Goal: Transaction & Acquisition: Purchase product/service

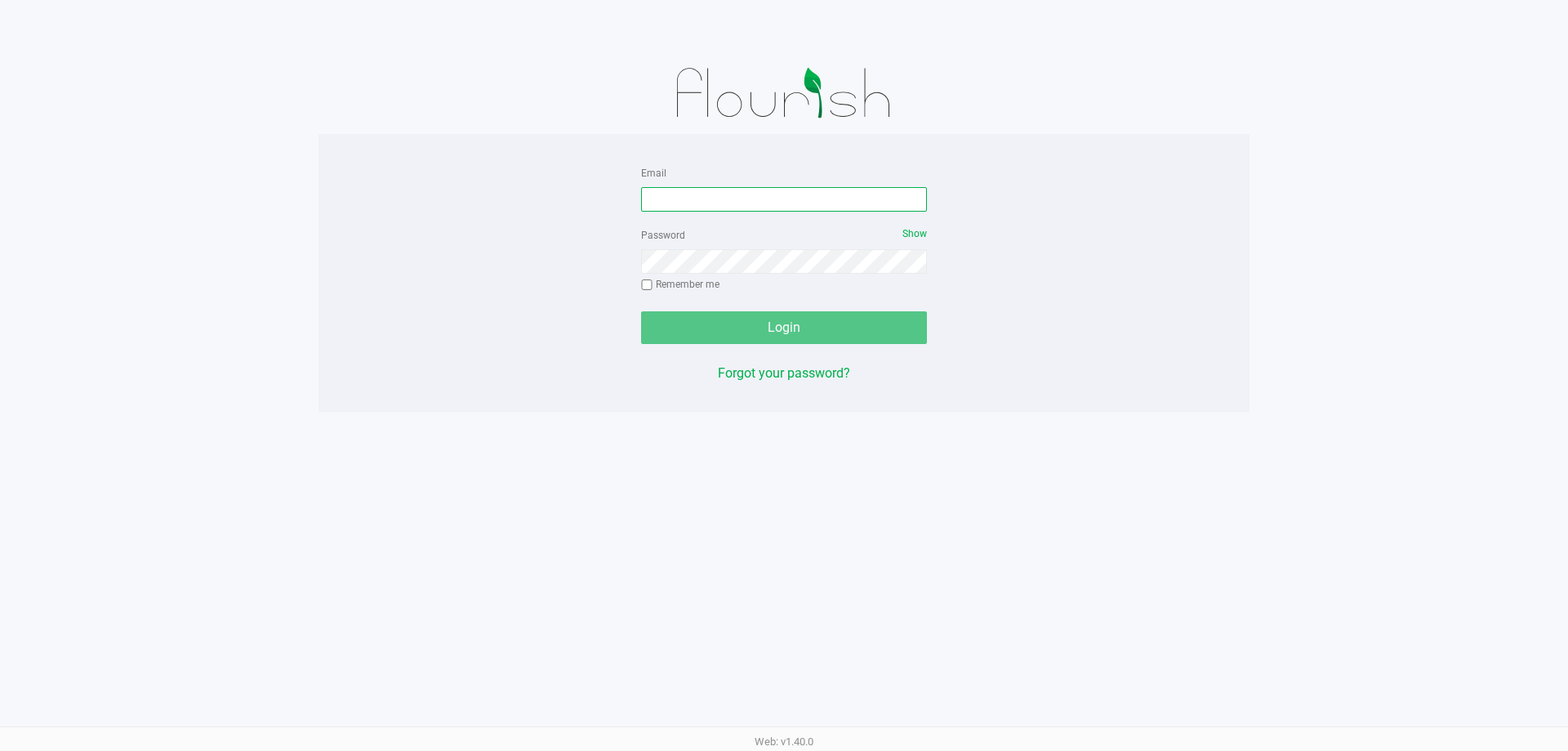
click at [729, 192] on input "Email" at bounding box center [784, 199] width 285 height 24
type input "[EMAIL_ADDRESS][DOMAIN_NAME]"
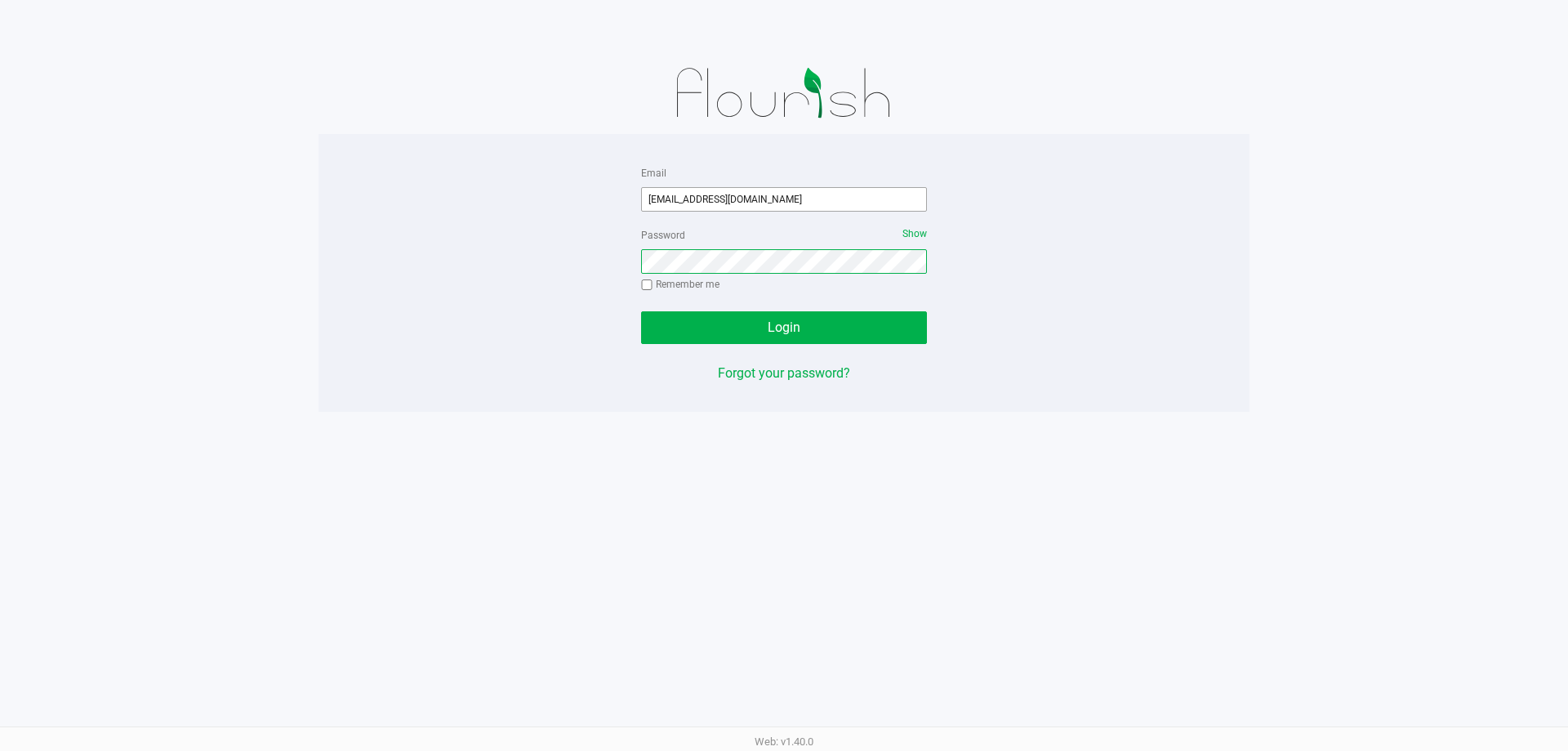
click at [641, 311] on button "Login" at bounding box center [784, 327] width 285 height 32
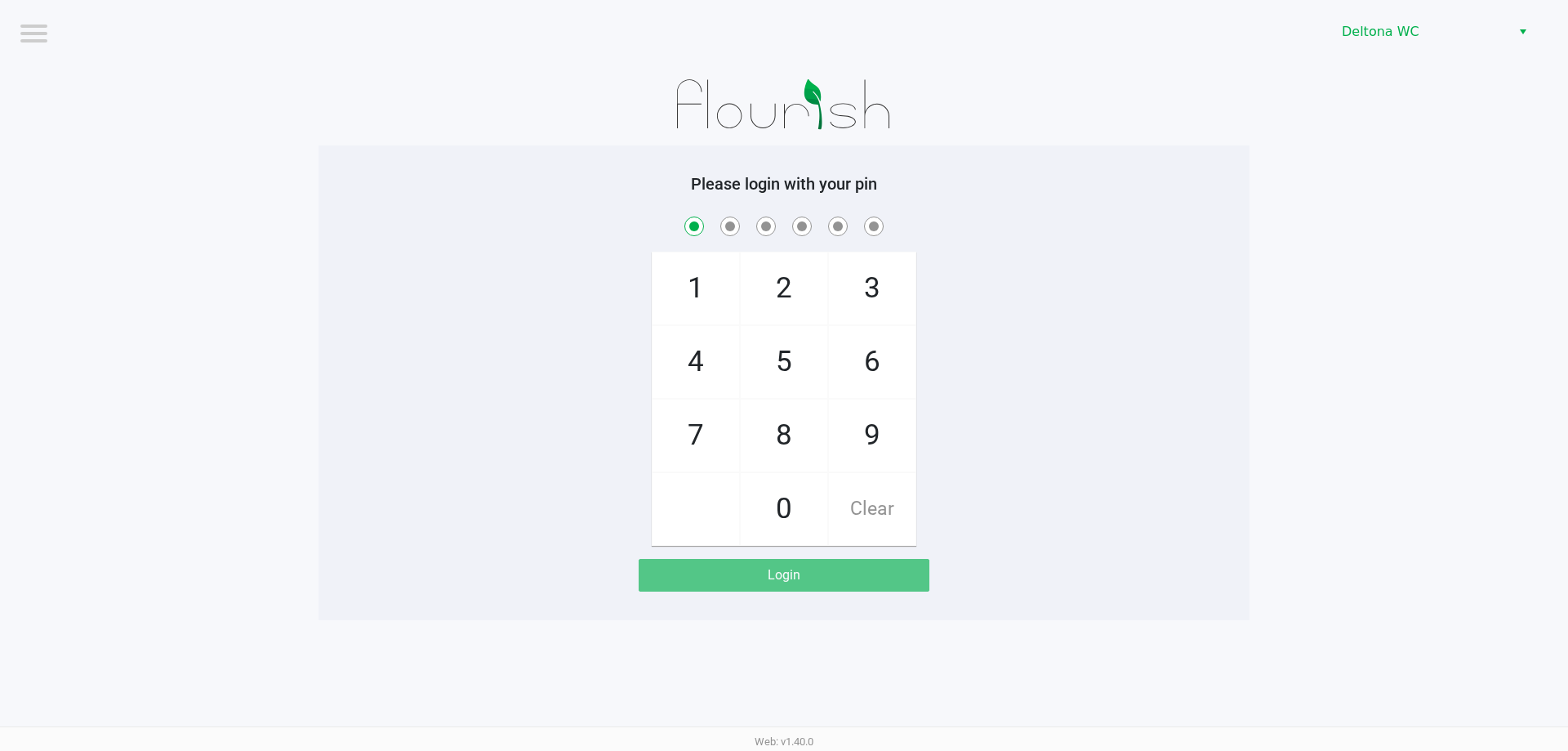
checkbox input "true"
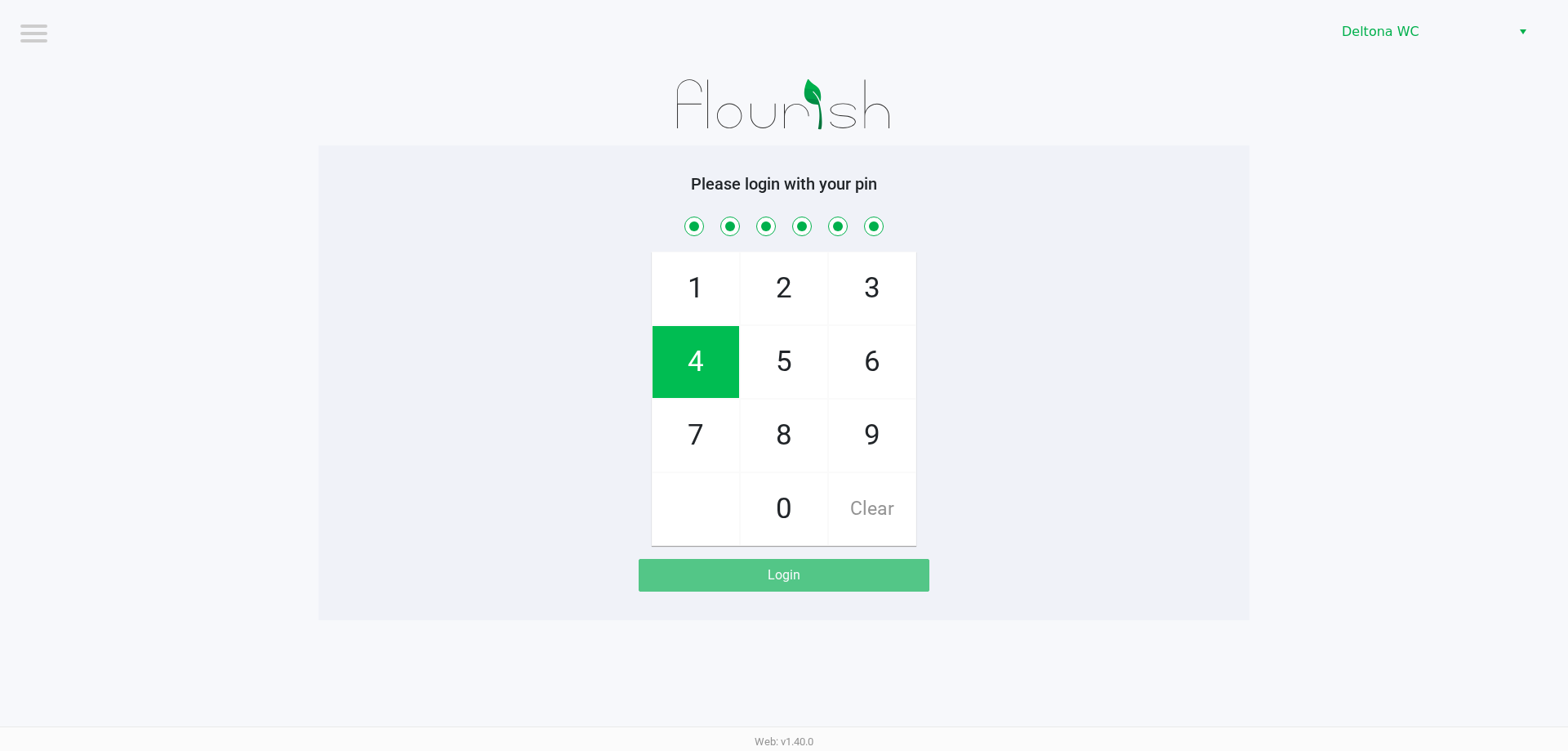
checkbox input "true"
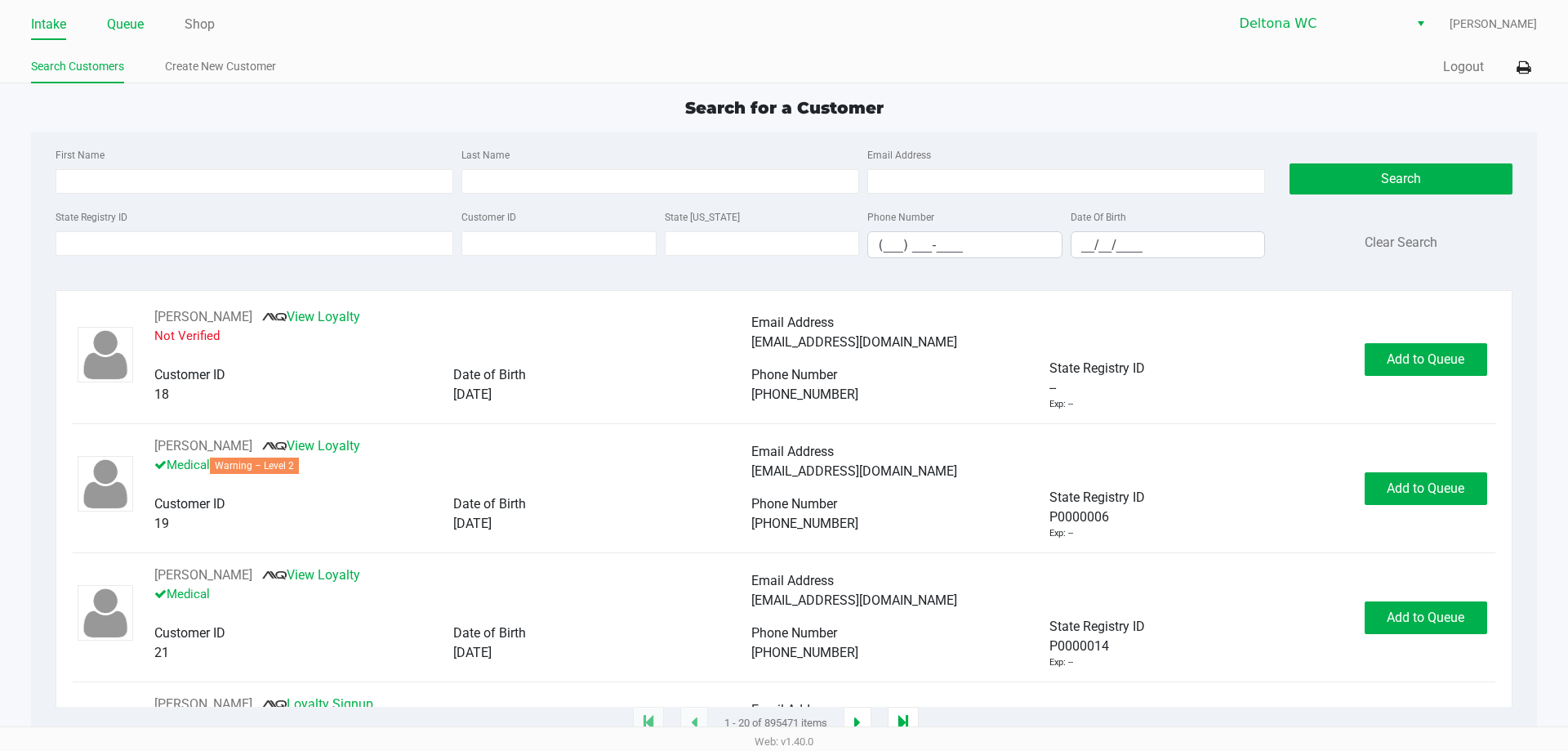
click at [108, 20] on ul "Intake Queue Shop" at bounding box center [408, 25] width 753 height 27
click at [115, 21] on link "Queue" at bounding box center [125, 23] width 37 height 22
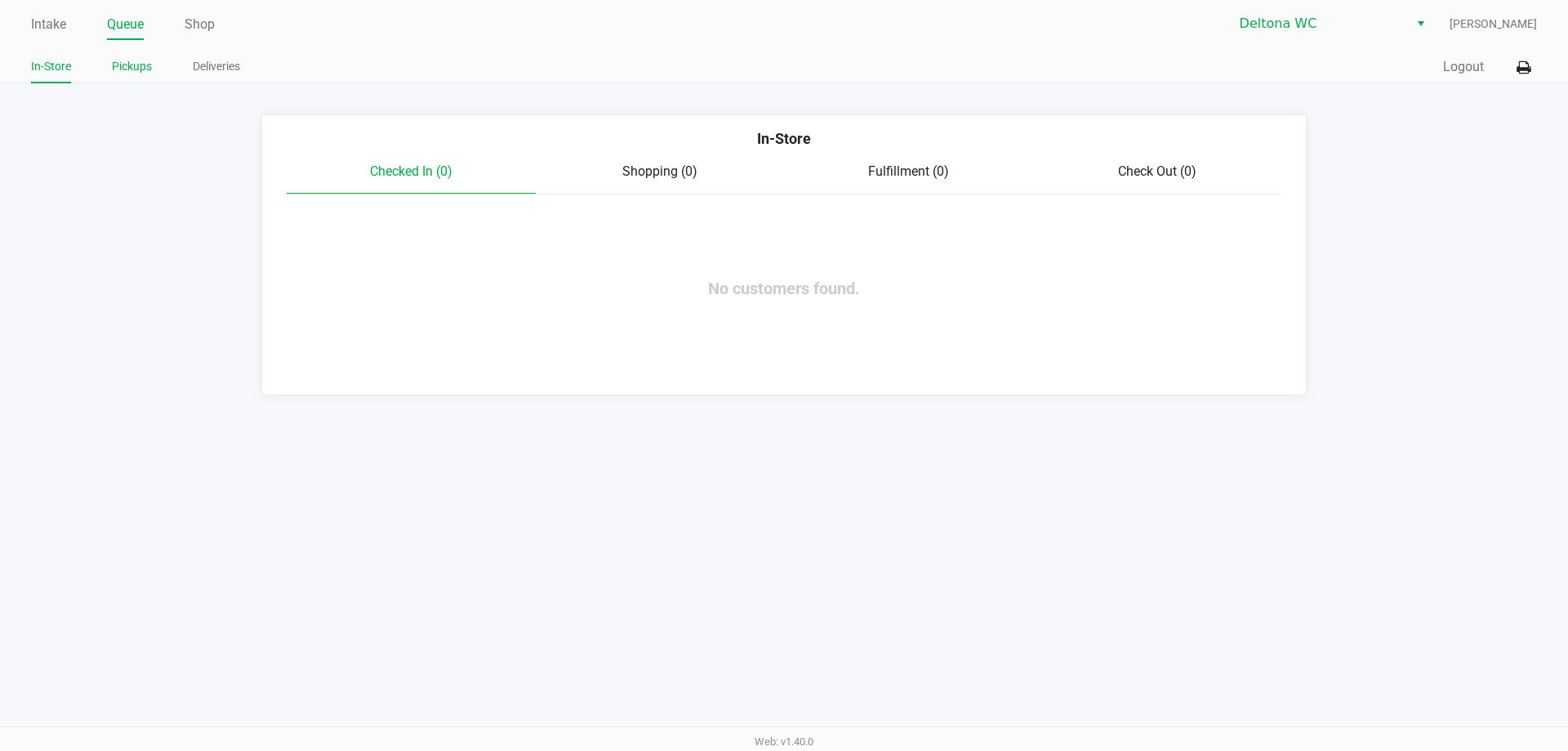
click at [130, 58] on link "Pickups" at bounding box center [131, 66] width 40 height 21
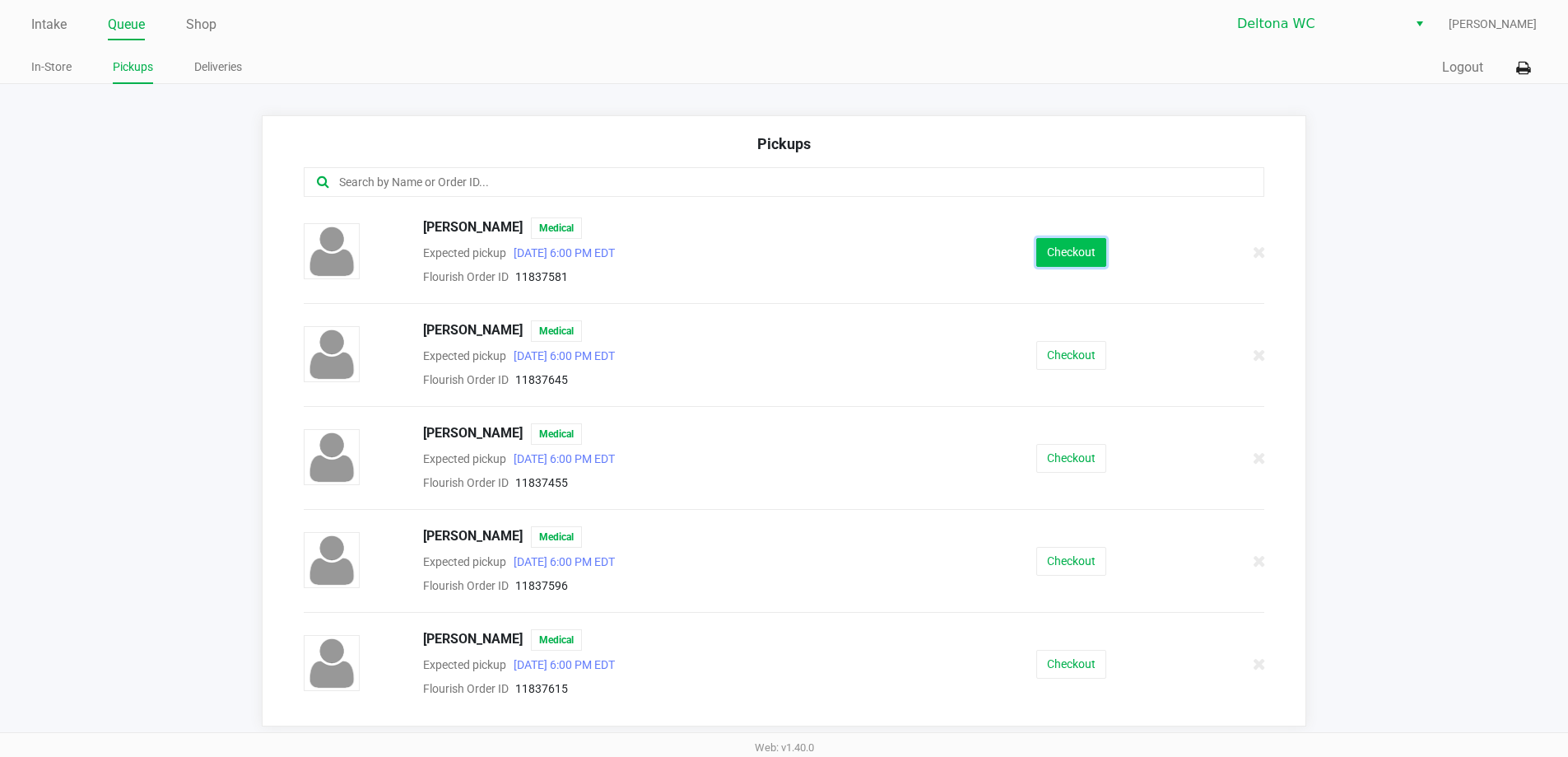
click at [1076, 240] on button "Checkout" at bounding box center [1071, 251] width 70 height 29
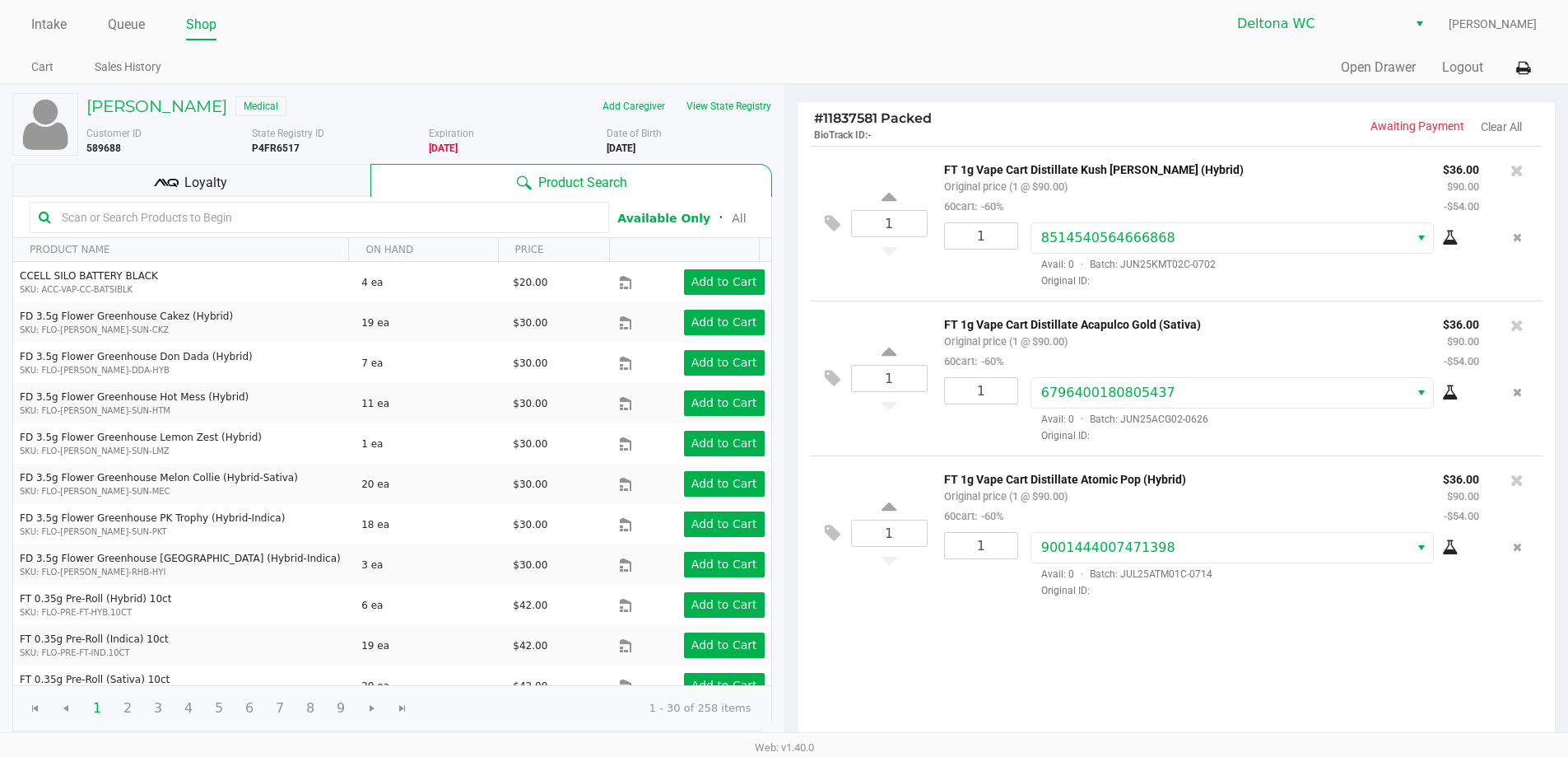
click at [1196, 704] on div "1 FT 1g Vape Cart Distillate Kush [PERSON_NAME] (Hybrid) Original price (1 @ $9…" at bounding box center [1176, 445] width 758 height 597
click at [1522, 67] on icon at bounding box center [1524, 68] width 14 height 12
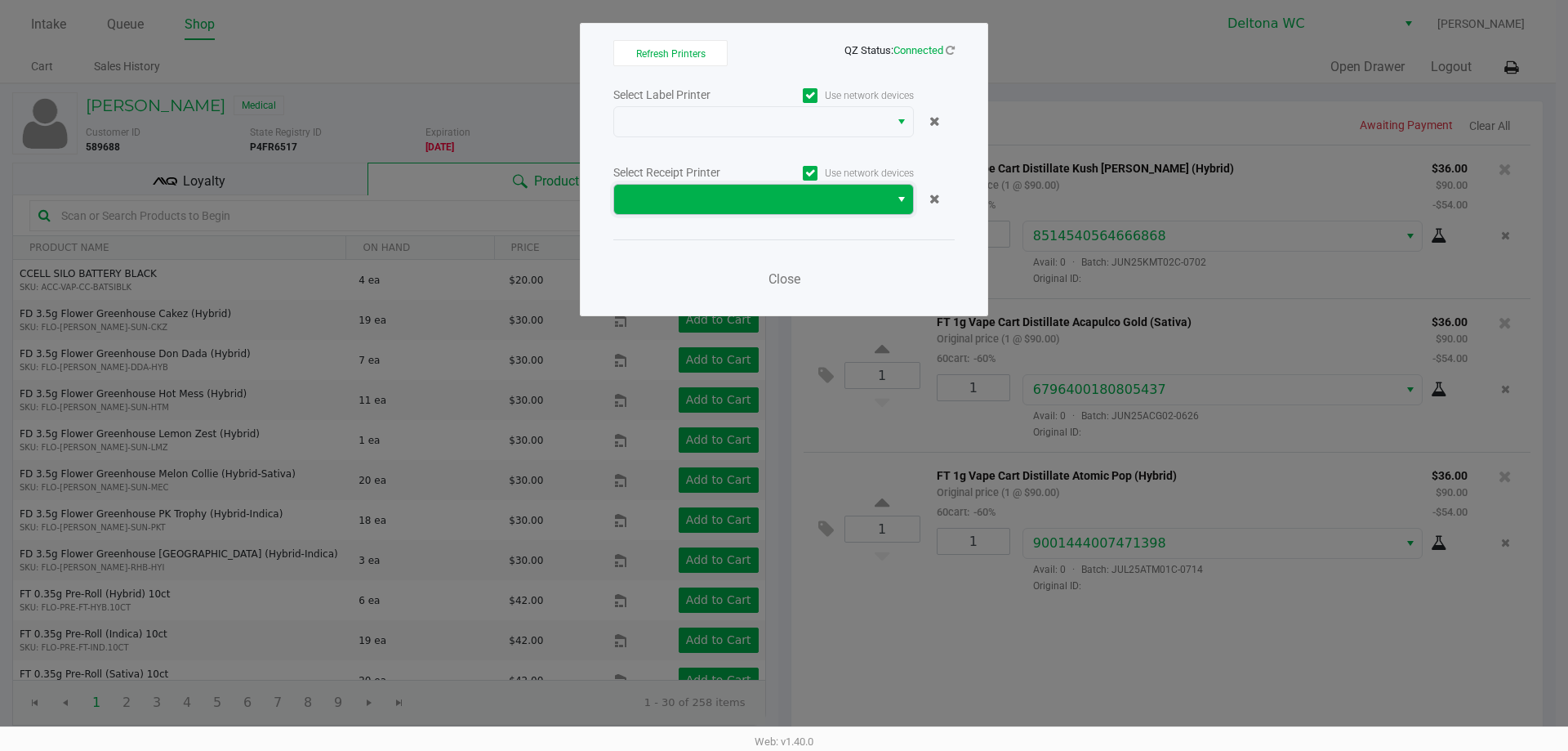
click at [727, 203] on span at bounding box center [751, 199] width 255 height 20
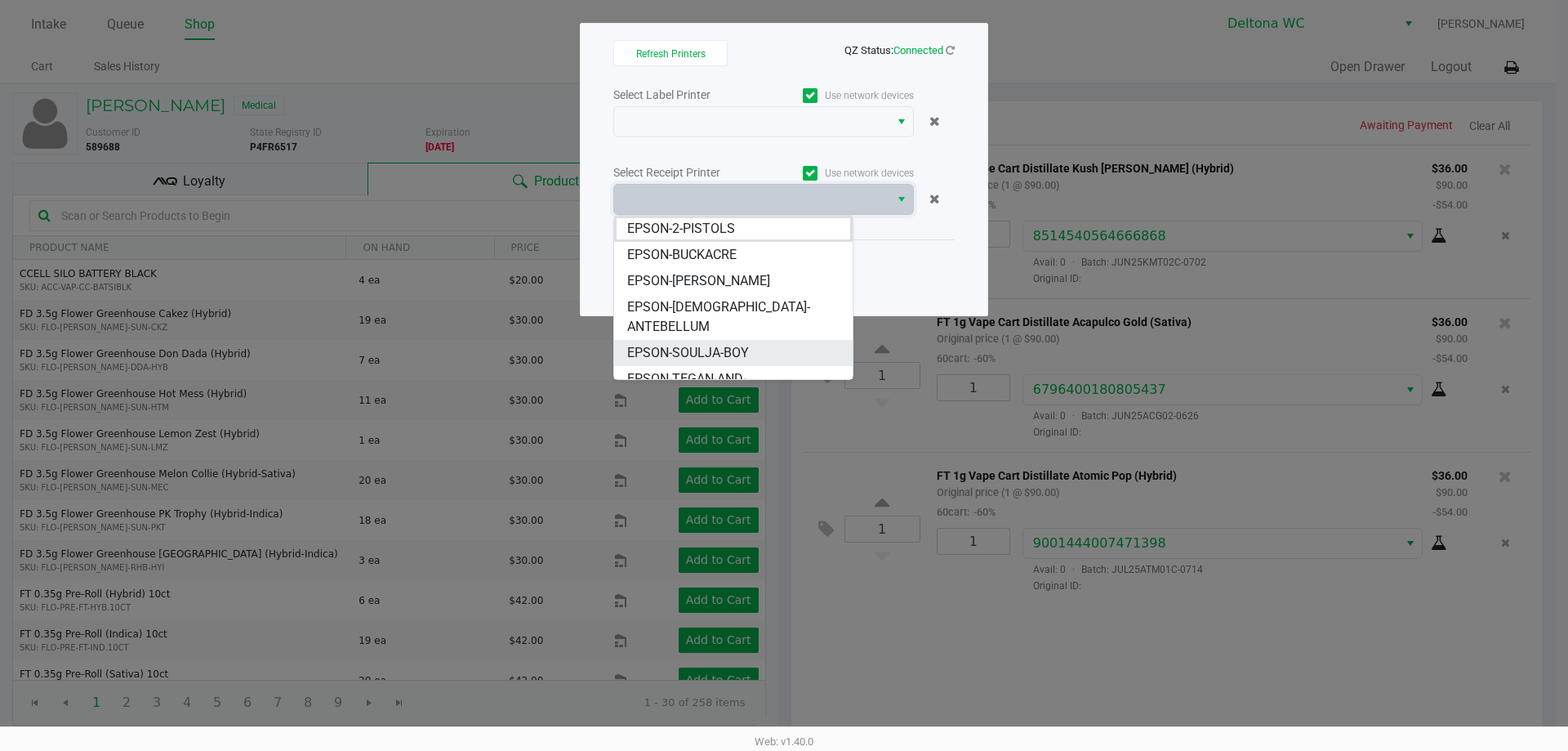
click at [724, 343] on span "EPSON-SOULJA-BOY" at bounding box center [687, 353] width 121 height 20
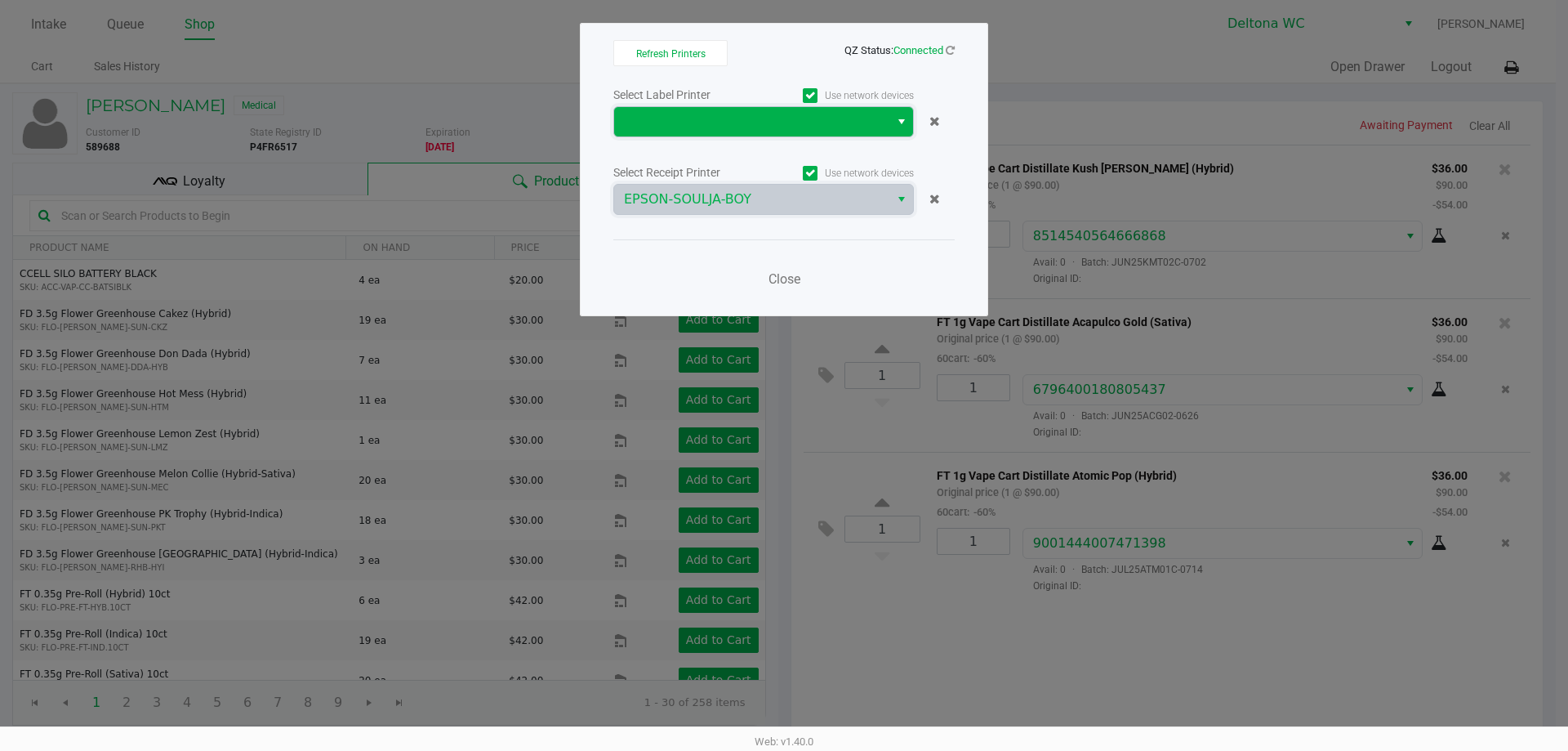
click at [725, 135] on span at bounding box center [751, 121] width 275 height 29
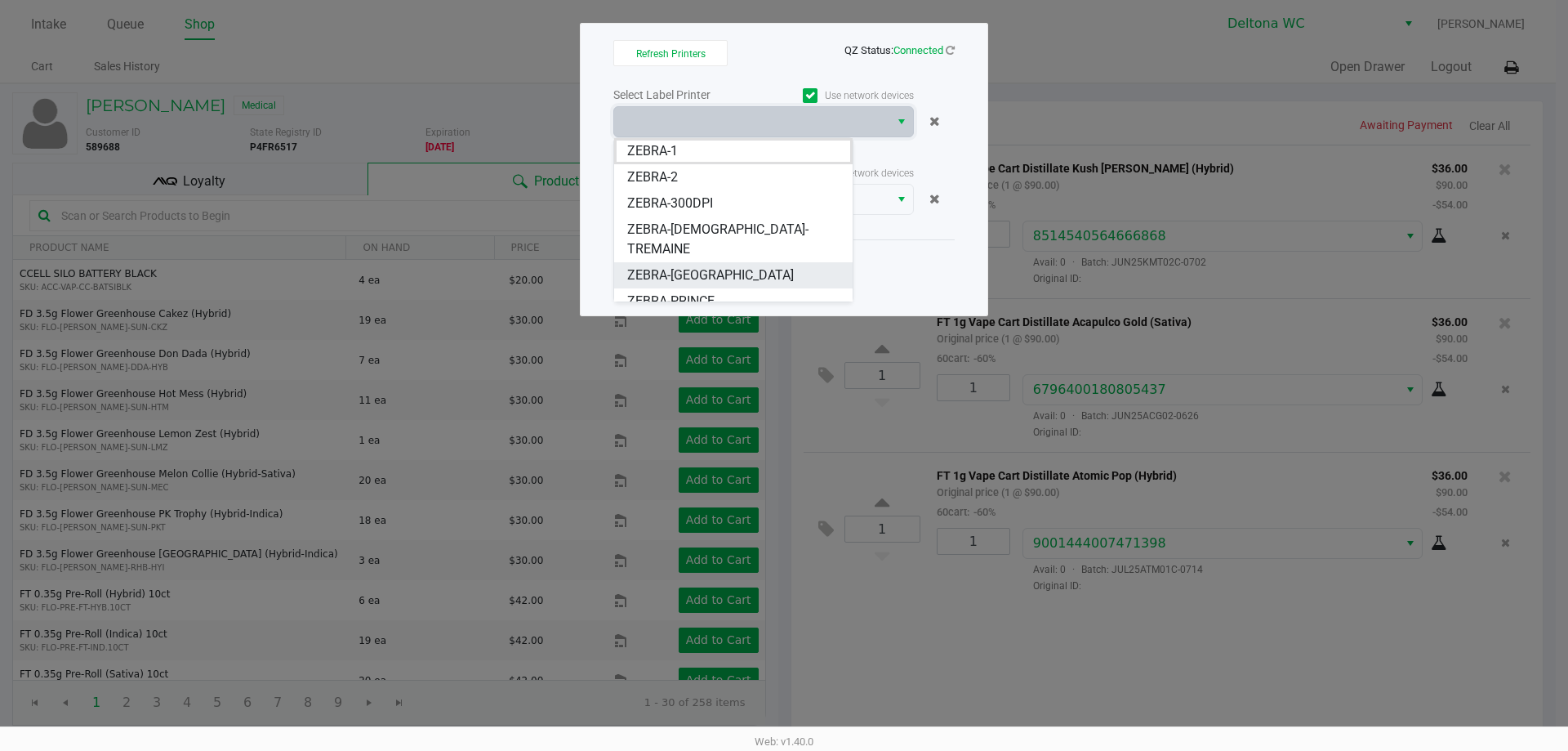
click at [711, 265] on span "ZEBRA-[GEOGRAPHIC_DATA]" at bounding box center [710, 275] width 166 height 20
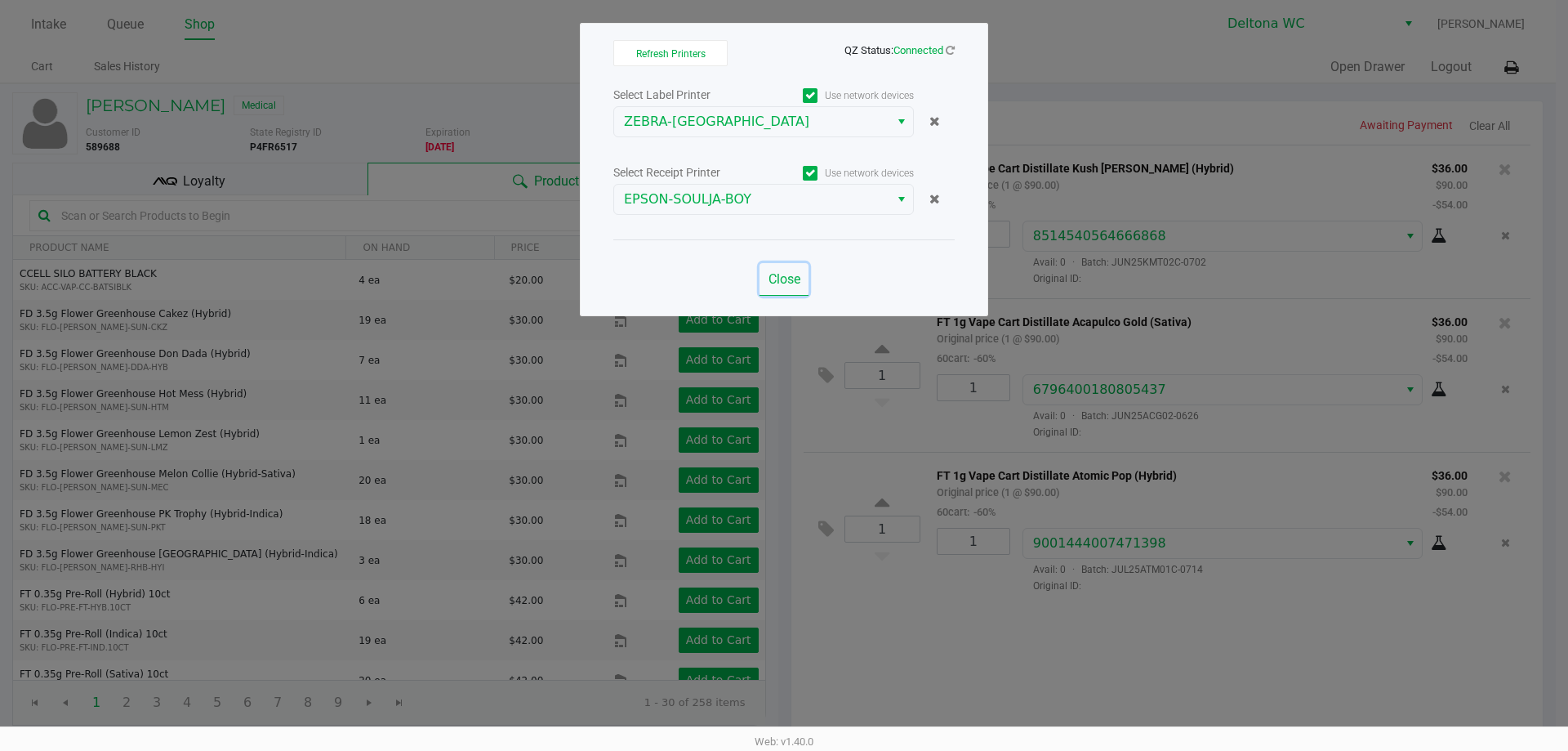
click at [777, 287] on button "Close" at bounding box center [784, 279] width 49 height 32
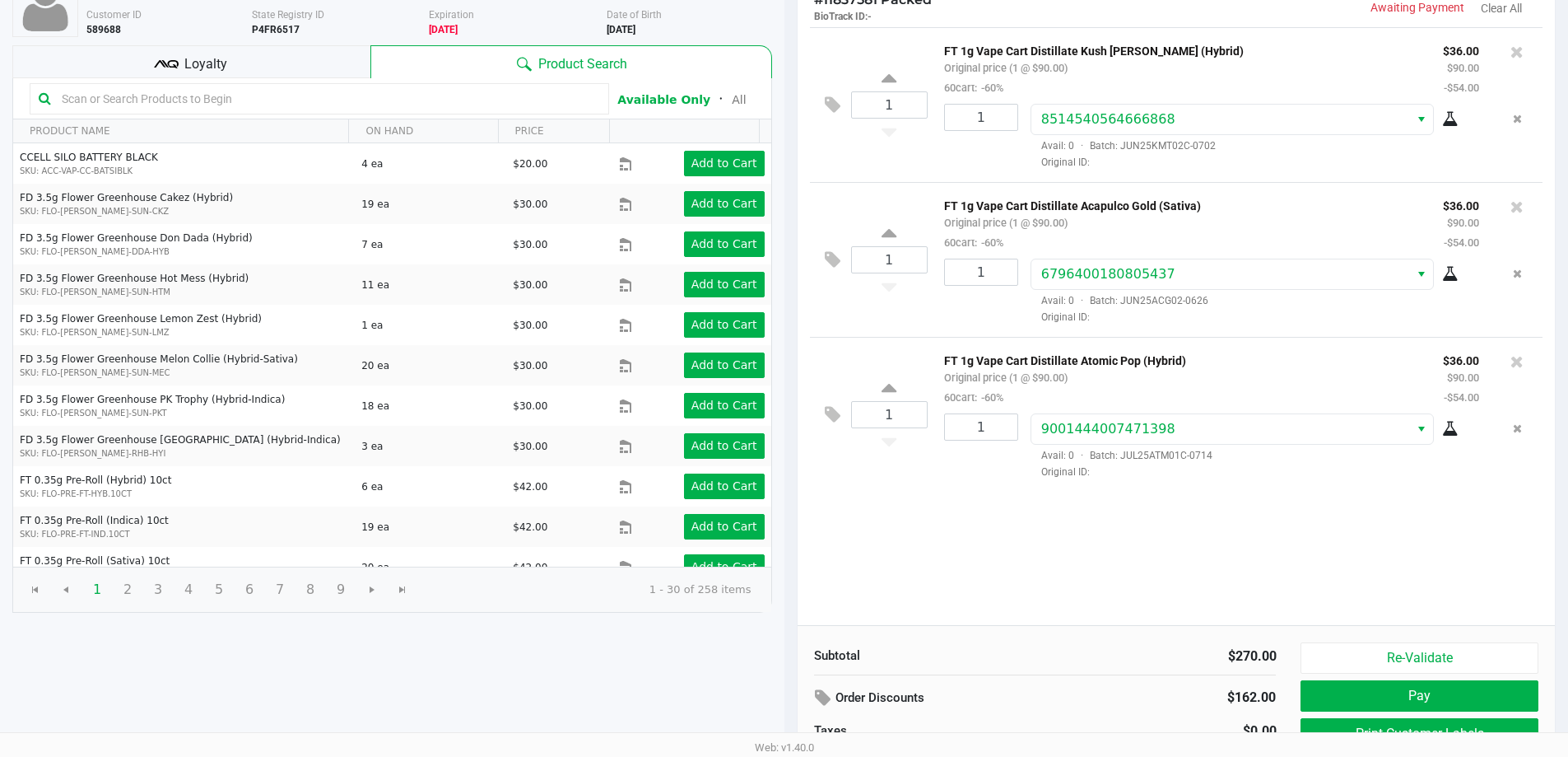
scroll to position [169, 0]
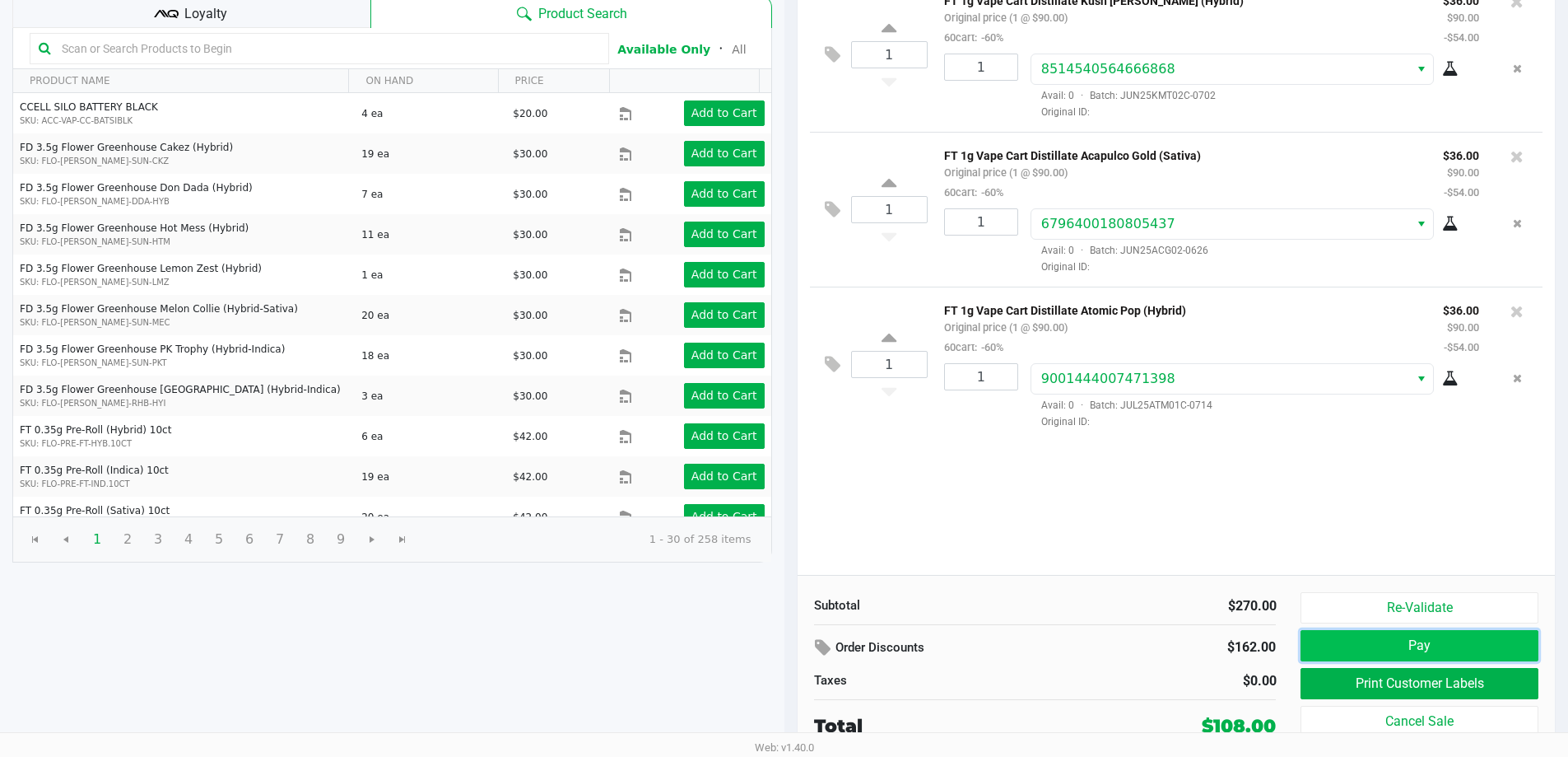
click at [1390, 646] on button "Pay" at bounding box center [1419, 646] width 238 height 32
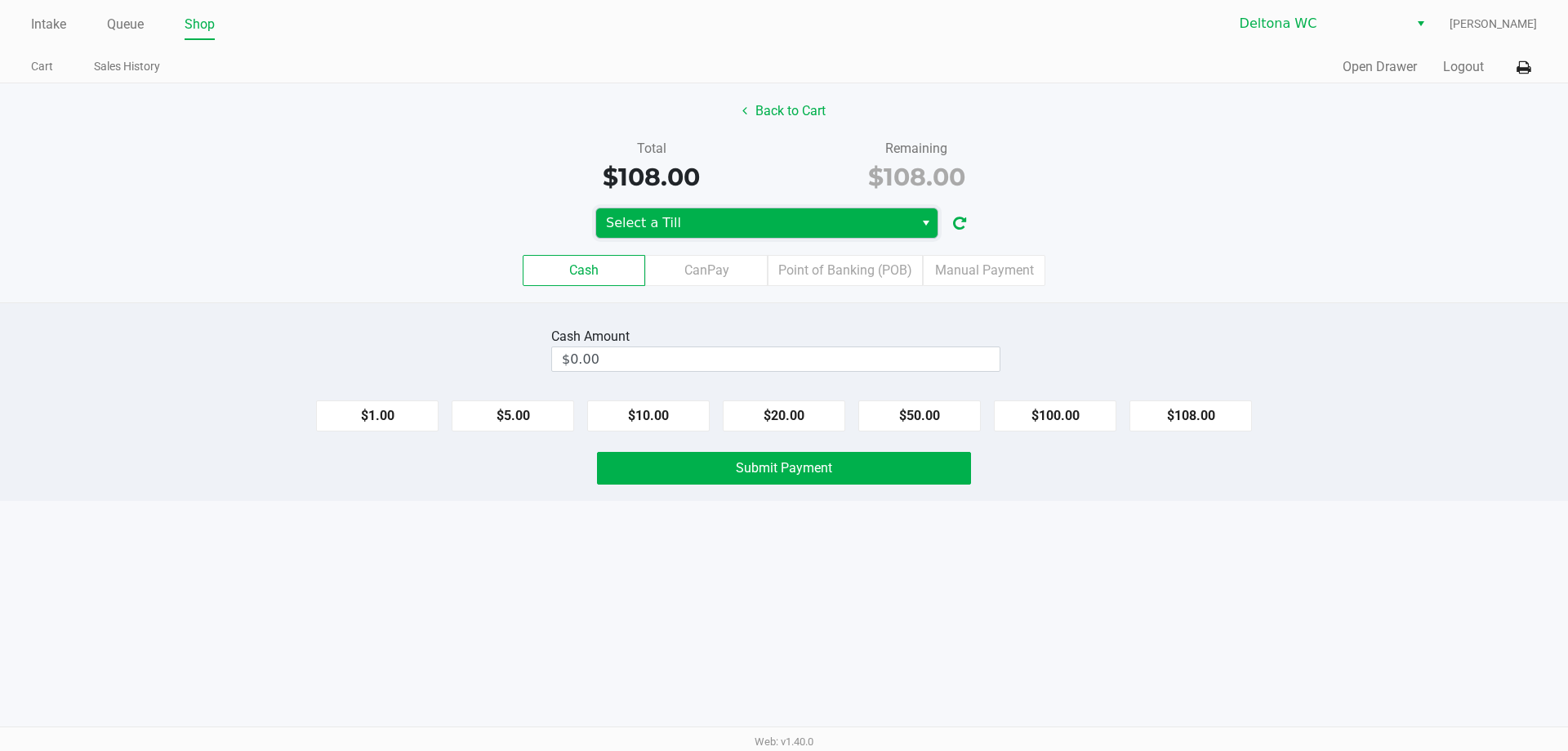
click at [855, 221] on span "Select a Till" at bounding box center [755, 223] width 298 height 20
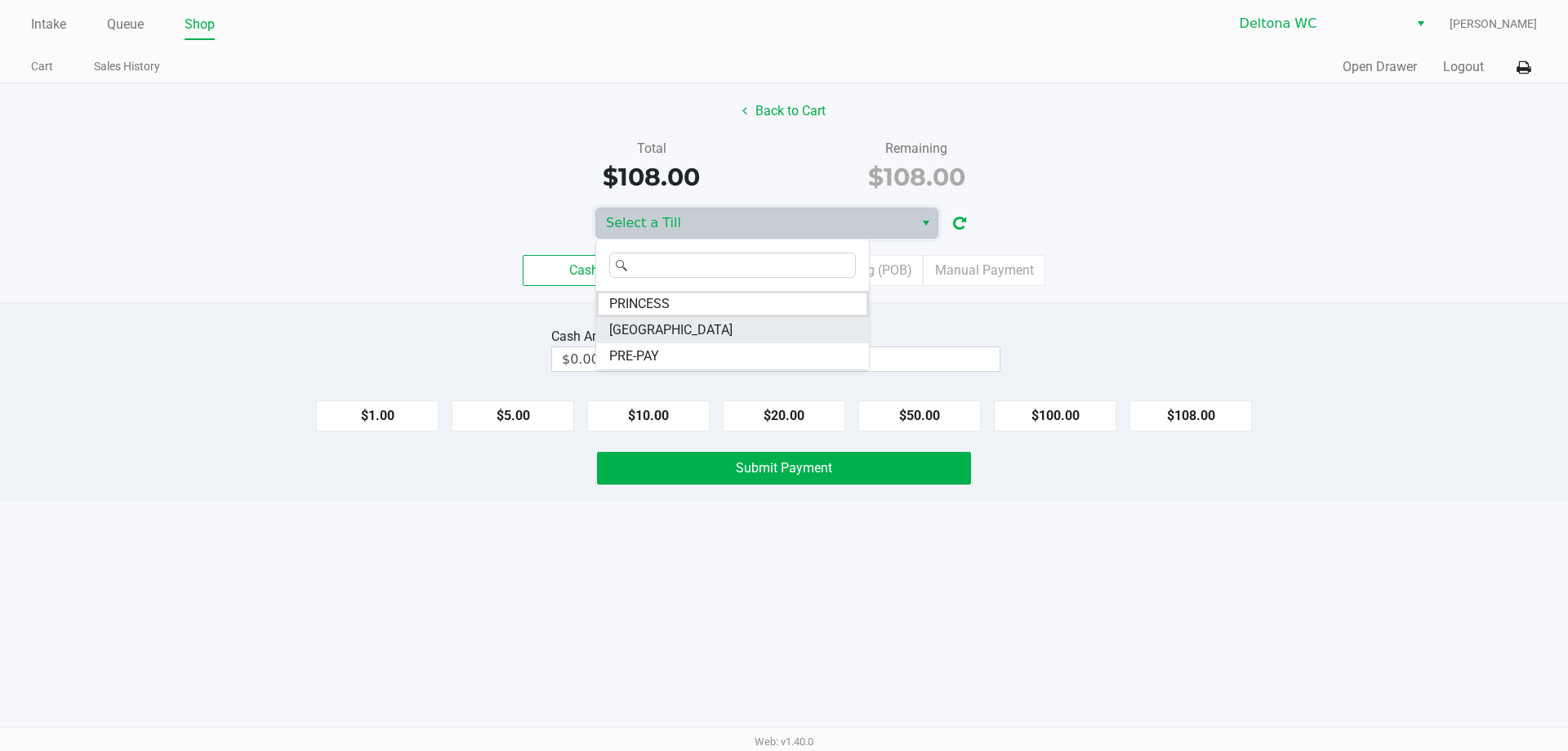
click at [773, 323] on li "[GEOGRAPHIC_DATA]" at bounding box center [732, 330] width 273 height 26
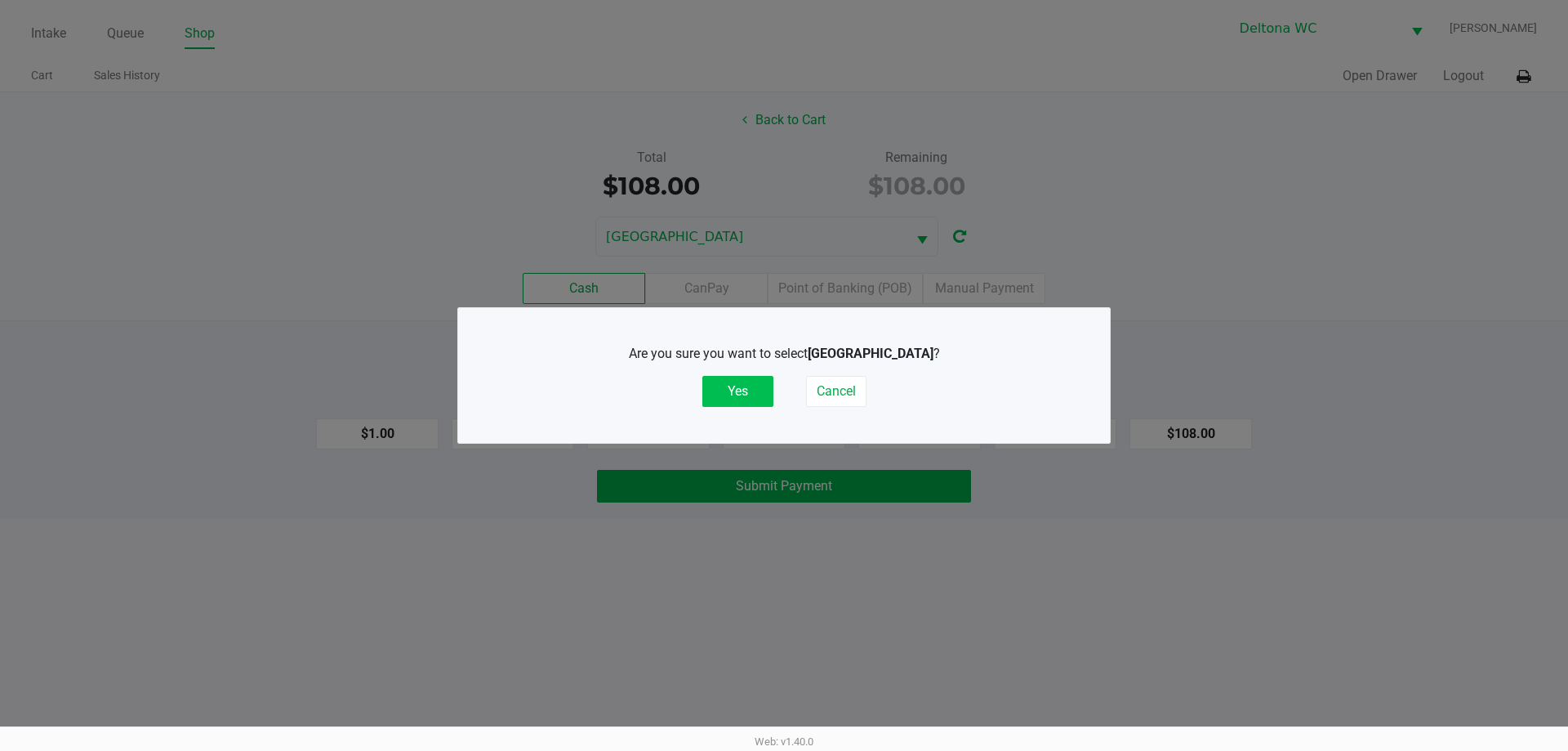
click at [749, 389] on button "Yes" at bounding box center [737, 391] width 71 height 31
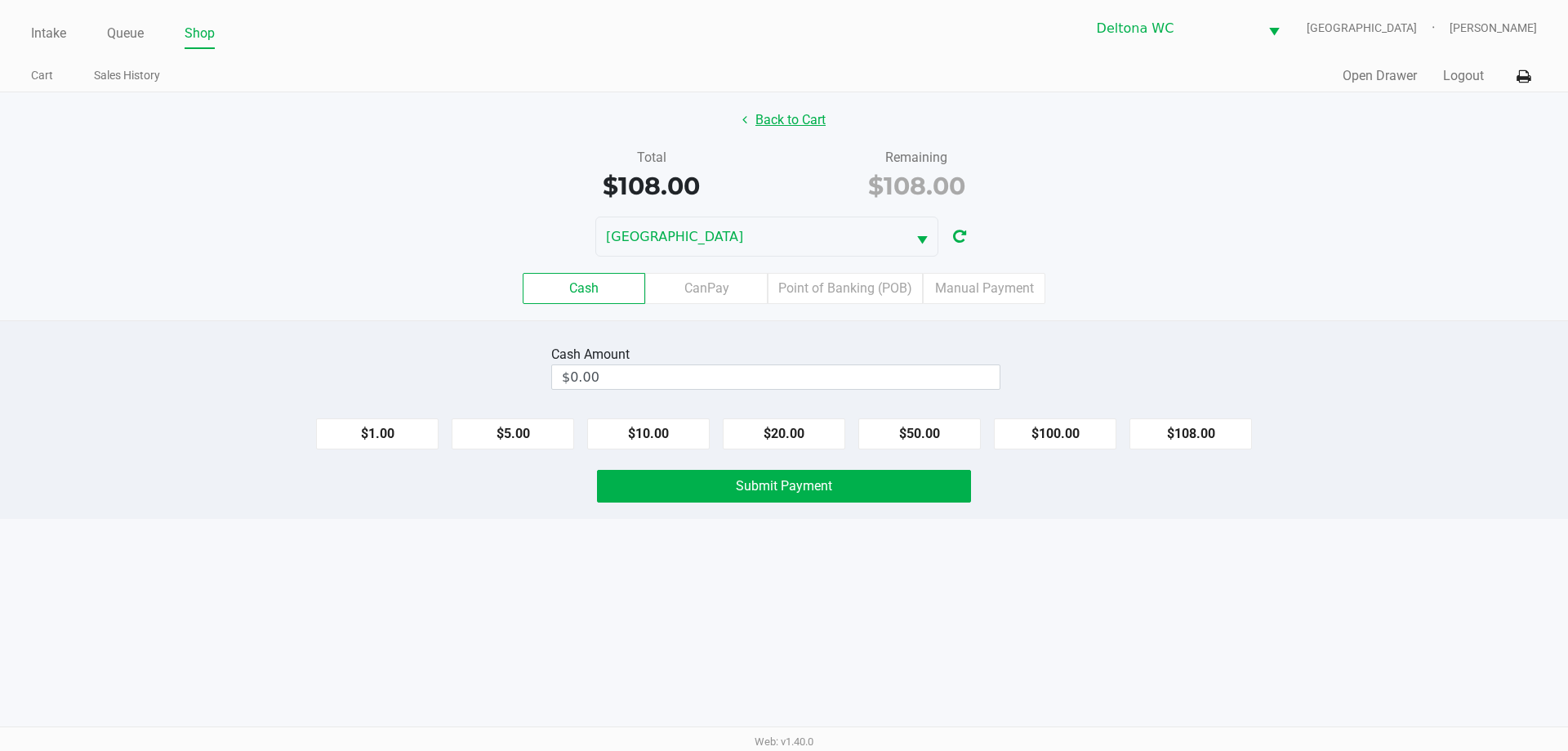
click at [806, 131] on button "Back to Cart" at bounding box center [783, 120] width 105 height 31
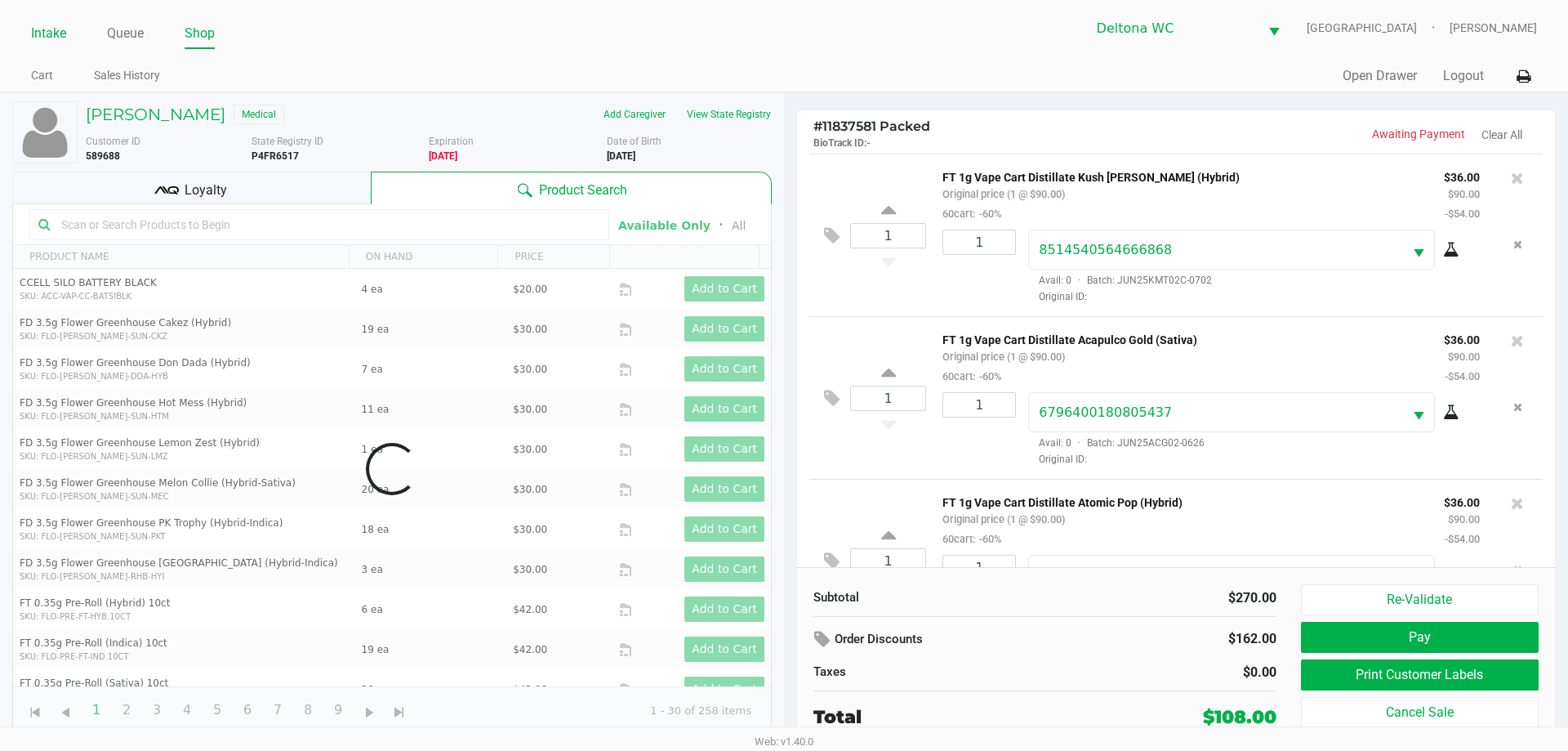
click at [42, 36] on link "Intake" at bounding box center [49, 33] width 35 height 22
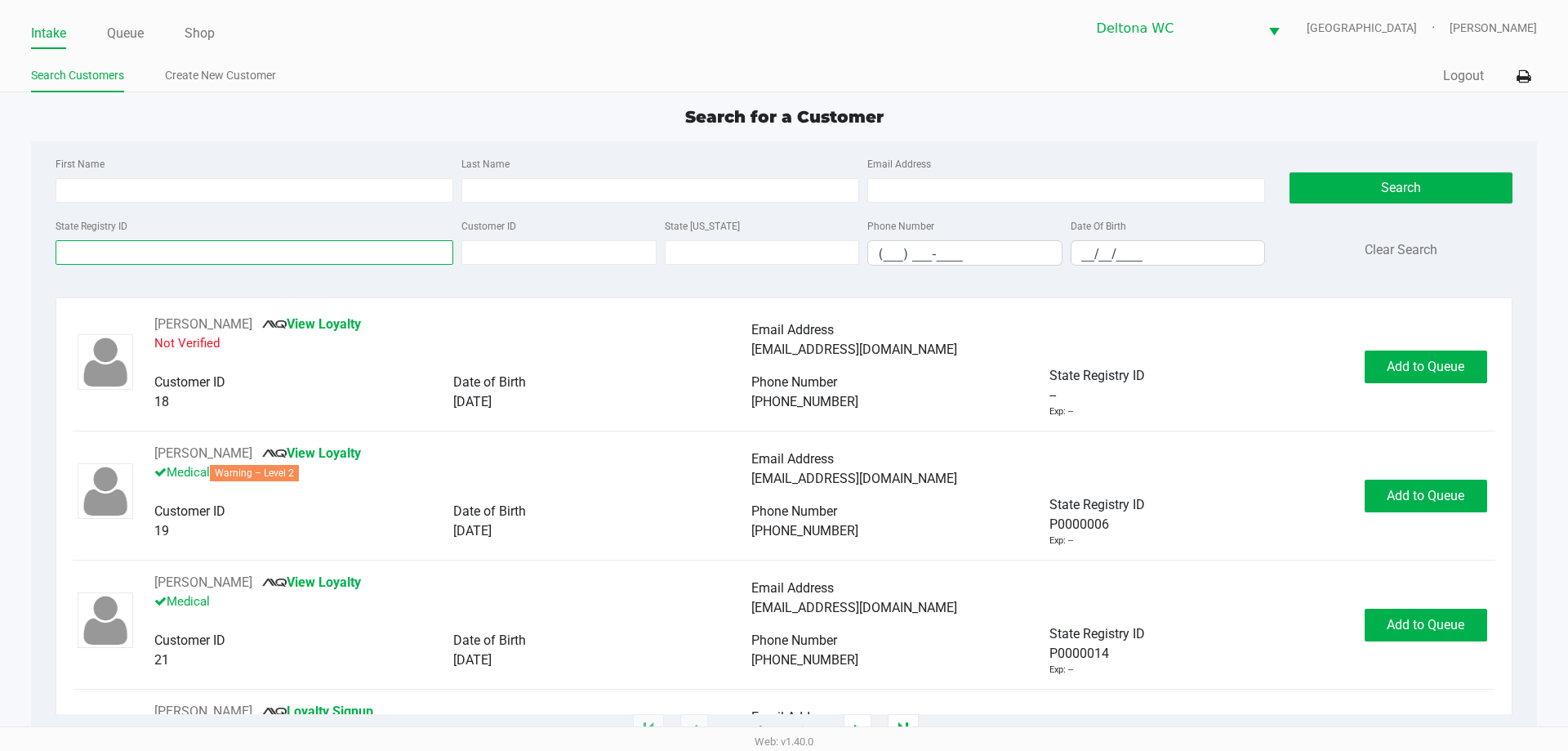
click at [166, 251] on input "State Registry ID" at bounding box center [254, 252] width 398 height 24
click at [182, 246] on input "State Registry ID" at bounding box center [254, 252] width 398 height 24
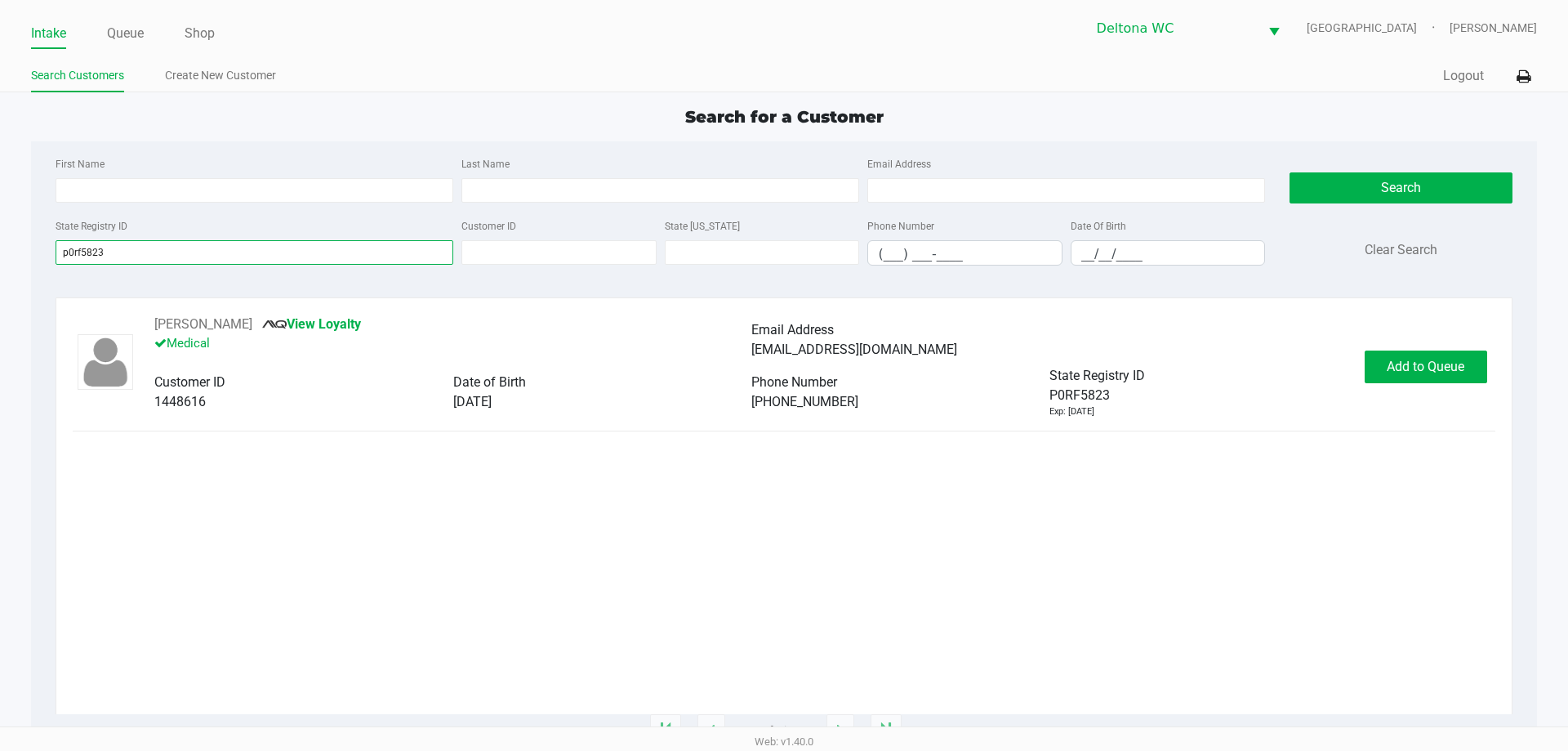
type input "p0rf5823"
click at [1469, 346] on div "[PERSON_NAME] View Loyalty Medical Email Address [EMAIL_ADDRESS][DOMAIN_NAME] C…" at bounding box center [783, 367] width 1421 height 104
click at [1459, 379] on button "Add to Queue" at bounding box center [1425, 366] width 122 height 32
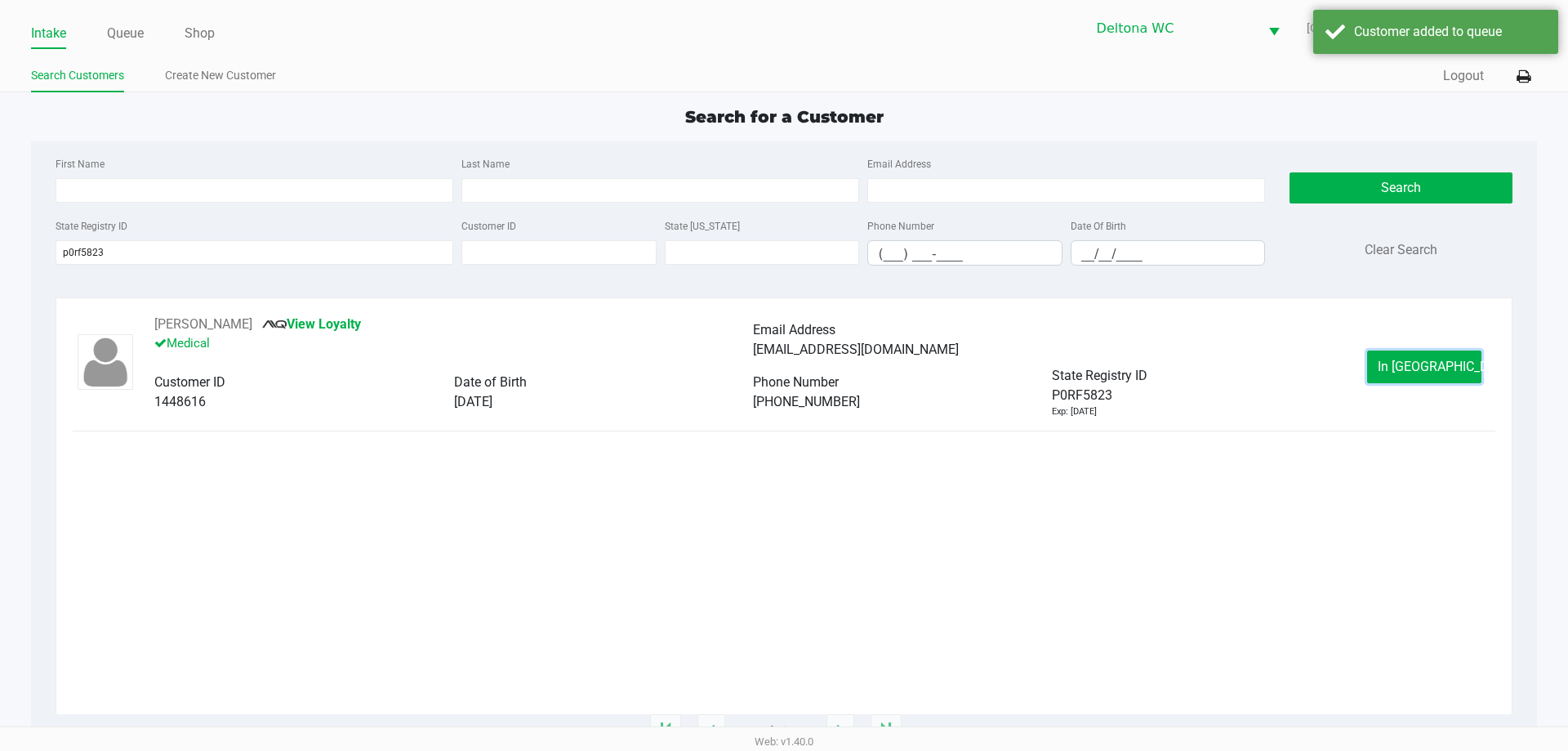
click at [1445, 367] on span "In [GEOGRAPHIC_DATA]" at bounding box center [1446, 367] width 137 height 16
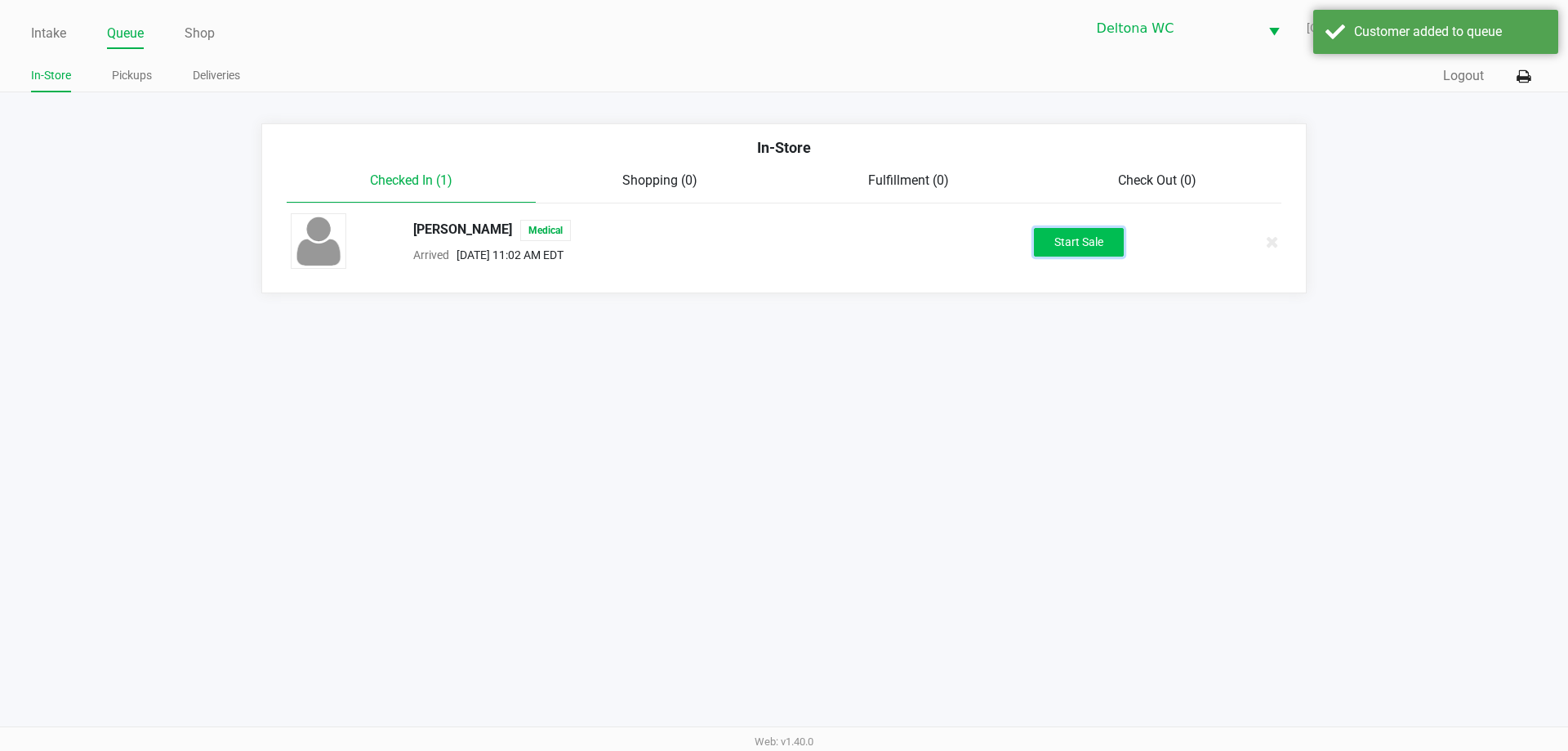
click at [1095, 236] on button "Start Sale" at bounding box center [1078, 242] width 90 height 28
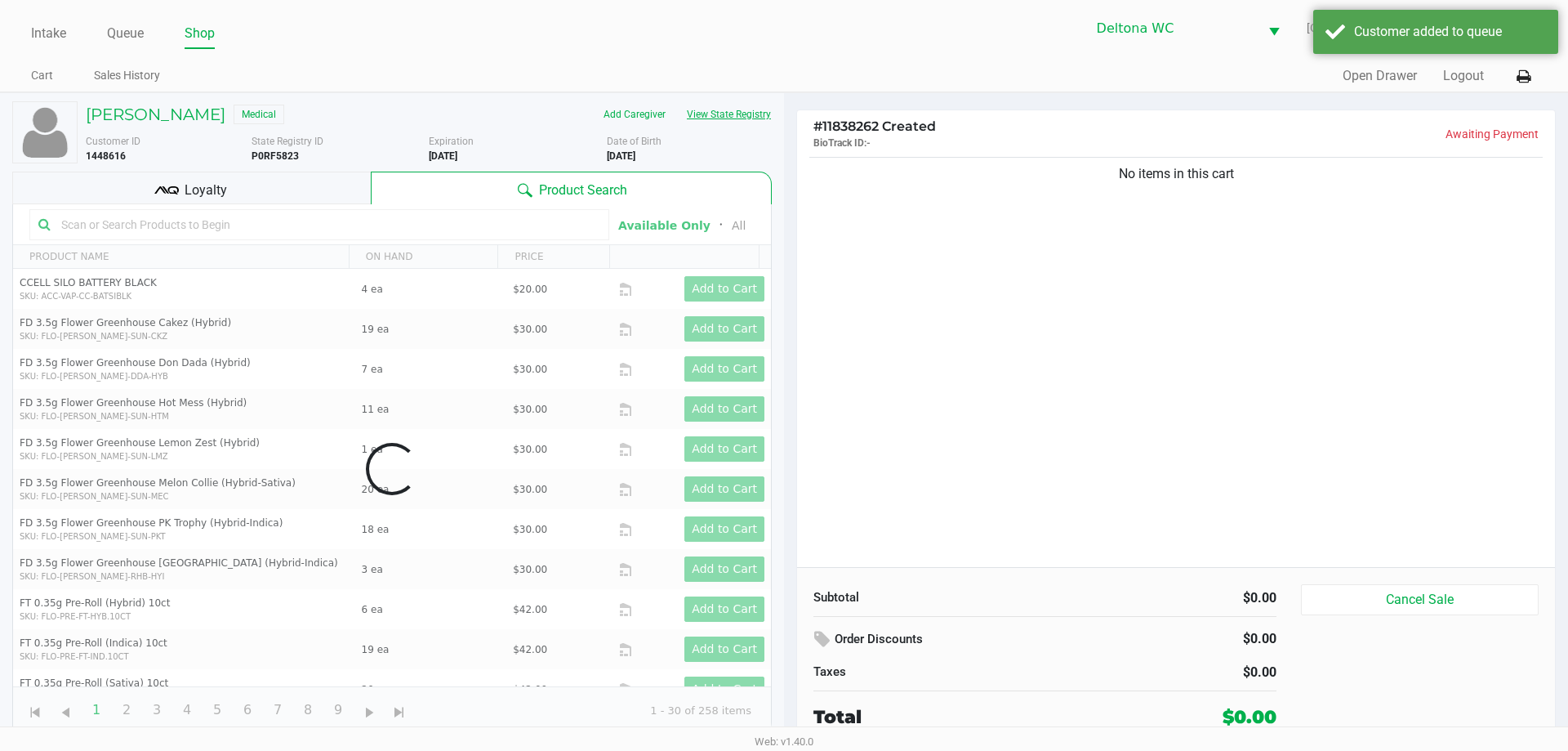
click at [726, 112] on button "View State Registry" at bounding box center [724, 114] width 96 height 26
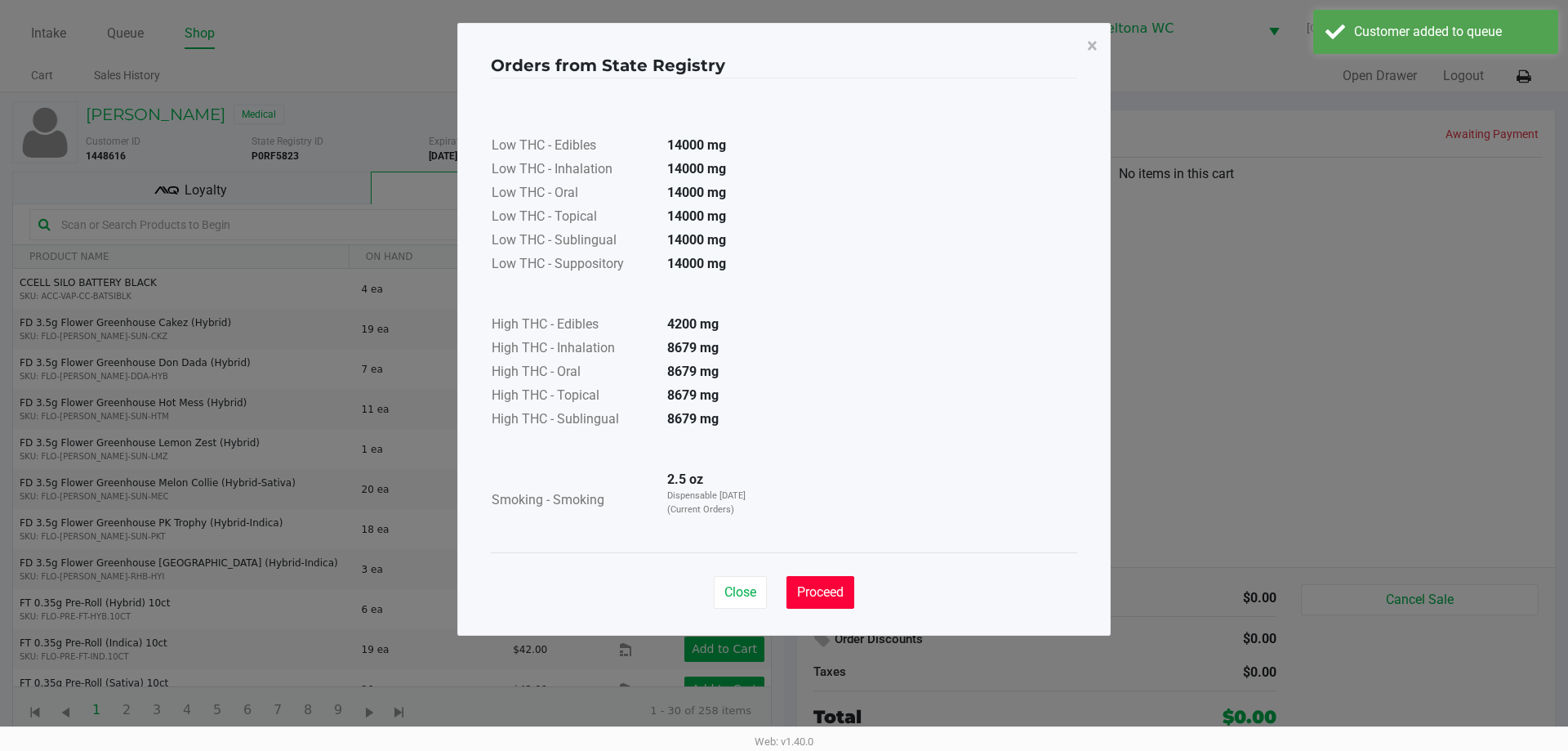
click at [832, 596] on span "Proceed" at bounding box center [820, 592] width 47 height 16
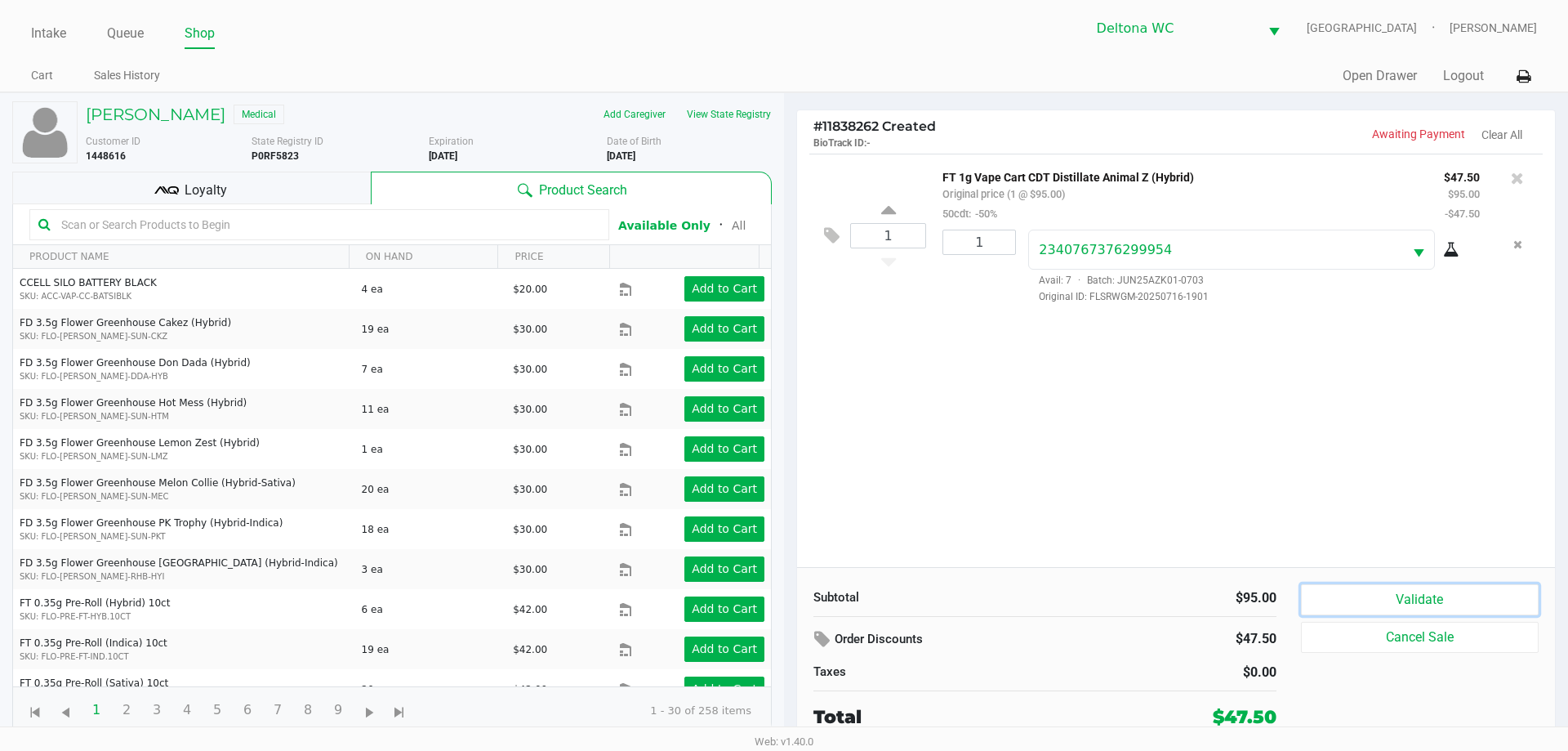
click at [1308, 594] on button "Validate" at bounding box center [1419, 599] width 238 height 31
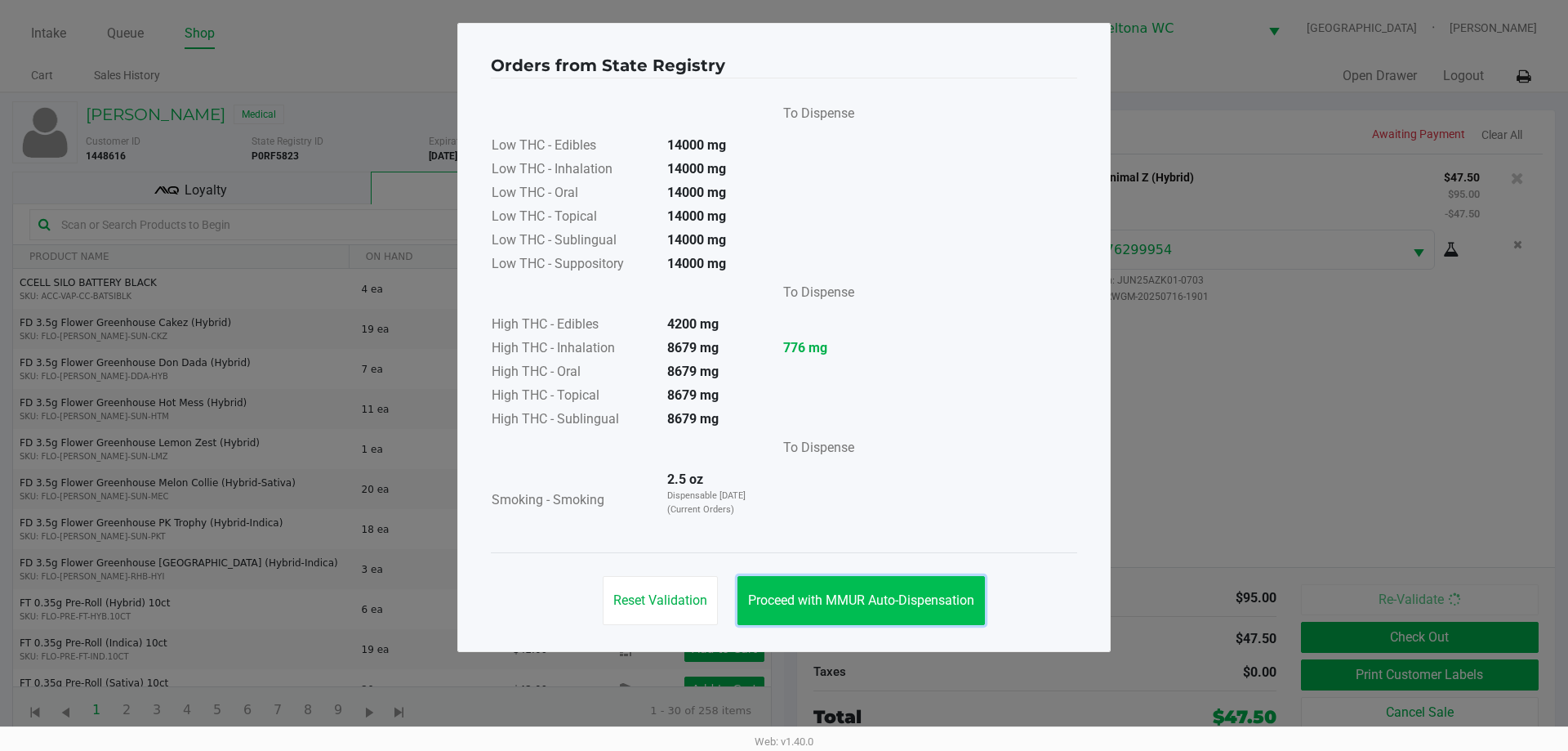
click at [939, 615] on button "Proceed with MMUR Auto-Dispensation" at bounding box center [860, 600] width 247 height 49
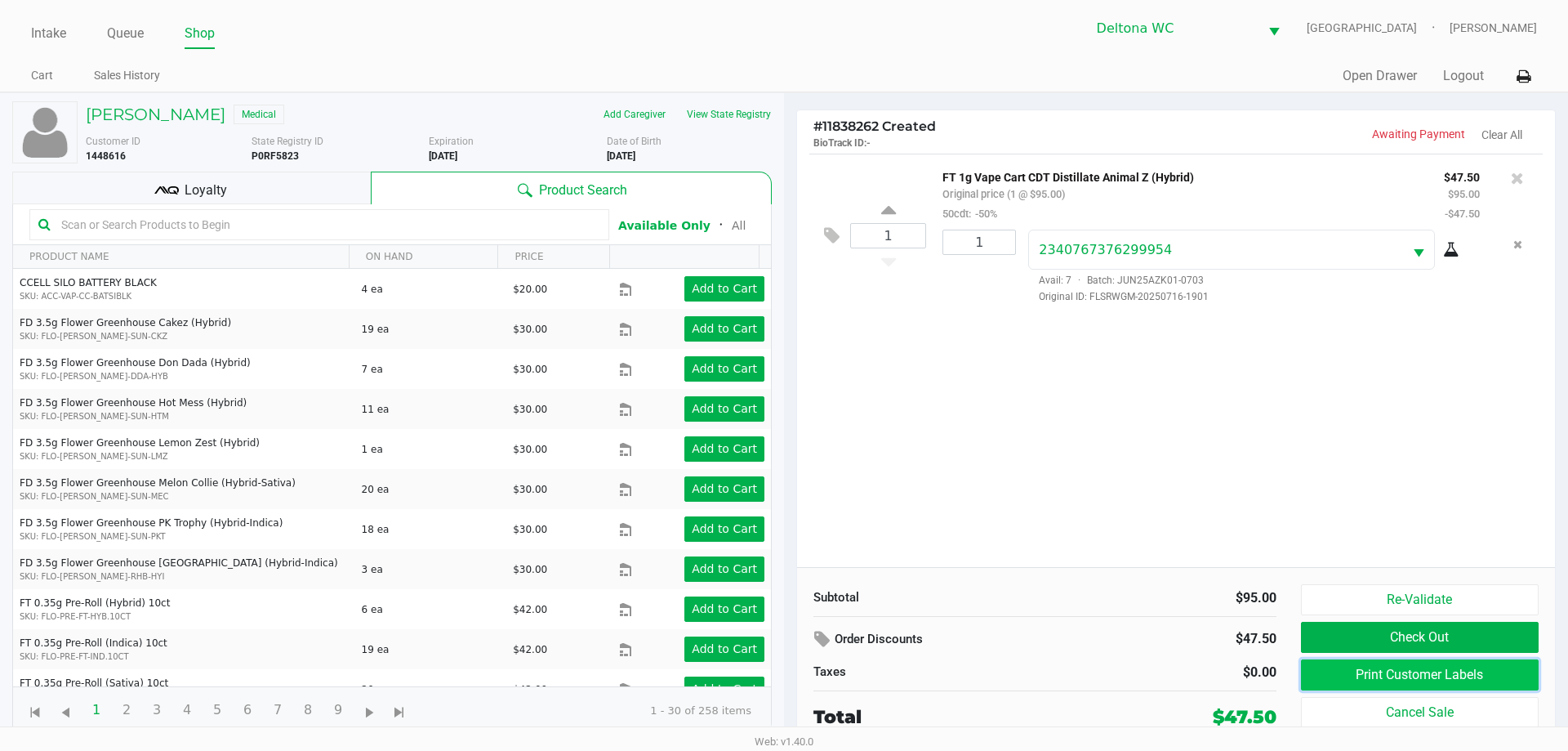
click at [1402, 682] on button "Print Customer Labels" at bounding box center [1419, 675] width 238 height 31
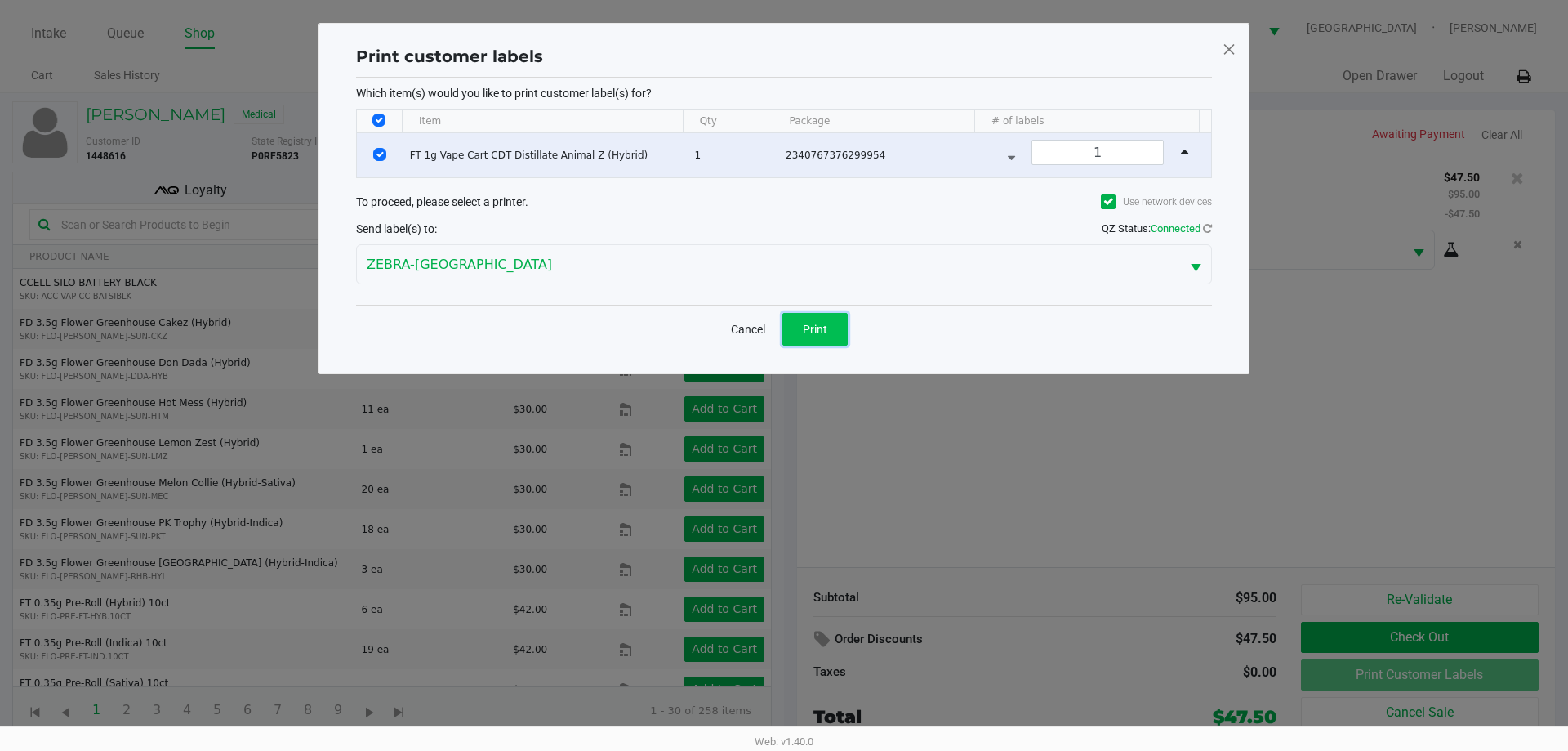
click at [840, 341] on button "Print" at bounding box center [814, 329] width 65 height 32
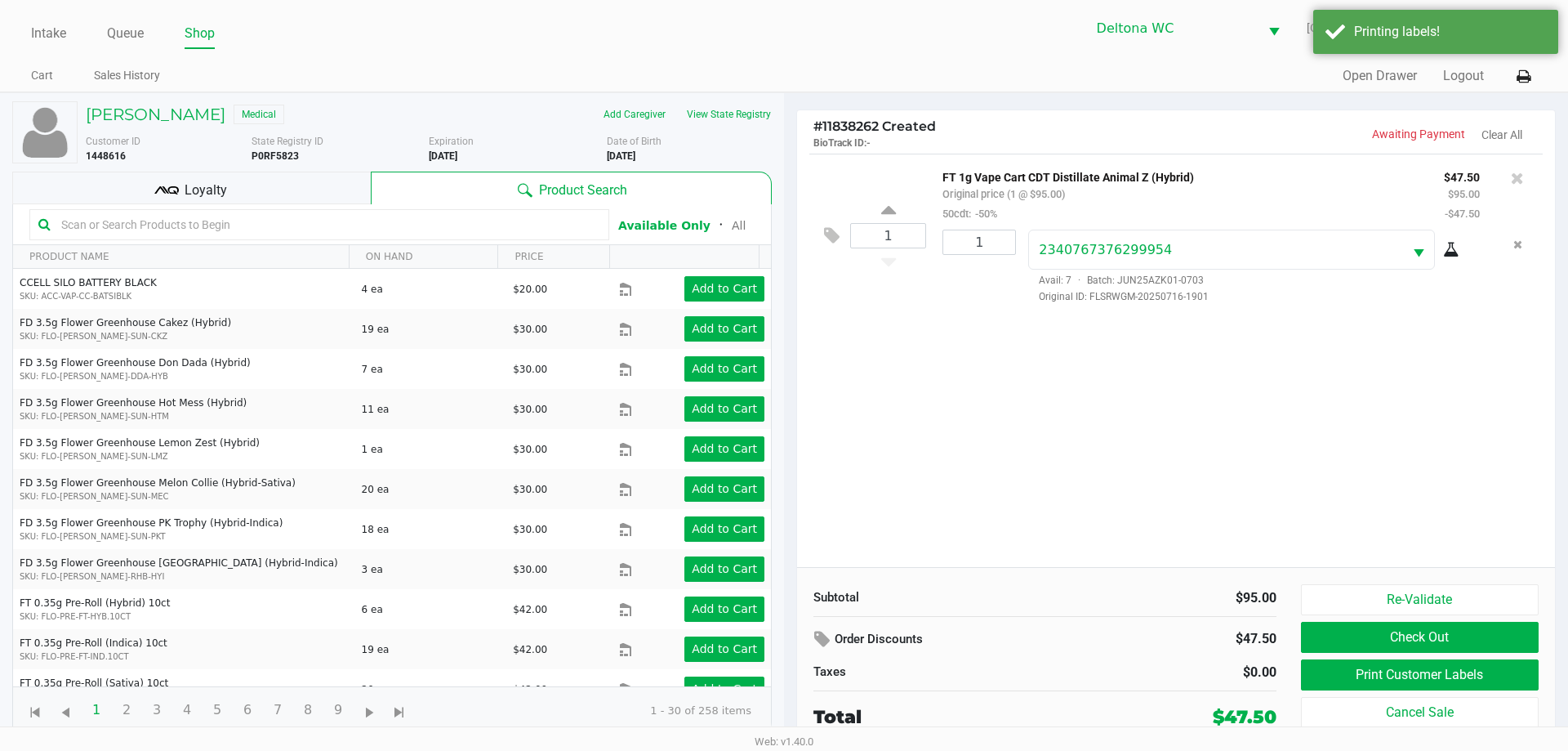
click at [267, 194] on div "Loyalty" at bounding box center [192, 187] width 359 height 32
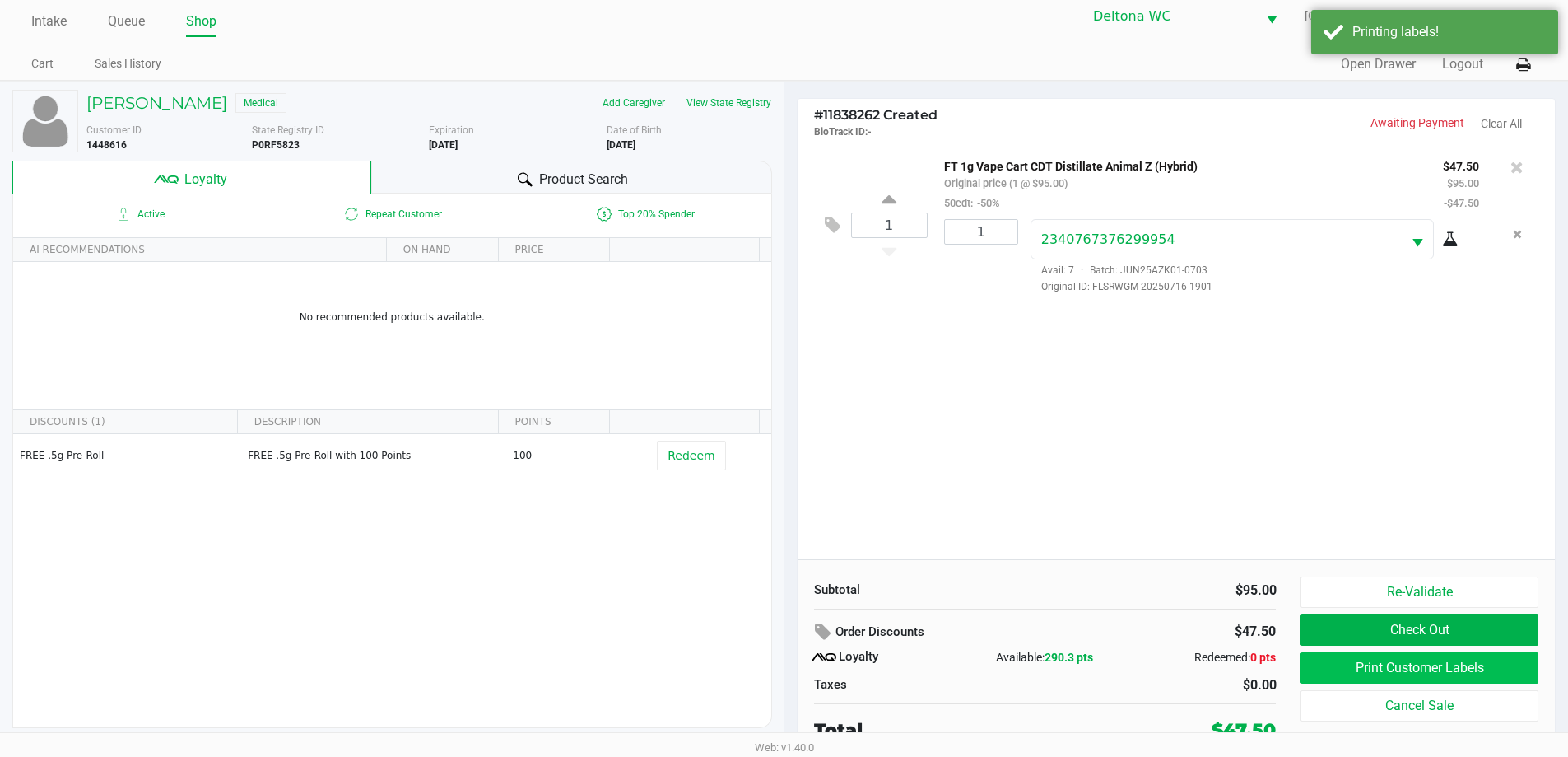
scroll to position [17, 0]
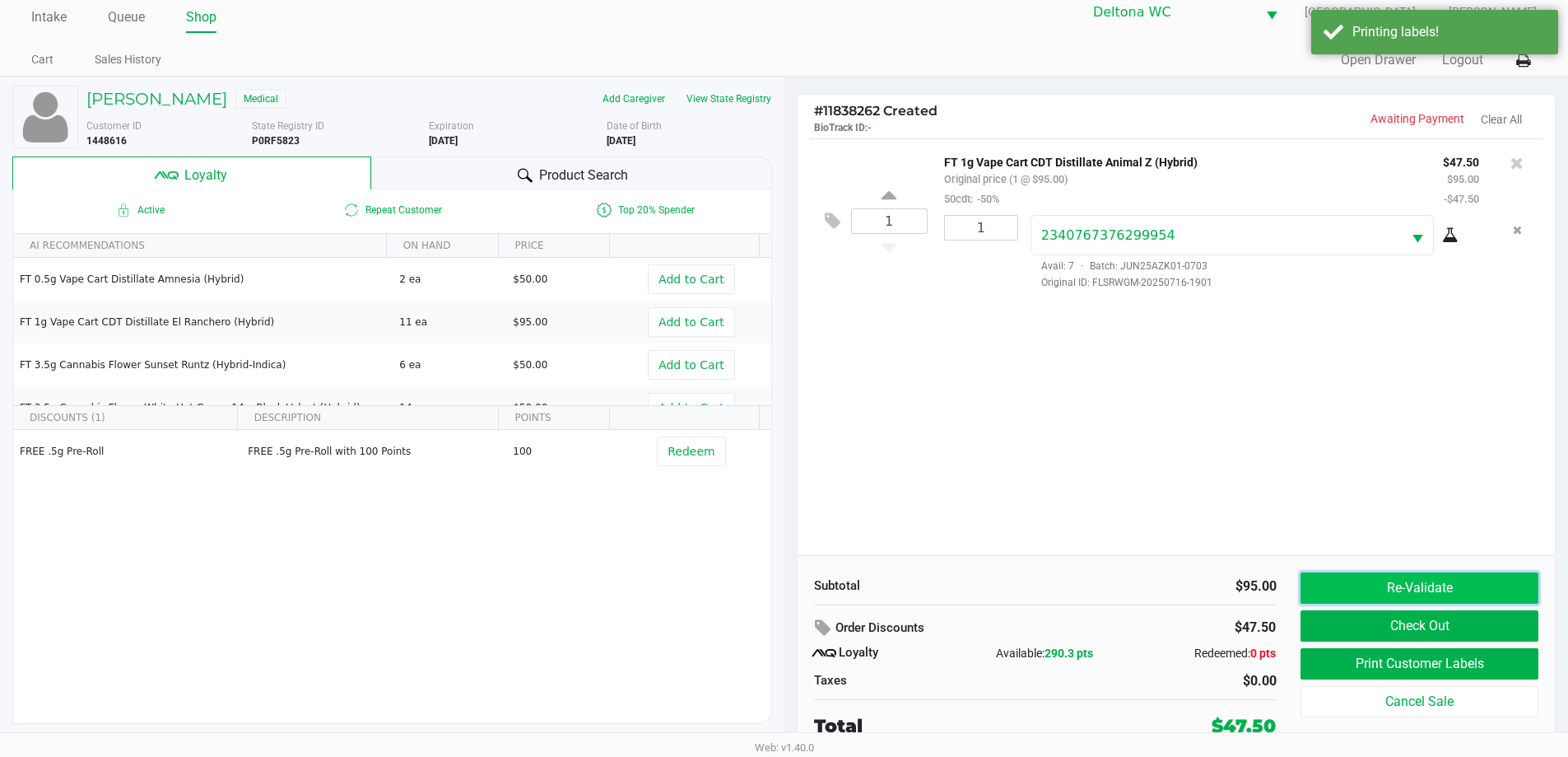
click at [1447, 581] on button "Re-Validate" at bounding box center [1419, 588] width 238 height 32
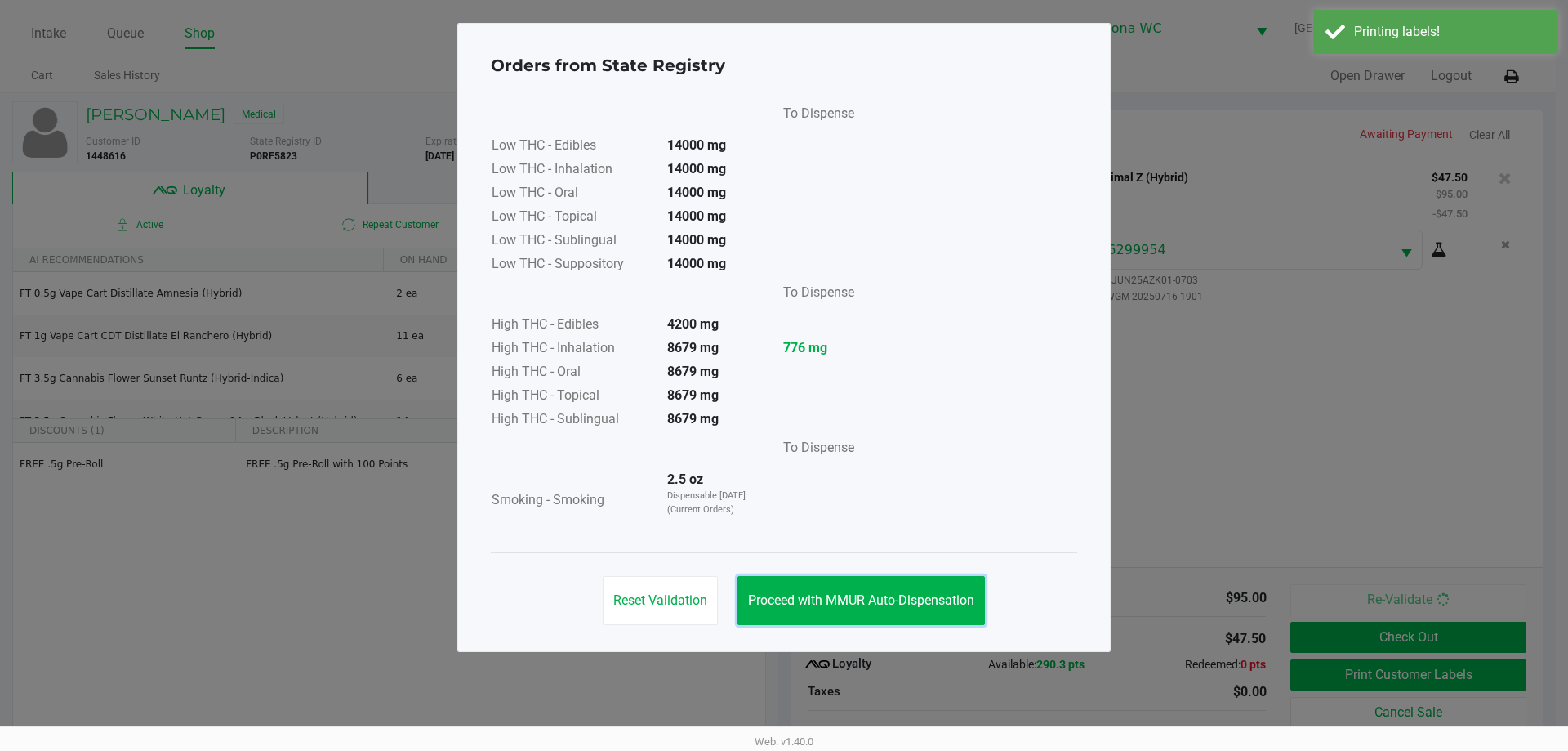
drag, startPoint x: 952, startPoint y: 601, endPoint x: 1395, endPoint y: 592, distance: 443.1
click at [951, 601] on span "Proceed with MMUR Auto-Dispensation" at bounding box center [860, 600] width 226 height 16
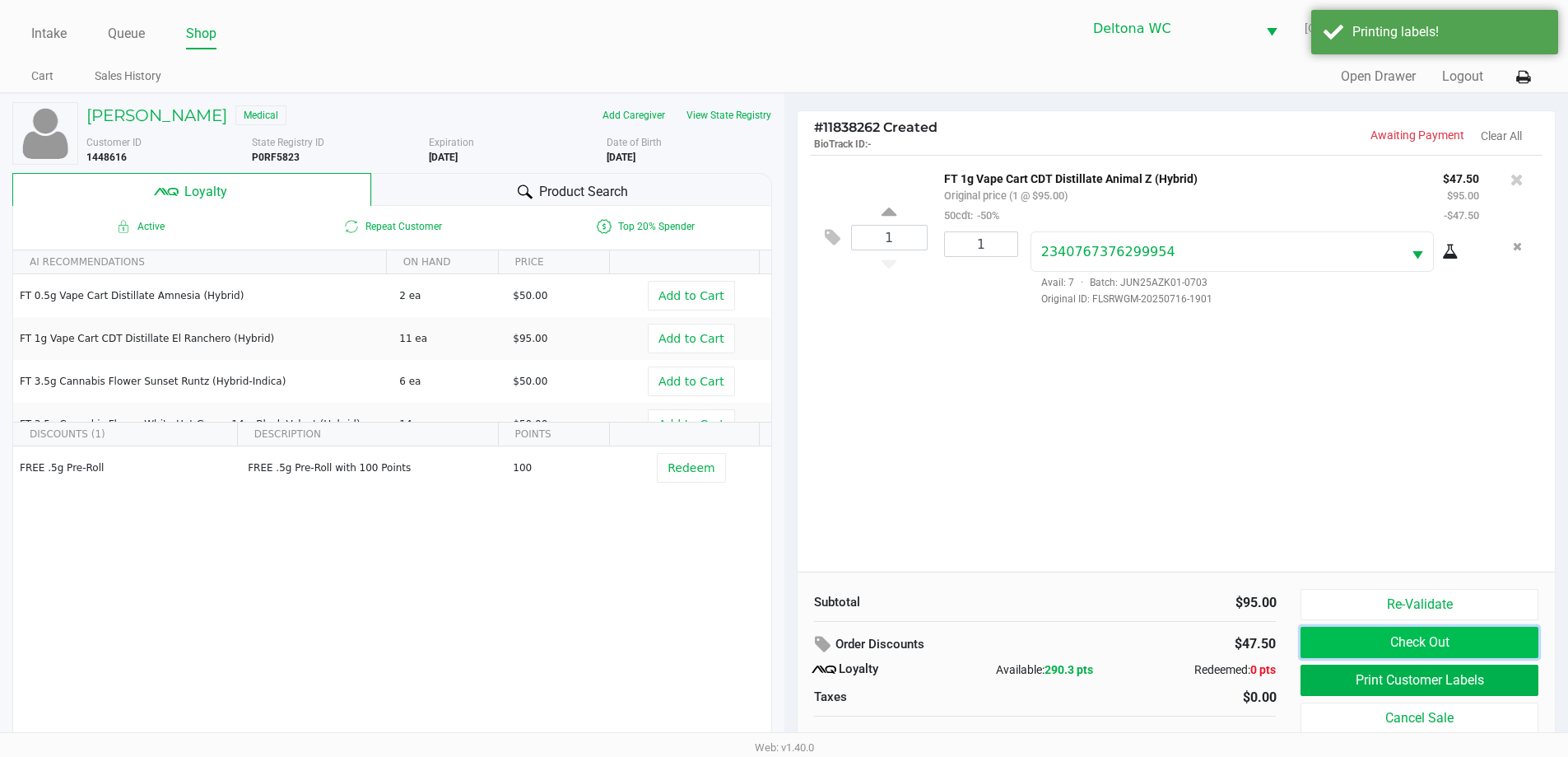
click at [1432, 651] on button "Check Out" at bounding box center [1419, 643] width 238 height 32
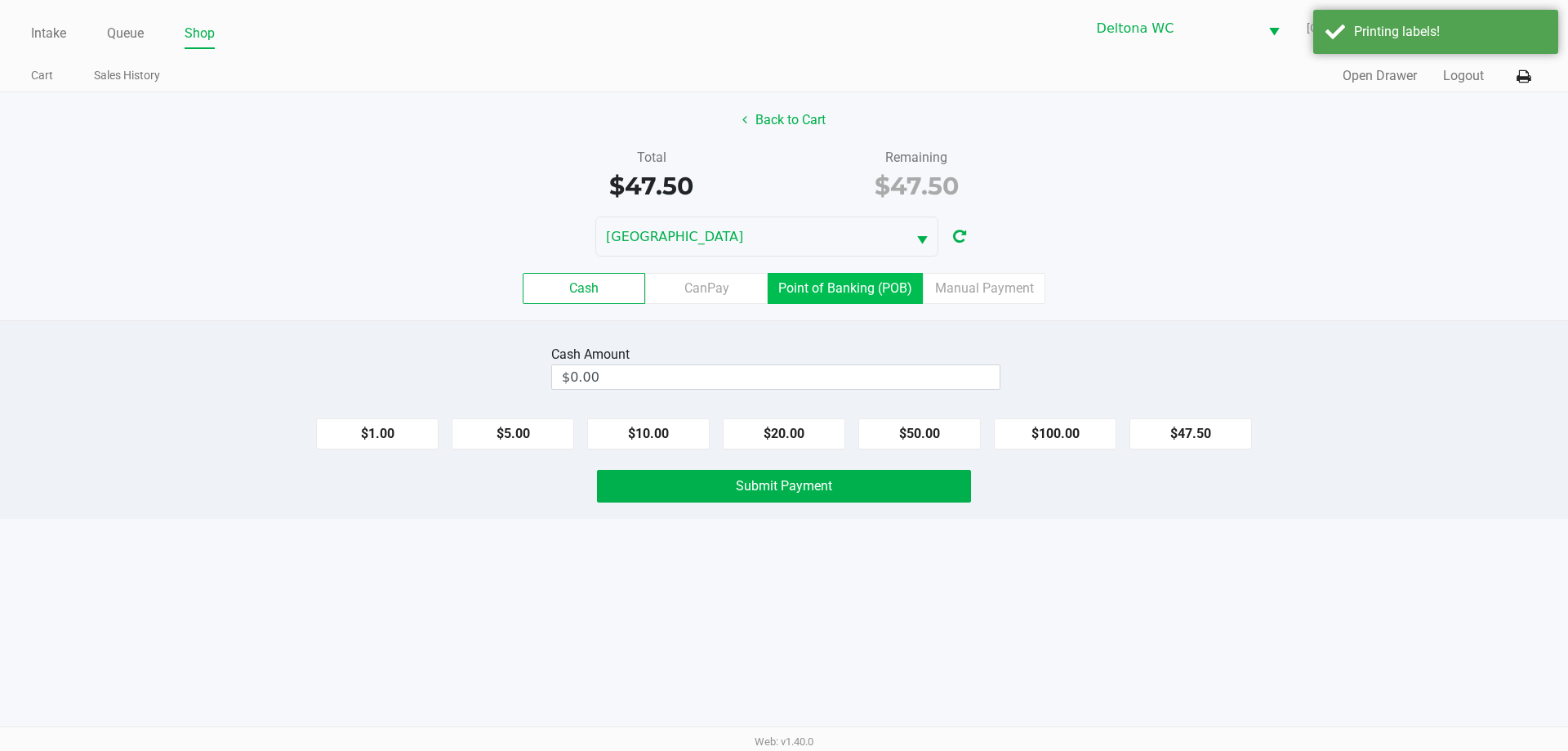
click at [899, 278] on label "Point of Banking (POB)" at bounding box center [845, 288] width 155 height 31
click at [0, 0] on 7 "Point of Banking (POB)" at bounding box center [0, 0] width 0 height 0
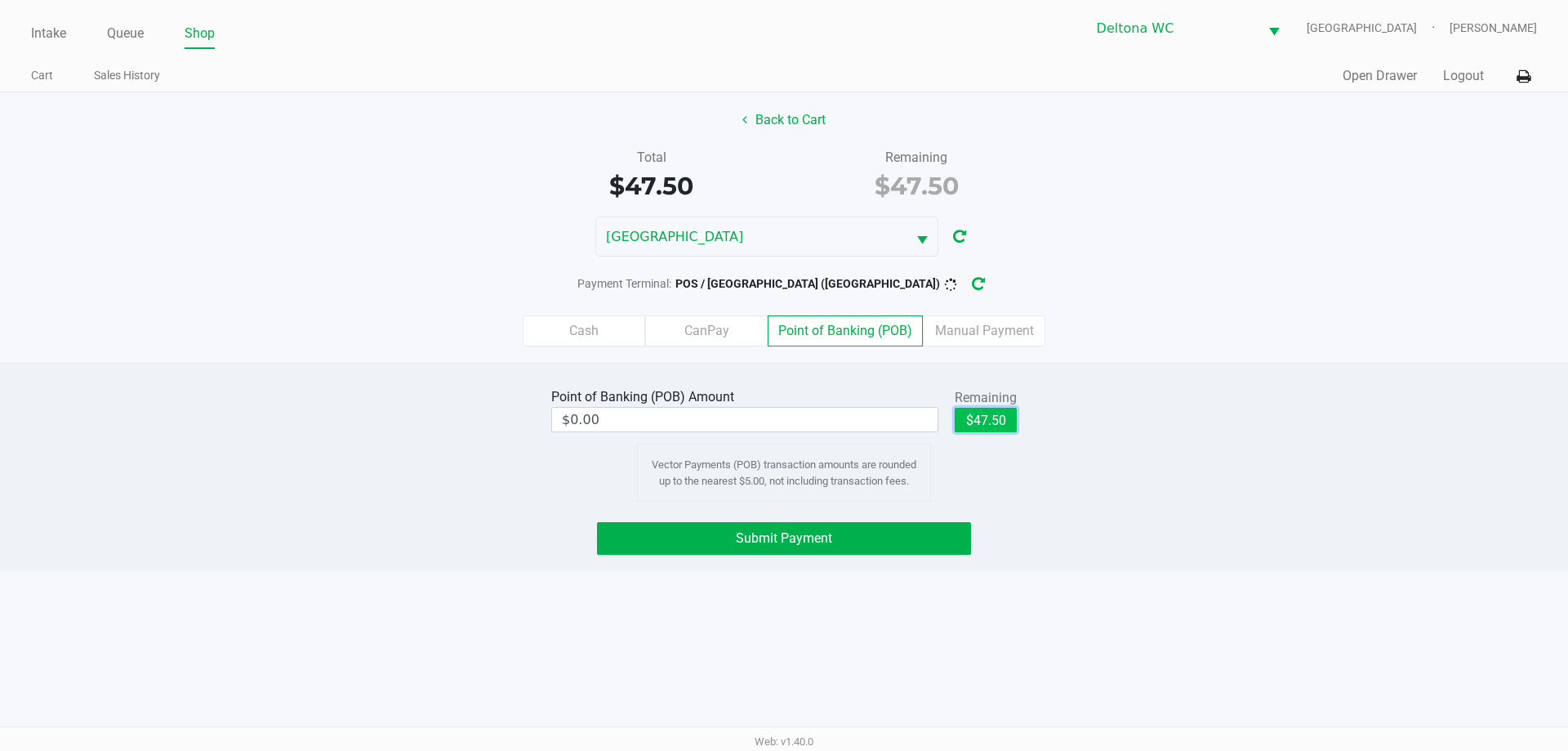
click at [997, 411] on button "$47.50" at bounding box center [984, 420] width 62 height 24
type input "$47.50"
click at [904, 533] on button "Submit Payment" at bounding box center [784, 538] width 374 height 32
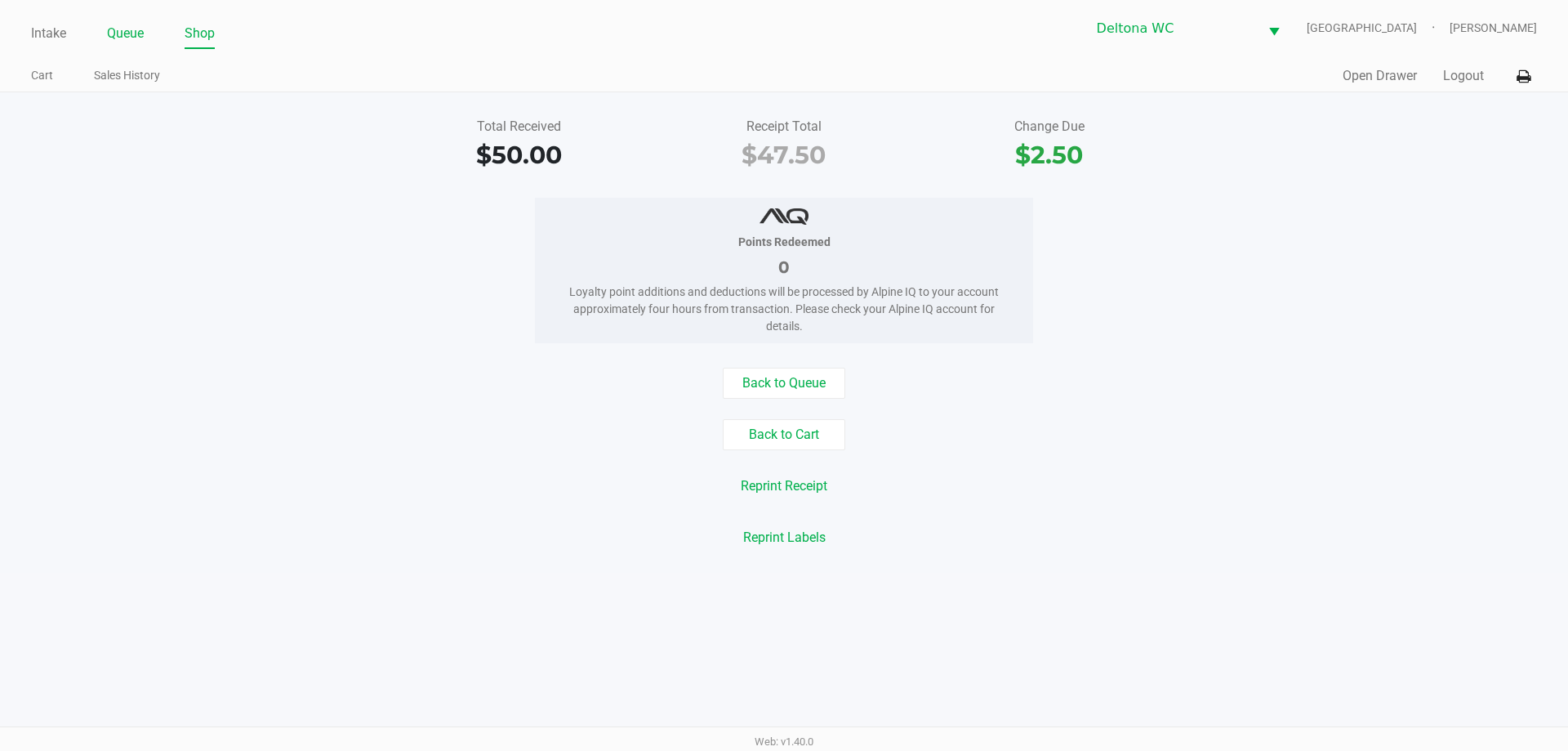
click at [132, 28] on link "Queue" at bounding box center [125, 33] width 37 height 22
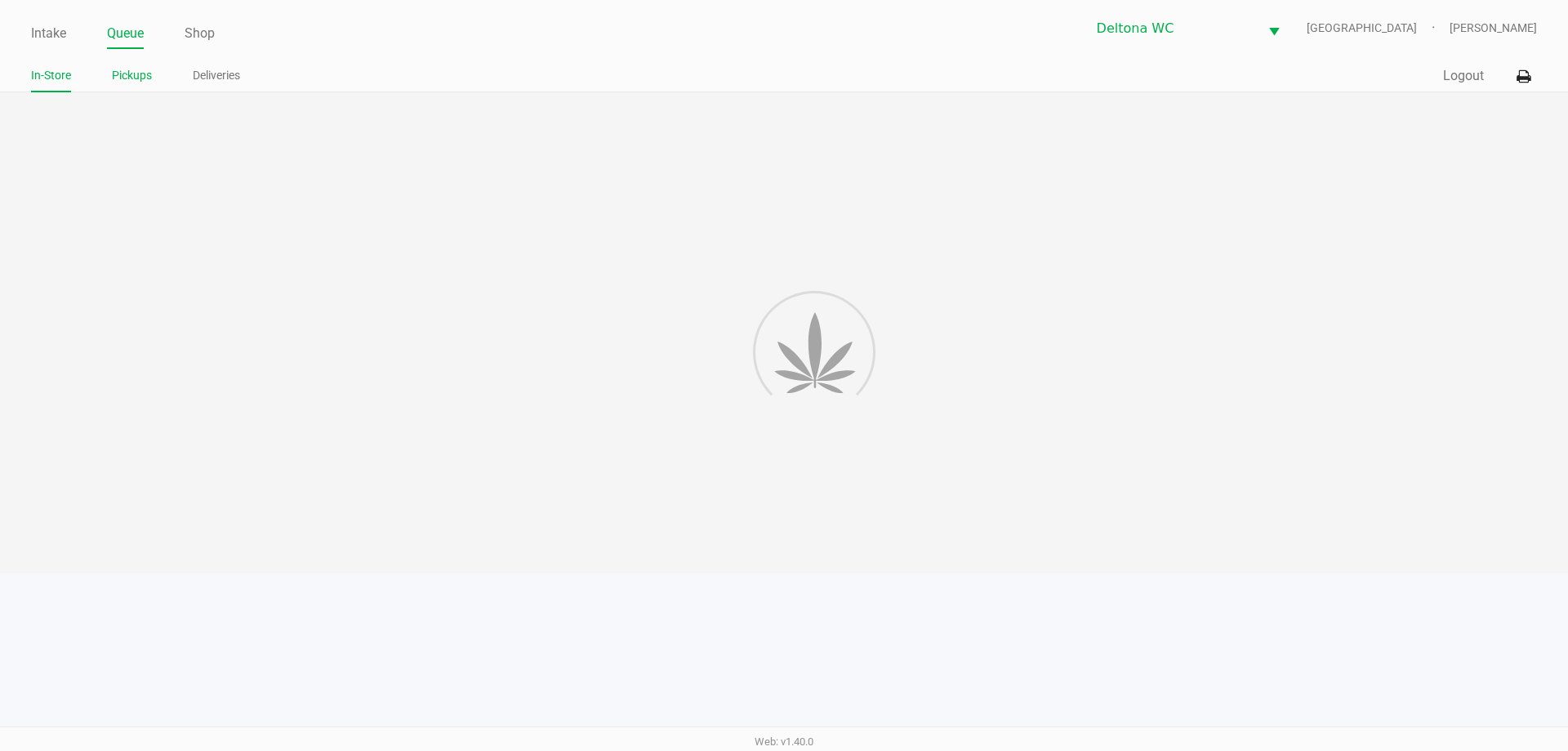
click at [132, 80] on link "Pickups" at bounding box center [131, 75] width 40 height 21
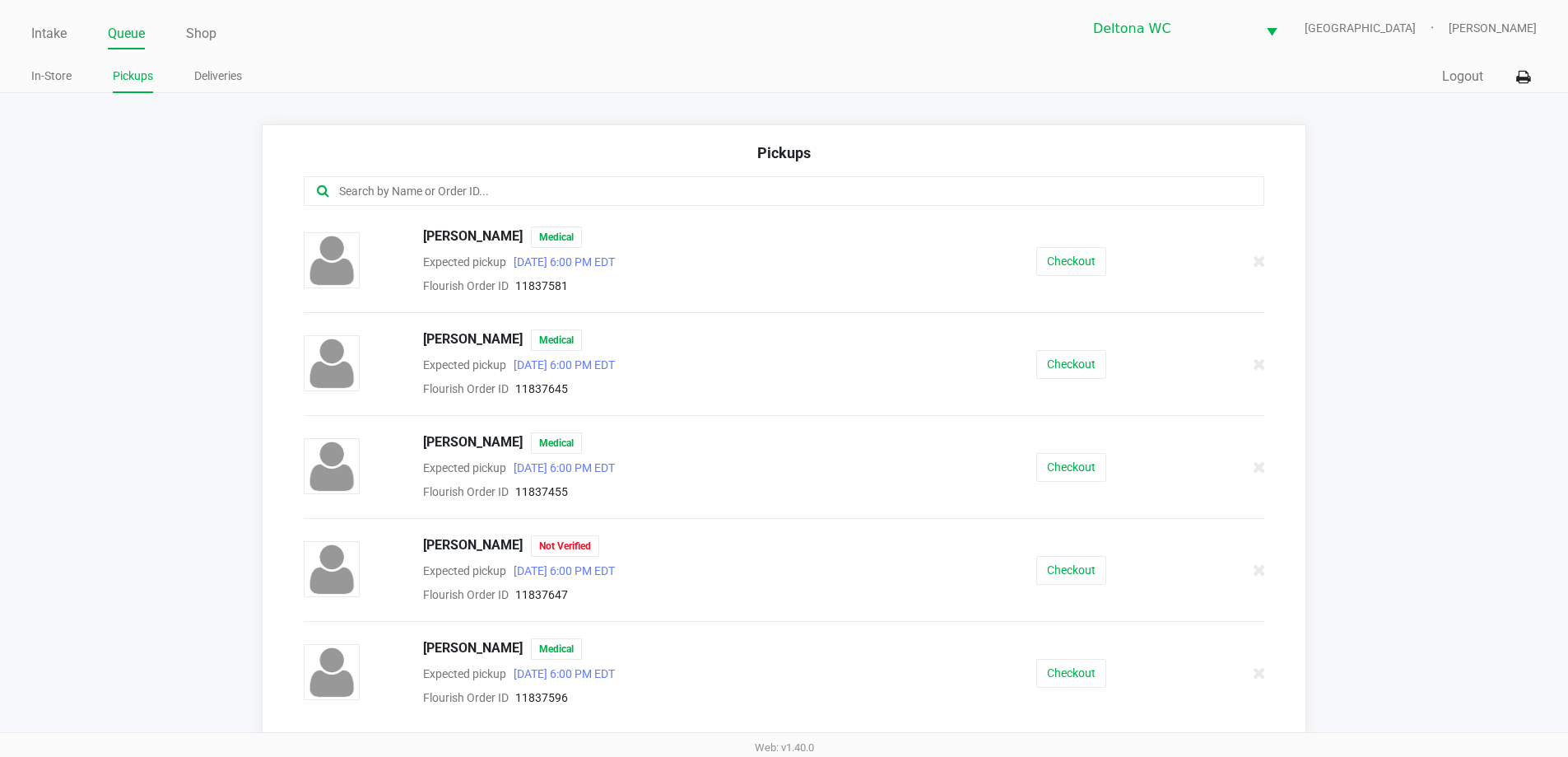
click at [620, 186] on input "text" at bounding box center [758, 191] width 842 height 19
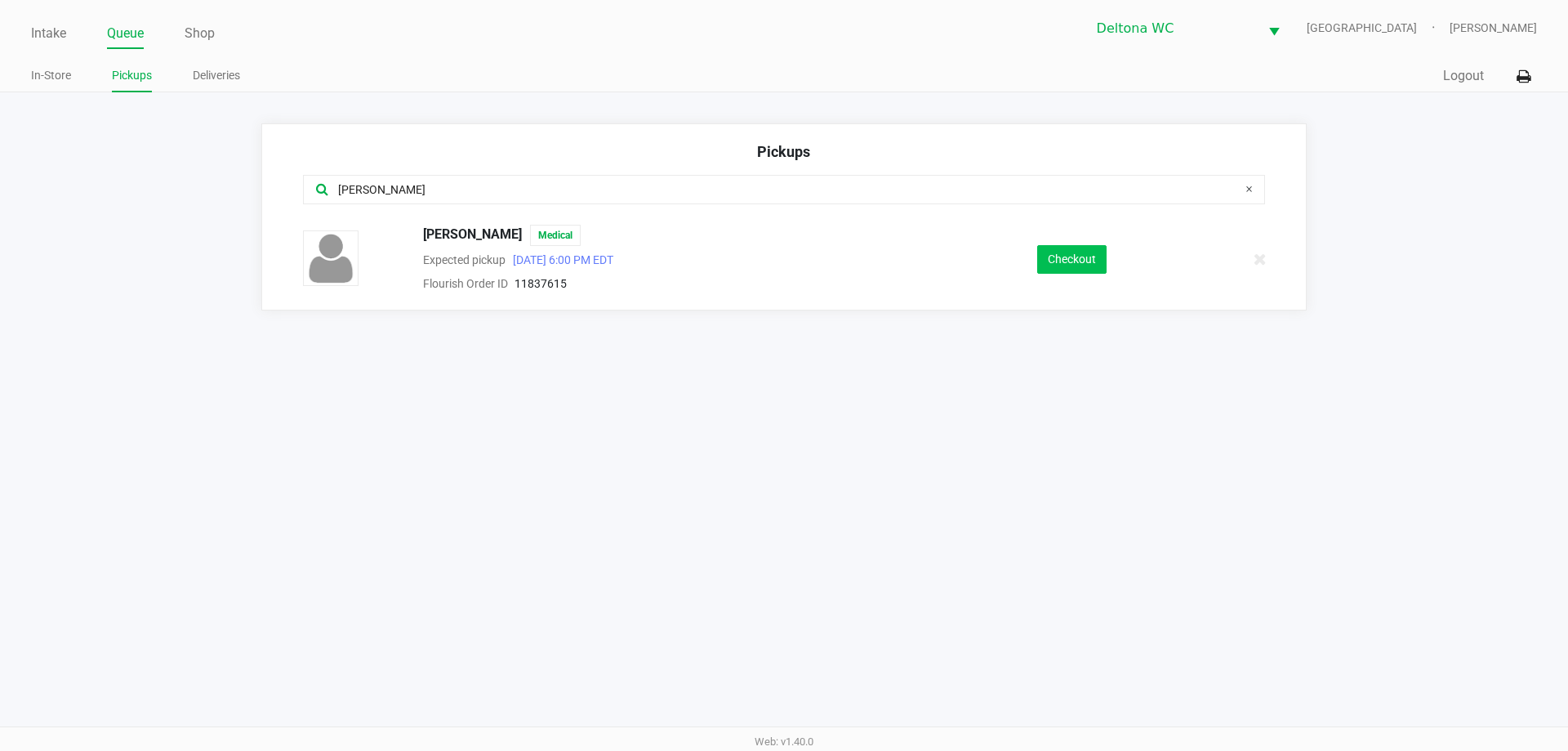
type input "[PERSON_NAME]"
click at [1078, 249] on button "Checkout" at bounding box center [1071, 259] width 69 height 28
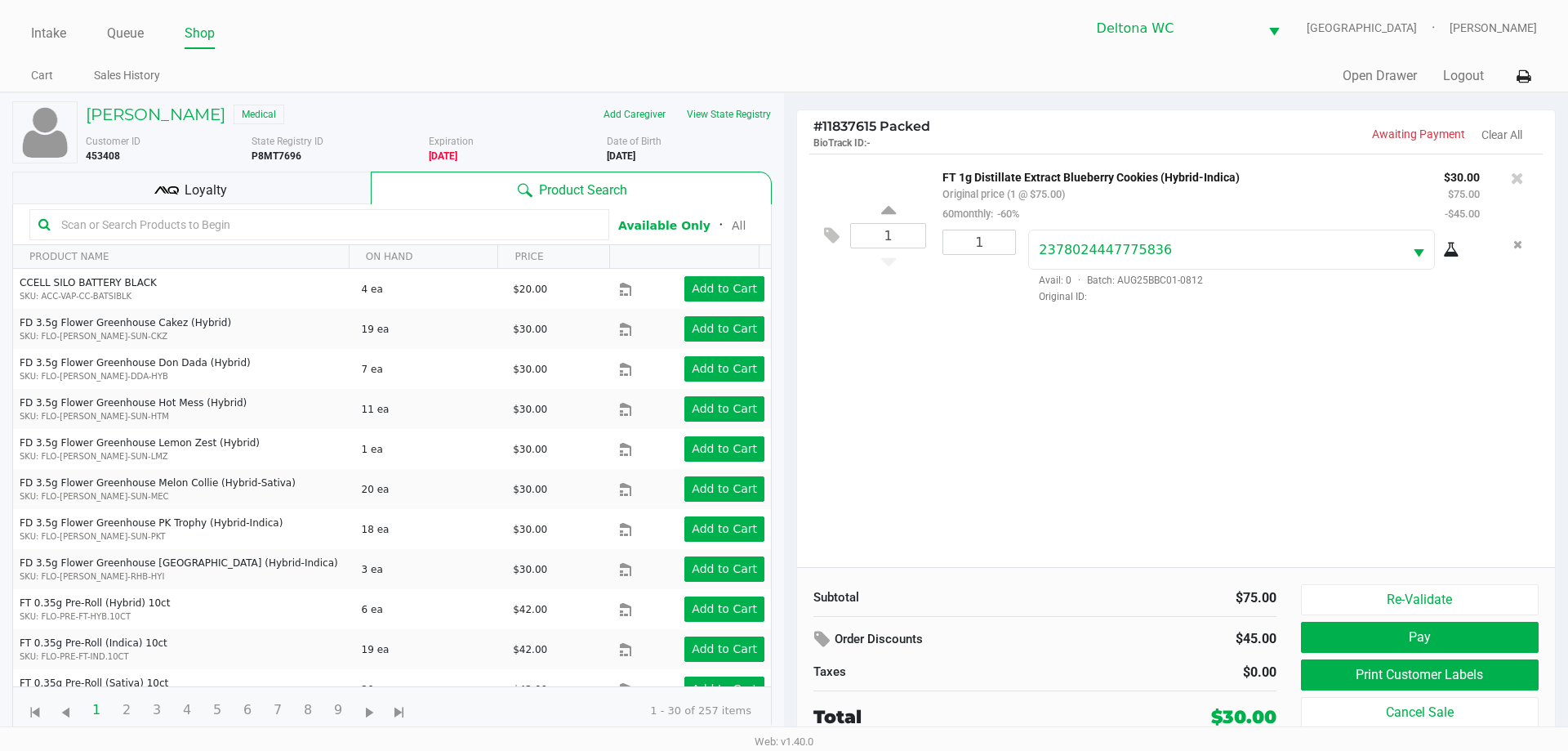
click at [197, 176] on div "Loyalty" at bounding box center [192, 187] width 359 height 32
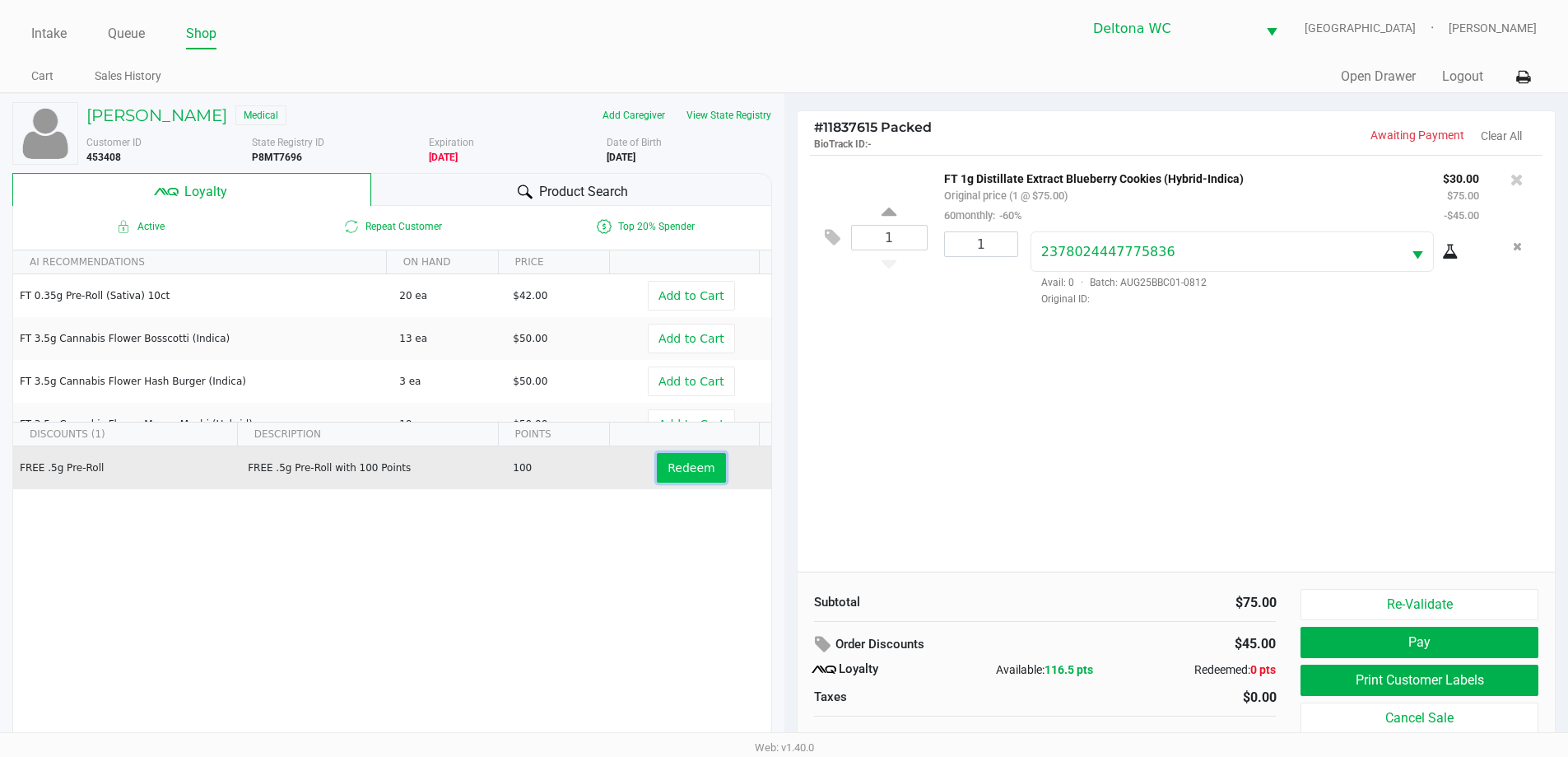
click at [694, 462] on span "Redeem" at bounding box center [691, 467] width 47 height 13
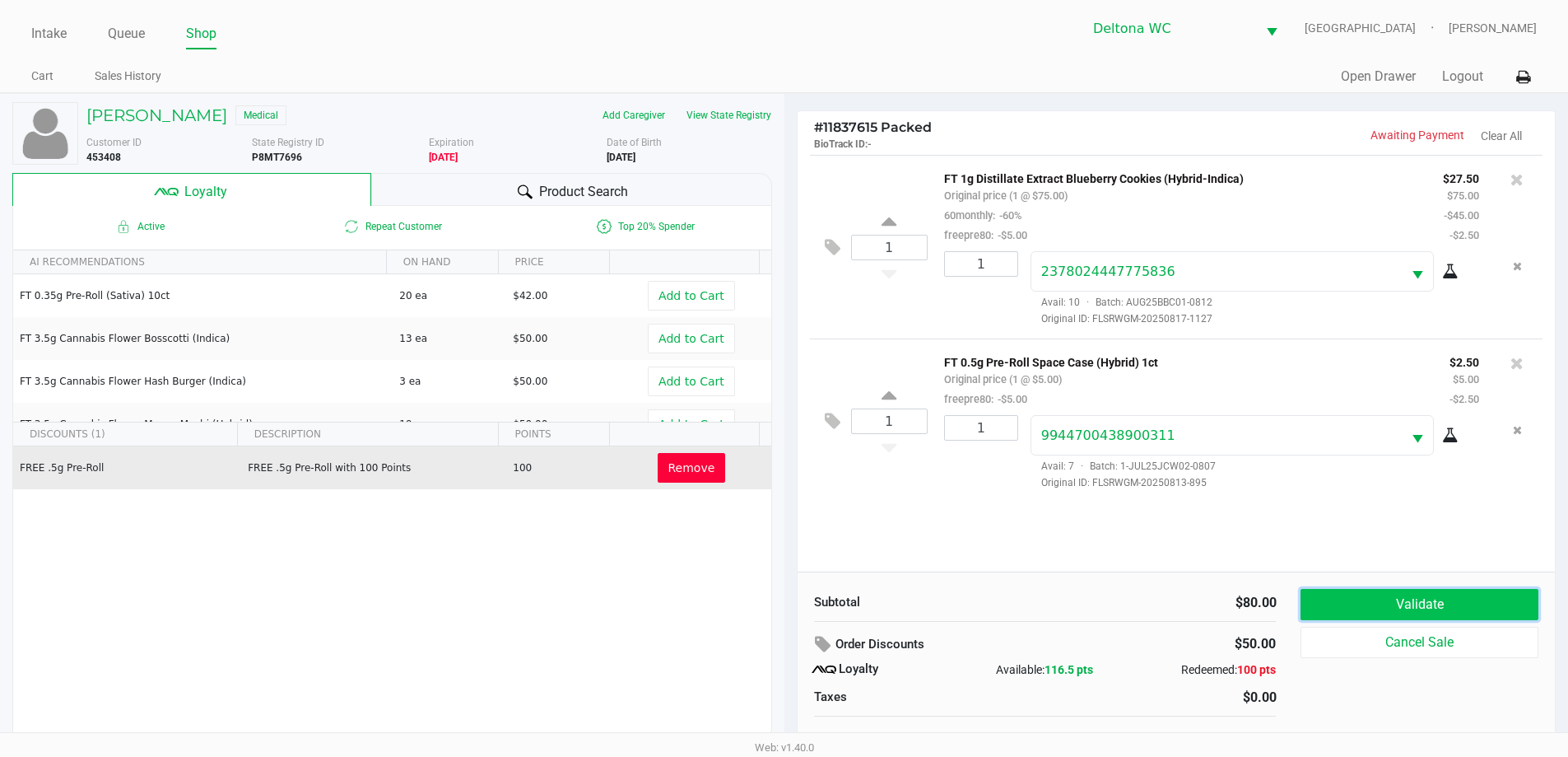
click at [1458, 607] on button "Validate" at bounding box center [1419, 604] width 238 height 32
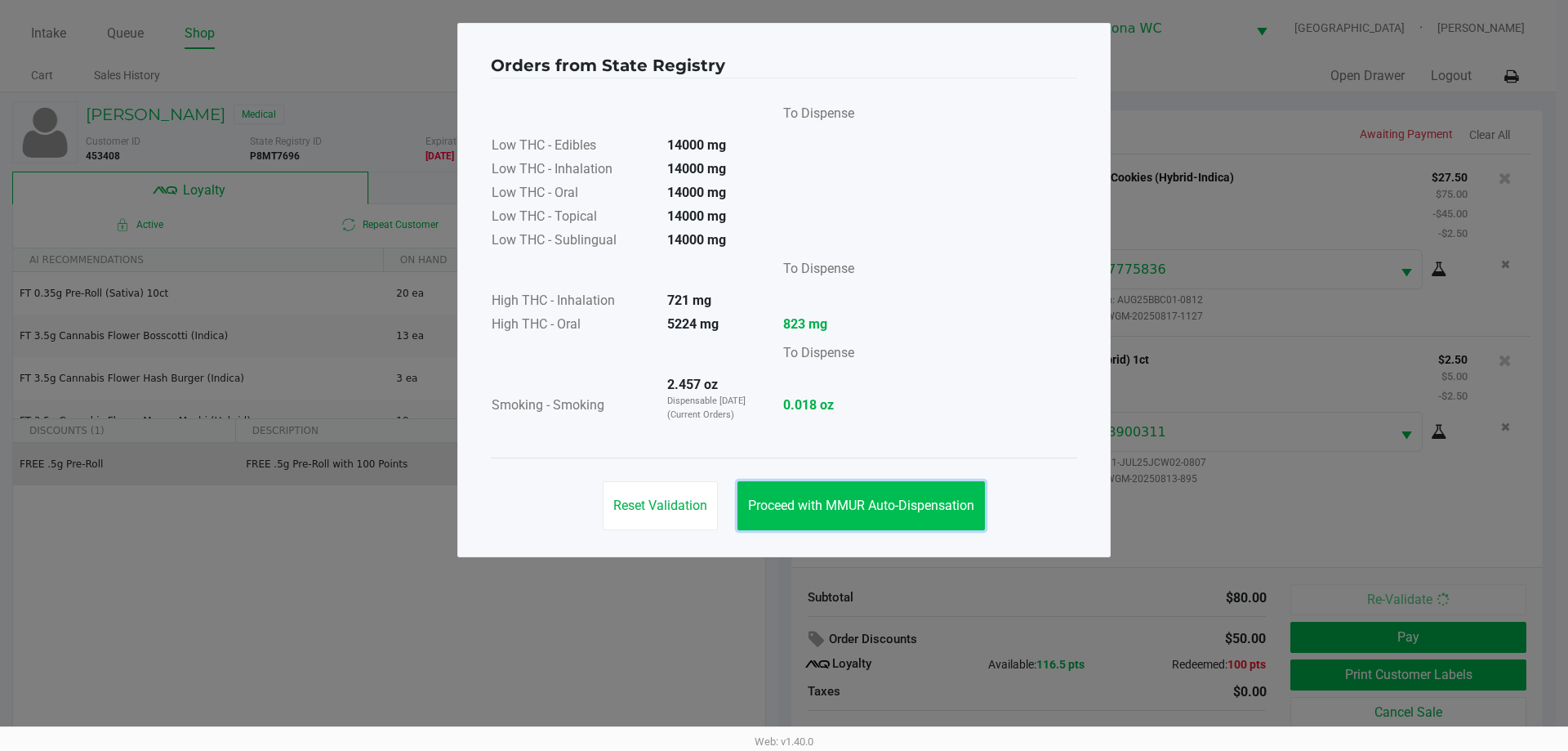
click at [940, 522] on button "Proceed with MMUR Auto-Dispensation" at bounding box center [860, 506] width 247 height 49
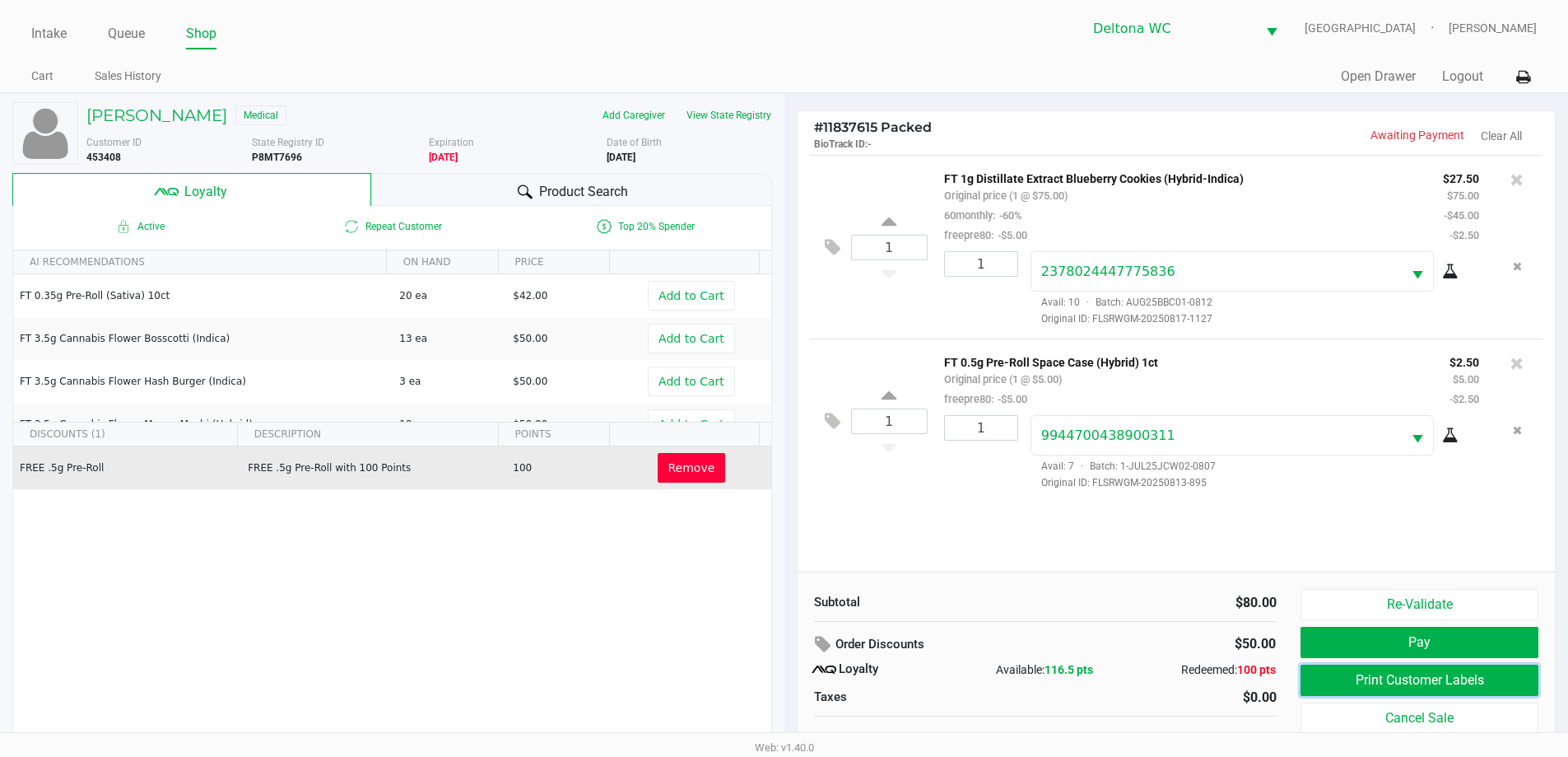
click at [1445, 674] on button "Print Customer Labels" at bounding box center [1419, 680] width 238 height 32
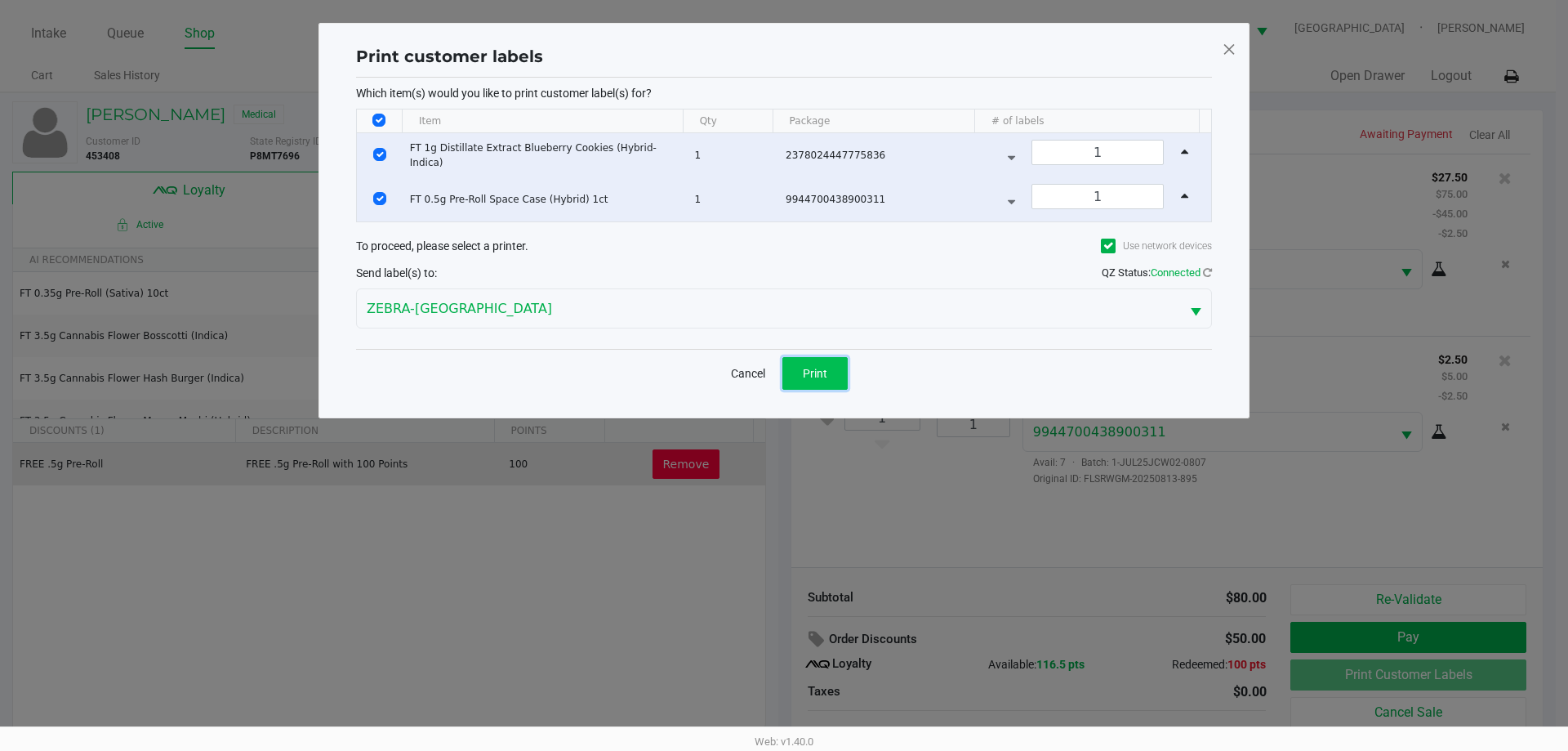
click at [813, 367] on span "Print" at bounding box center [814, 373] width 24 height 13
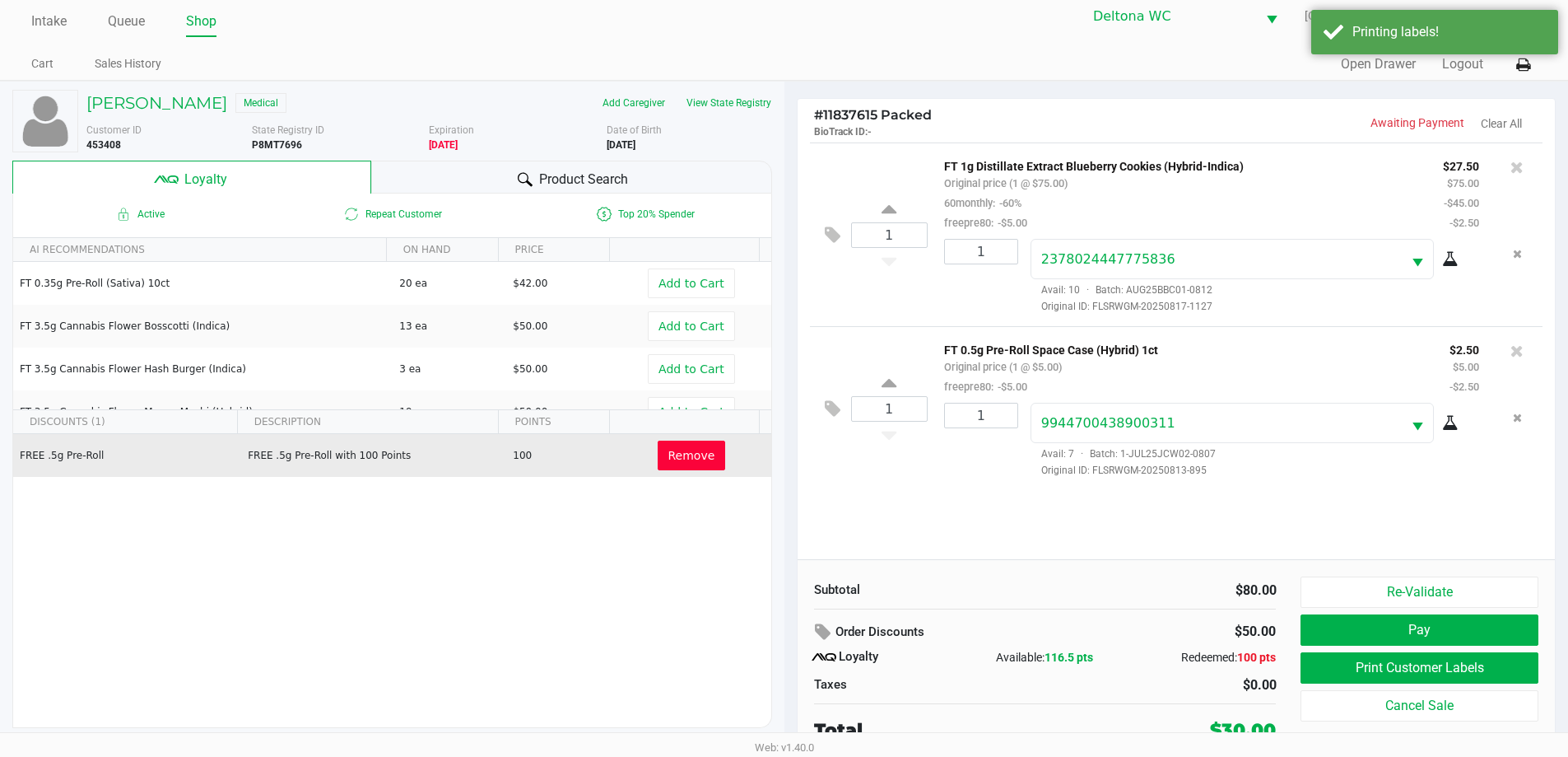
scroll to position [17, 0]
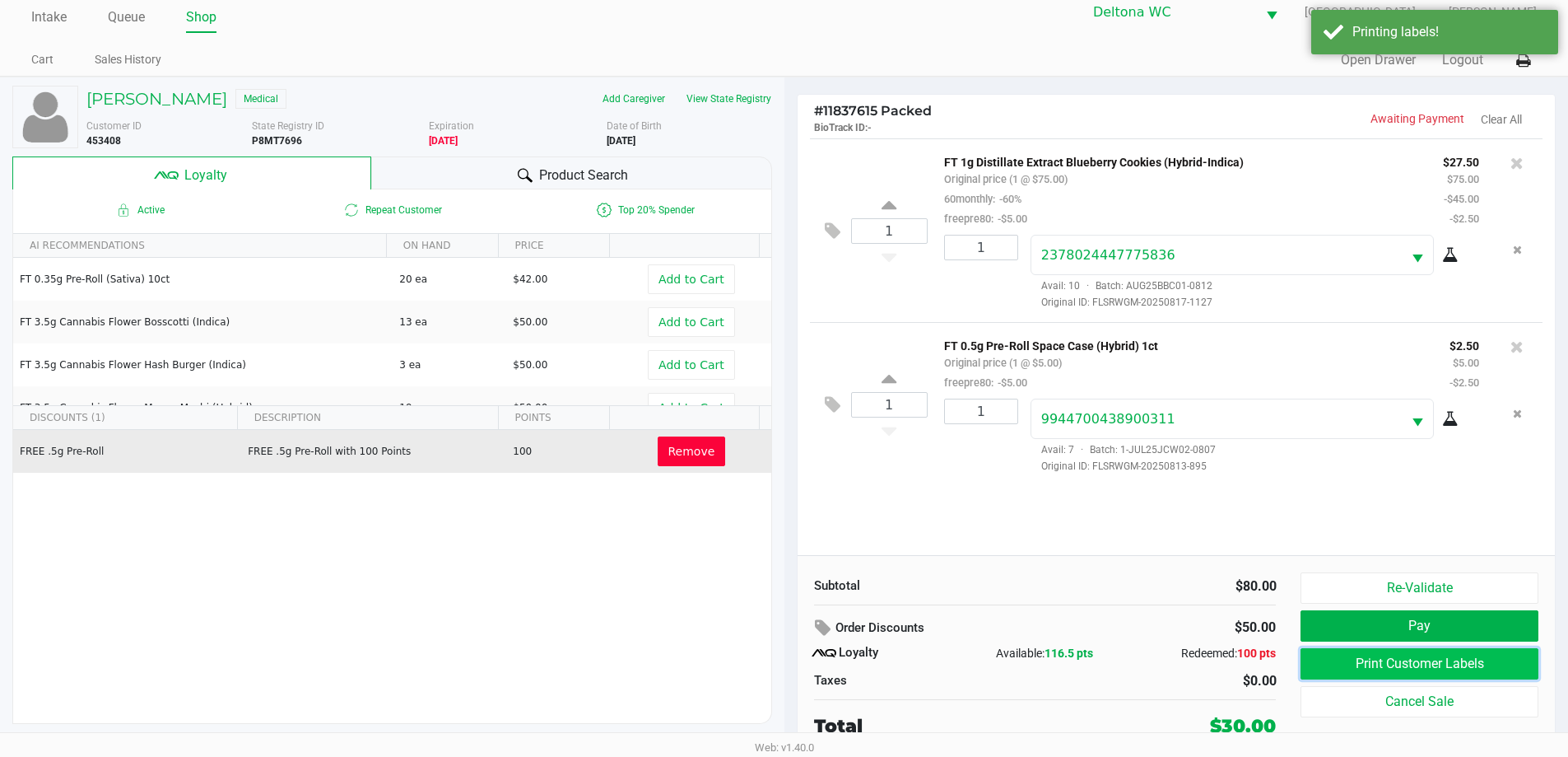
click at [1509, 657] on button "Print Customer Labels" at bounding box center [1419, 663] width 238 height 32
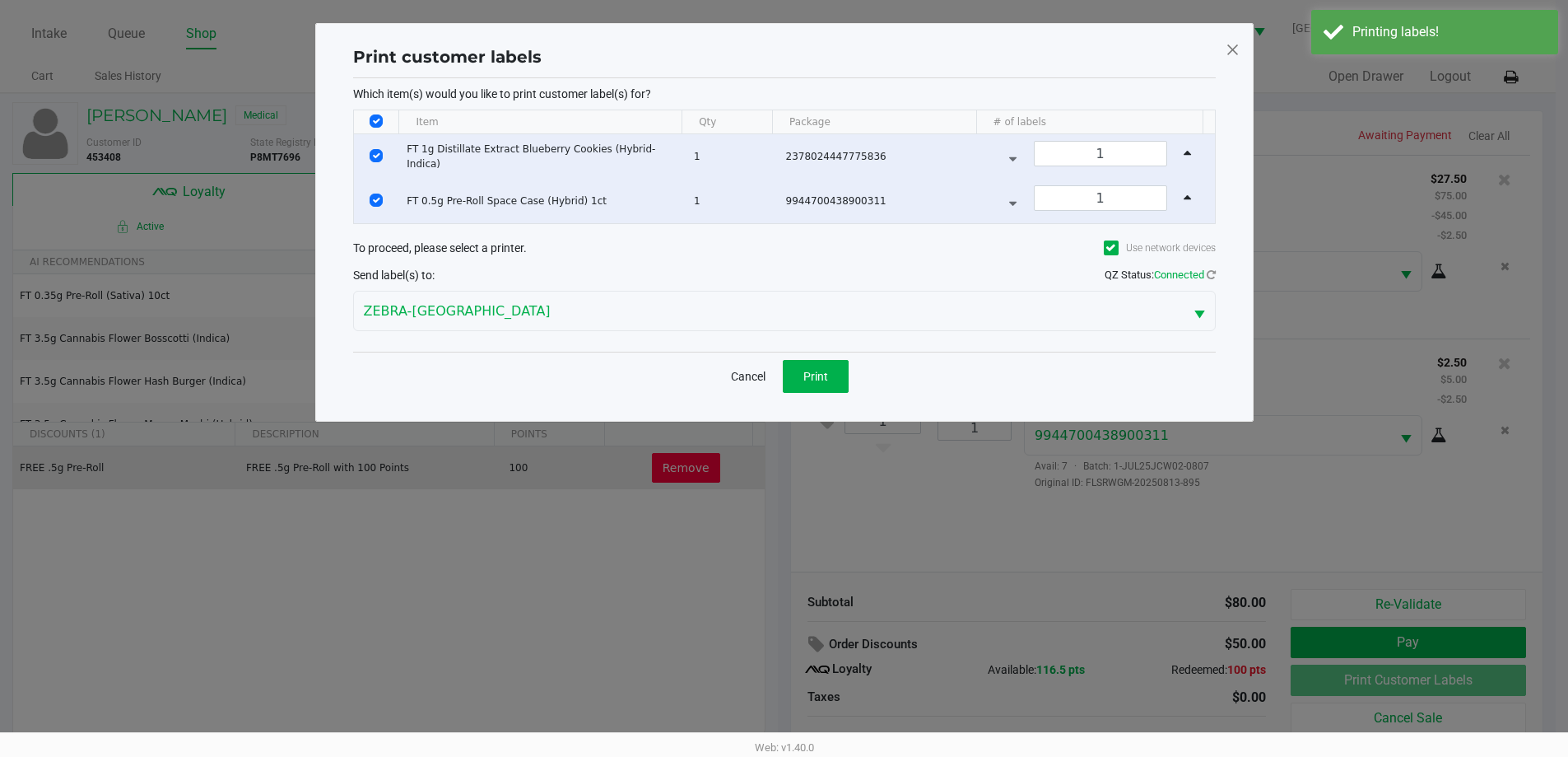
scroll to position [0, 0]
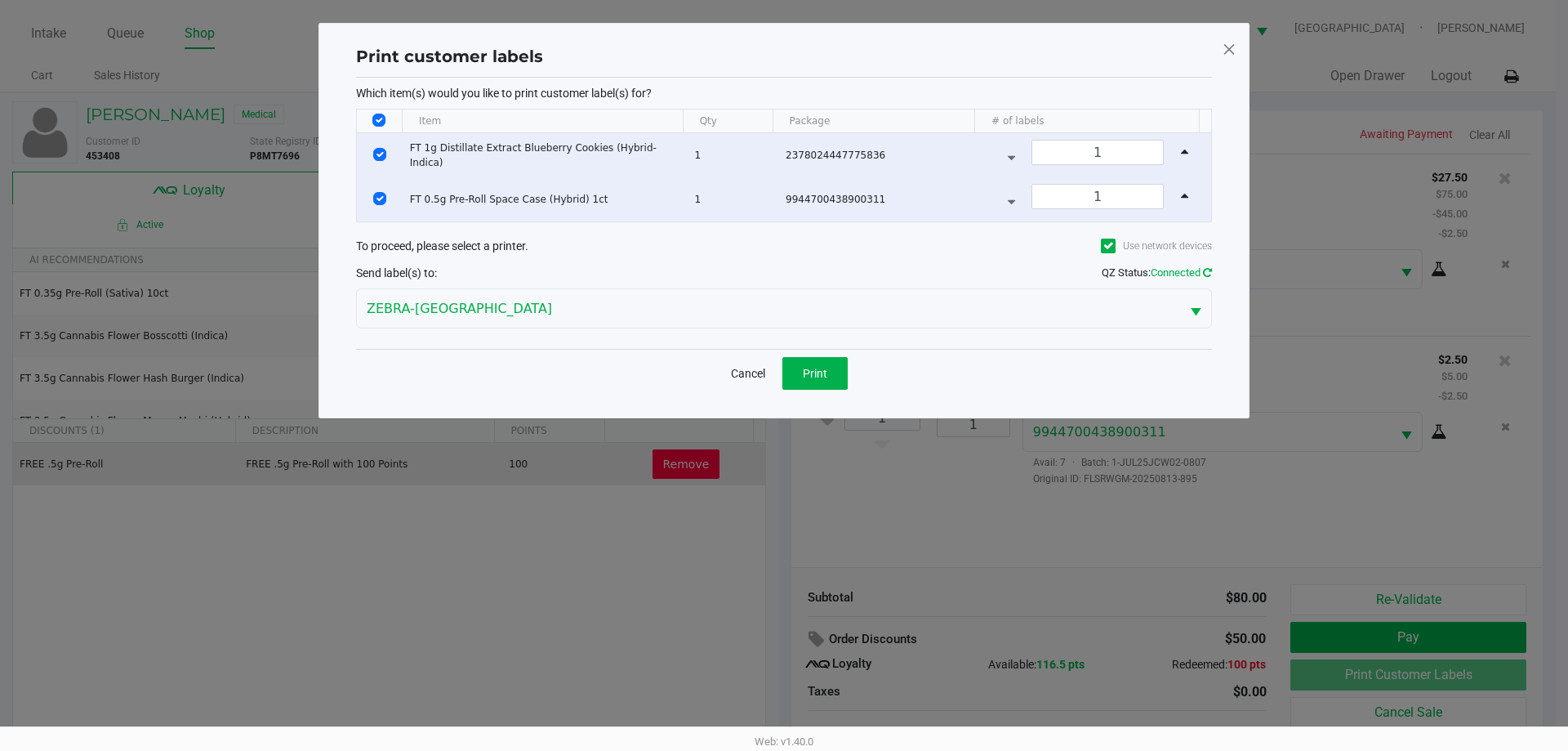
click at [1205, 267] on icon at bounding box center [1206, 272] width 9 height 11
click at [825, 370] on span "Print" at bounding box center [814, 373] width 24 height 13
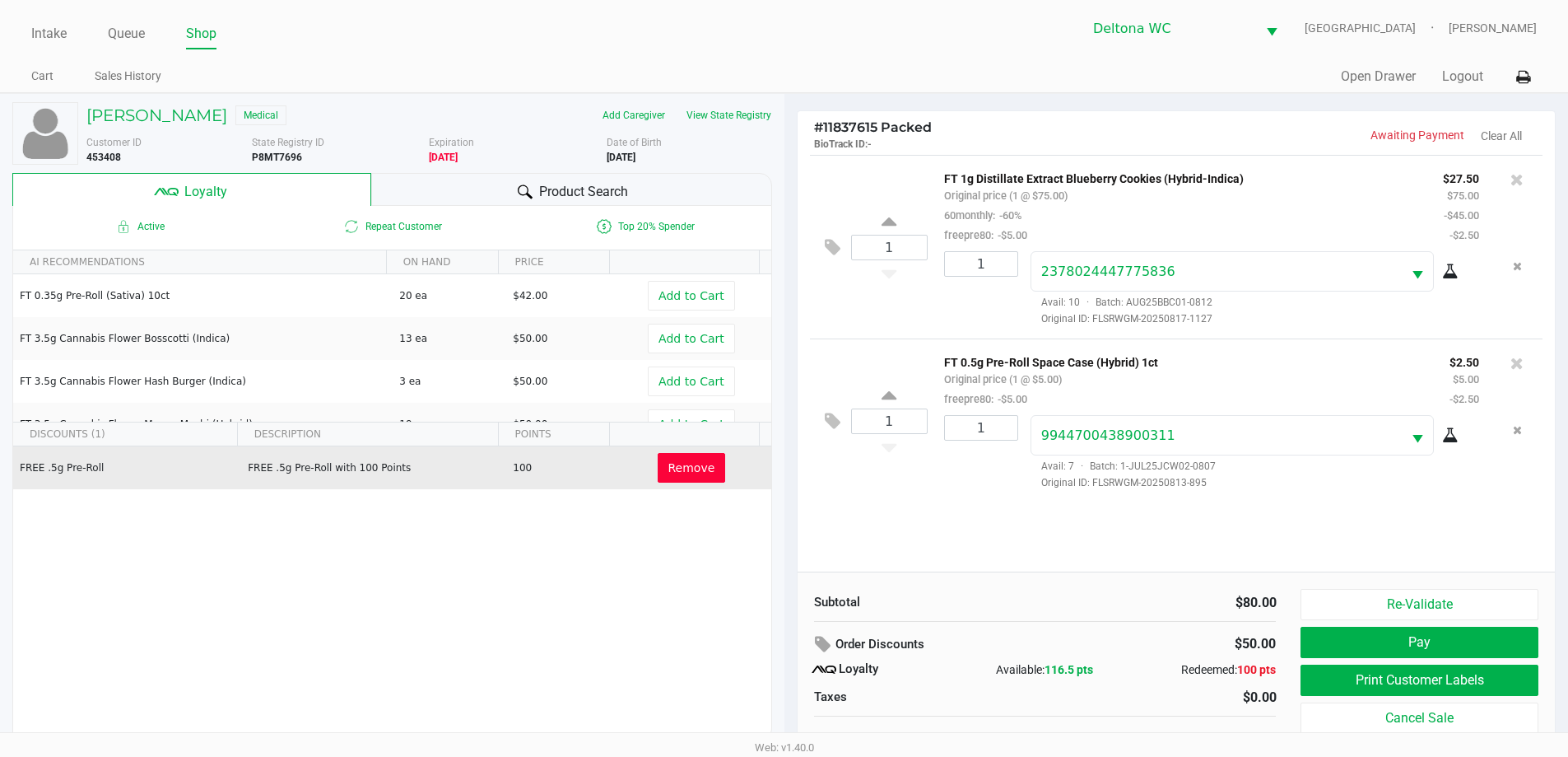
click at [1346, 640] on button "Pay" at bounding box center [1419, 643] width 238 height 32
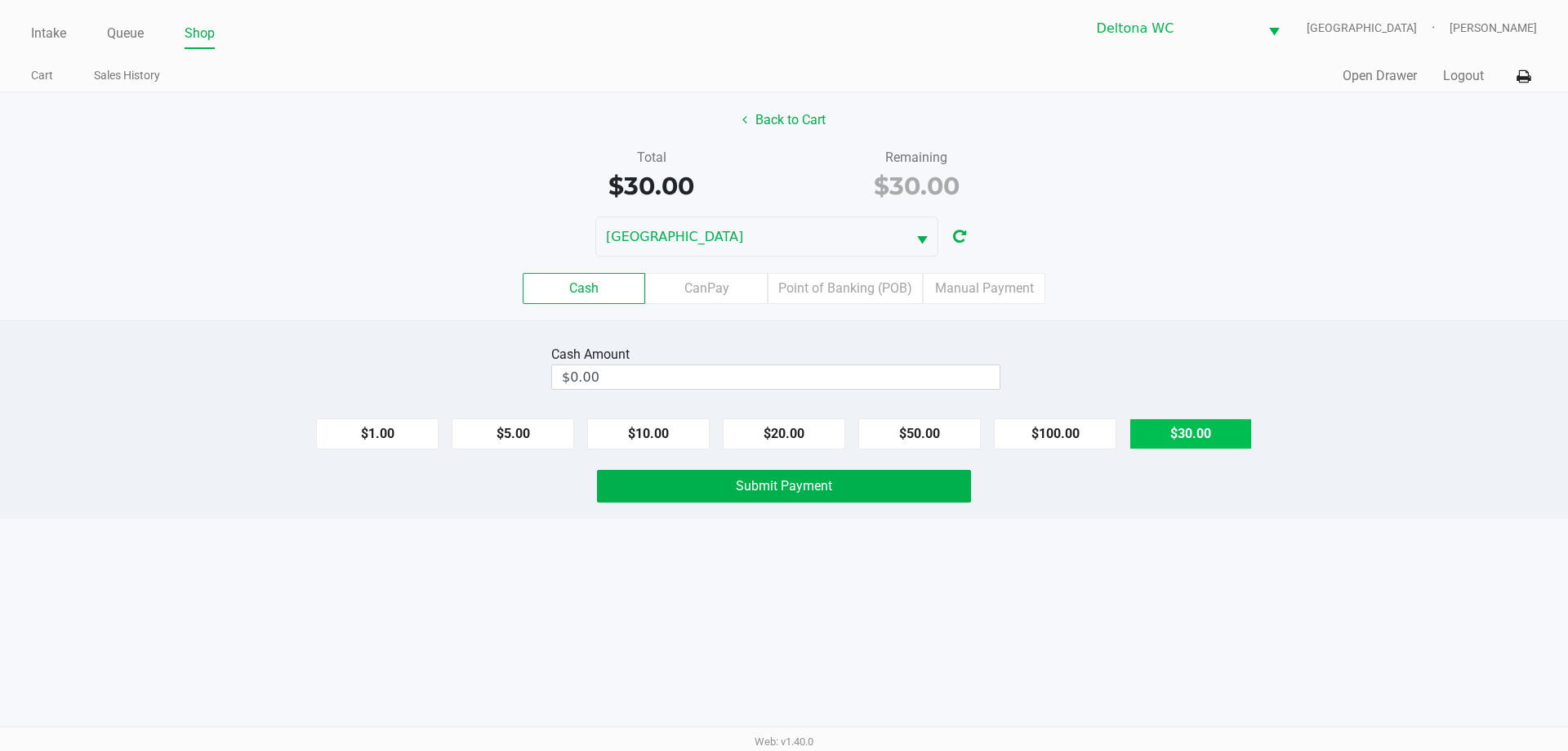
drag, startPoint x: 1222, startPoint y: 459, endPoint x: 1216, endPoint y: 447, distance: 13.4
click at [1218, 455] on div "Cash Amount $0.00 $1.00 $5.00 $10.00 $20.00 $50.00 $100.00 $30.00 Submit Payment" at bounding box center [784, 419] width 1568 height 199
drag, startPoint x: 1216, startPoint y: 447, endPoint x: 1185, endPoint y: 439, distance: 32.0
click at [1215, 444] on button "$30.00" at bounding box center [1190, 434] width 122 height 31
type input "$30.00"
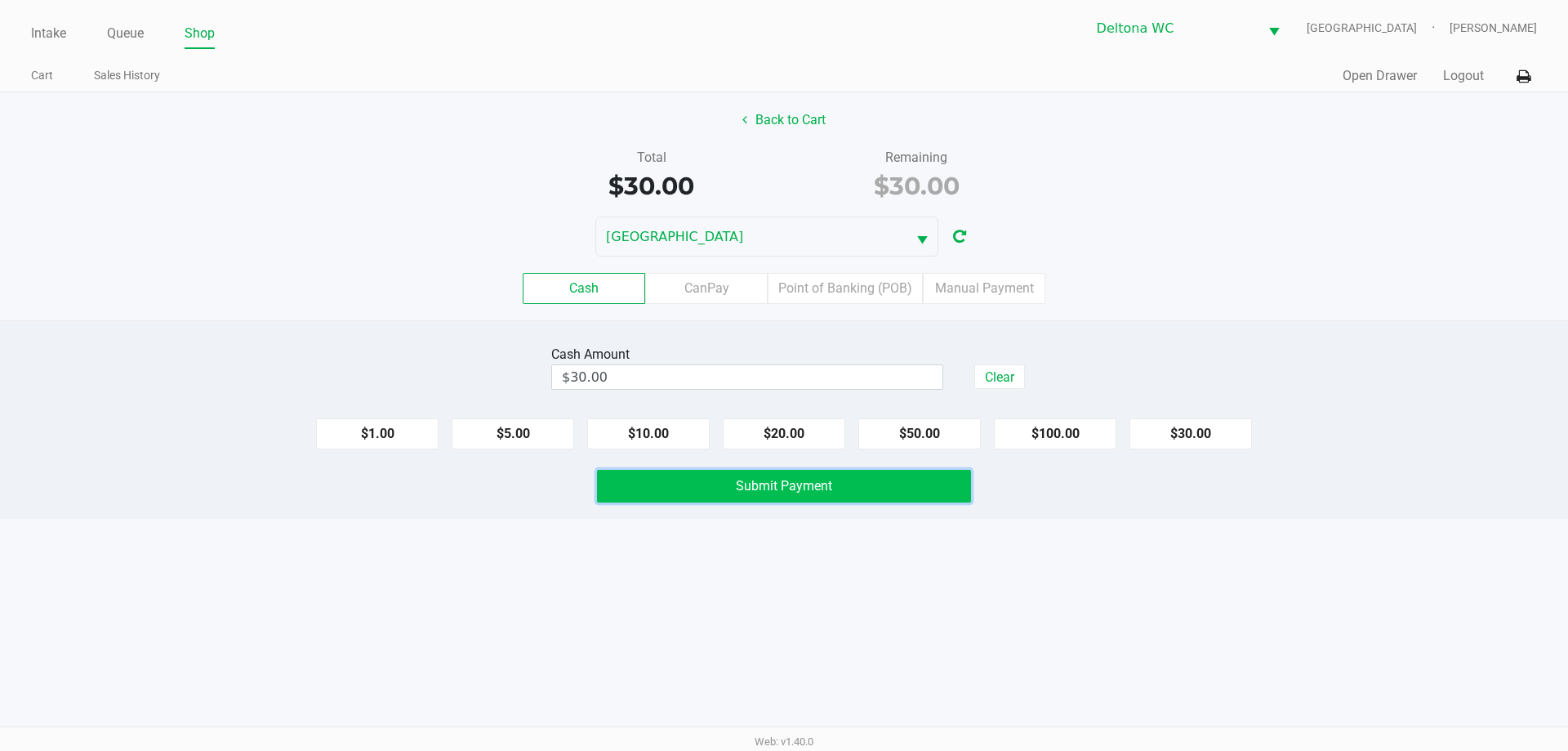
click at [830, 487] on span "Submit Payment" at bounding box center [784, 486] width 97 height 16
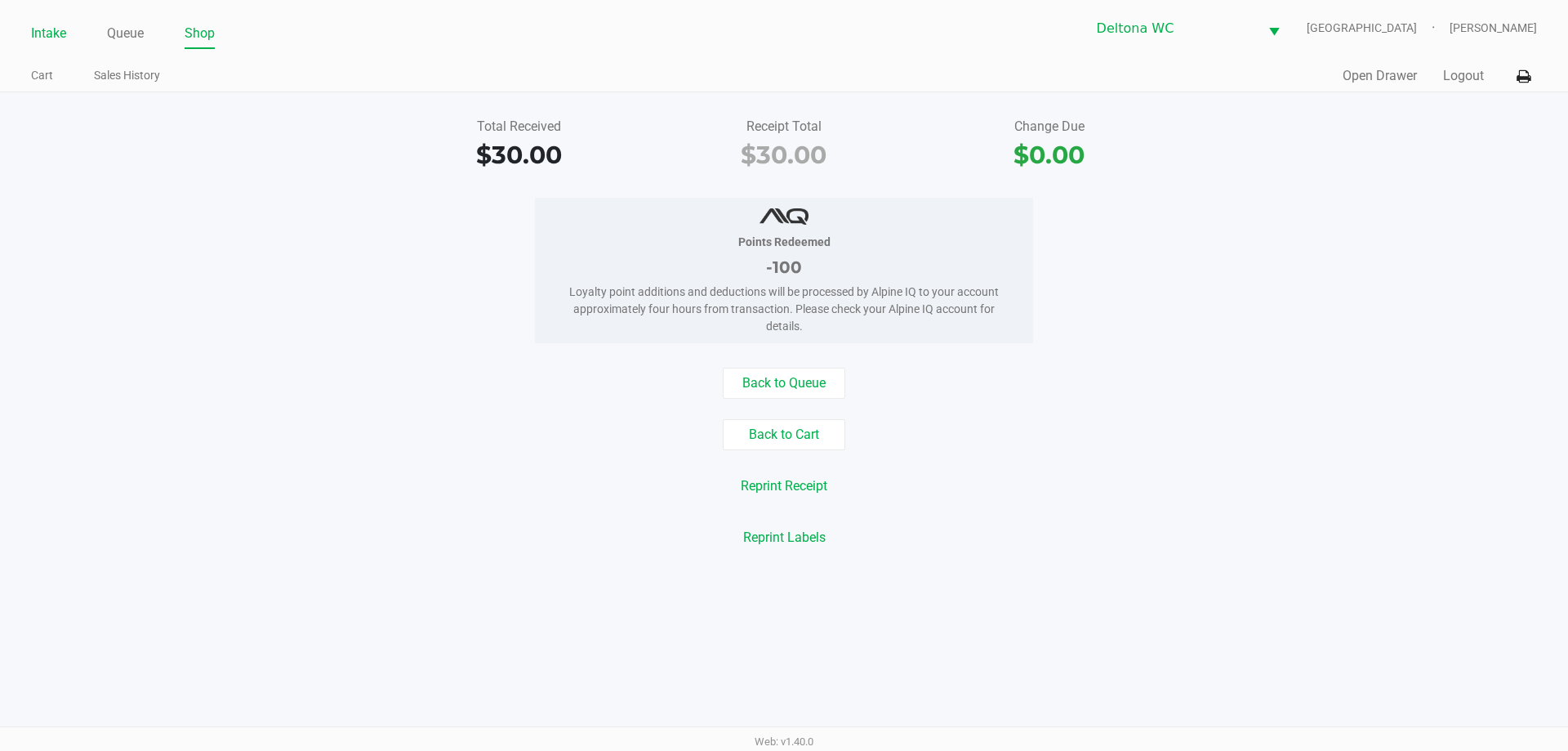
click at [49, 34] on link "Intake" at bounding box center [49, 33] width 35 height 22
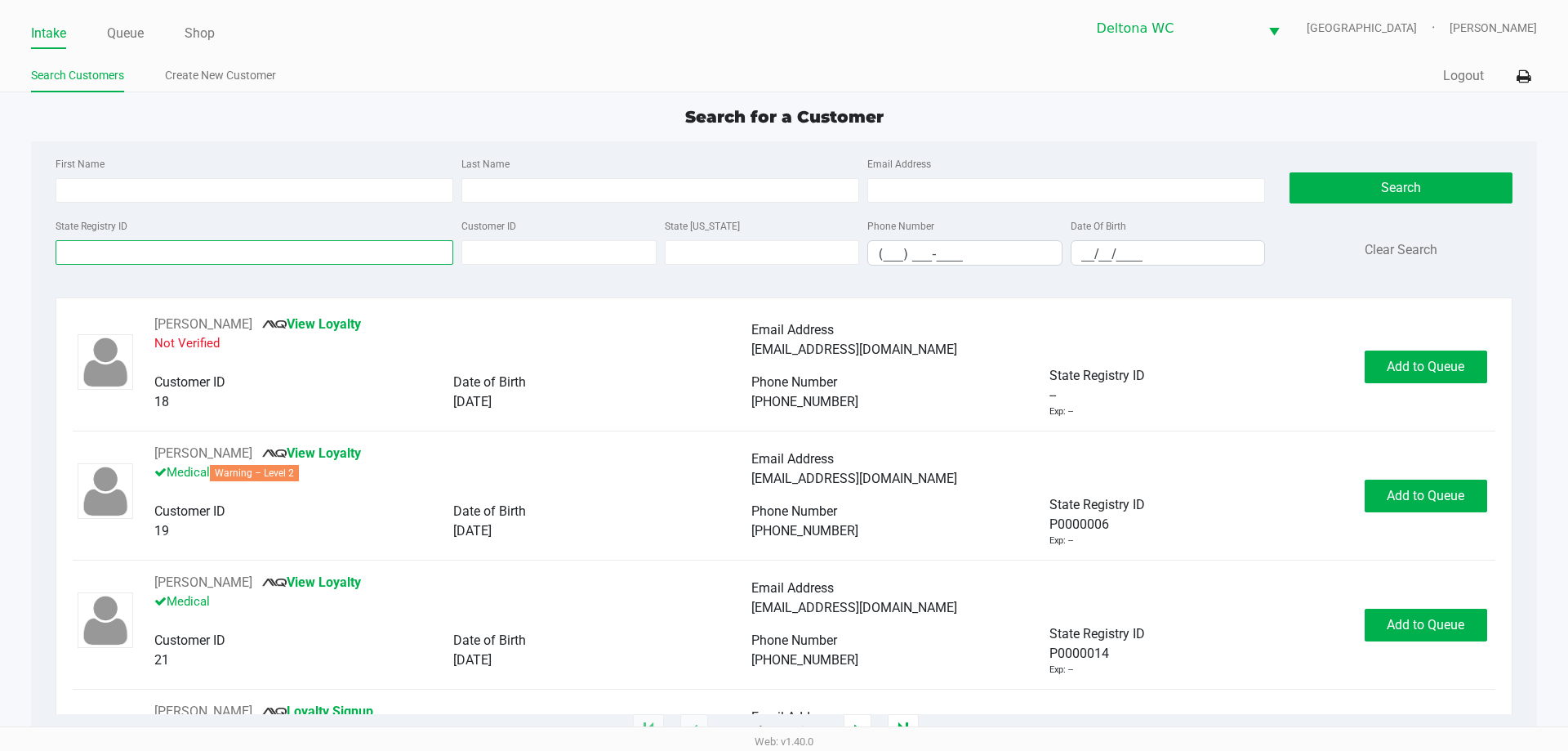
click at [222, 255] on input "State Registry ID" at bounding box center [254, 252] width 398 height 24
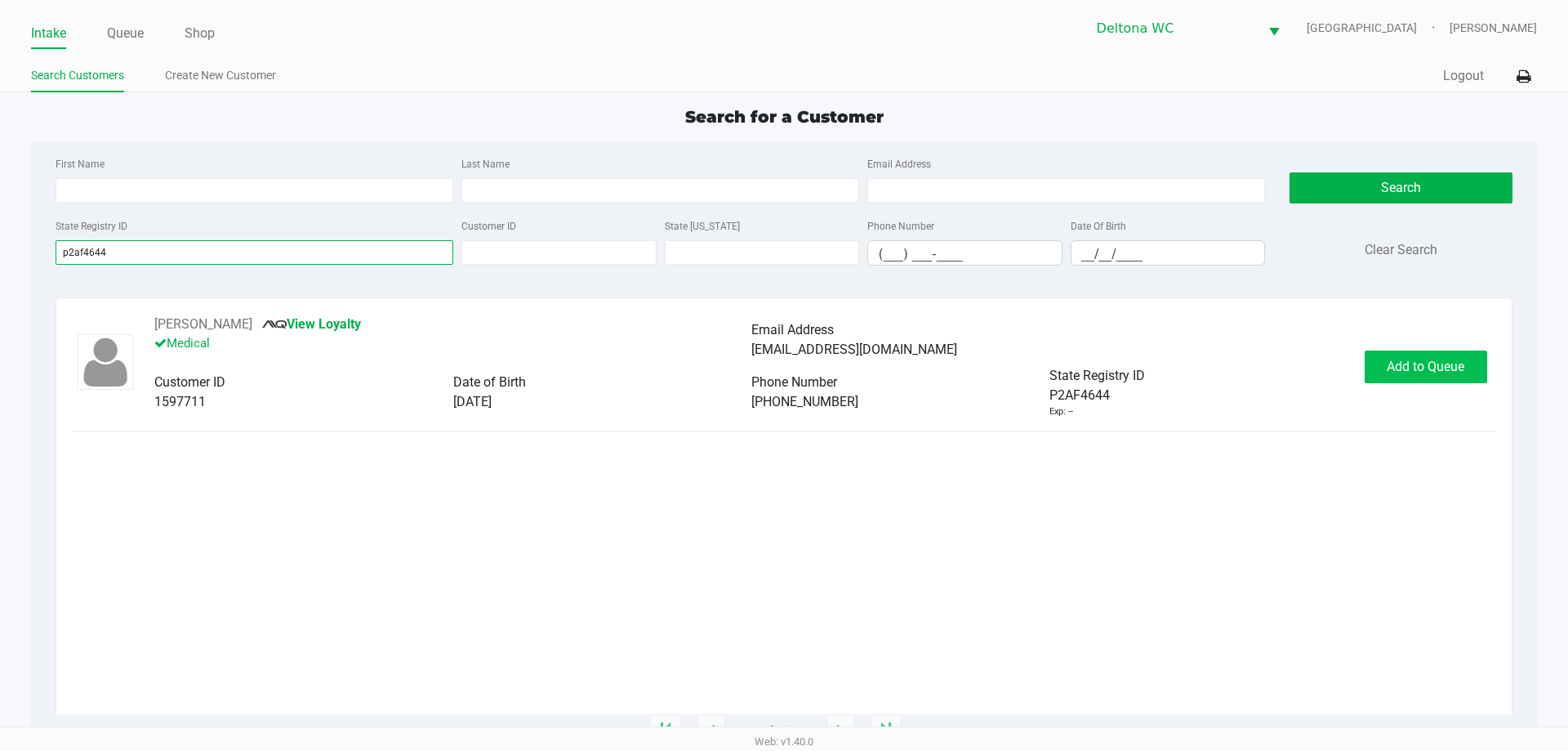
type input "p2af4644"
click at [1455, 367] on span "Add to Queue" at bounding box center [1424, 367] width 77 height 16
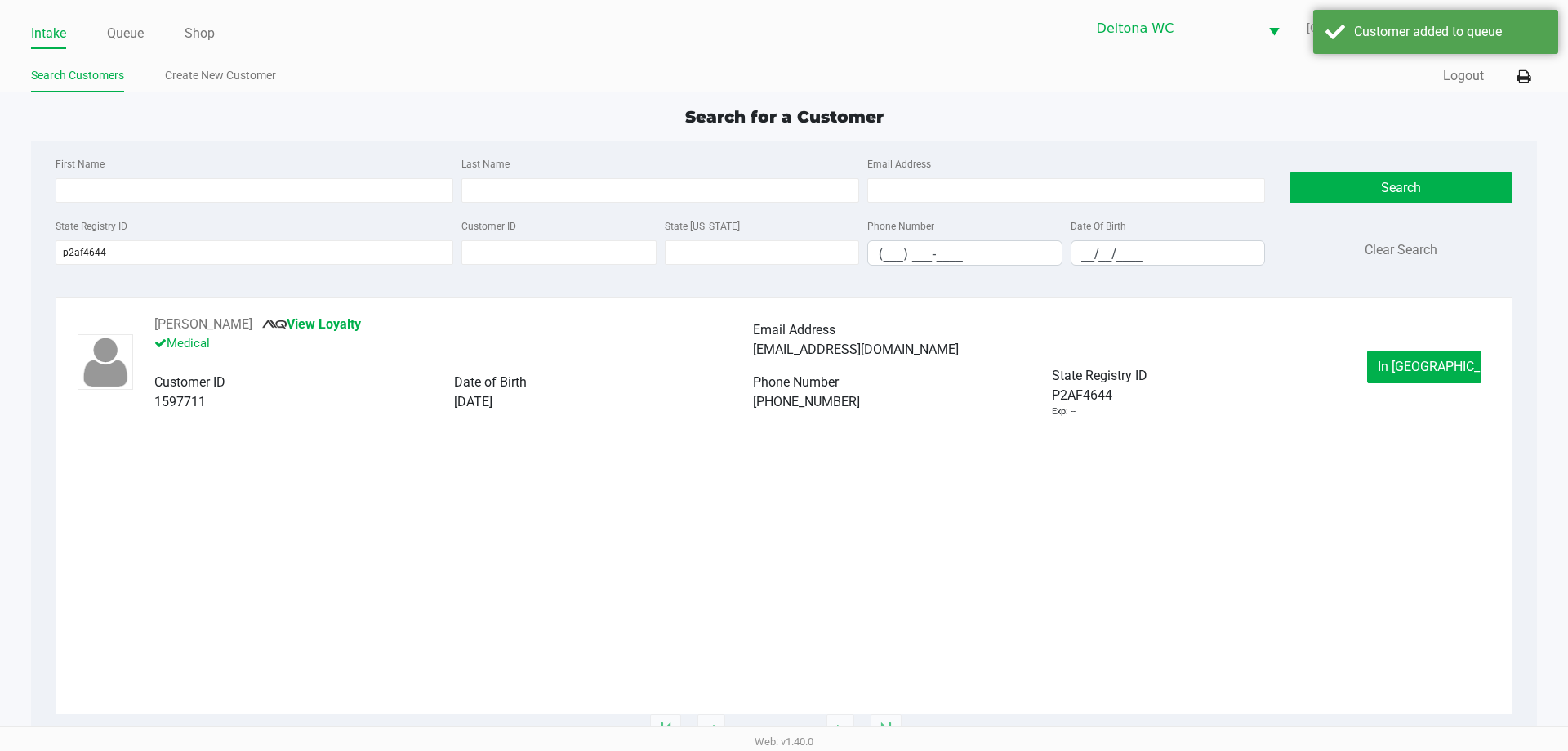
click at [1451, 366] on button "In [GEOGRAPHIC_DATA]" at bounding box center [1423, 366] width 114 height 32
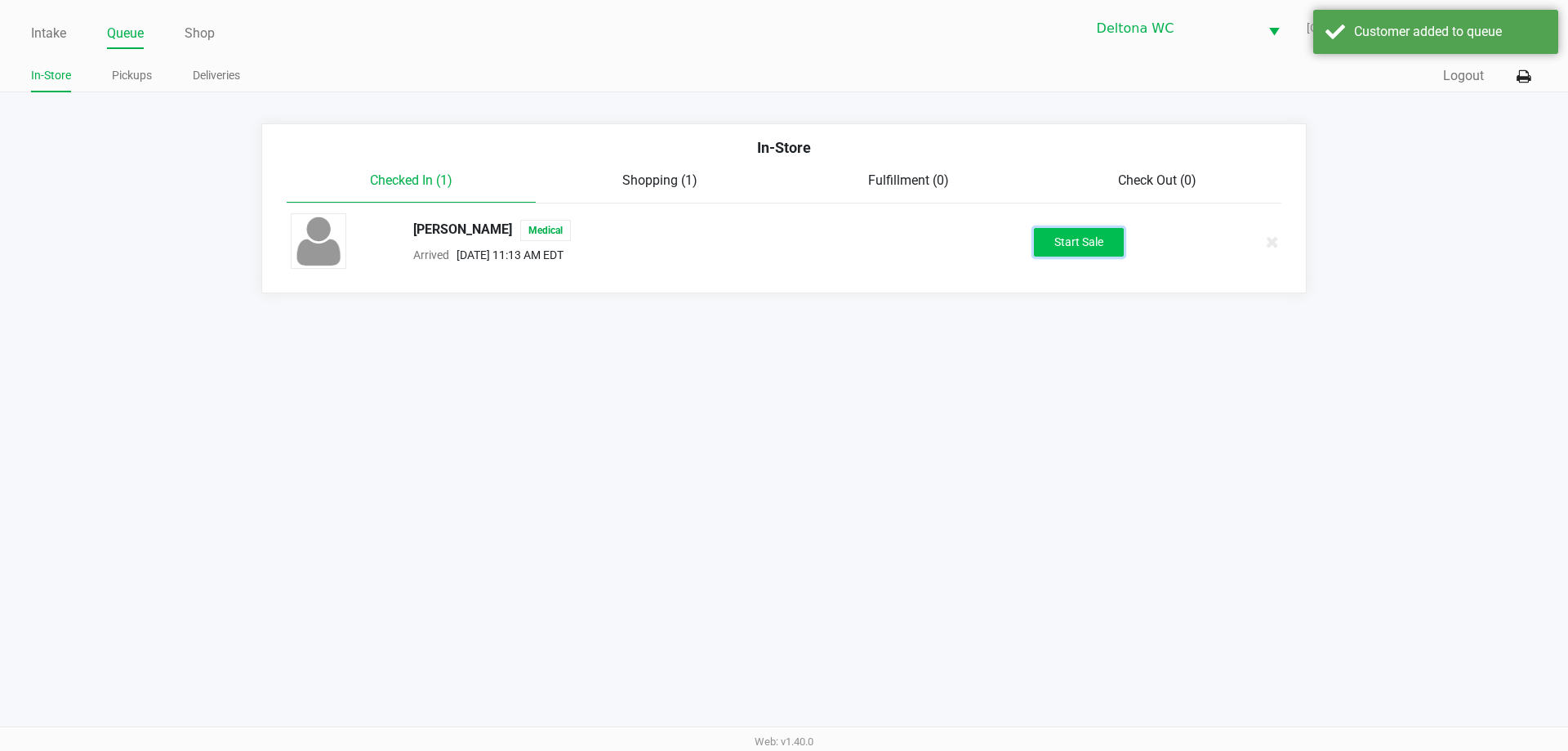
click at [1109, 252] on button "Start Sale" at bounding box center [1078, 242] width 90 height 28
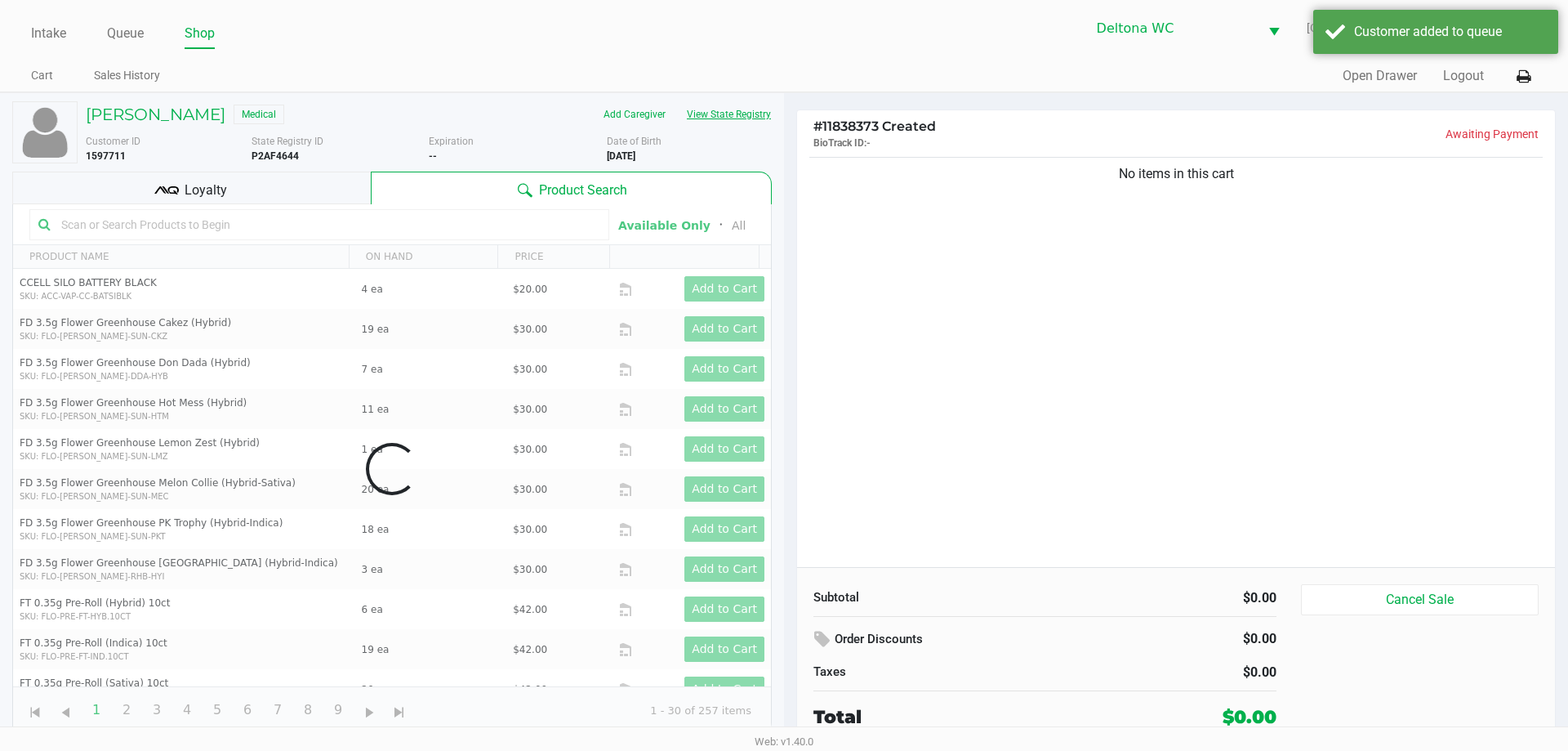
click at [726, 106] on button "View State Registry" at bounding box center [724, 114] width 96 height 26
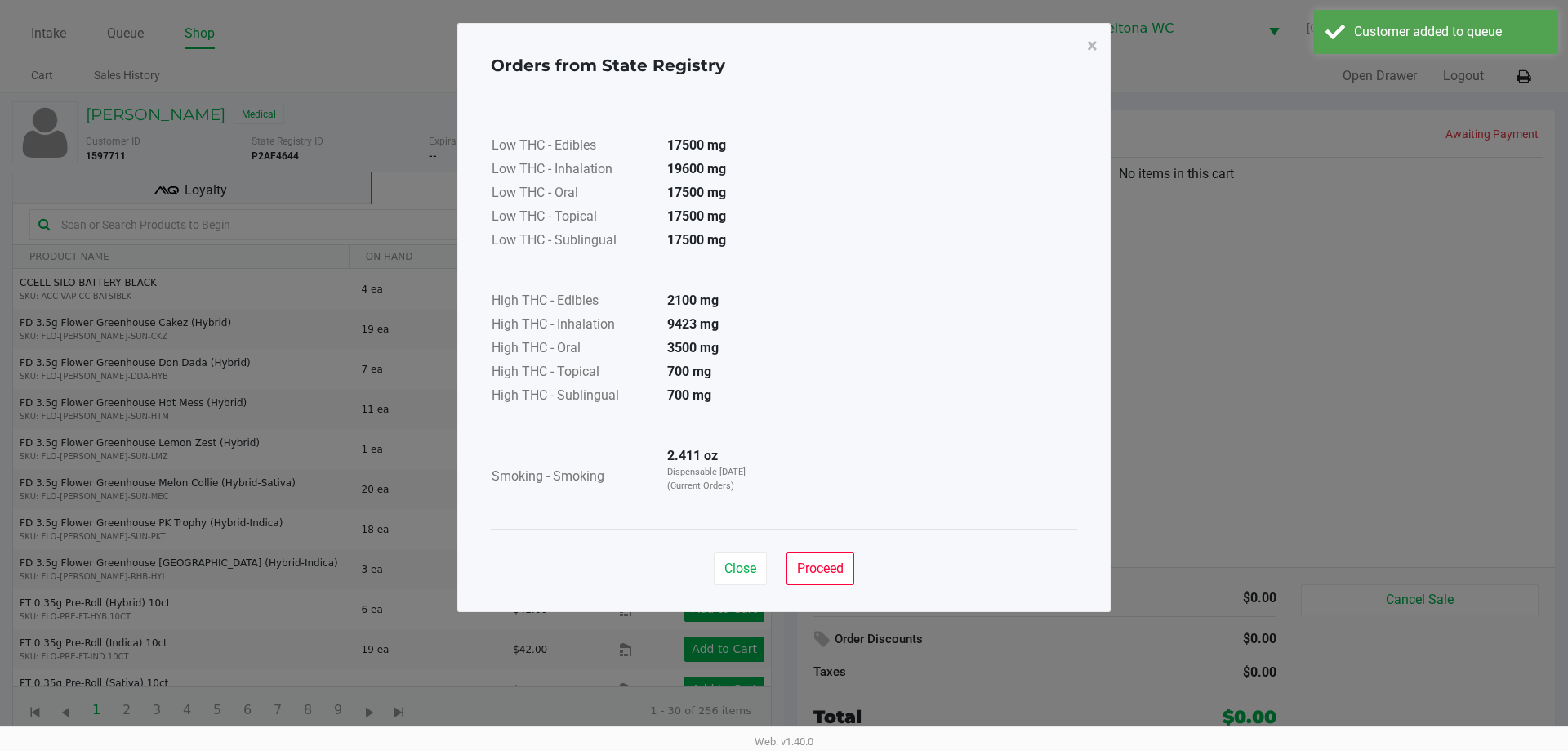
click at [799, 548] on div "Close Proceed" at bounding box center [784, 561] width 587 height 66
click at [773, 526] on div "Low THC - Edibles 17500 mg Low THC - Inhalation 19600 mg Low THC - Oral 17500 m…" at bounding box center [784, 303] width 587 height 450
click at [786, 551] on div "Close Proceed" at bounding box center [784, 561] width 587 height 66
click at [792, 557] on button "Proceed" at bounding box center [819, 568] width 67 height 32
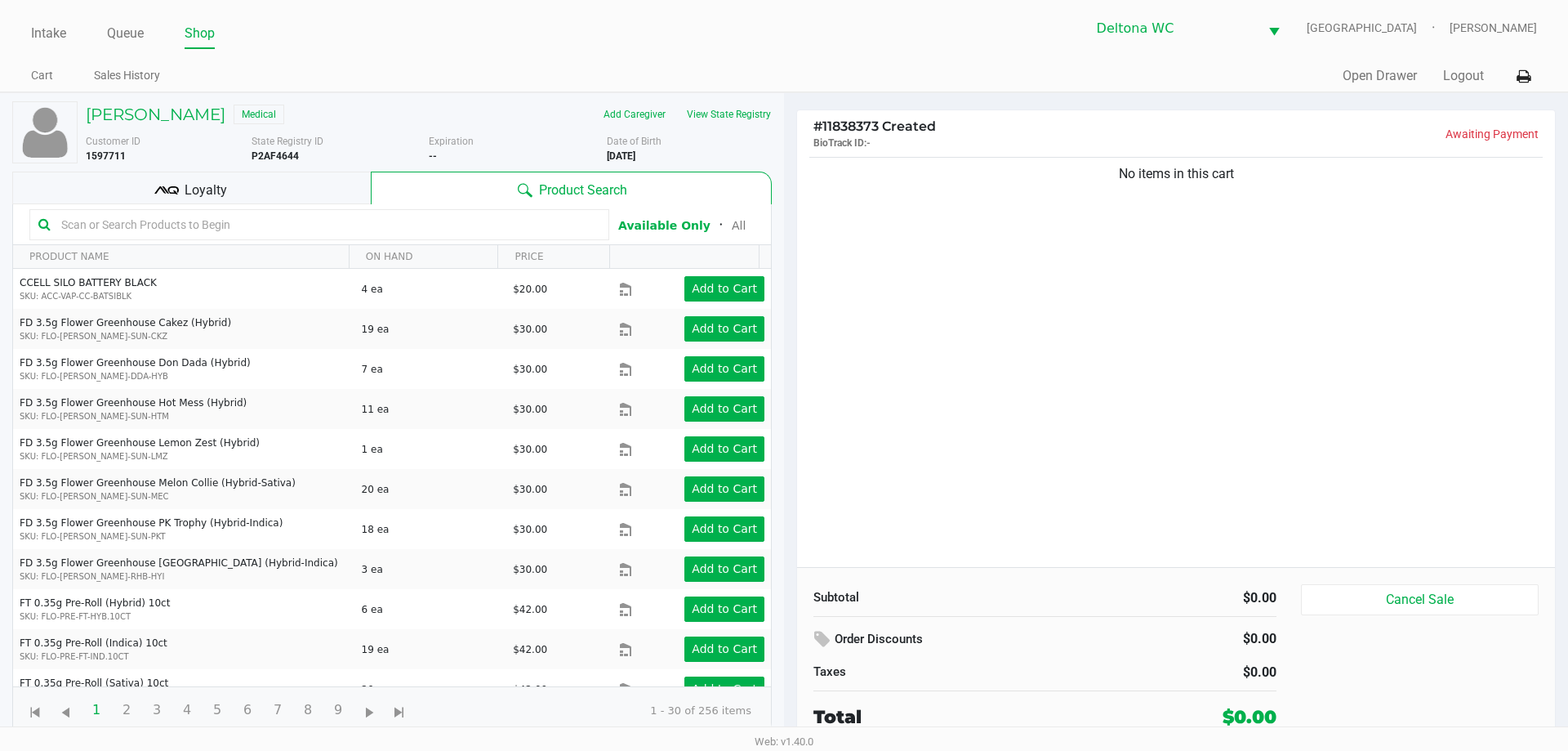
click at [329, 196] on div "Loyalty" at bounding box center [192, 187] width 359 height 32
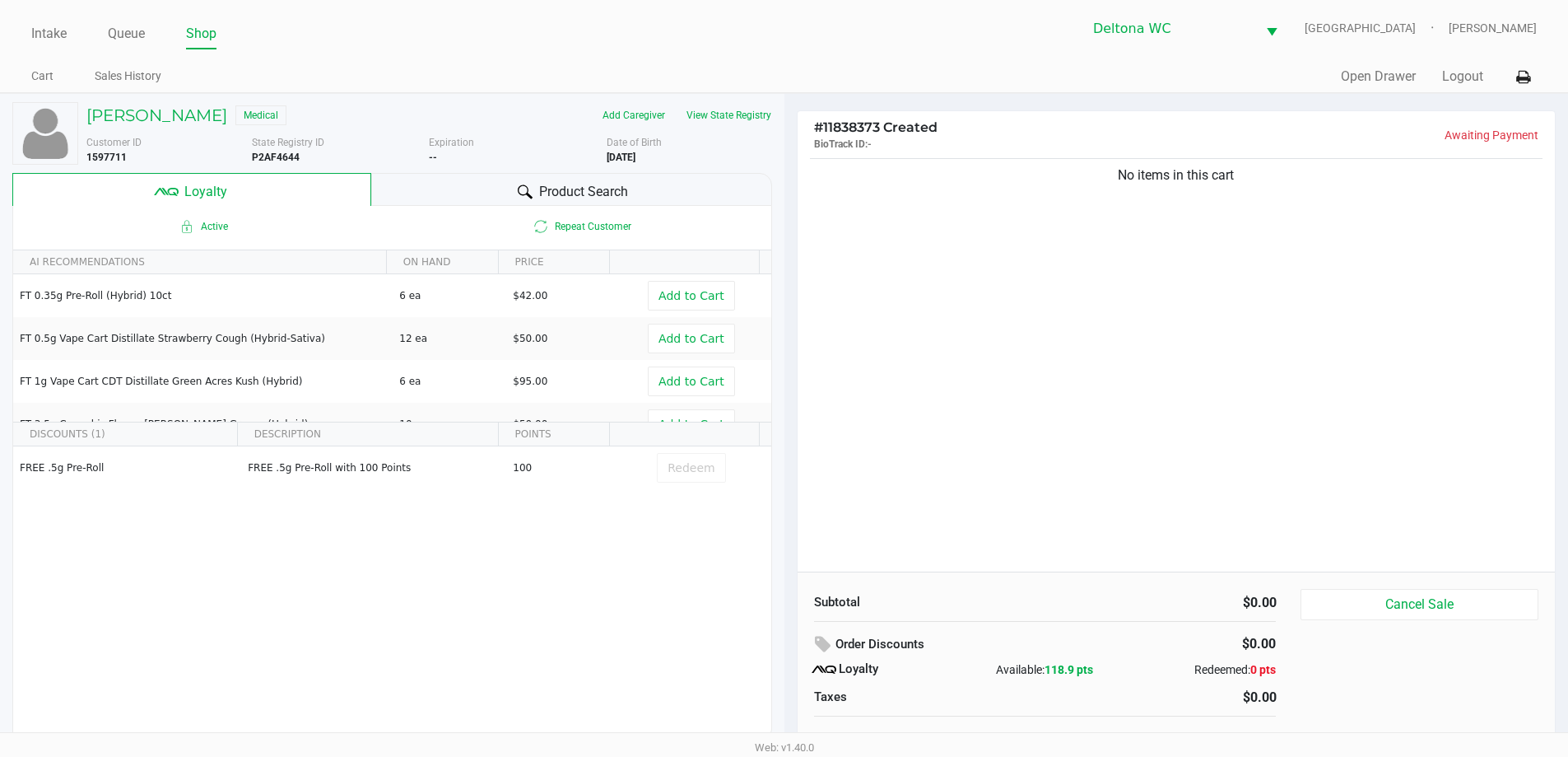
click at [508, 212] on div "Active Repeat Customer" at bounding box center [391, 227] width 758 height 41
click at [512, 172] on div "Product Search" at bounding box center [572, 188] width 401 height 33
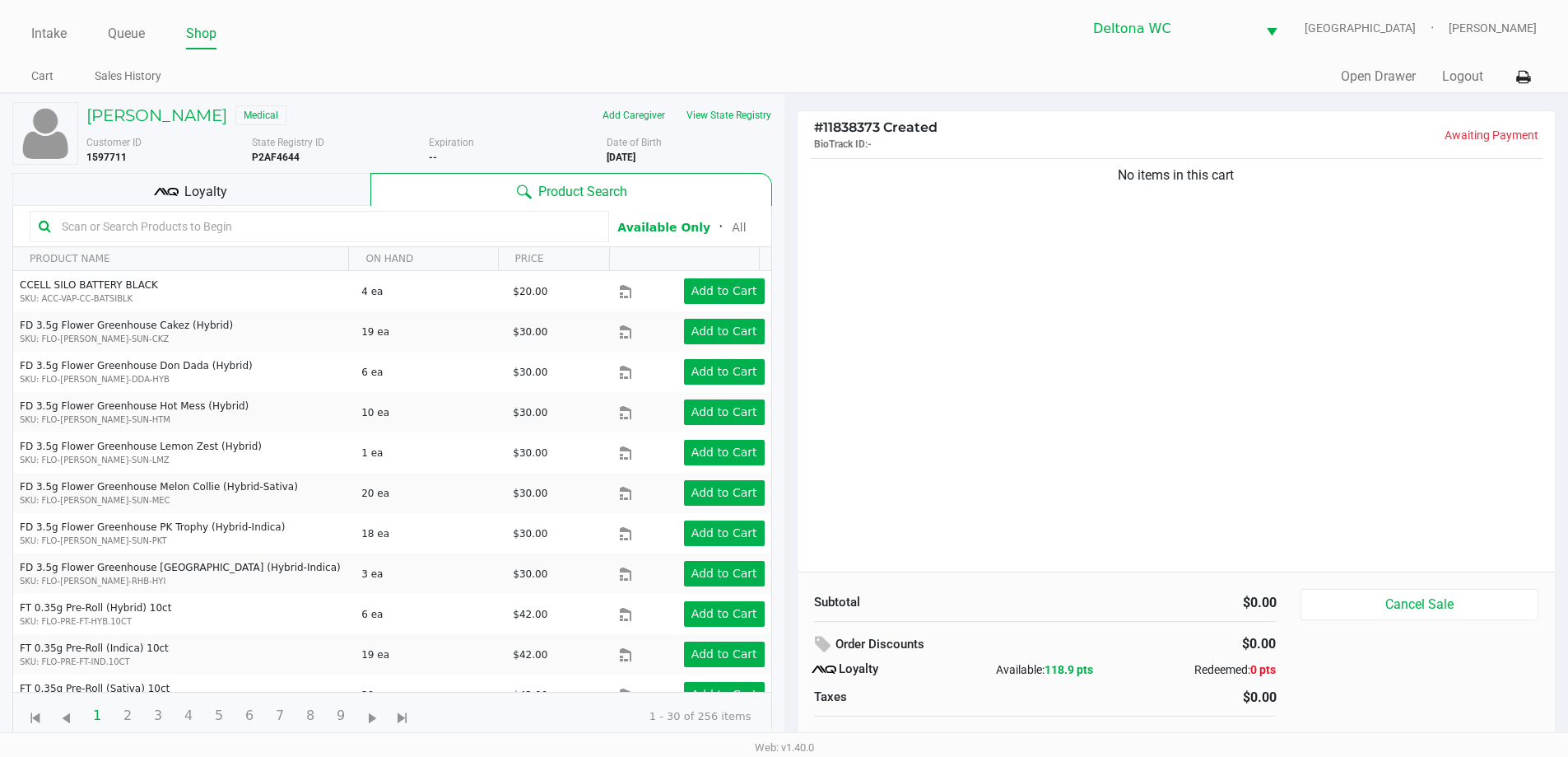
click at [540, 216] on input "text" at bounding box center [327, 226] width 545 height 25
type input "jle"
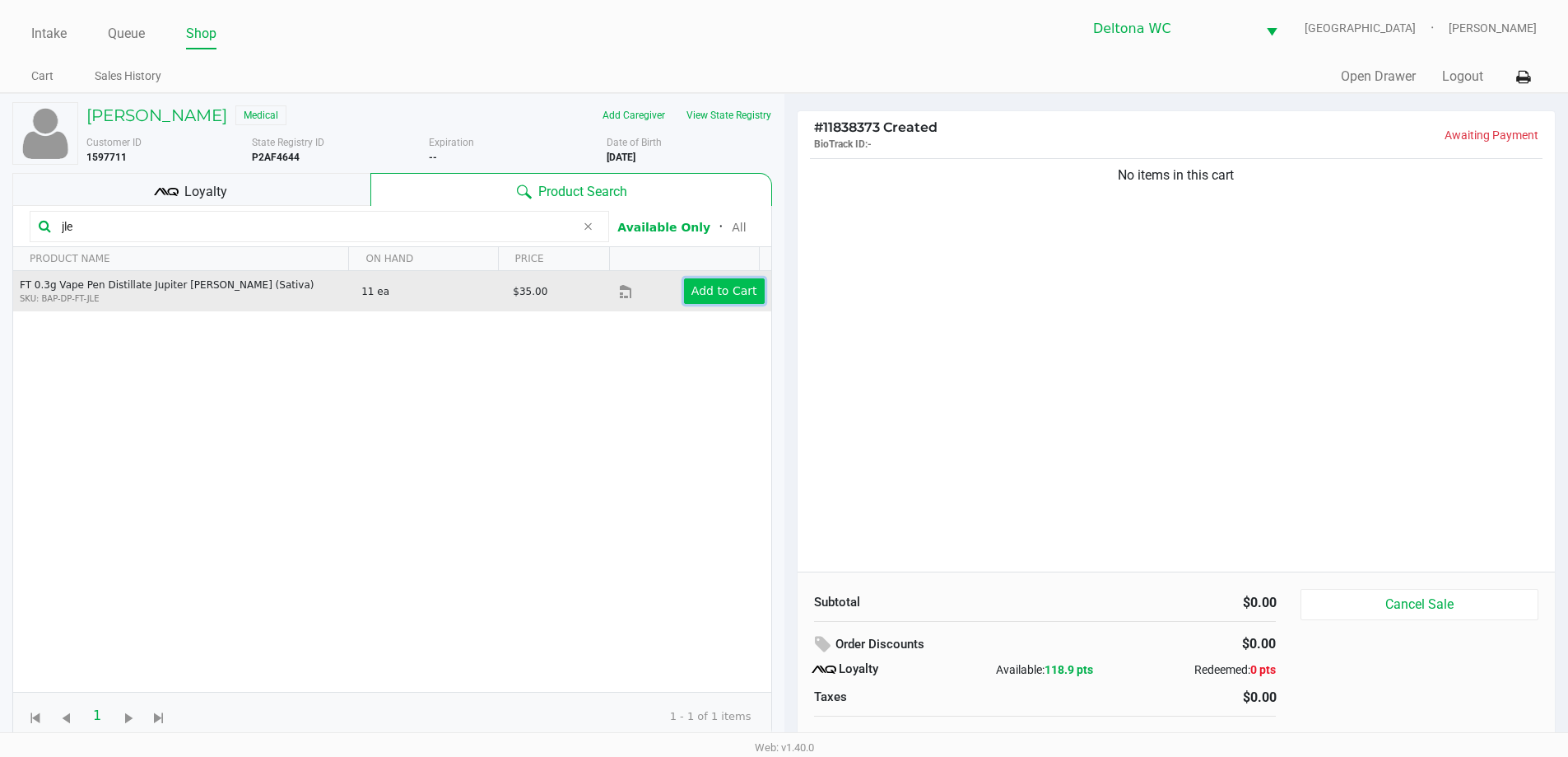
click at [722, 286] on app-button-loader "Add to Cart" at bounding box center [724, 290] width 66 height 13
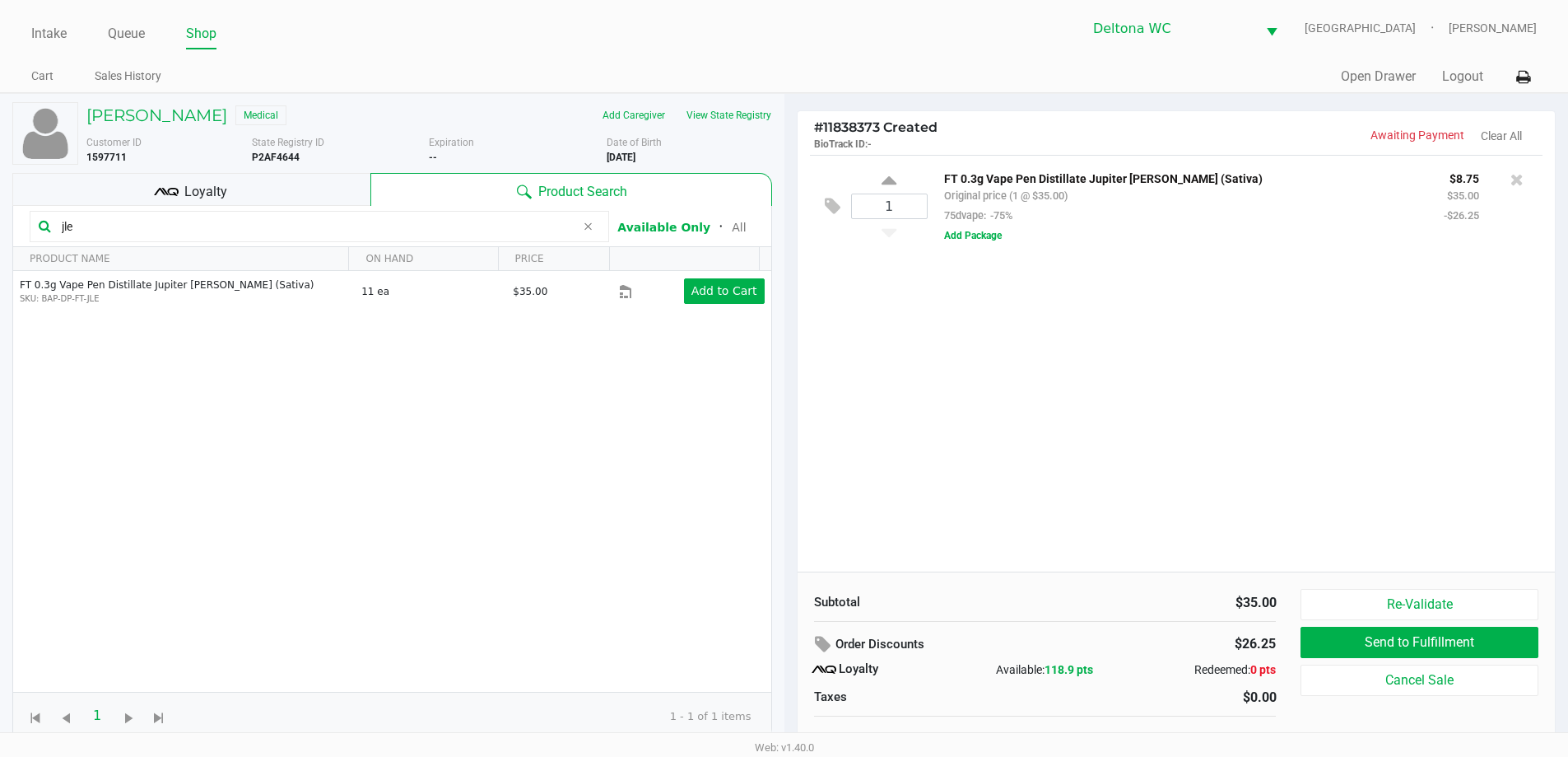
click at [342, 185] on div "Loyalty" at bounding box center [191, 188] width 358 height 33
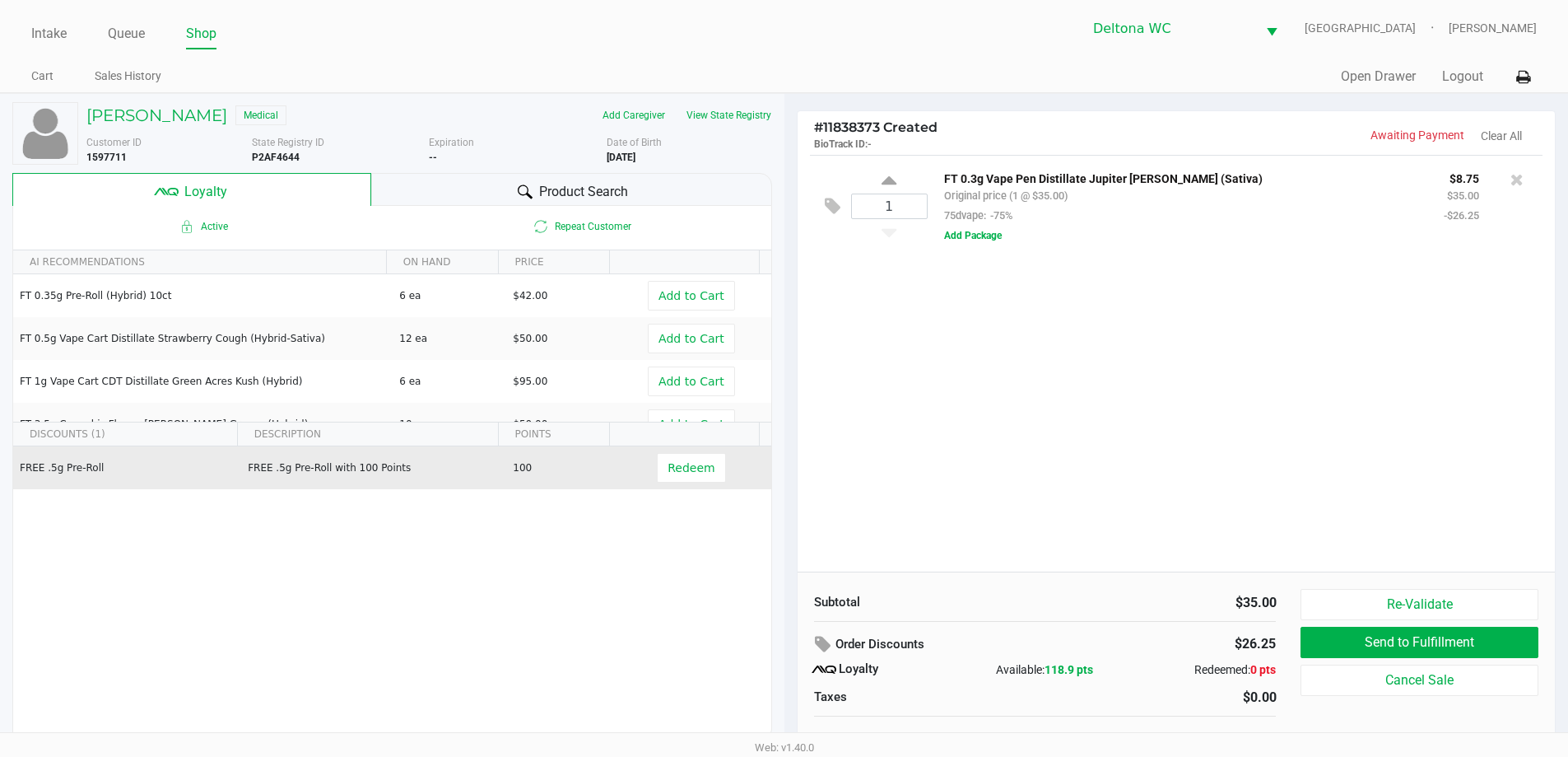
click at [630, 497] on div "FREE .5g Pre-Roll FREE .5g Pre-Roll with 100 Points 100 Redeem" at bounding box center [391, 570] width 758 height 247
click at [679, 468] on span "Redeem" at bounding box center [691, 467] width 47 height 13
click at [727, 110] on button "View State Registry" at bounding box center [724, 115] width 97 height 27
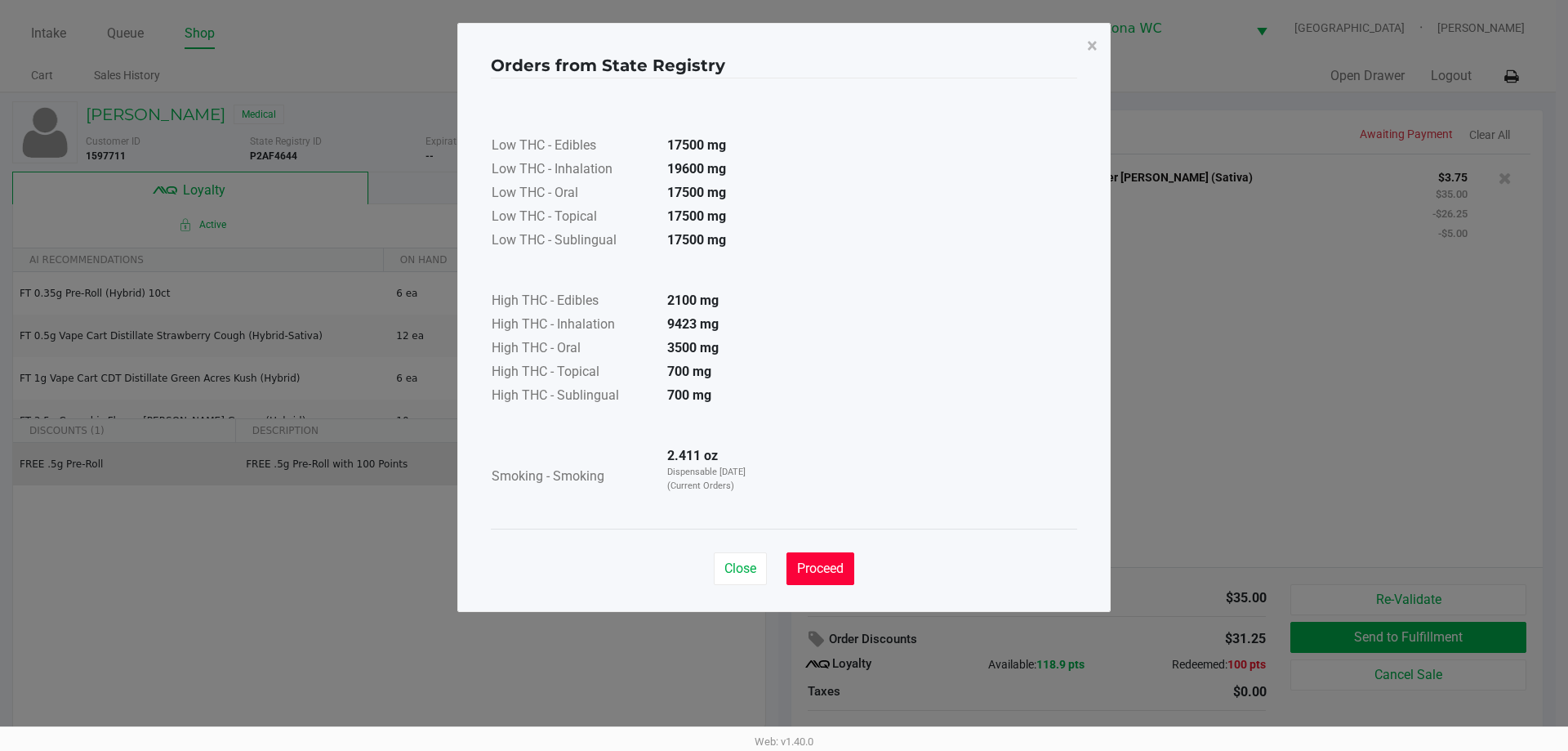
click at [829, 570] on span "Proceed" at bounding box center [820, 568] width 47 height 16
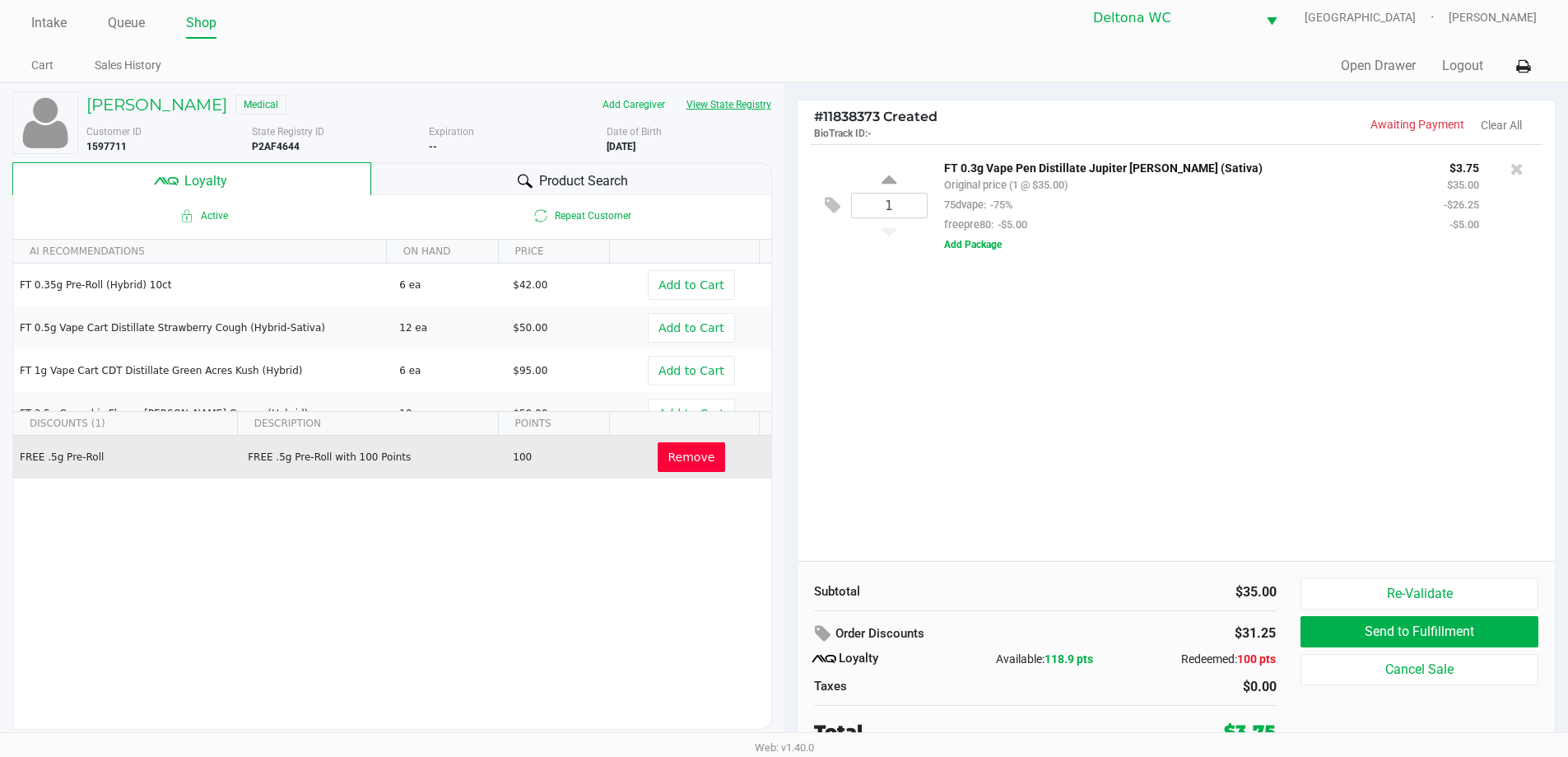
scroll to position [17, 0]
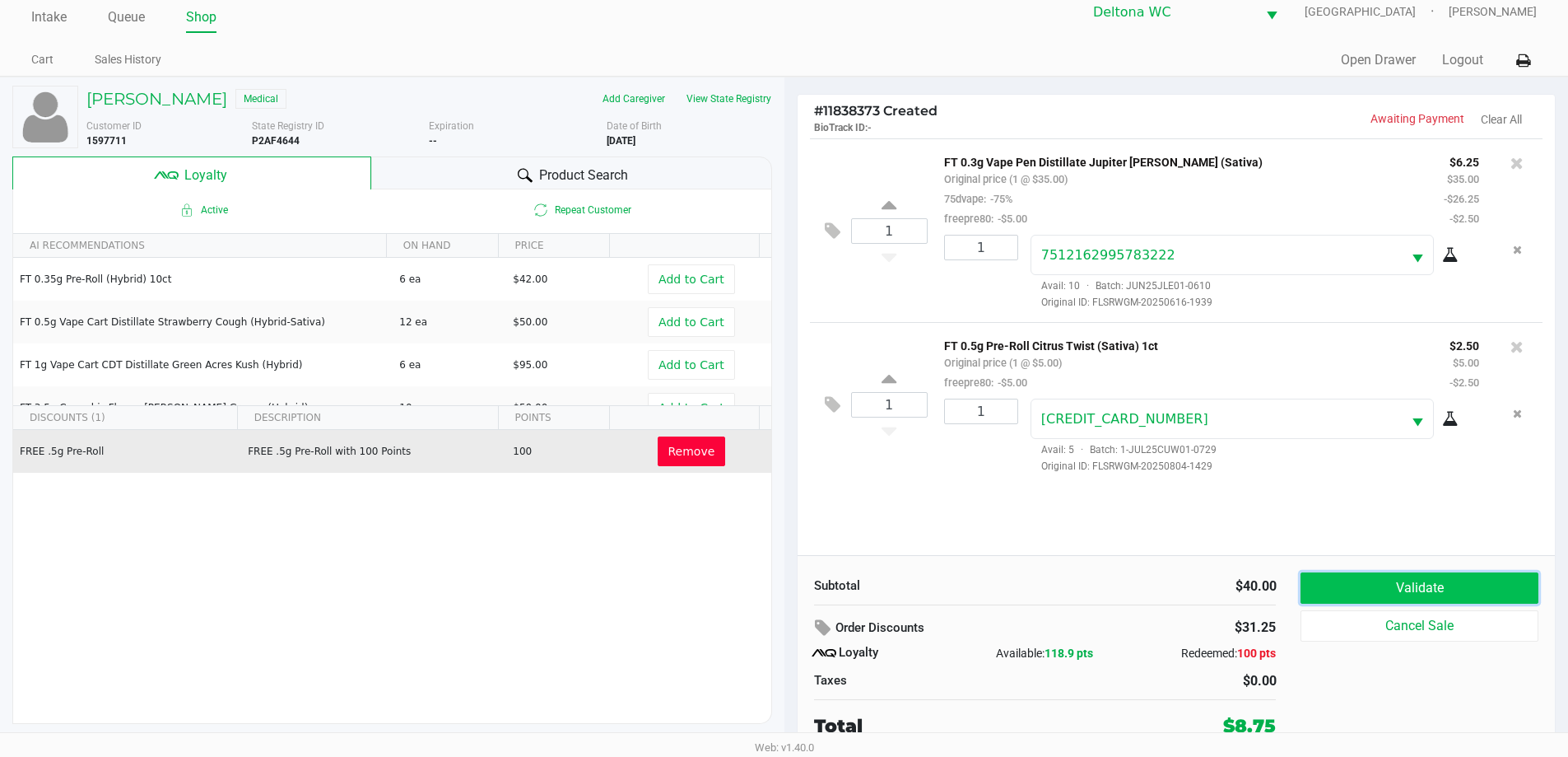
click at [1372, 586] on button "Validate" at bounding box center [1419, 588] width 238 height 32
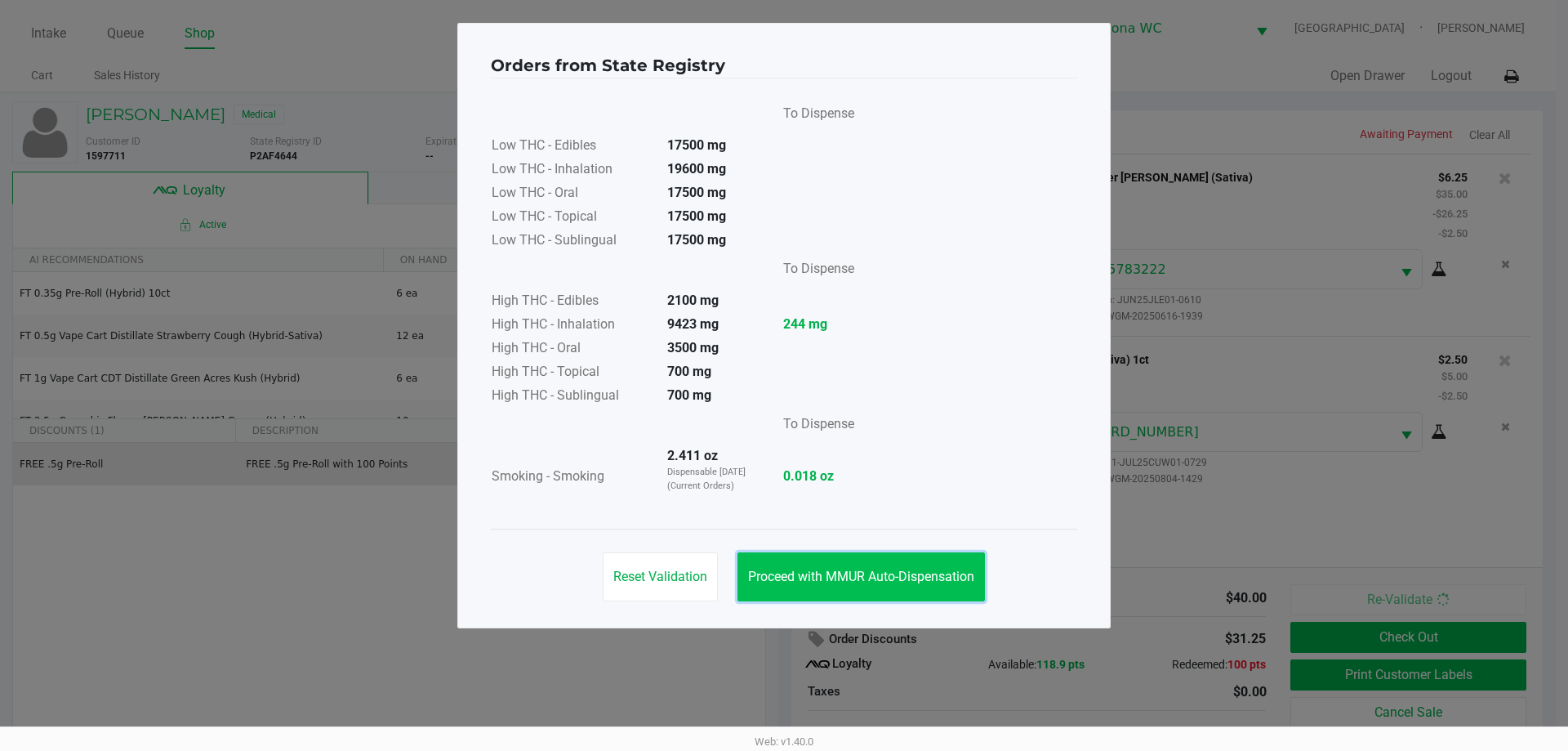
click at [946, 576] on span "Proceed with MMUR Auto-Dispensation" at bounding box center [860, 576] width 226 height 16
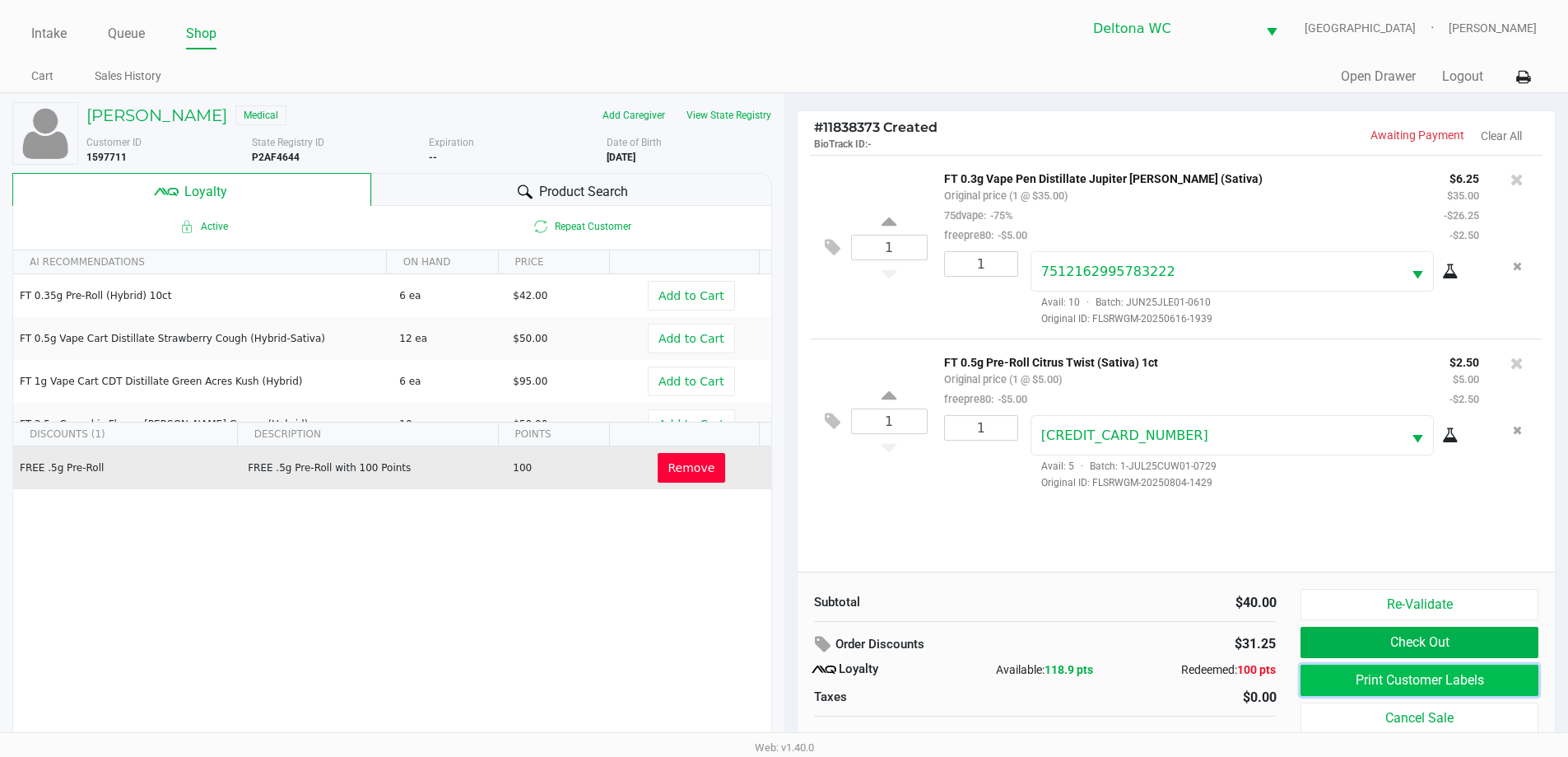
click at [1382, 673] on button "Print Customer Labels" at bounding box center [1419, 680] width 238 height 32
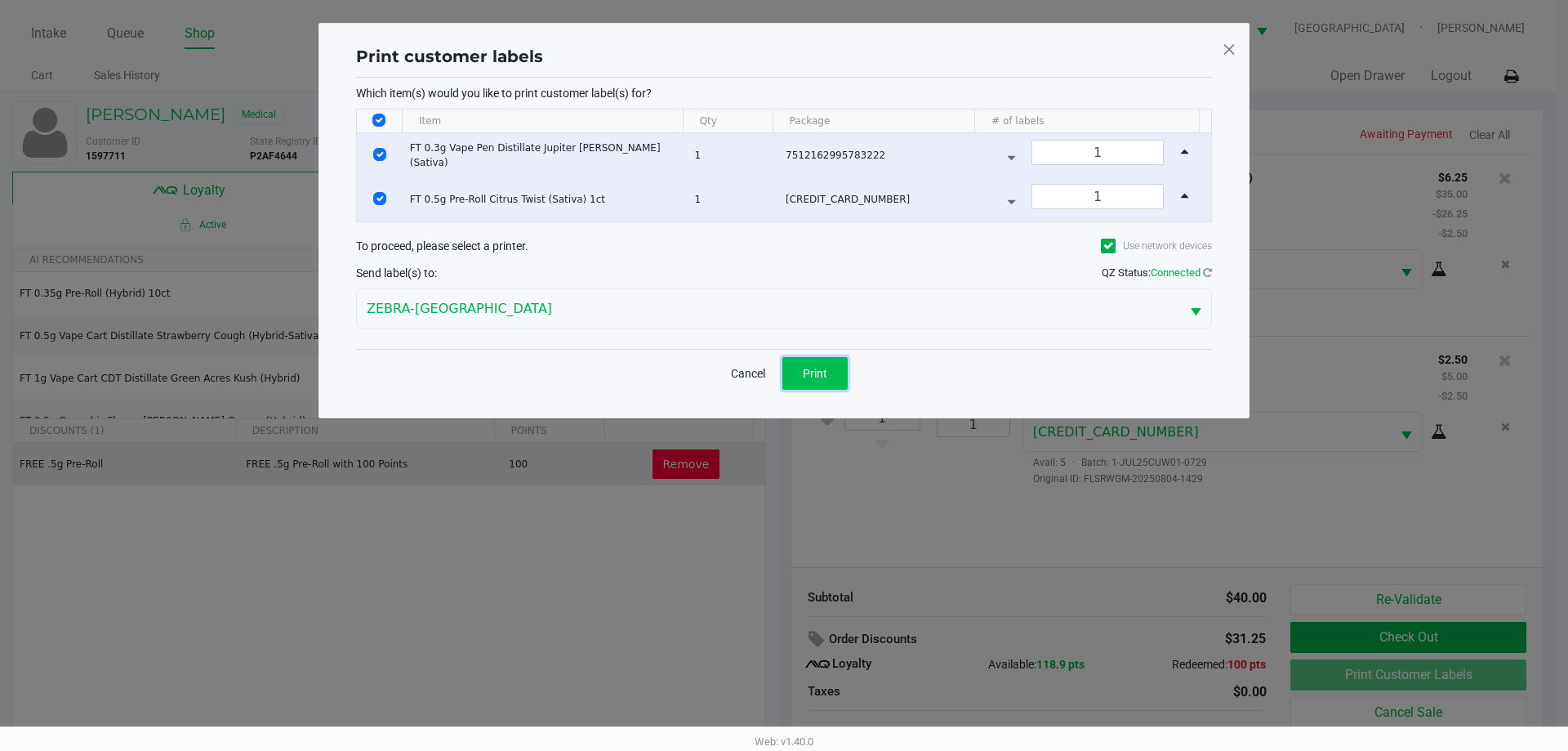
click at [815, 367] on span "Print" at bounding box center [814, 373] width 24 height 13
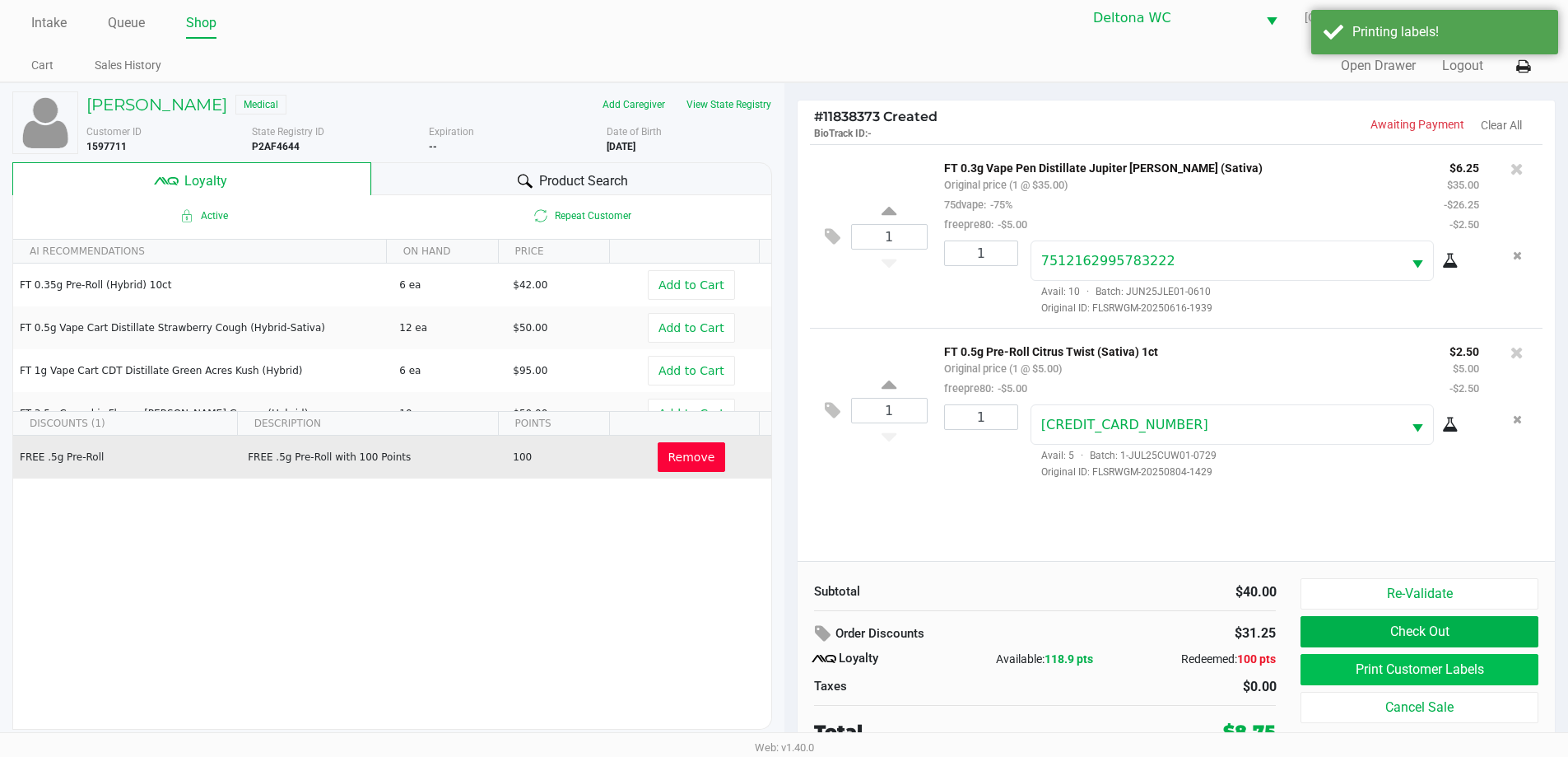
scroll to position [17, 0]
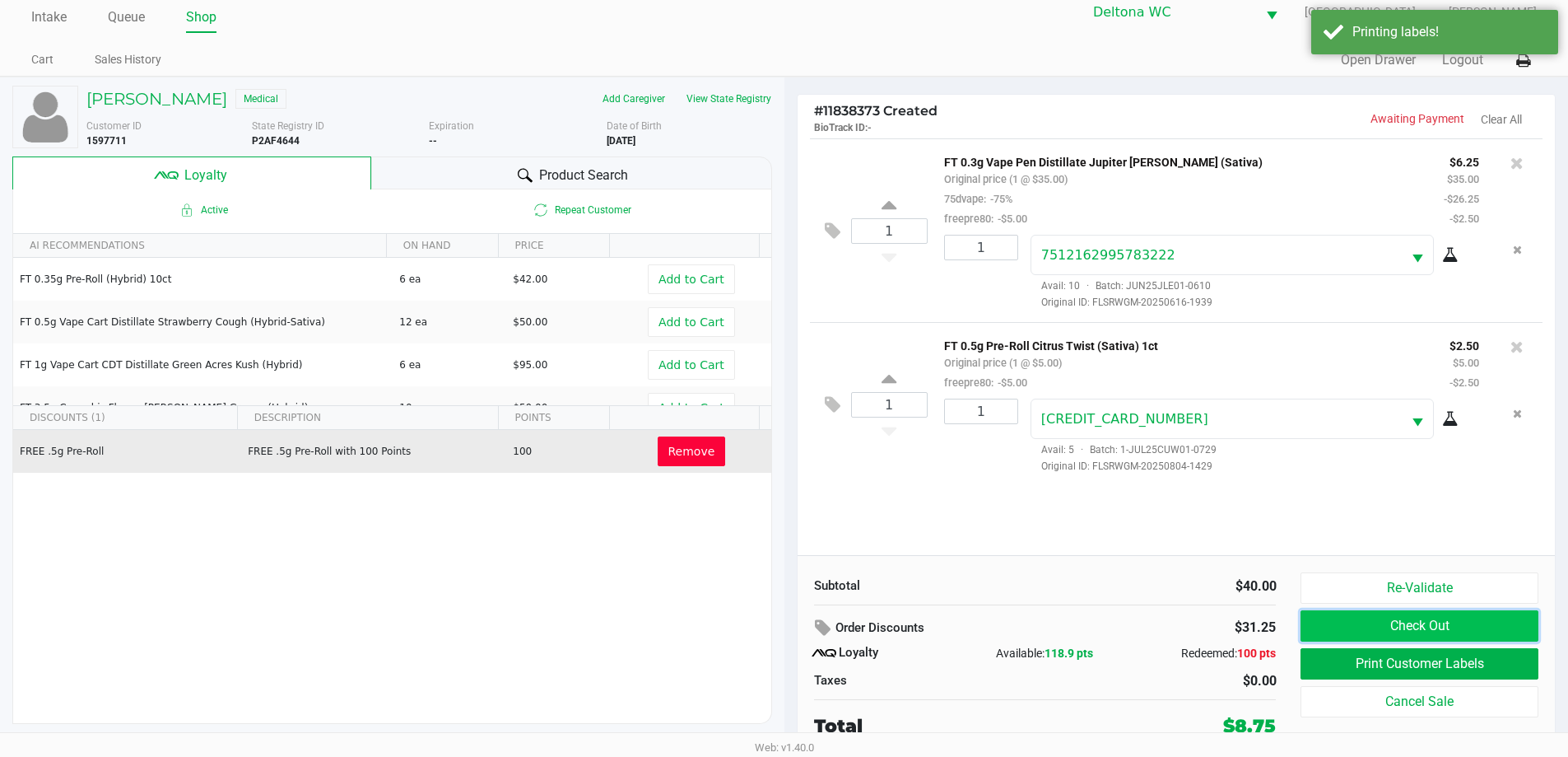
click at [1437, 632] on button "Check Out" at bounding box center [1419, 626] width 238 height 32
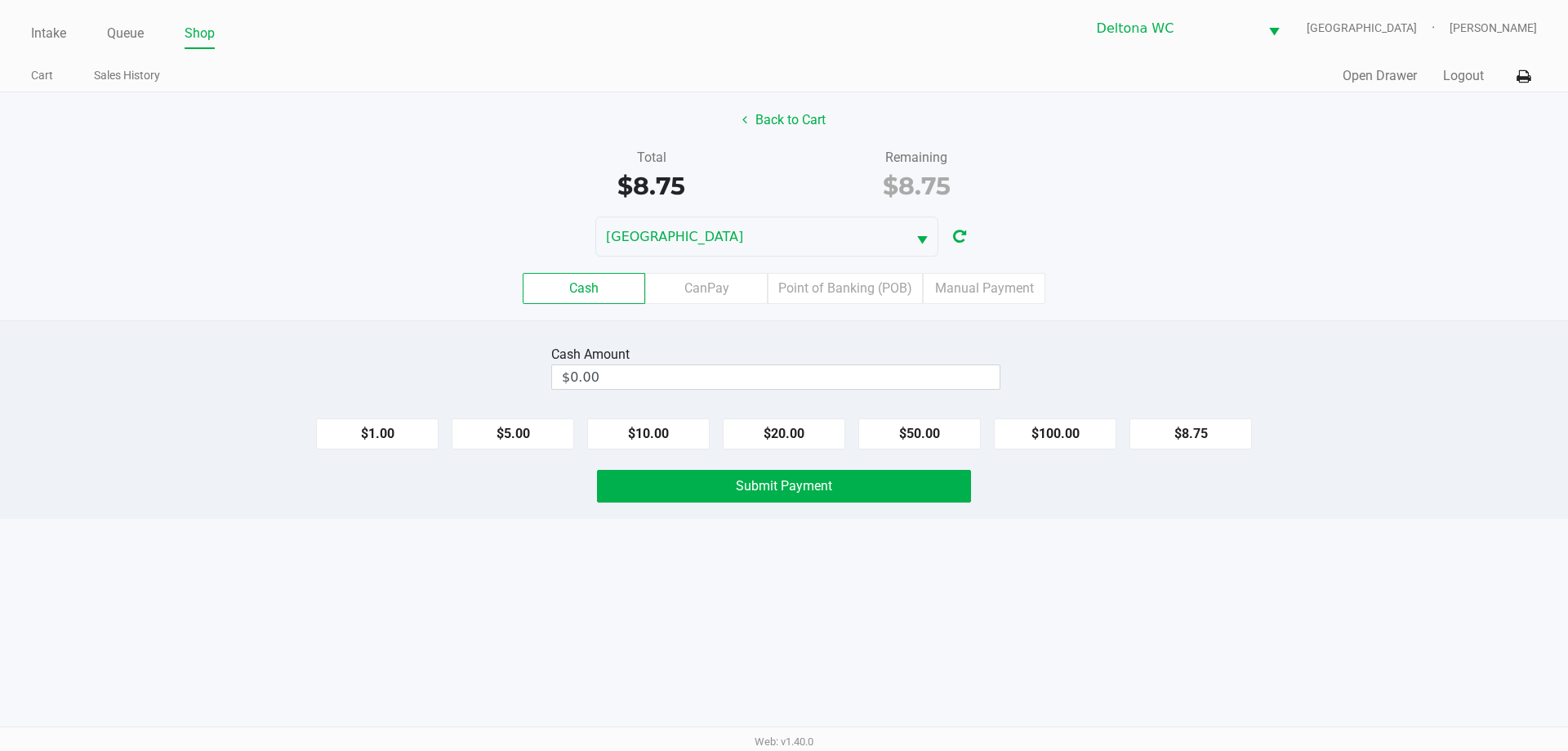
click at [899, 346] on div "Cash Amount" at bounding box center [775, 354] width 449 height 20
click at [822, 287] on label "Point of Banking (POB)" at bounding box center [845, 288] width 155 height 31
click at [0, 0] on 7 "Point of Banking (POB)" at bounding box center [0, 0] width 0 height 0
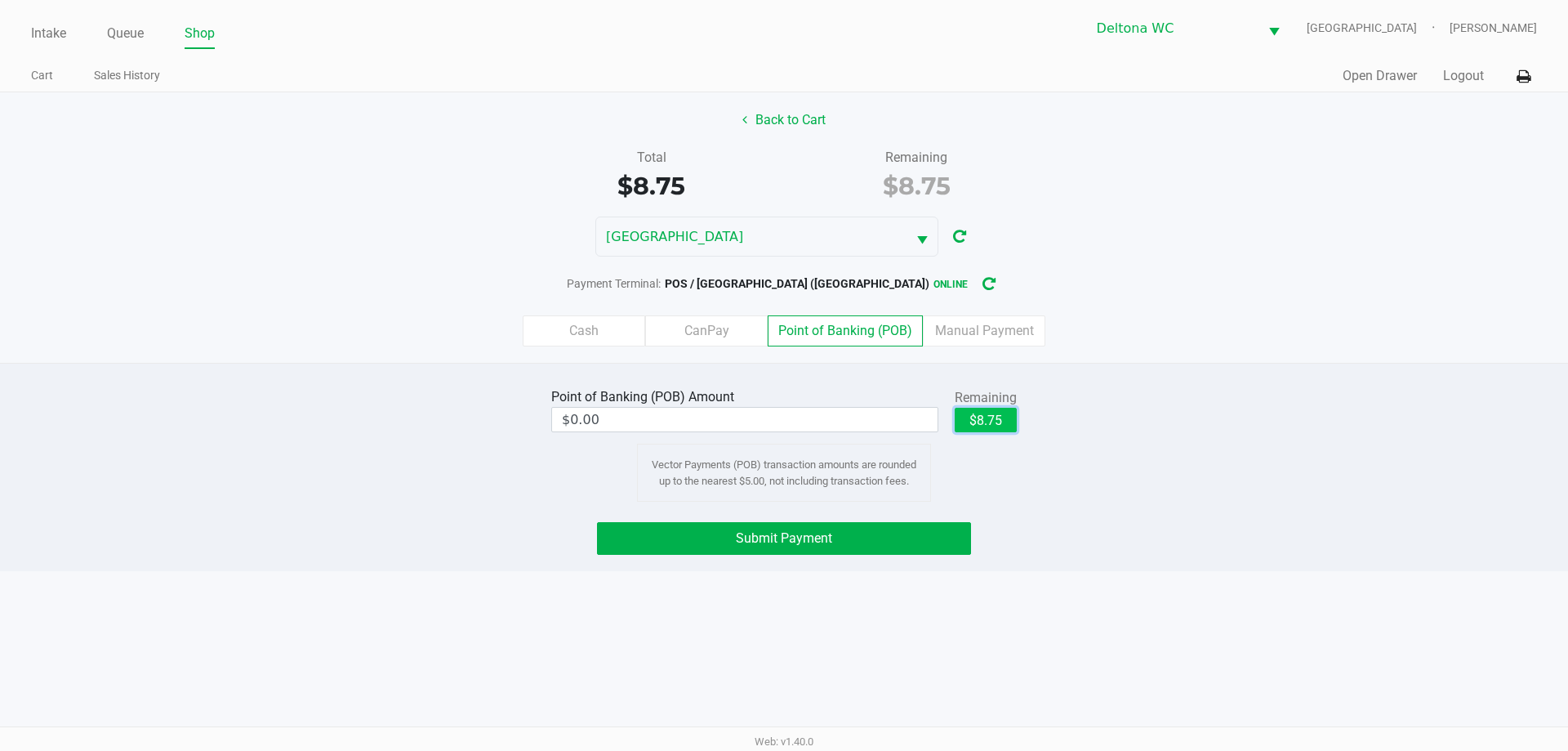
click at [982, 411] on button "$8.75" at bounding box center [984, 420] width 62 height 24
type input "$8.75"
click at [932, 538] on button "Submit Payment" at bounding box center [784, 538] width 374 height 32
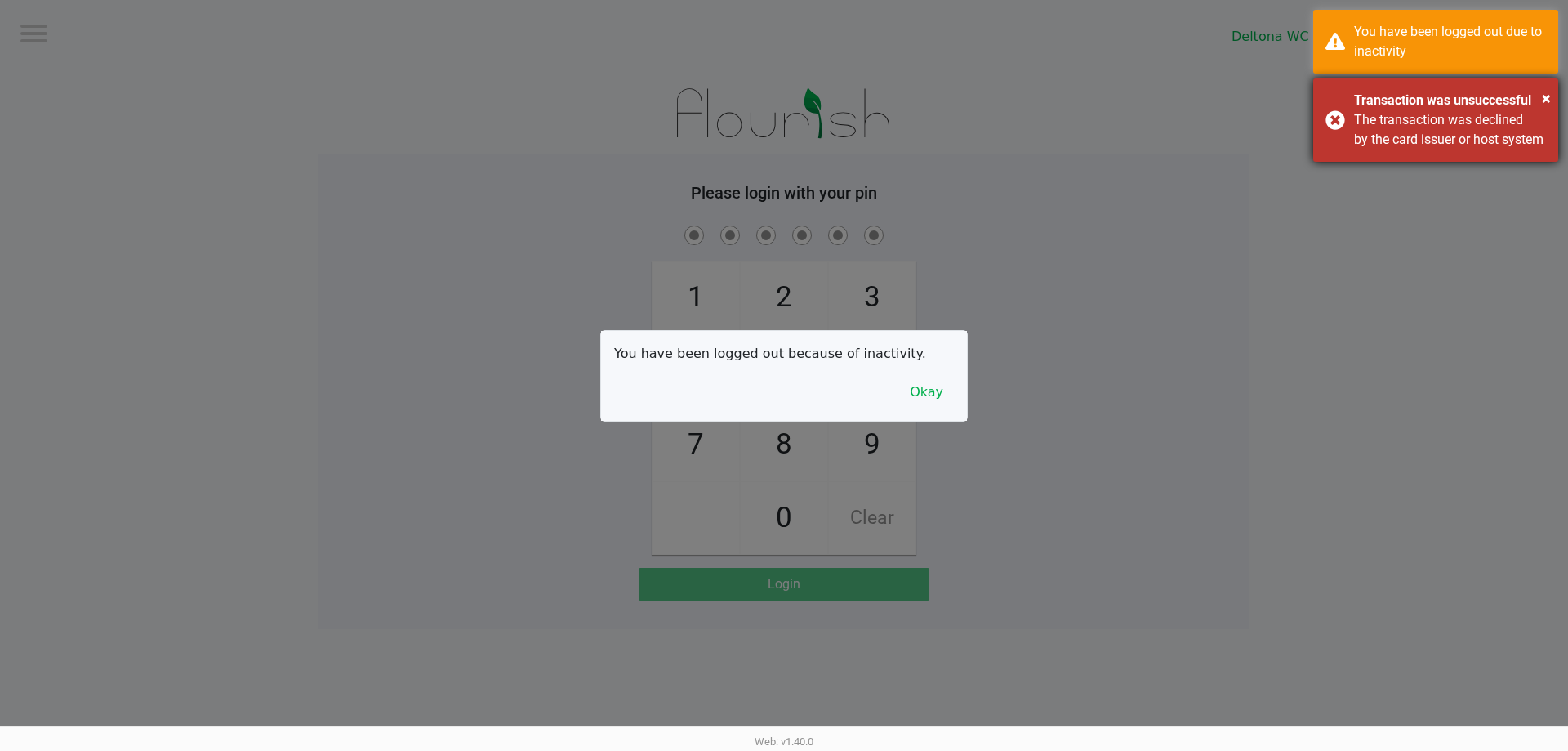
click at [1516, 123] on div "The transaction was declined by the card issuer or host system" at bounding box center [1450, 130] width 192 height 39
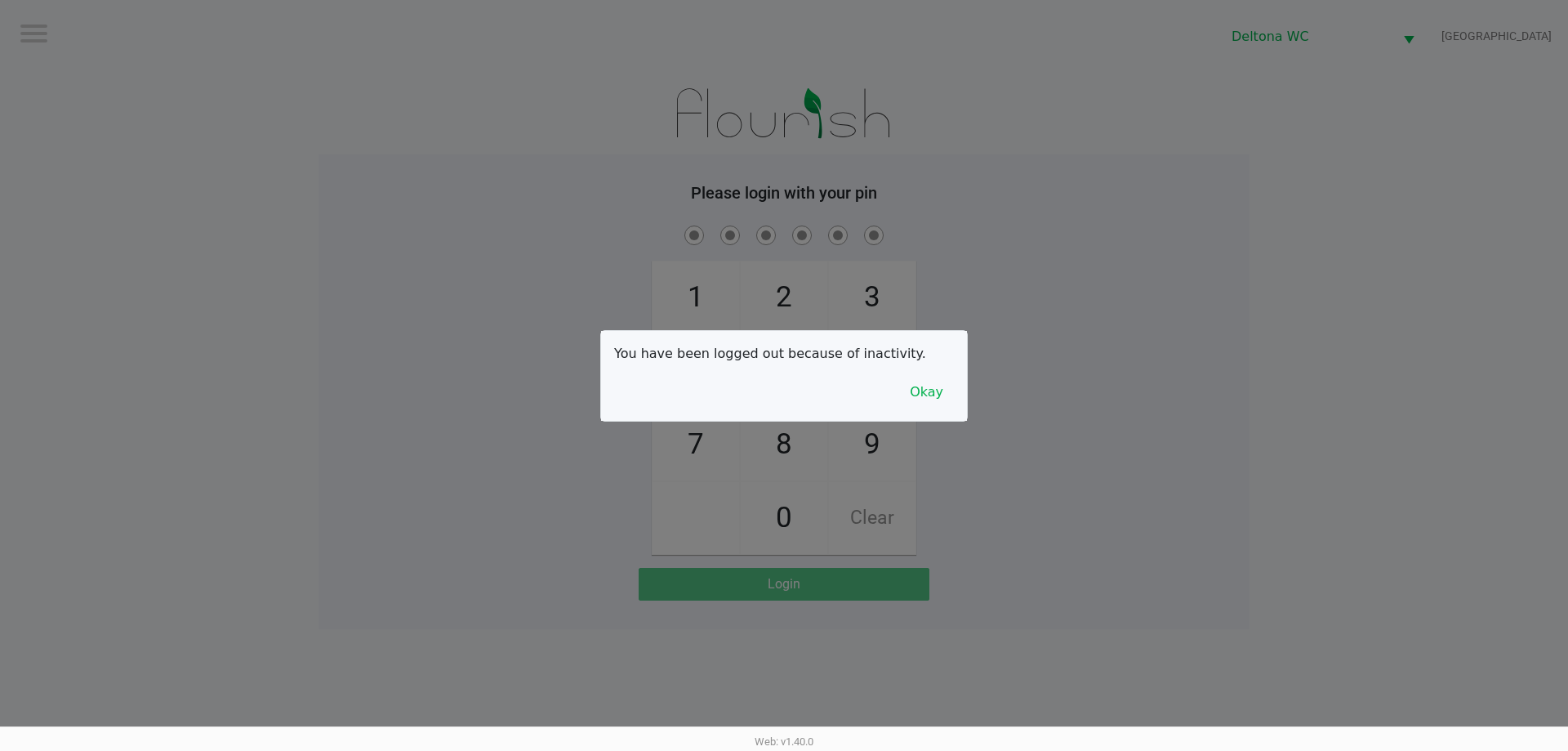
click at [1510, 28] on div "You have been logged out due to inactivity" at bounding box center [1450, 42] width 192 height 39
checkbox input "true"
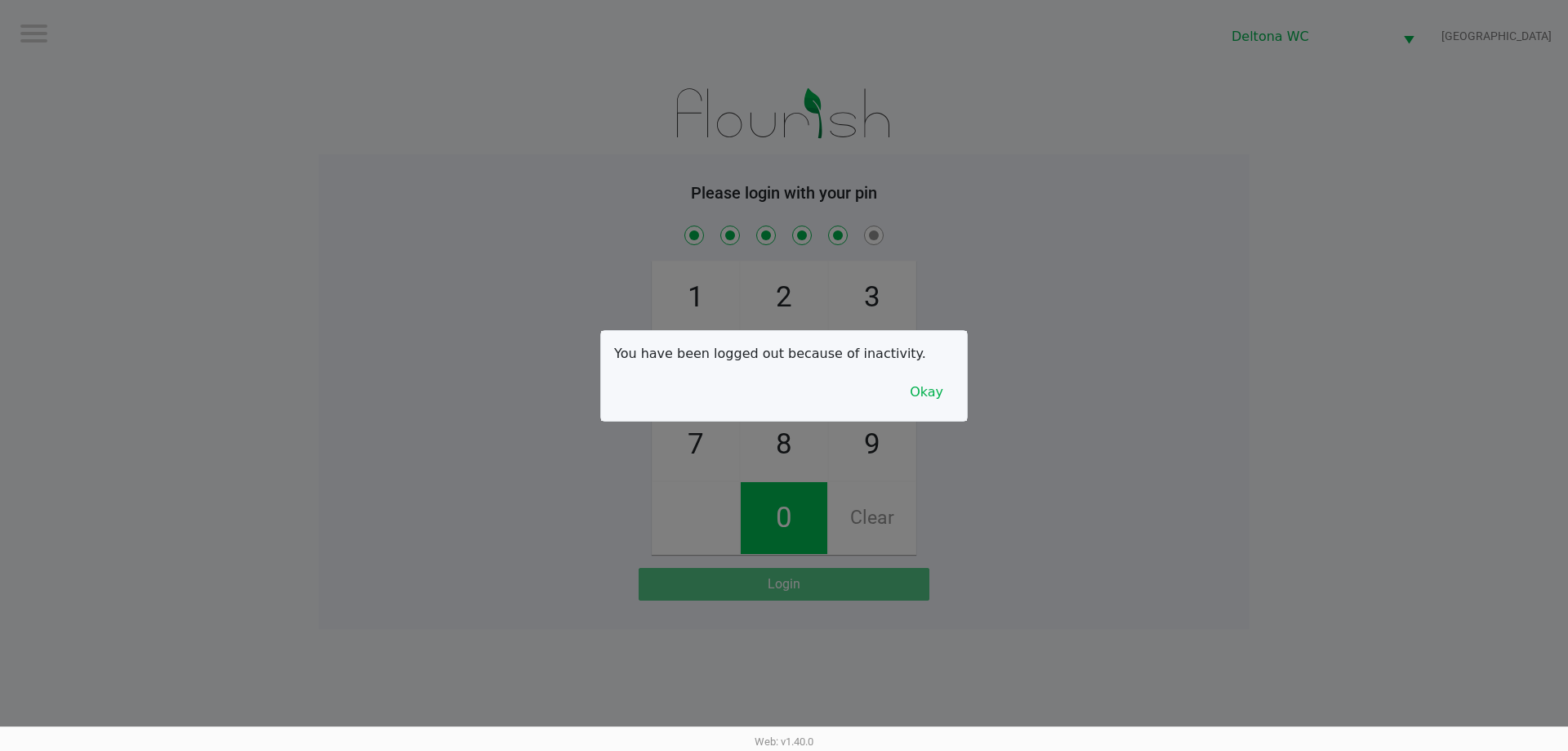
checkbox input "true"
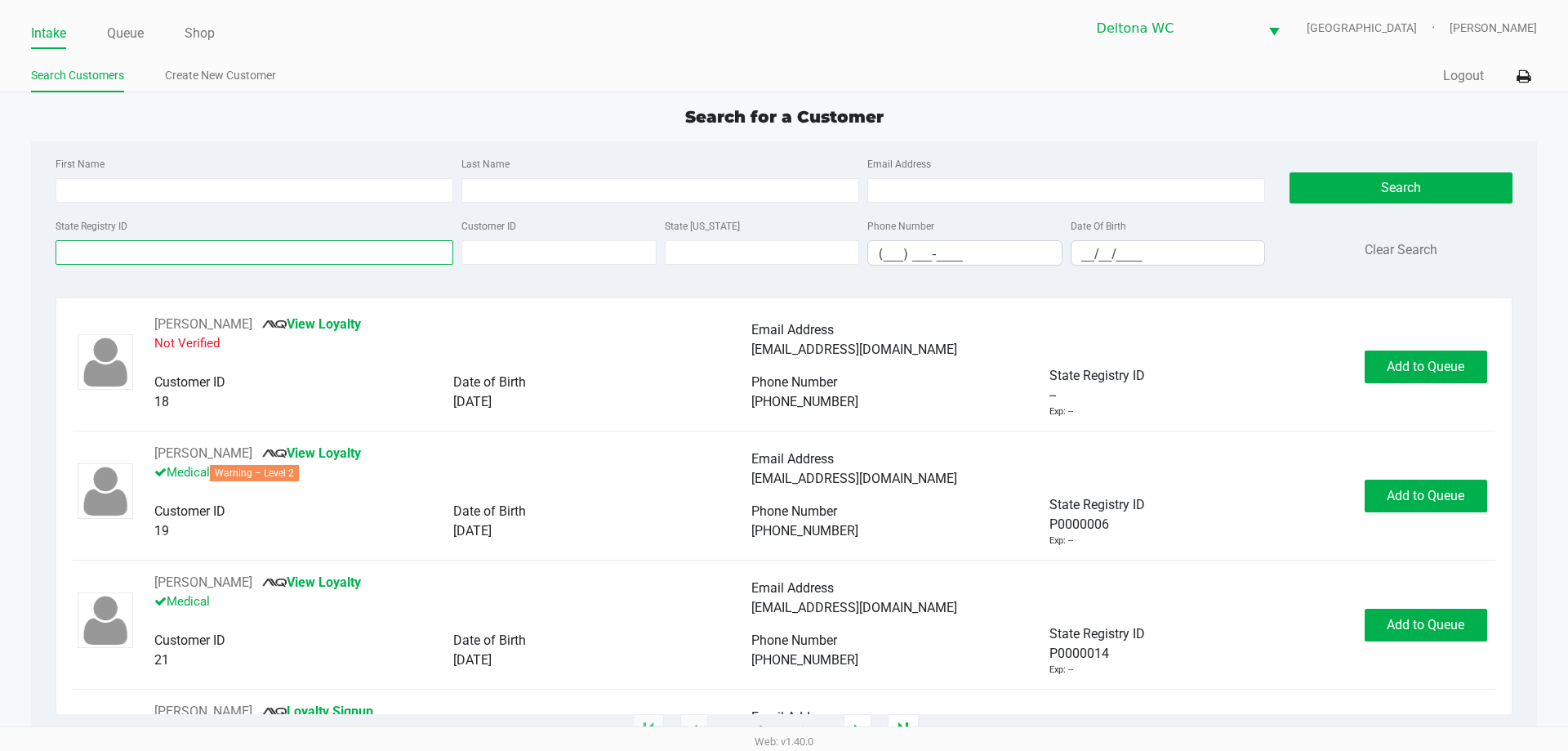
click at [167, 241] on input "State Registry ID" at bounding box center [254, 252] width 398 height 24
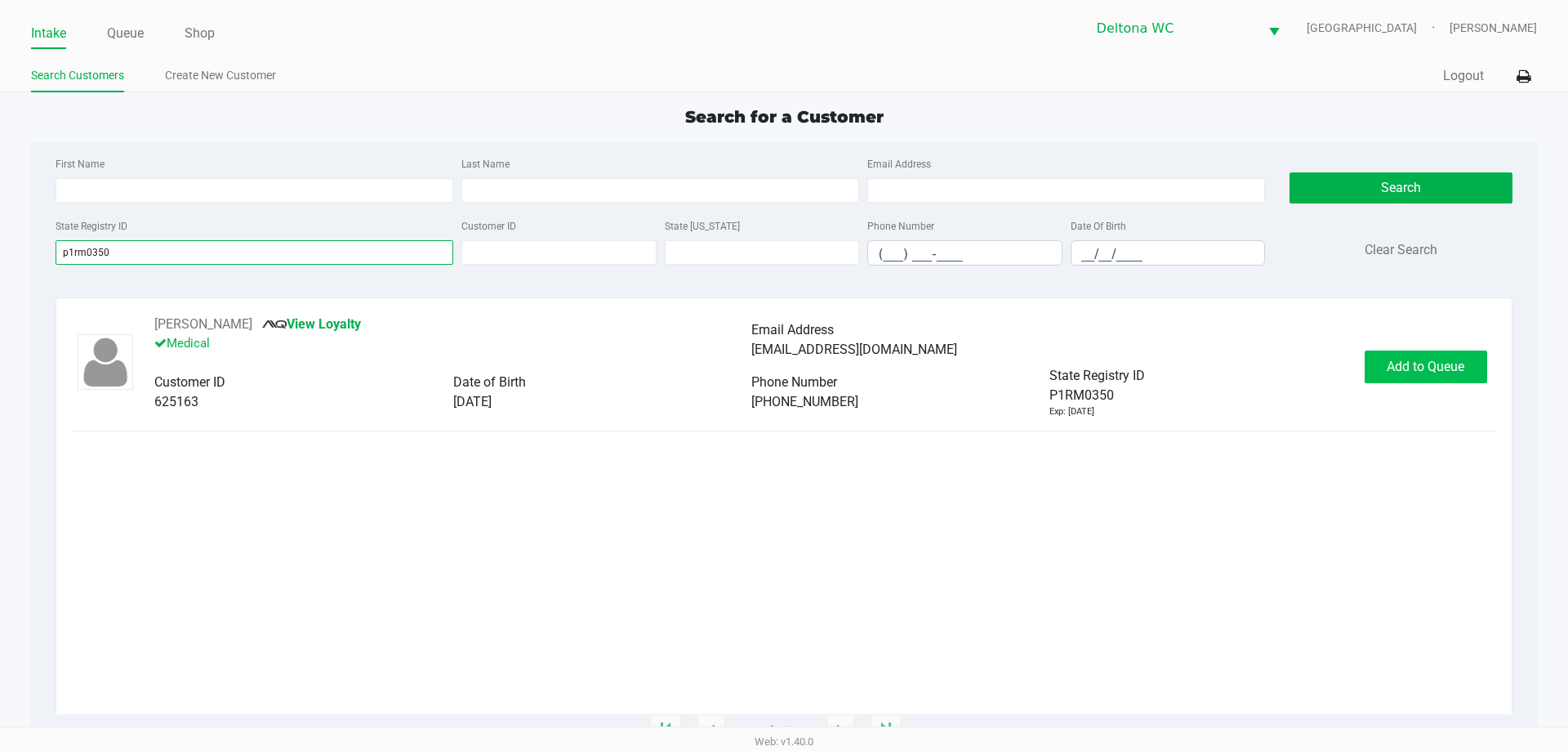
type input "p1rm0350"
click at [1455, 354] on button "Add to Queue" at bounding box center [1425, 366] width 122 height 32
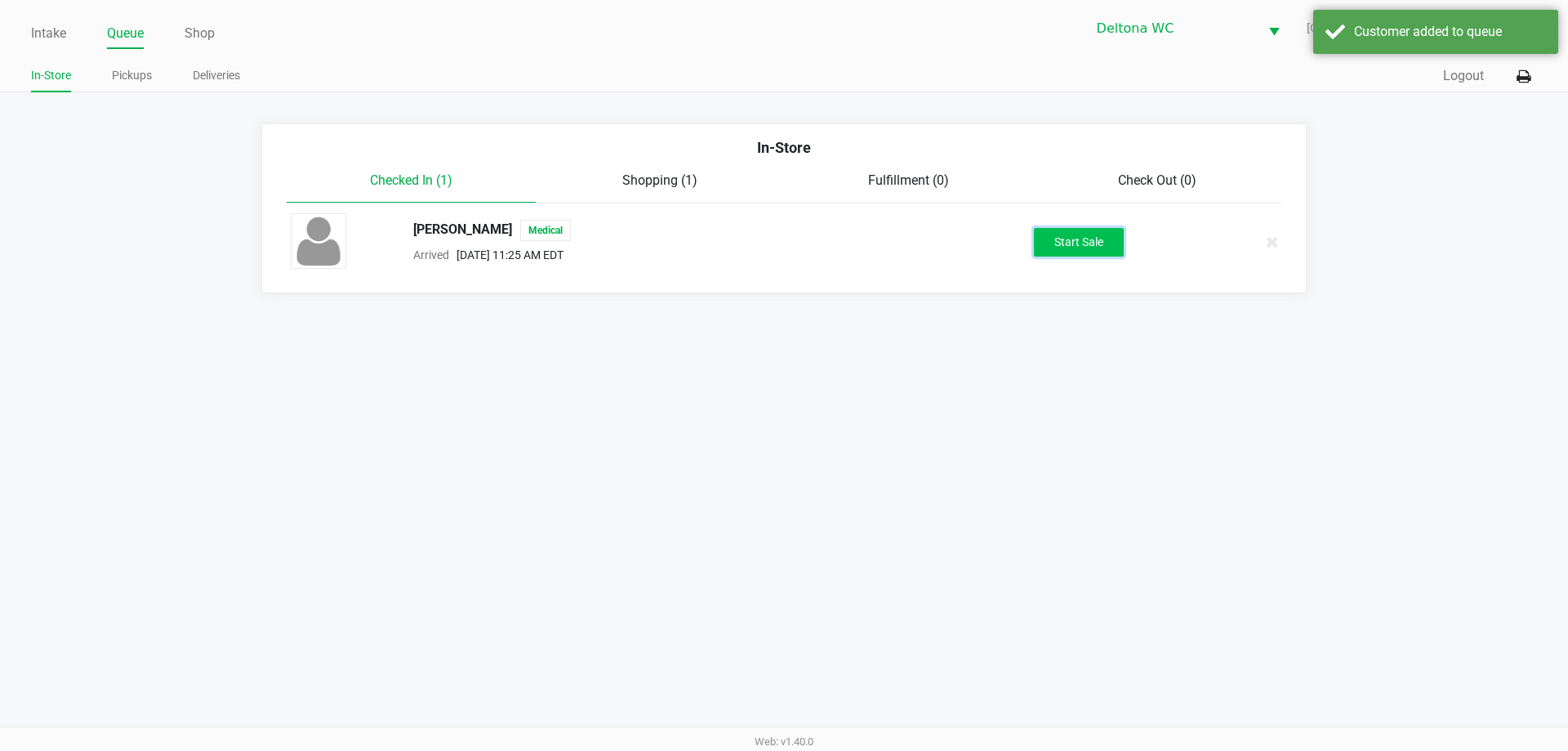
click at [1094, 235] on button "Start Sale" at bounding box center [1078, 242] width 90 height 28
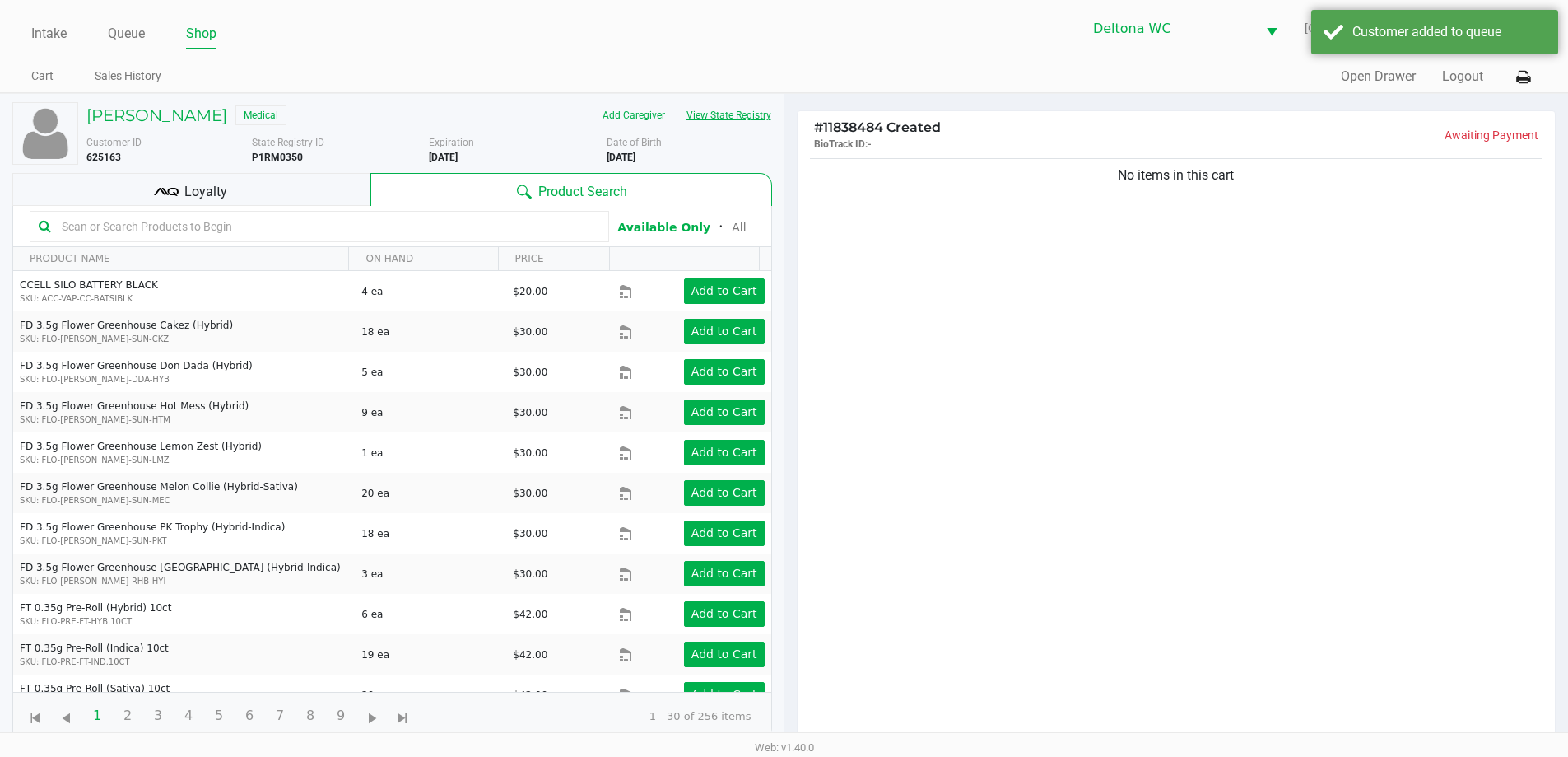
click at [725, 109] on button "View State Registry" at bounding box center [724, 115] width 97 height 27
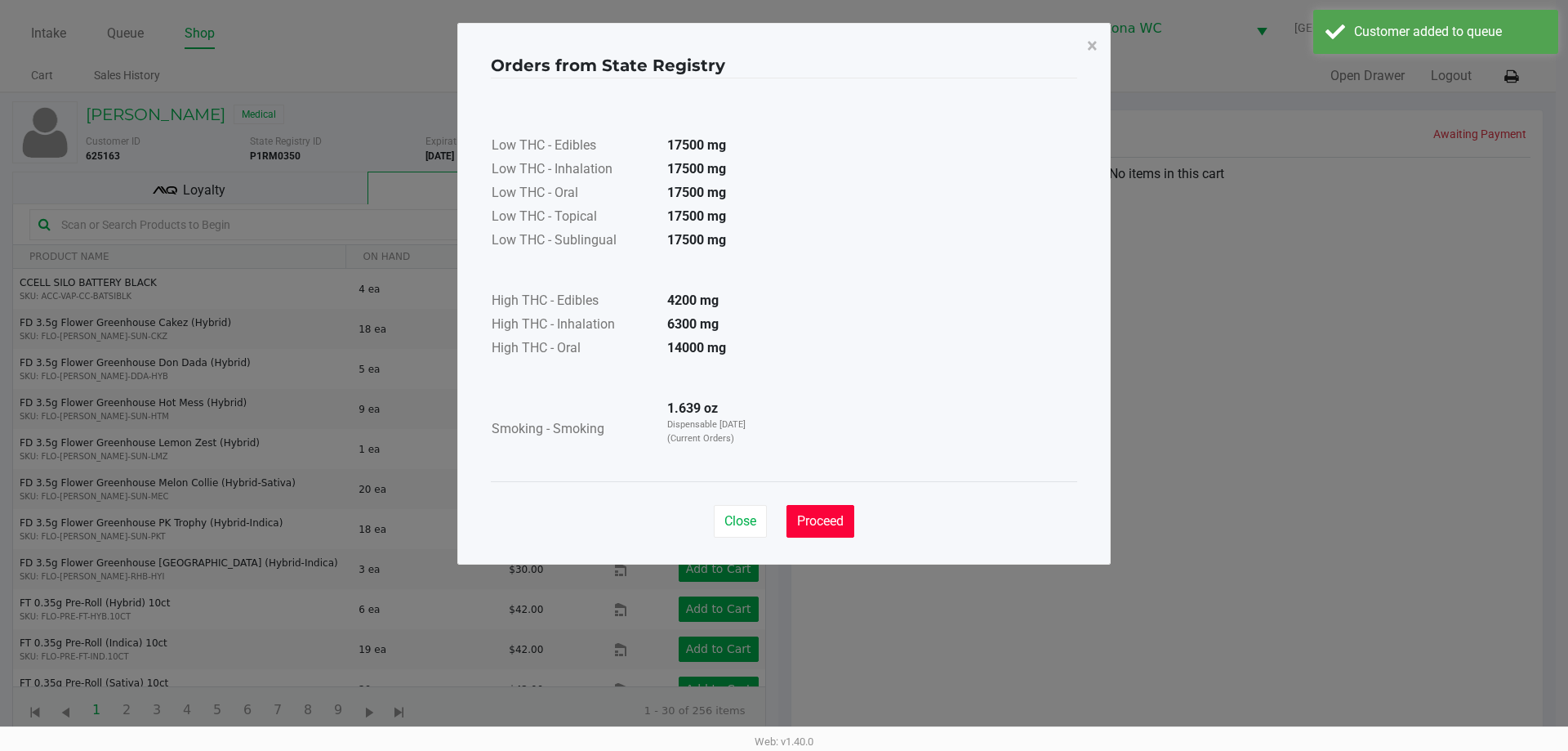
click at [845, 505] on button "Proceed" at bounding box center [819, 520] width 67 height 32
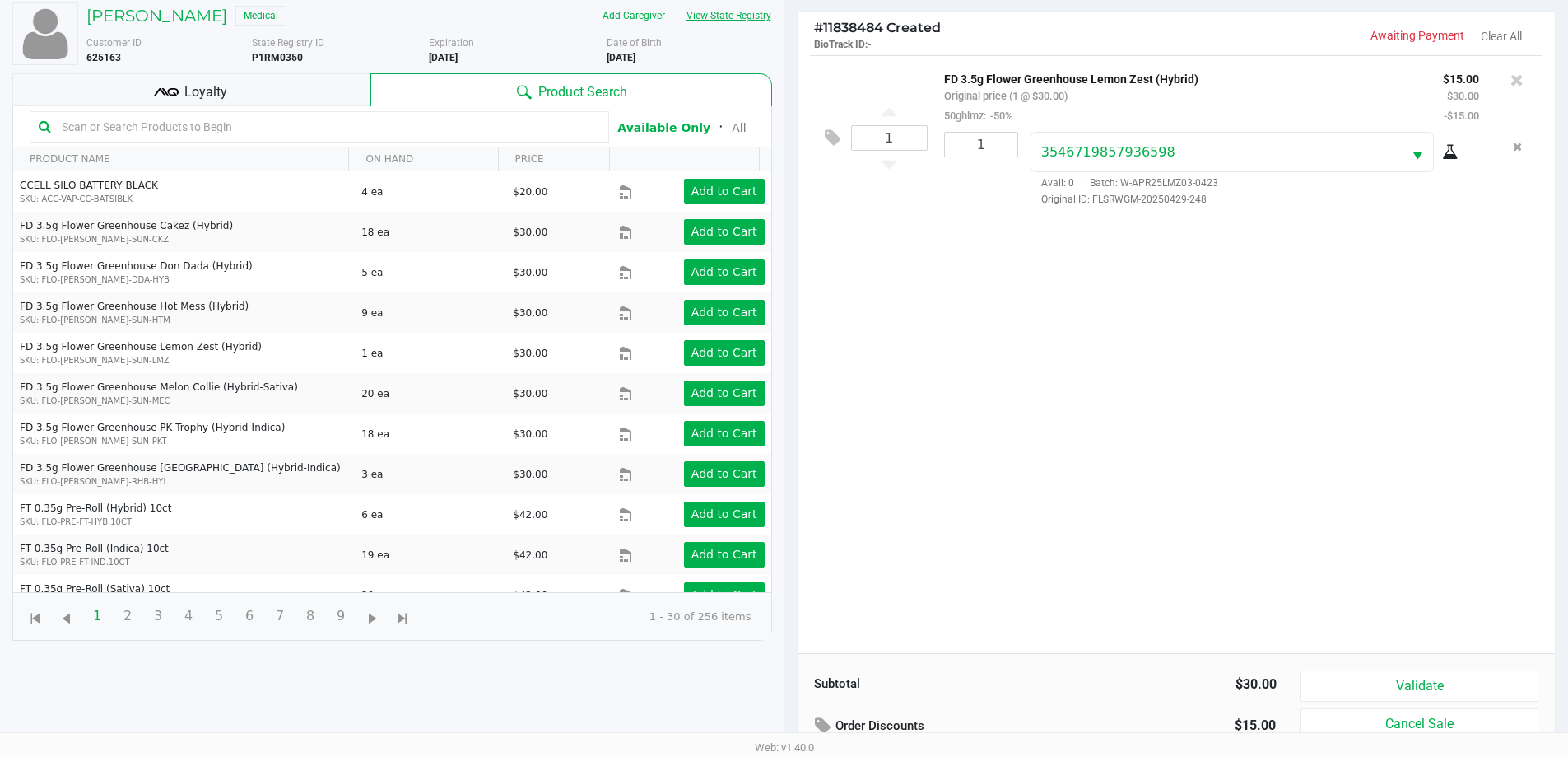
scroll to position [177, 0]
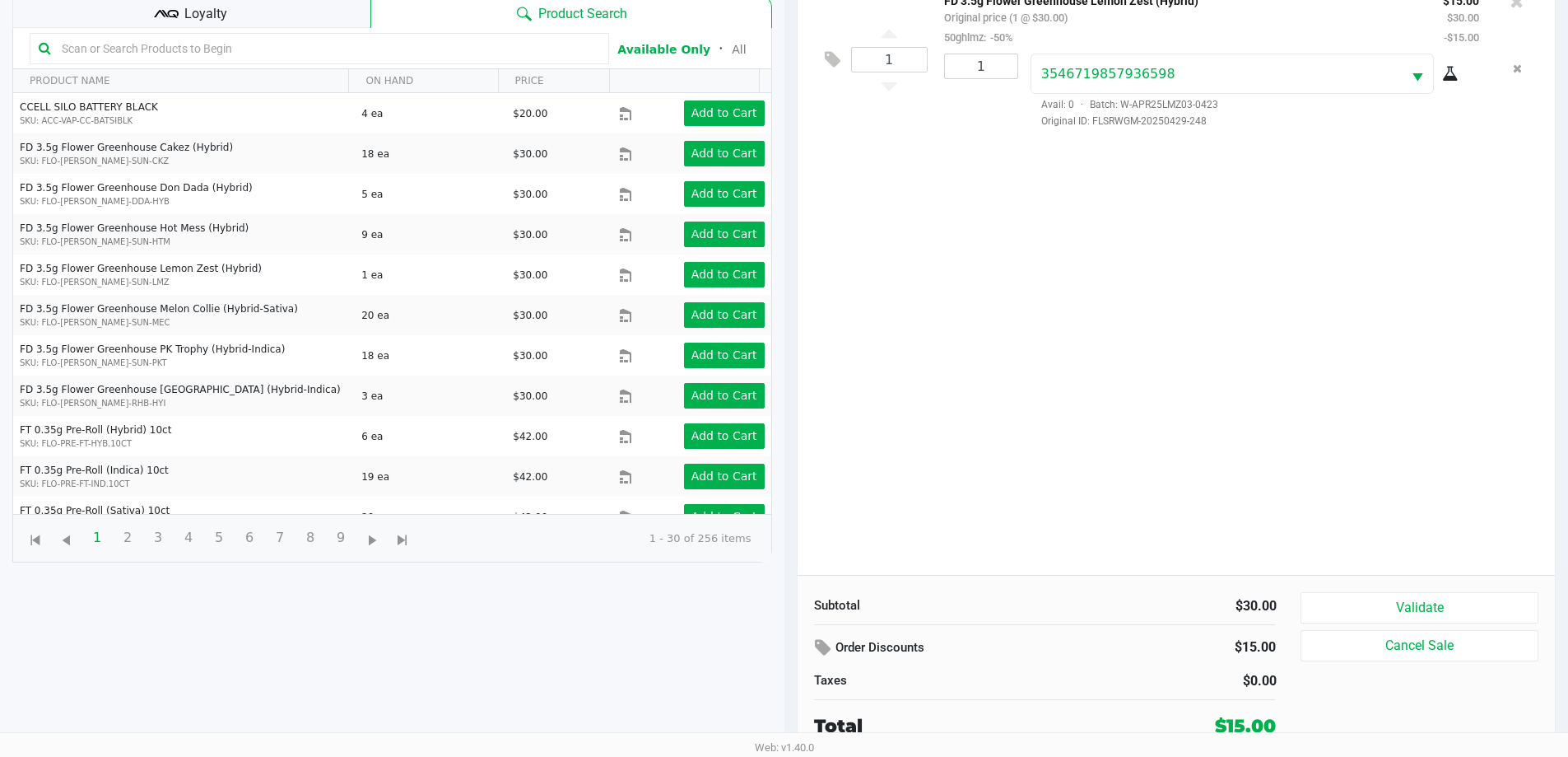
click at [1500, 627] on div "Validate Cancel Sale" at bounding box center [1425, 666] width 249 height 148
click at [1498, 601] on button "Validate" at bounding box center [1419, 608] width 238 height 32
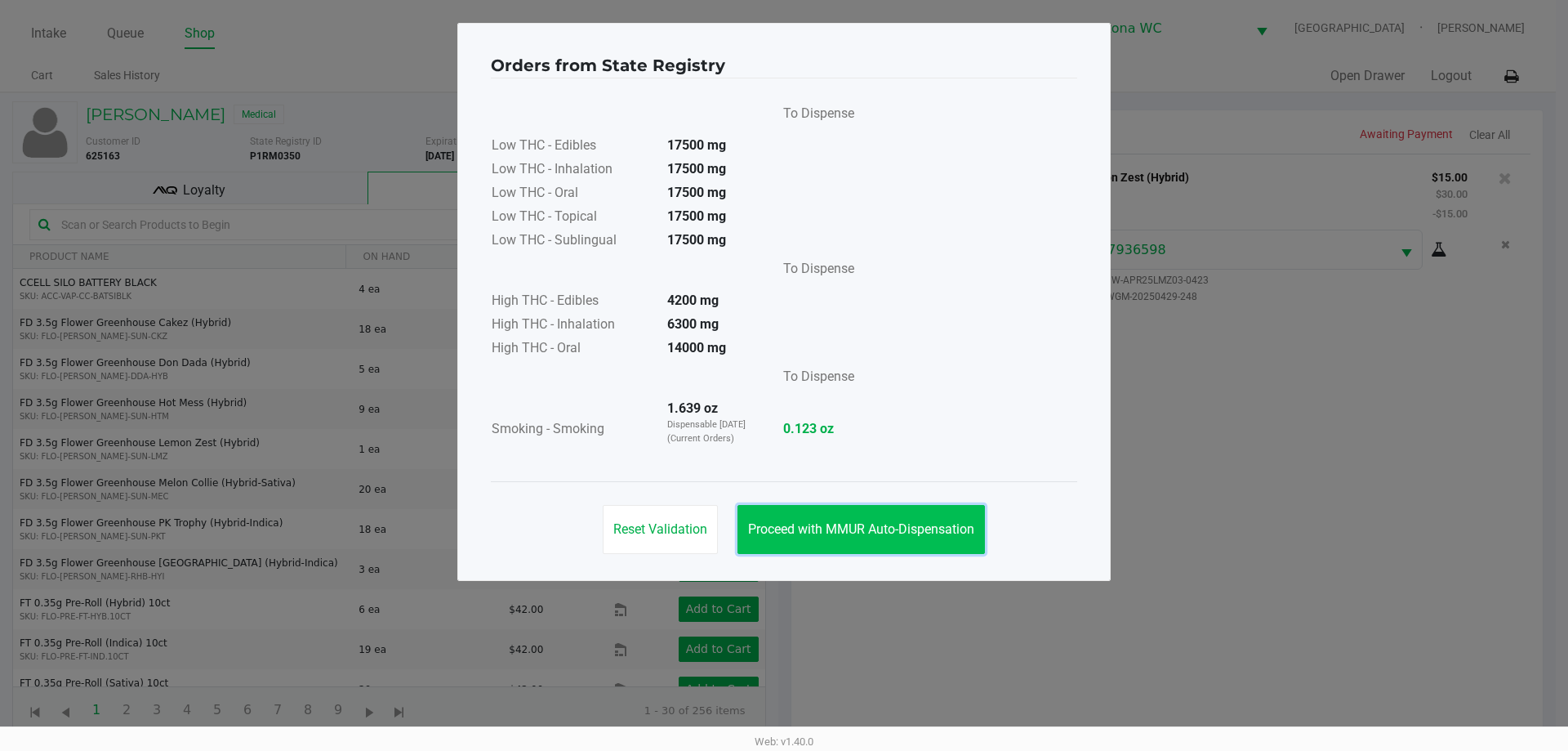
click at [902, 514] on button "Proceed with MMUR Auto-Dispensation" at bounding box center [860, 529] width 247 height 49
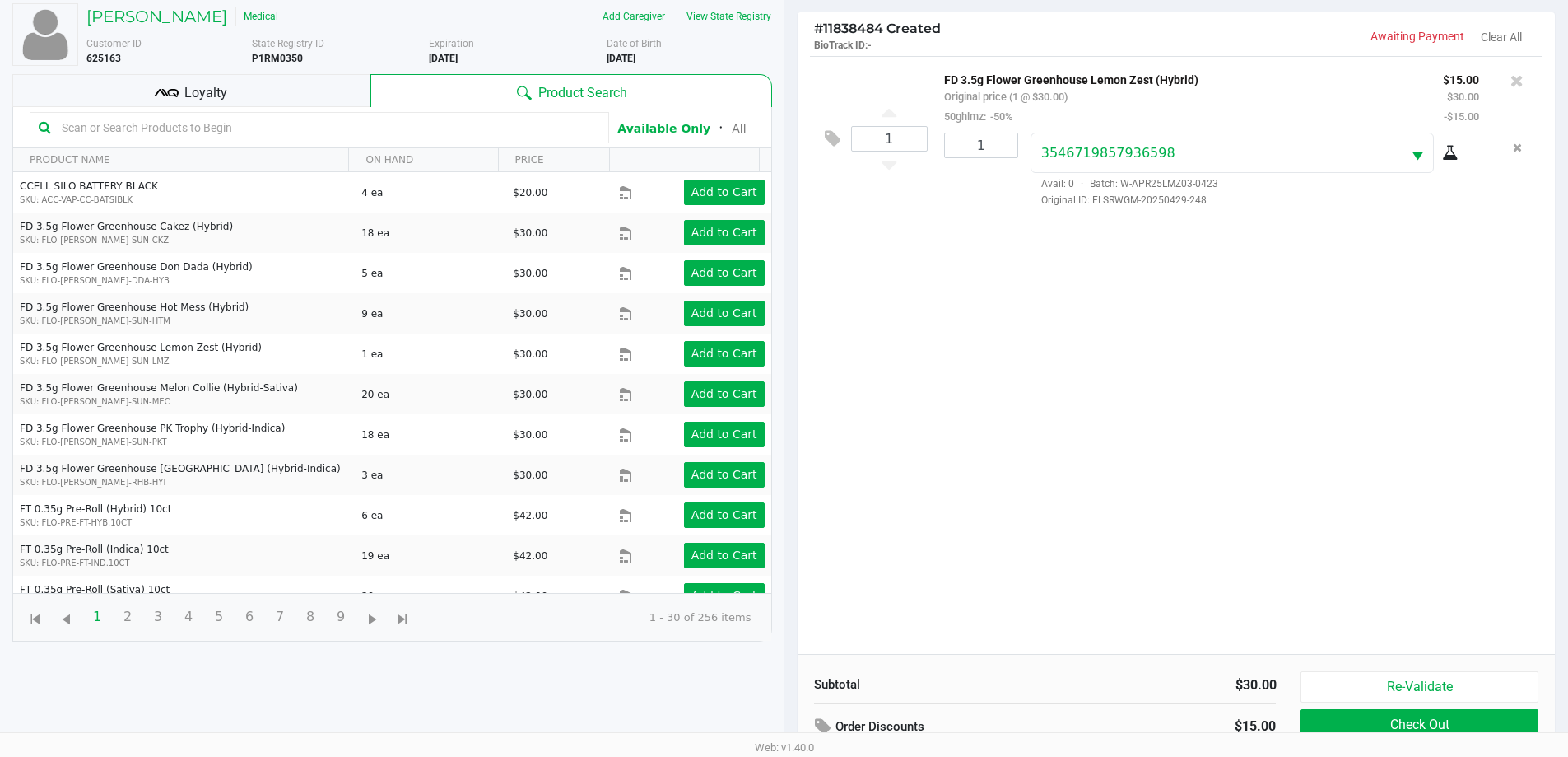
scroll to position [177, 0]
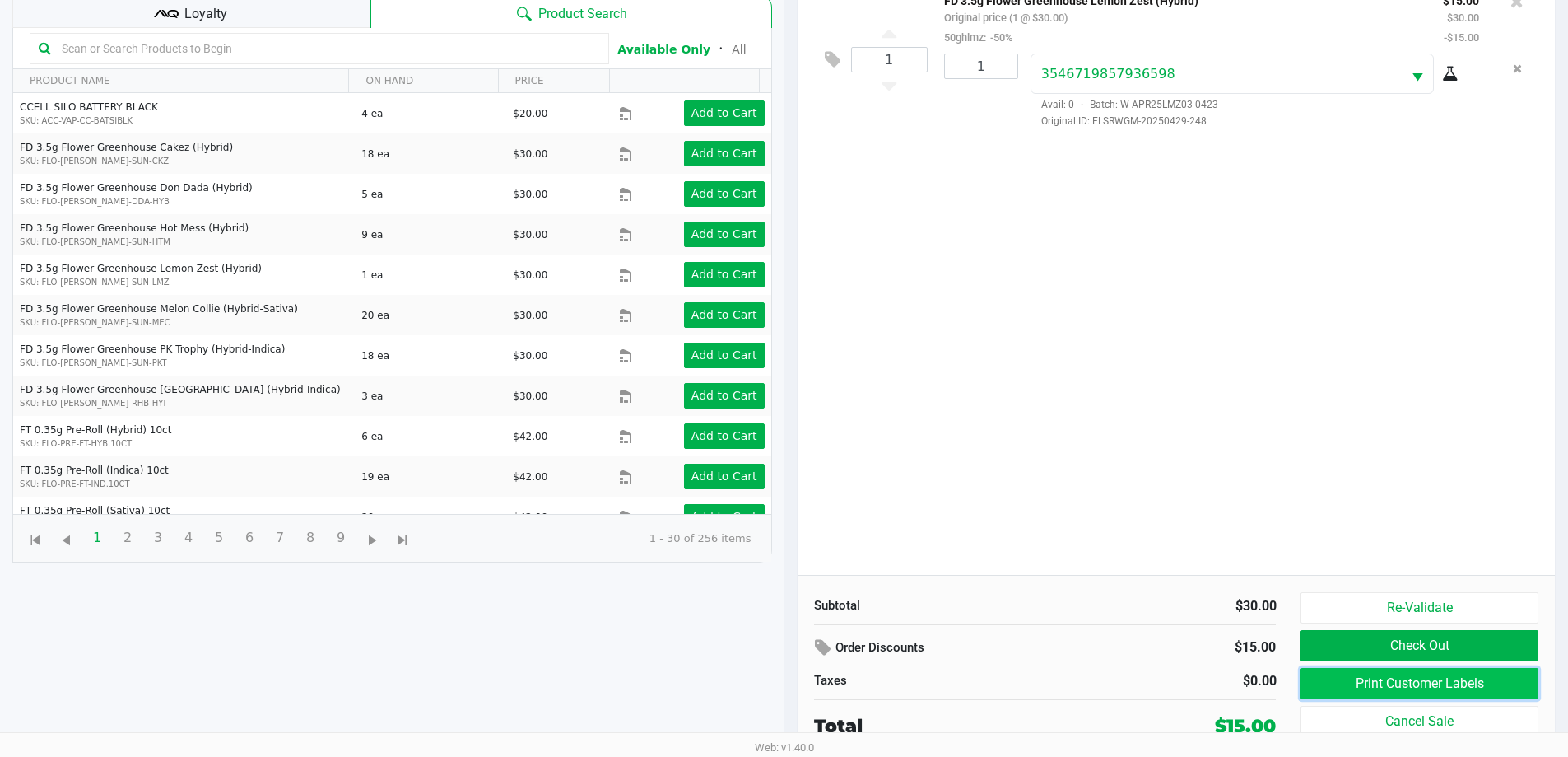
click at [1410, 680] on button "Print Customer Labels" at bounding box center [1419, 683] width 238 height 32
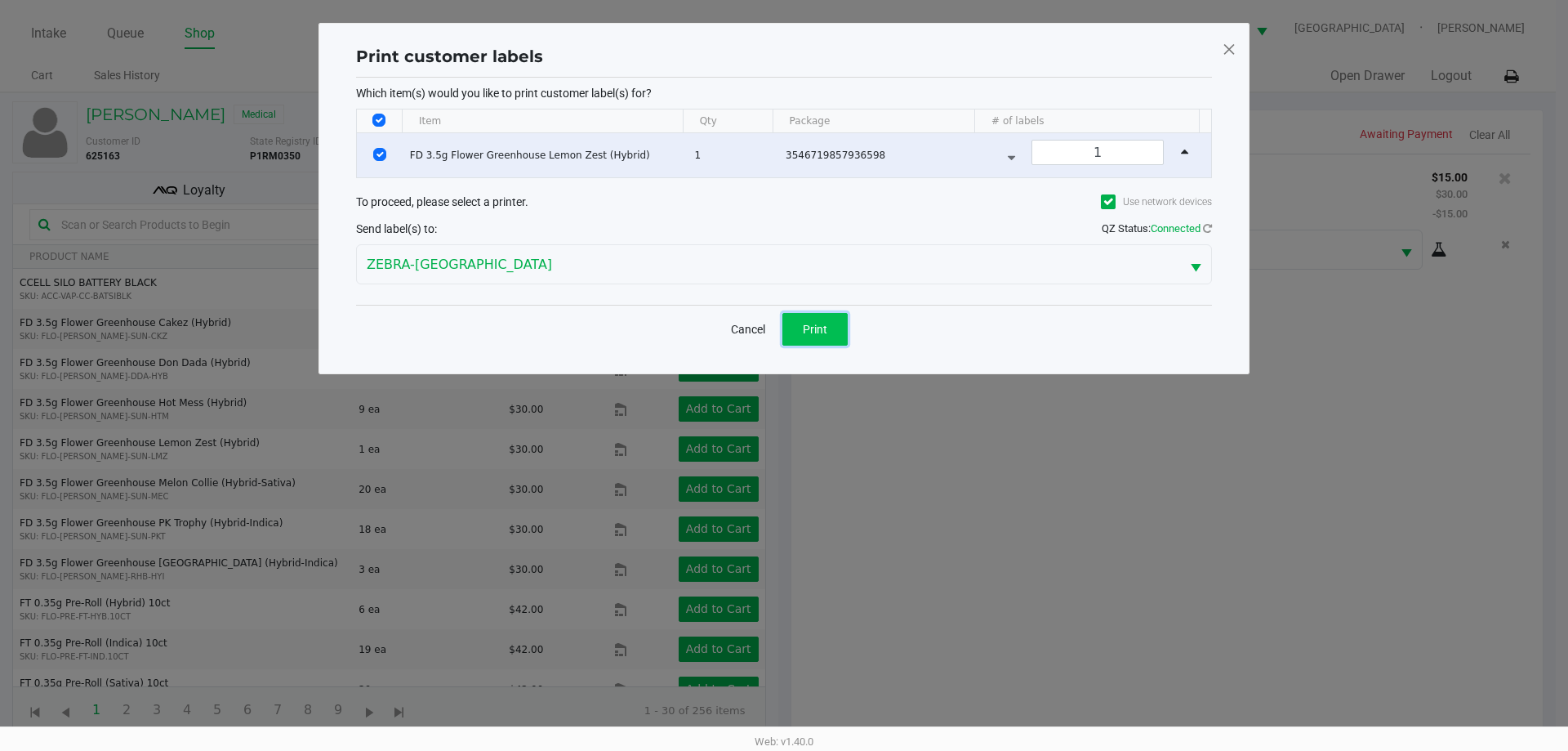
click at [830, 328] on button "Print" at bounding box center [814, 329] width 65 height 32
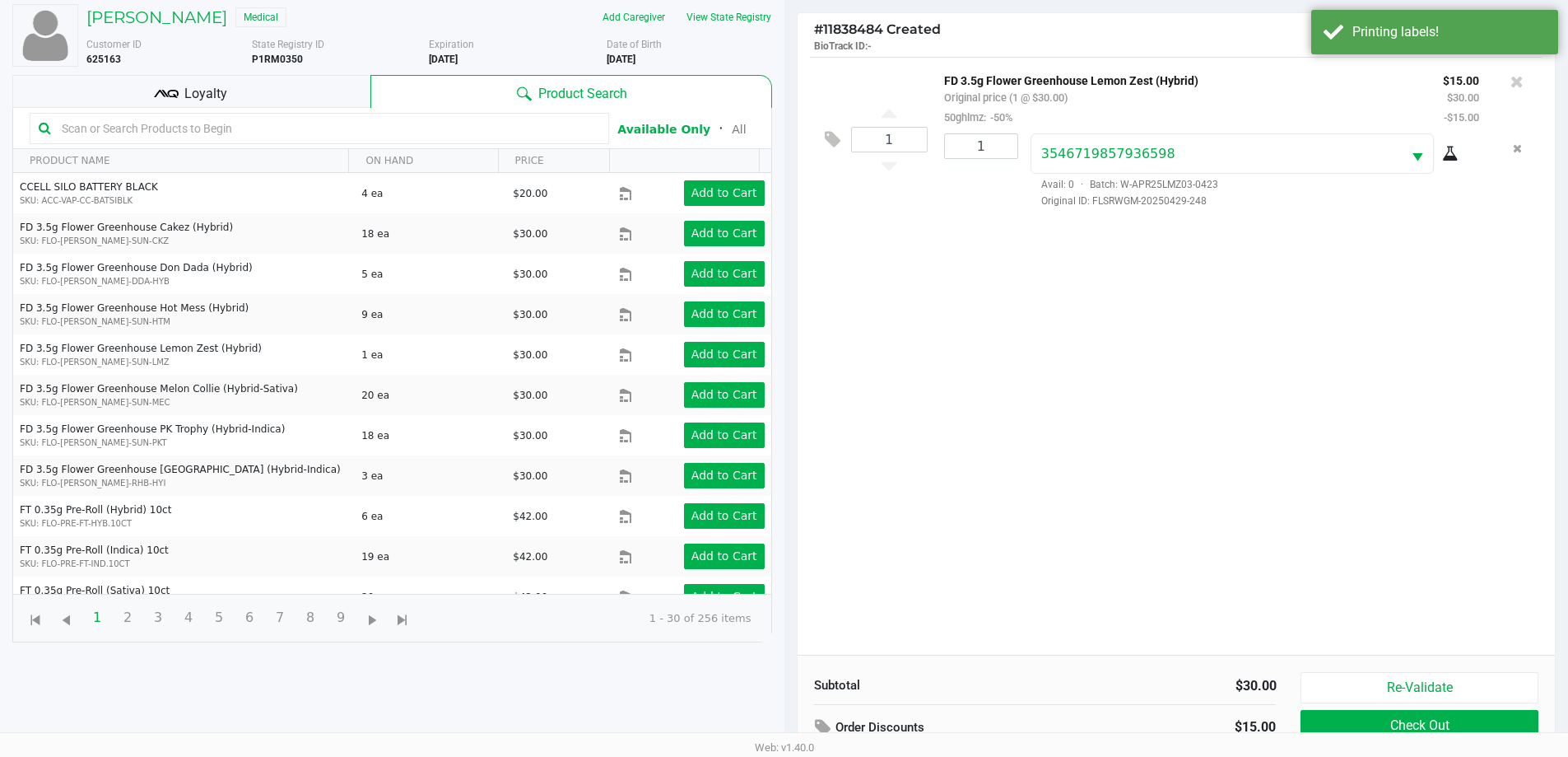
scroll to position [177, 0]
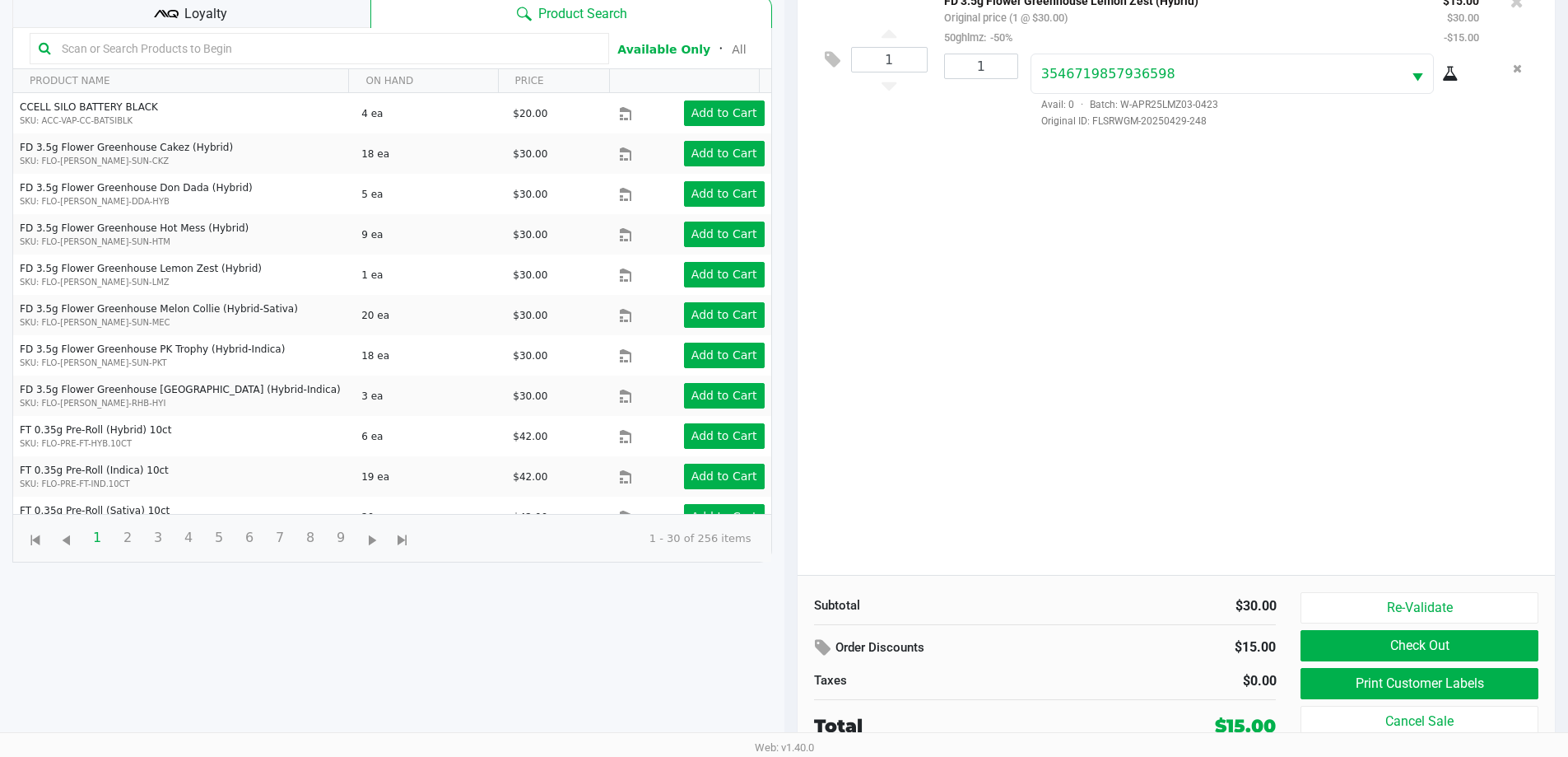
click at [1407, 650] on button "Check Out" at bounding box center [1419, 646] width 238 height 32
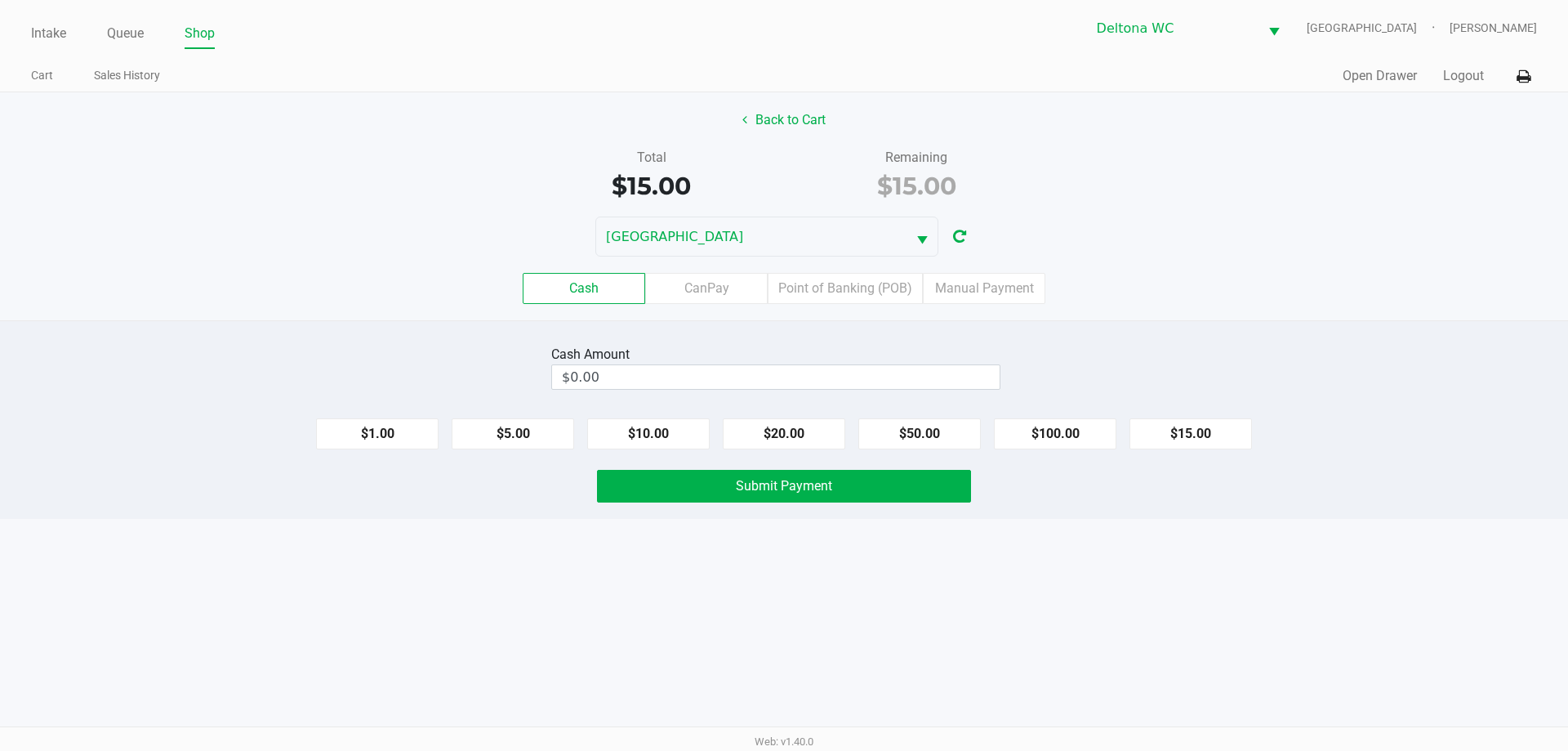
click at [775, 97] on div "Back to Cart Total $15.00 Remaining $15.00 LESOTHO Cash CanPay Point of Banking…" at bounding box center [784, 205] width 1568 height 228
click at [778, 107] on button "Back to Cart" at bounding box center [783, 120] width 105 height 31
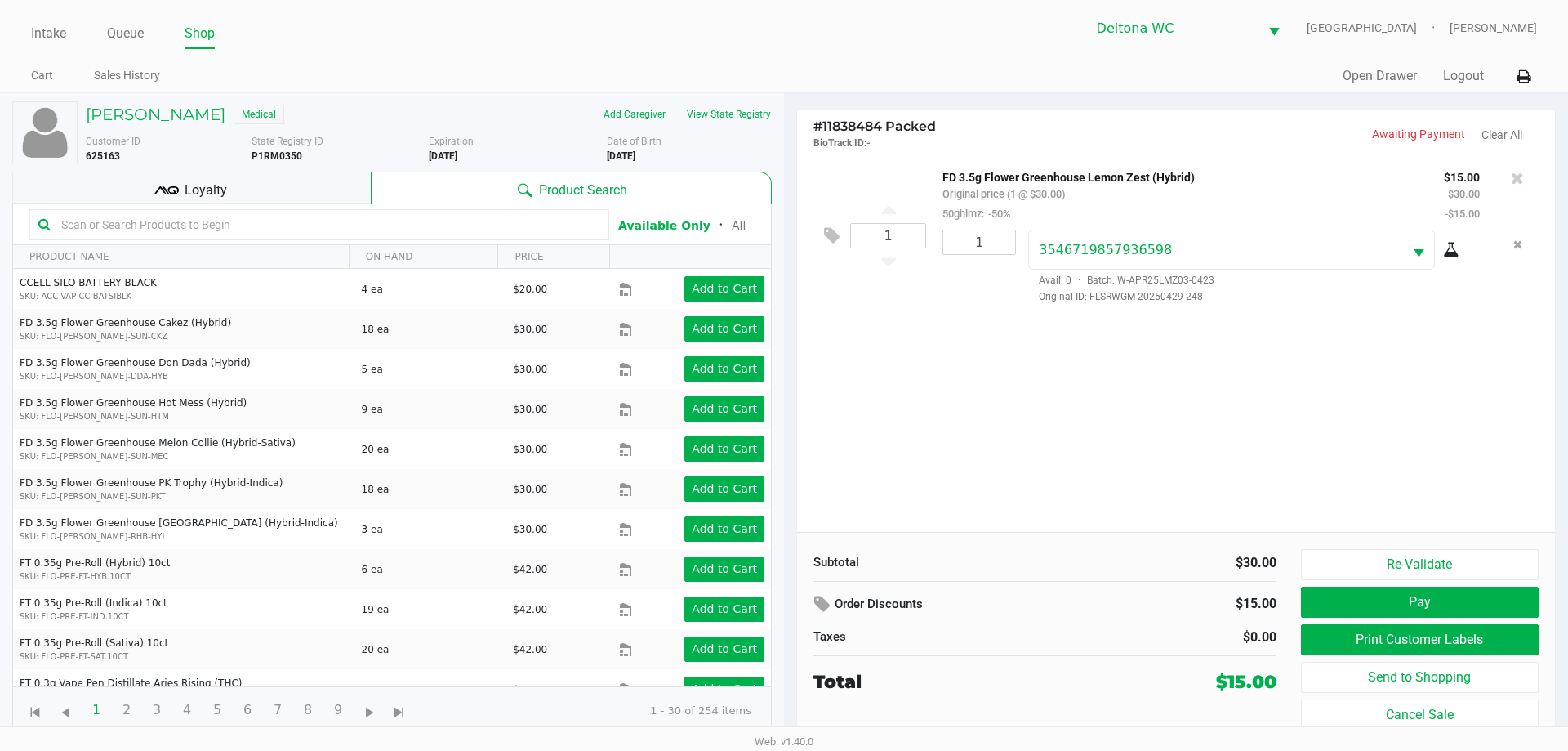
drag, startPoint x: 274, startPoint y: 216, endPoint x: 291, endPoint y: 198, distance: 24.8
click at [280, 210] on div at bounding box center [319, 225] width 580 height 31
click at [291, 198] on div "Loyalty" at bounding box center [192, 187] width 359 height 32
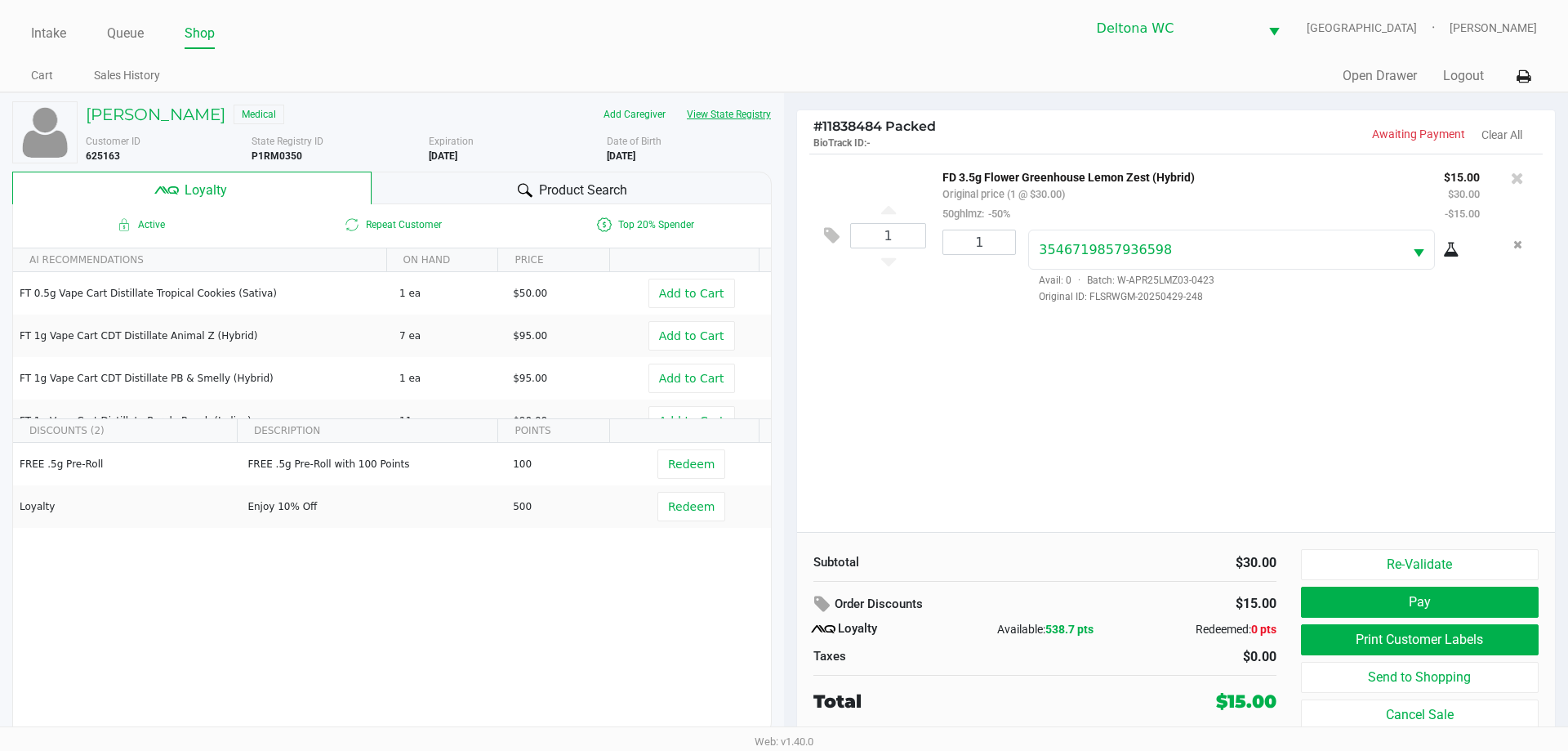
click at [727, 112] on button "View State Registry" at bounding box center [724, 114] width 96 height 26
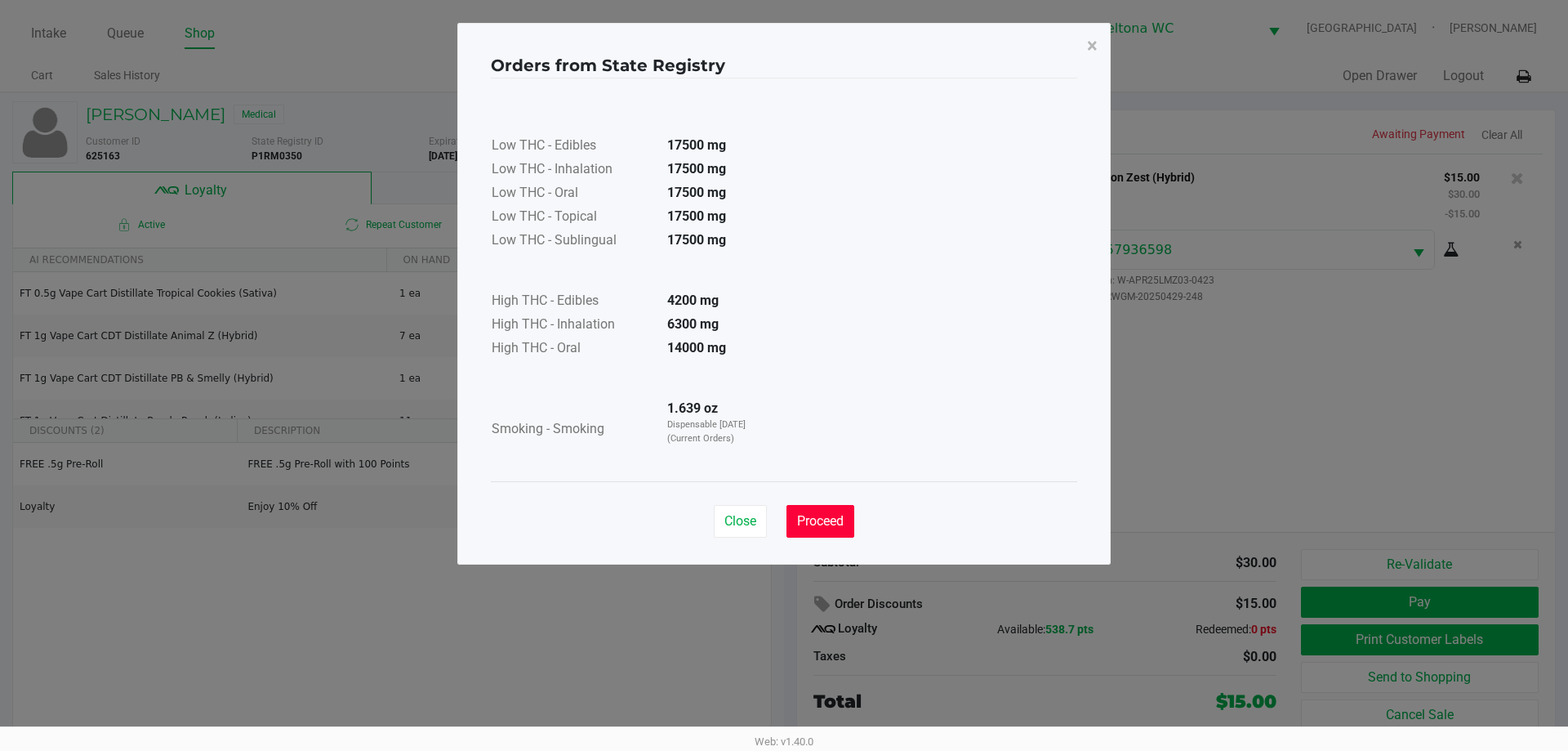
click at [835, 531] on button "Proceed" at bounding box center [819, 520] width 67 height 32
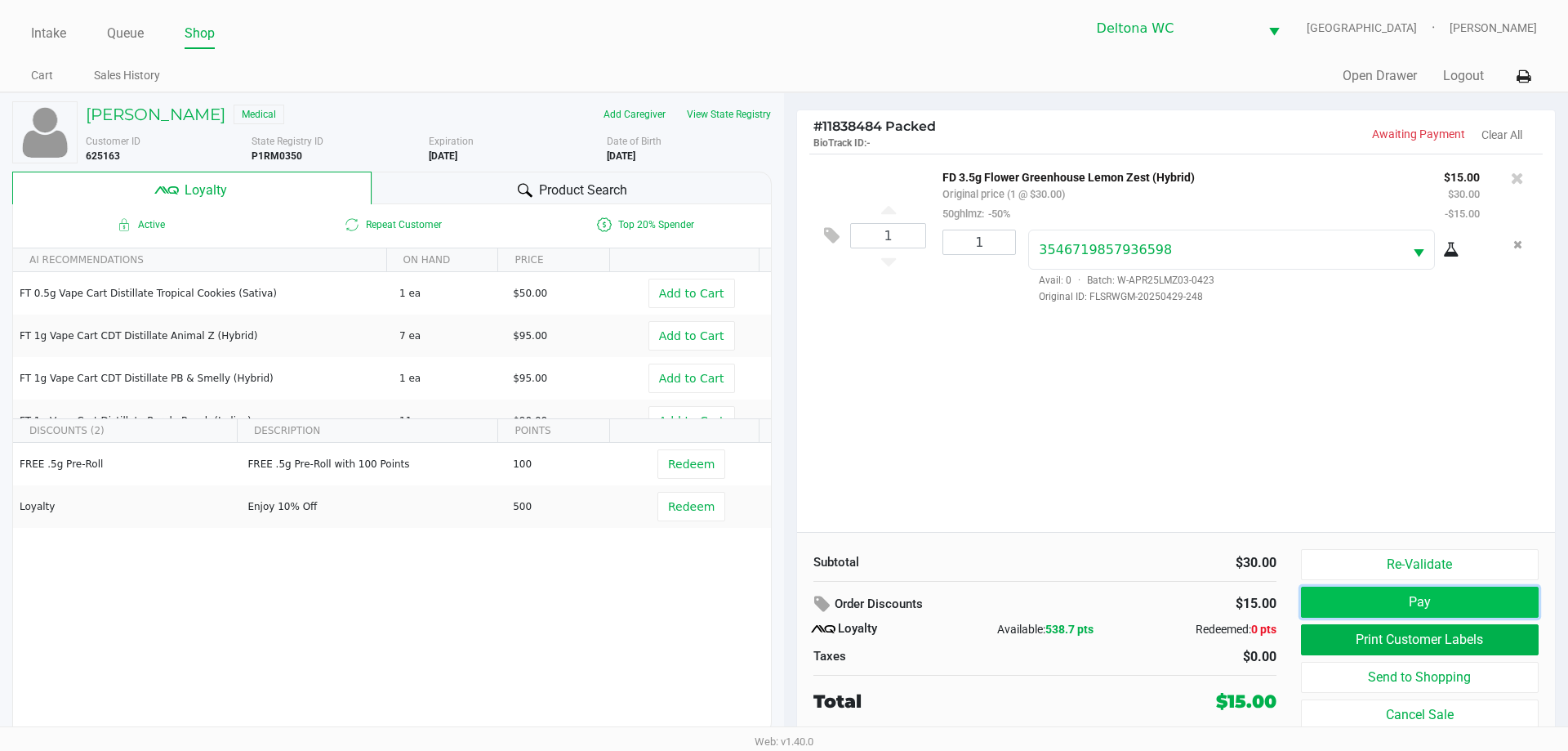
click at [1443, 597] on button "Pay" at bounding box center [1419, 602] width 238 height 31
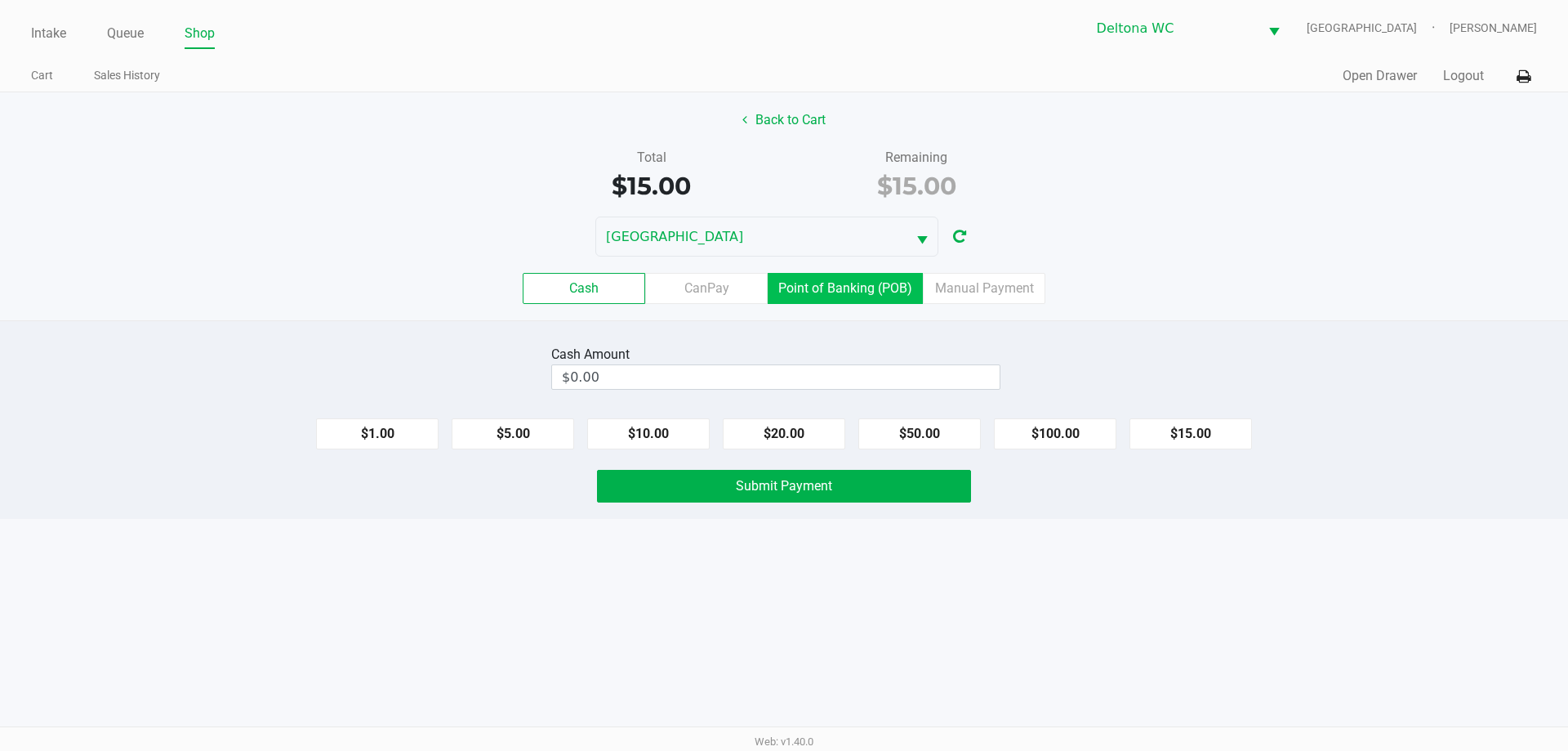
click at [869, 295] on label "Point of Banking (POB)" at bounding box center [845, 288] width 155 height 31
click at [0, 0] on 7 "Point of Banking (POB)" at bounding box center [0, 0] width 0 height 0
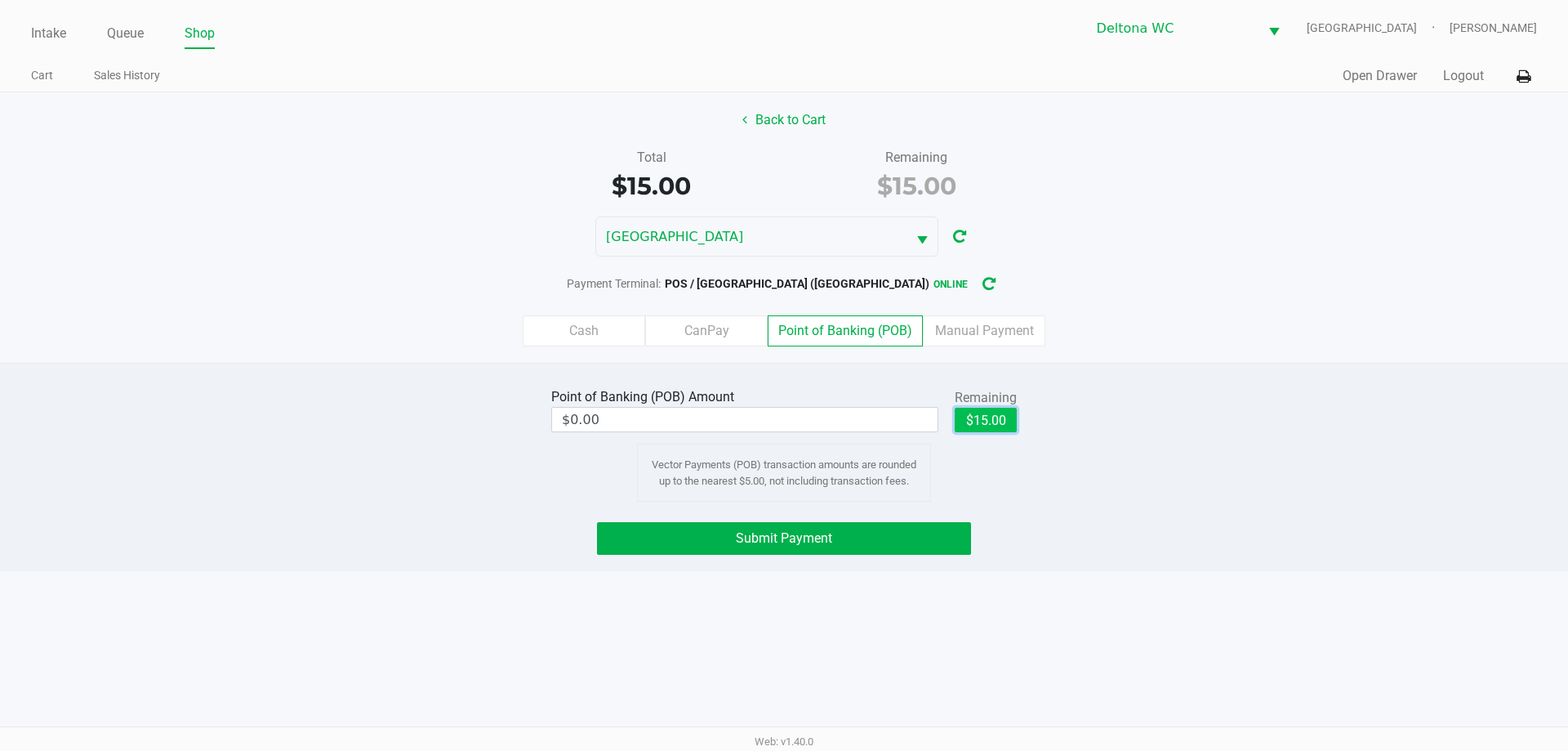
click at [980, 414] on button "$15.00" at bounding box center [984, 420] width 62 height 24
type input "$15.00"
click at [923, 523] on button "Submit Payment" at bounding box center [784, 538] width 374 height 32
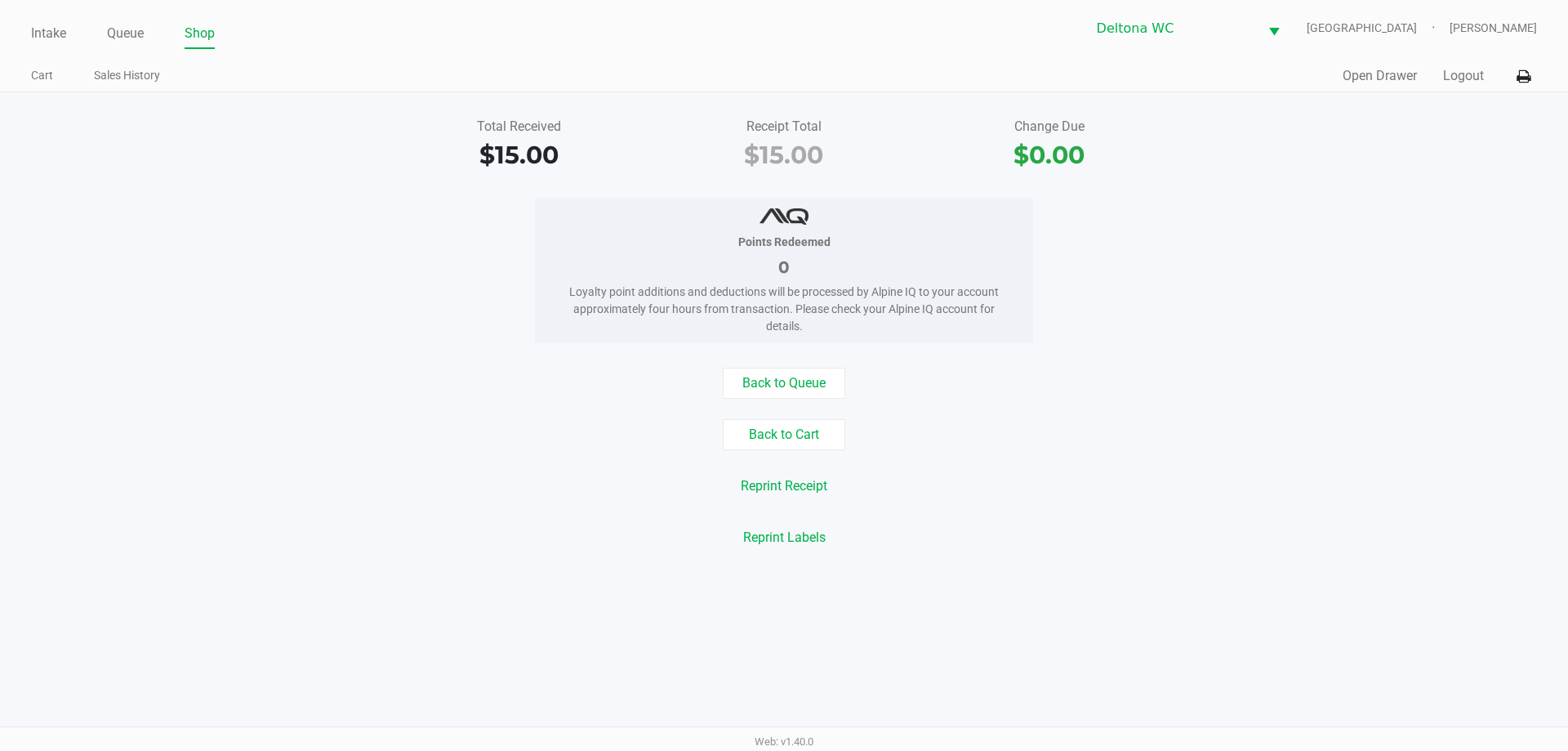
click at [80, 39] on ul "Intake Queue Shop" at bounding box center [408, 34] width 753 height 27
click at [52, 38] on link "Intake" at bounding box center [49, 33] width 35 height 22
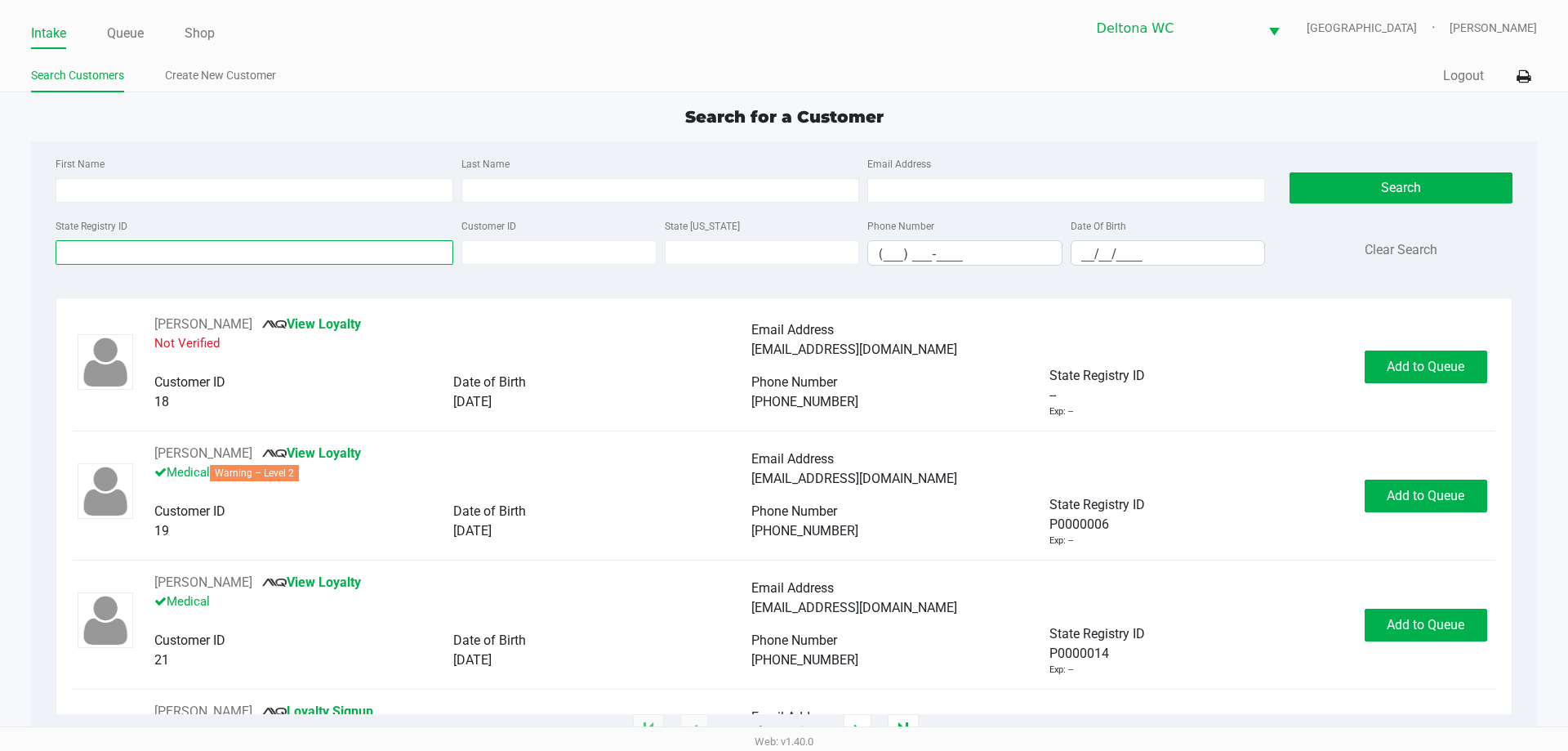
click at [250, 253] on input "State Registry ID" at bounding box center [254, 252] width 398 height 24
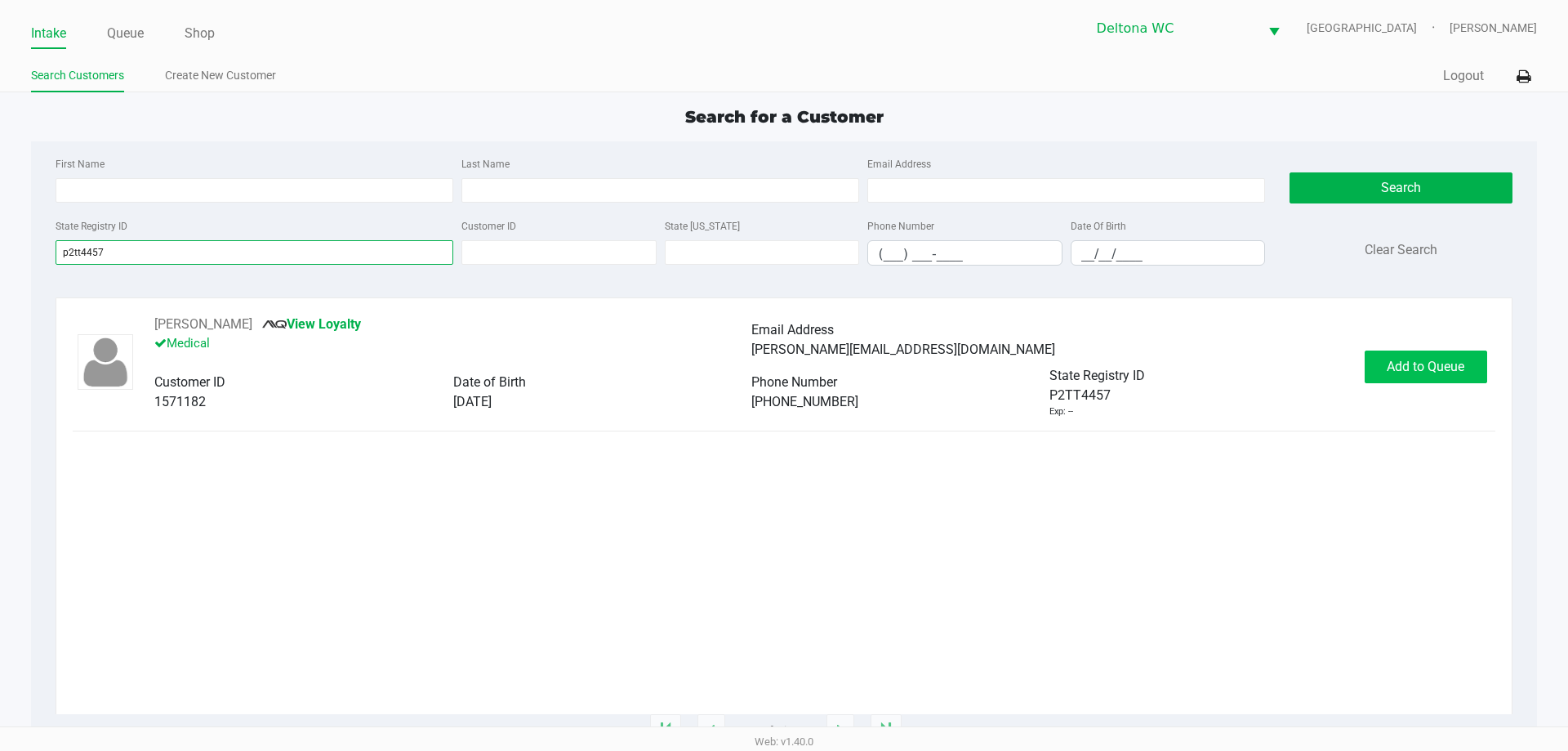
type input "p2tt4457"
click at [1463, 367] on span "Add to Queue" at bounding box center [1424, 367] width 77 height 16
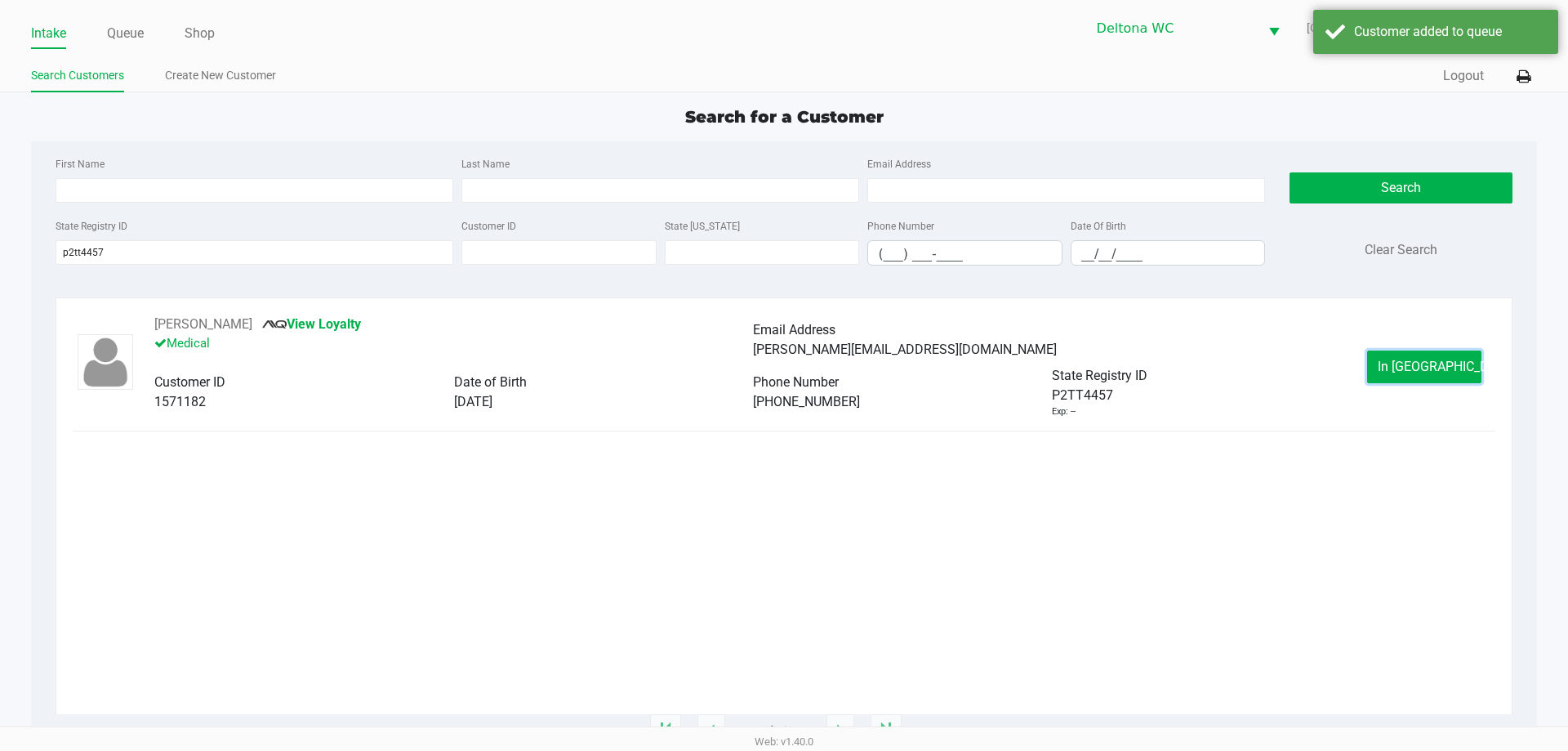
click at [1462, 366] on button "In [GEOGRAPHIC_DATA]" at bounding box center [1423, 366] width 114 height 32
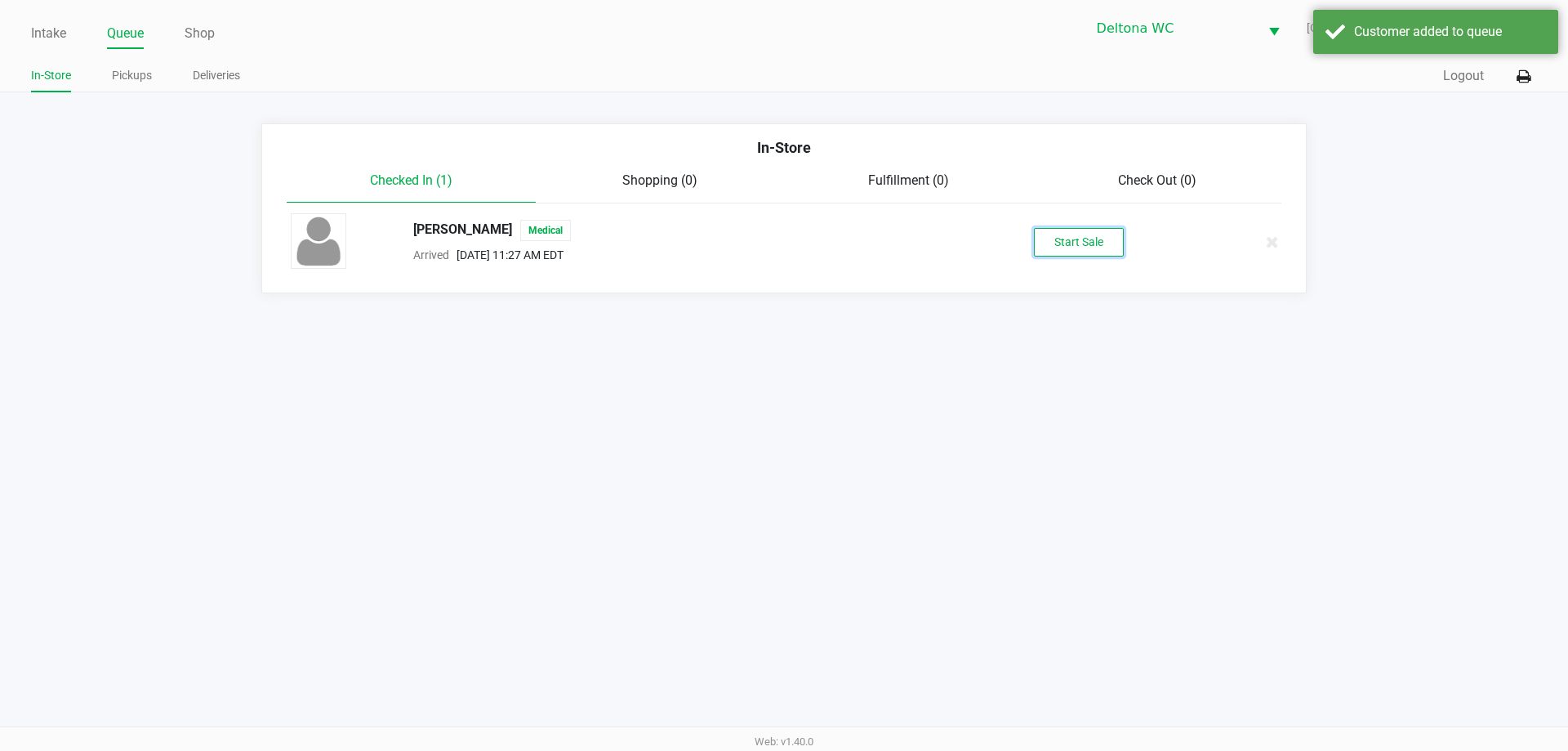
click at [1068, 236] on button "Start Sale" at bounding box center [1078, 242] width 90 height 28
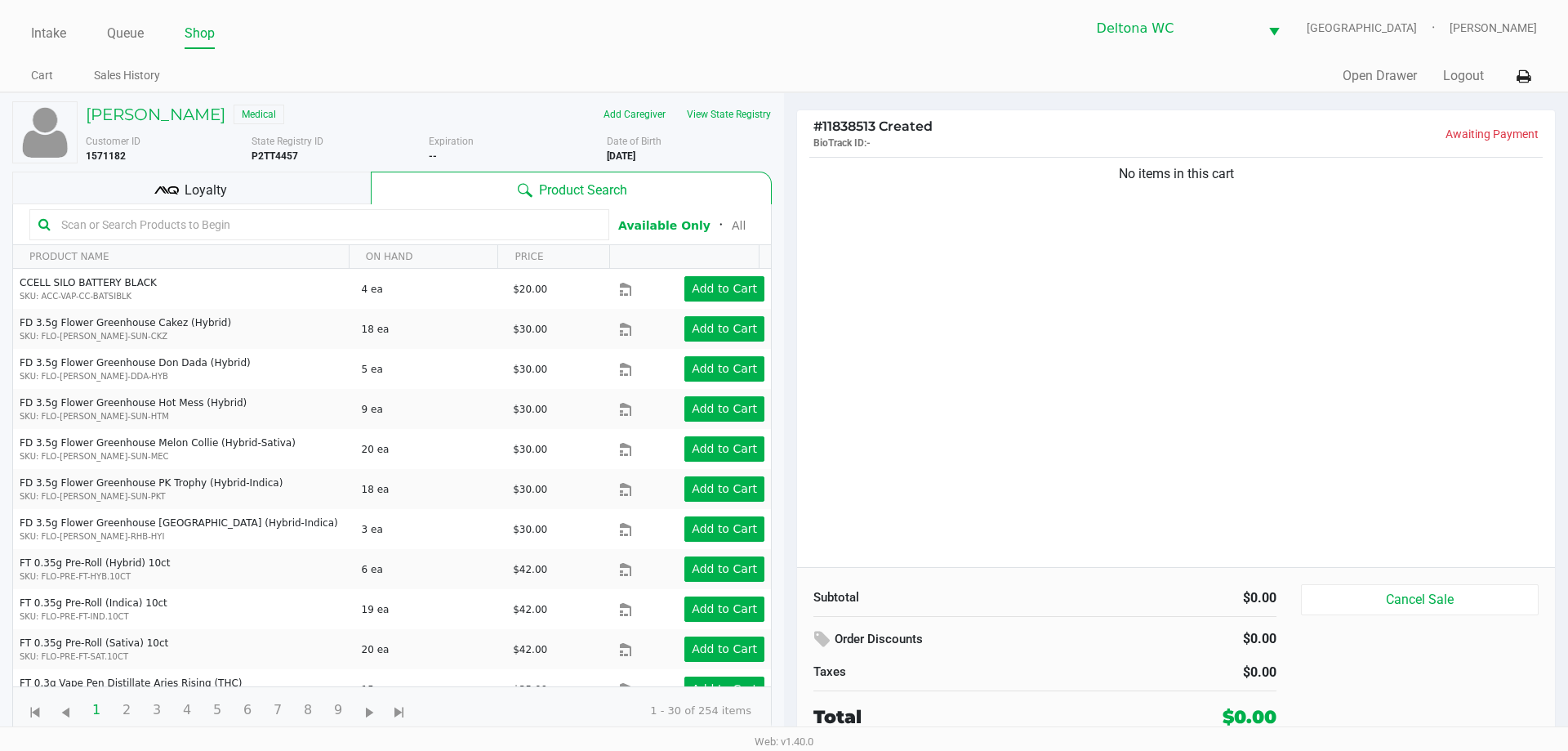
click at [716, 114] on button "View State Registry" at bounding box center [724, 114] width 96 height 26
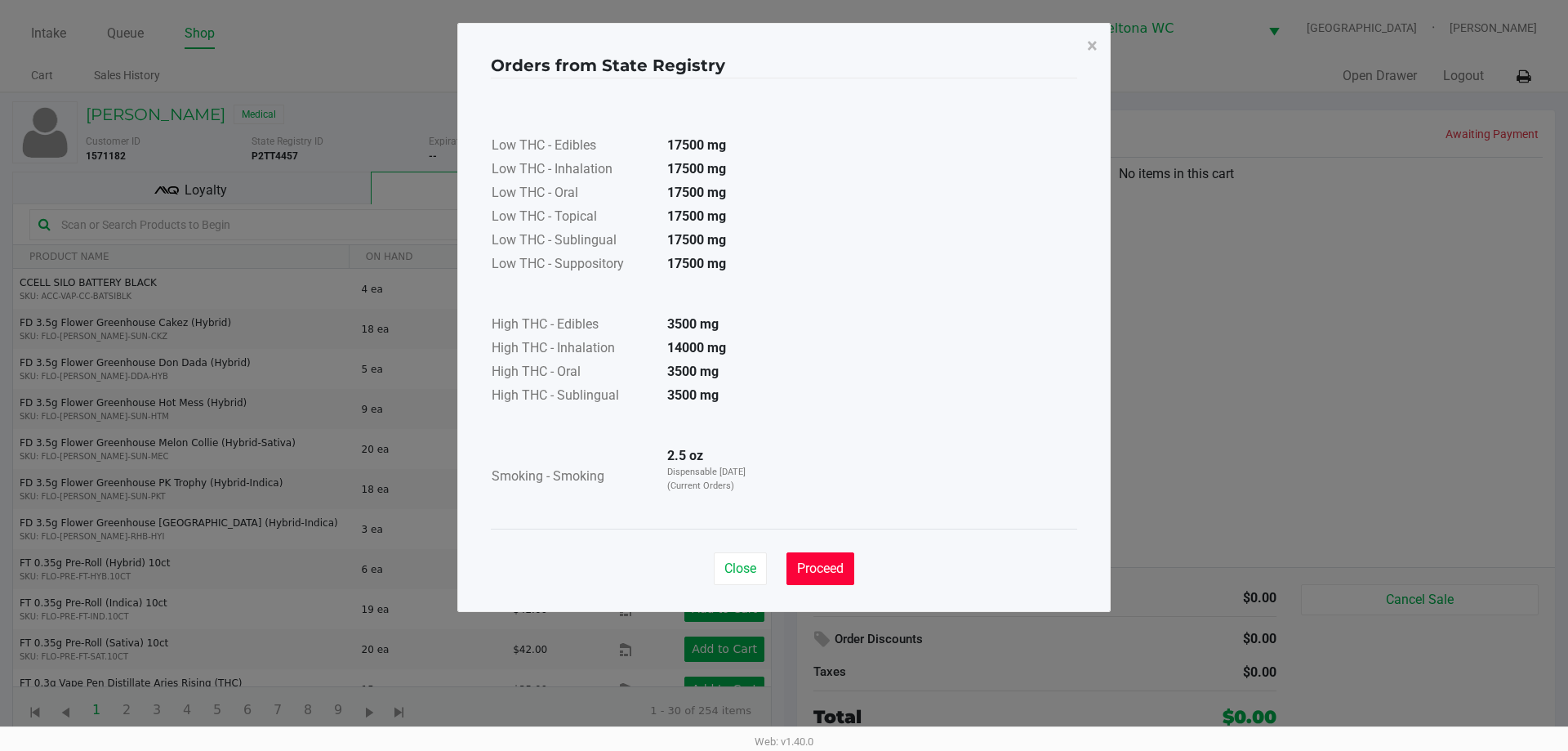
click at [815, 553] on button "Proceed" at bounding box center [819, 568] width 67 height 32
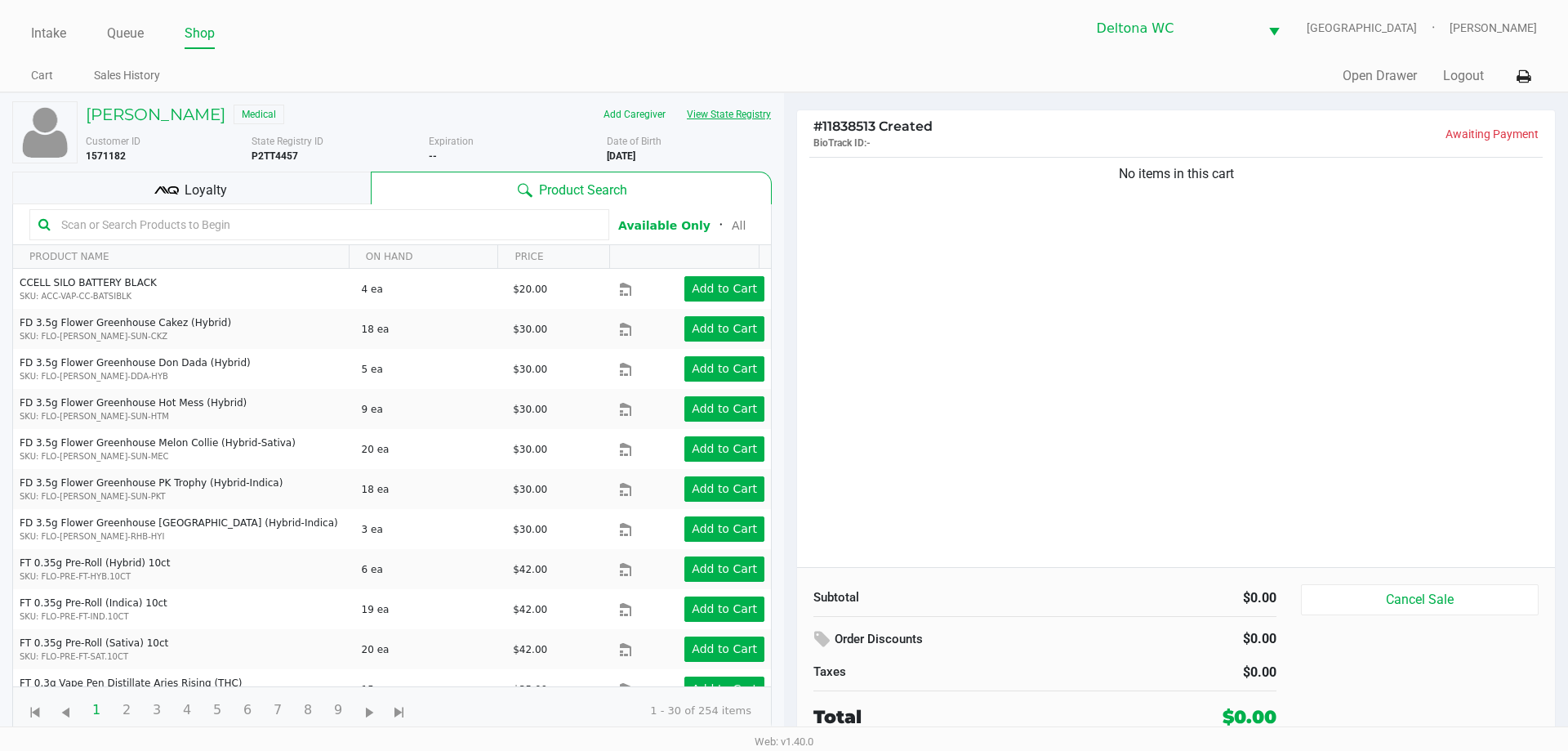
click at [759, 116] on button "View State Registry" at bounding box center [724, 114] width 96 height 26
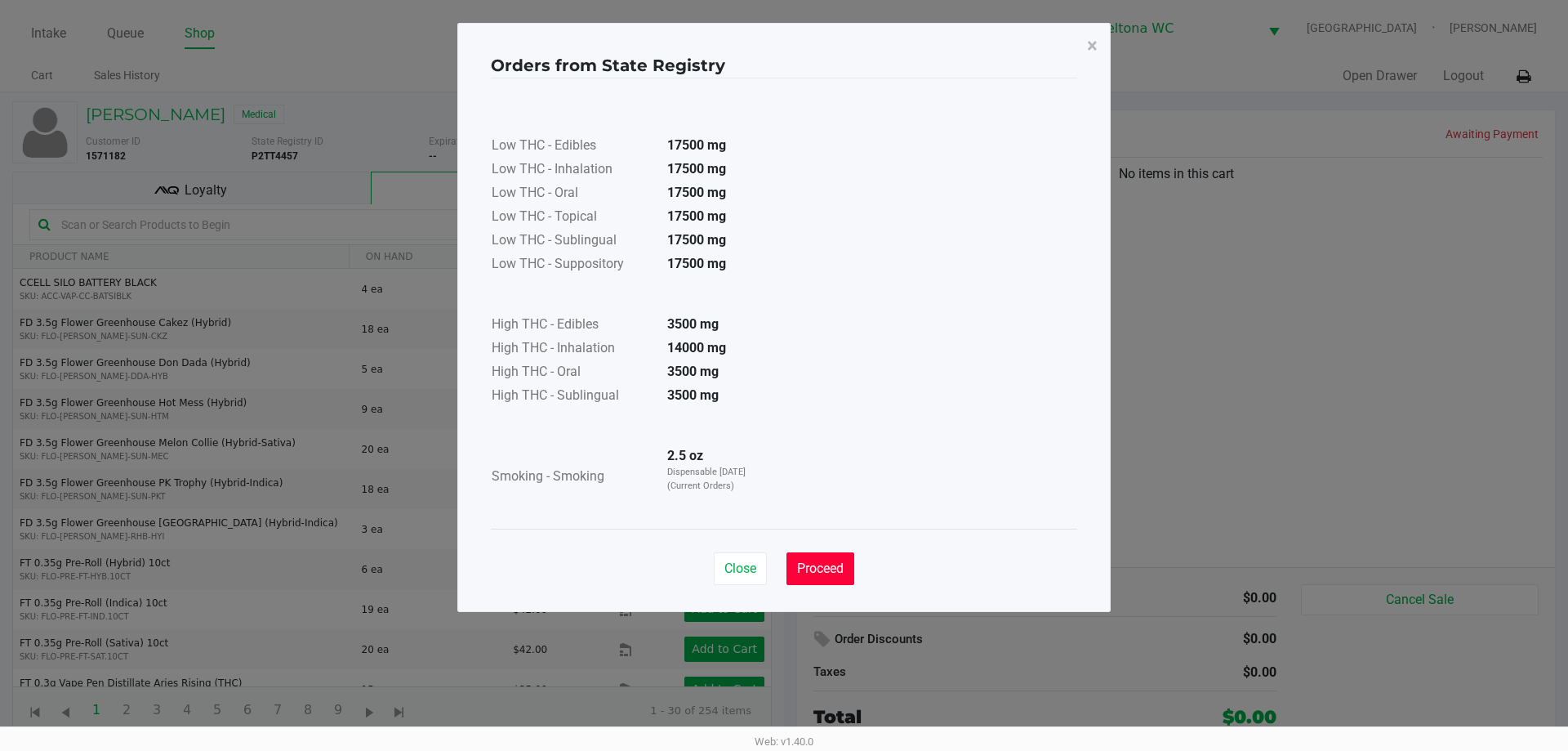
click at [837, 574] on span "Proceed" at bounding box center [820, 568] width 47 height 16
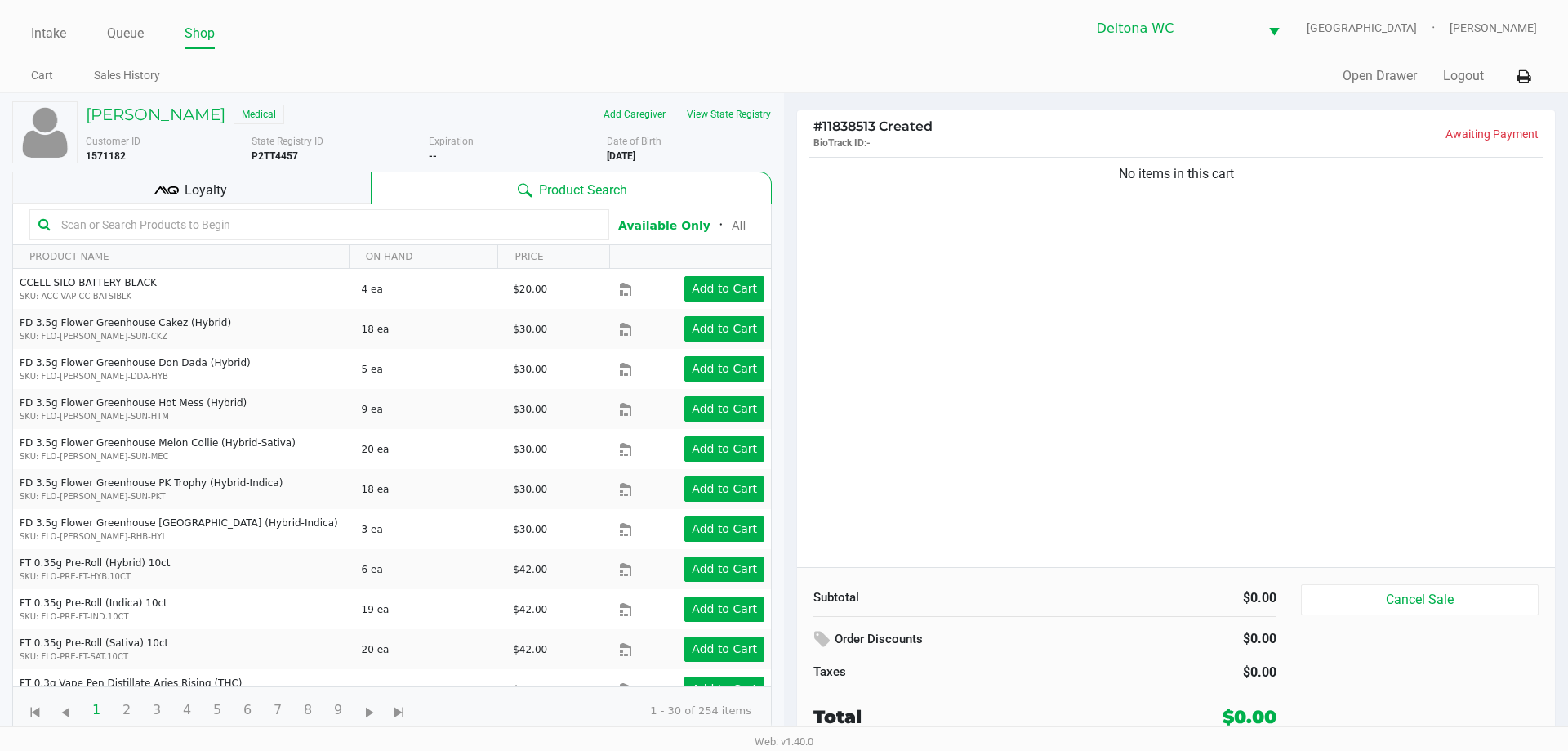
click at [237, 216] on input "text" at bounding box center [327, 224] width 545 height 24
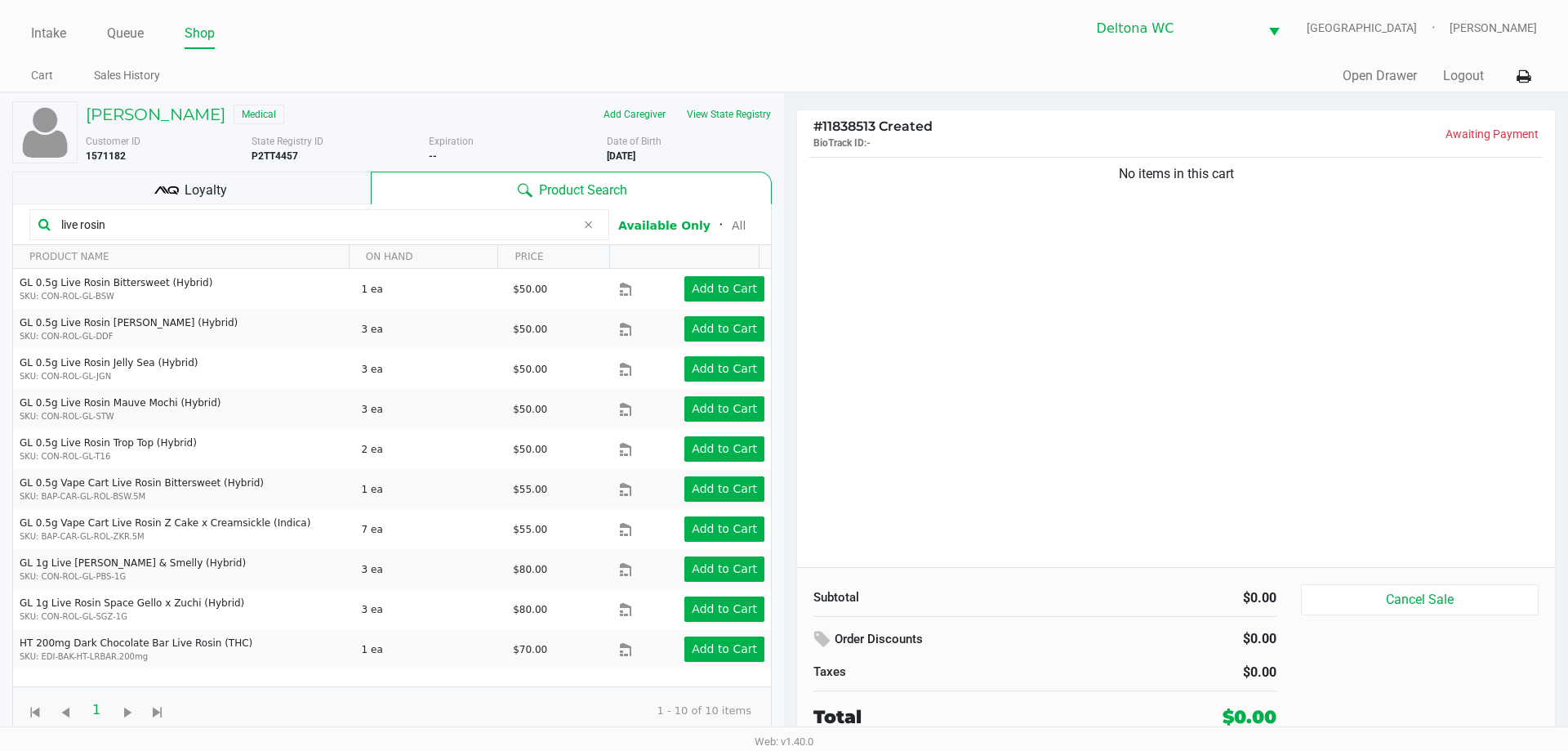
click at [216, 209] on div "[PERSON_NAME] Medical Add Caregiver View State Registry Customer ID 1571182 Sta…" at bounding box center [392, 418] width 760 height 649
click at [212, 230] on input "live rosin" at bounding box center [315, 224] width 521 height 24
type input "dark chocolate"
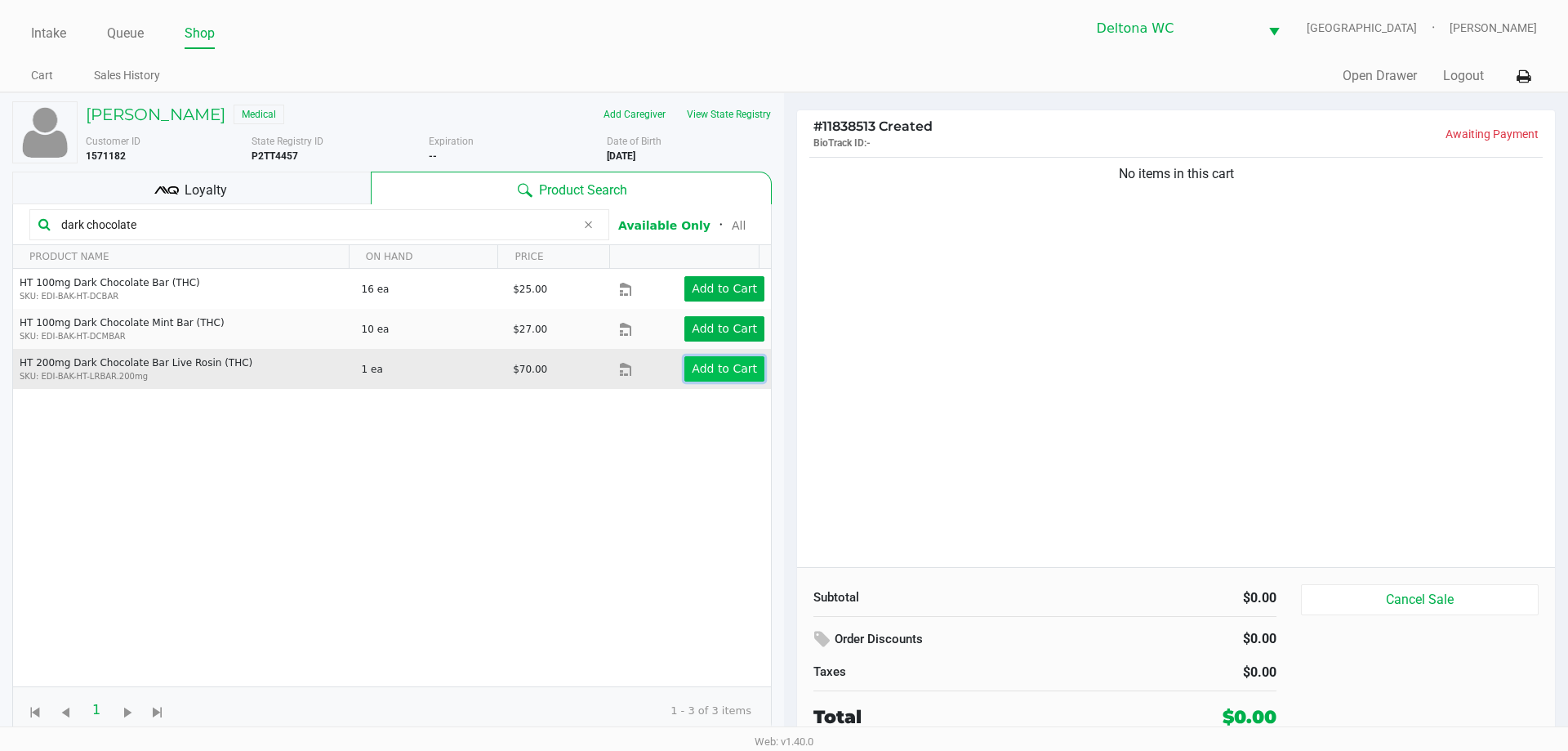
click at [701, 372] on app-button-loader "Add to Cart" at bounding box center [723, 368] width 65 height 13
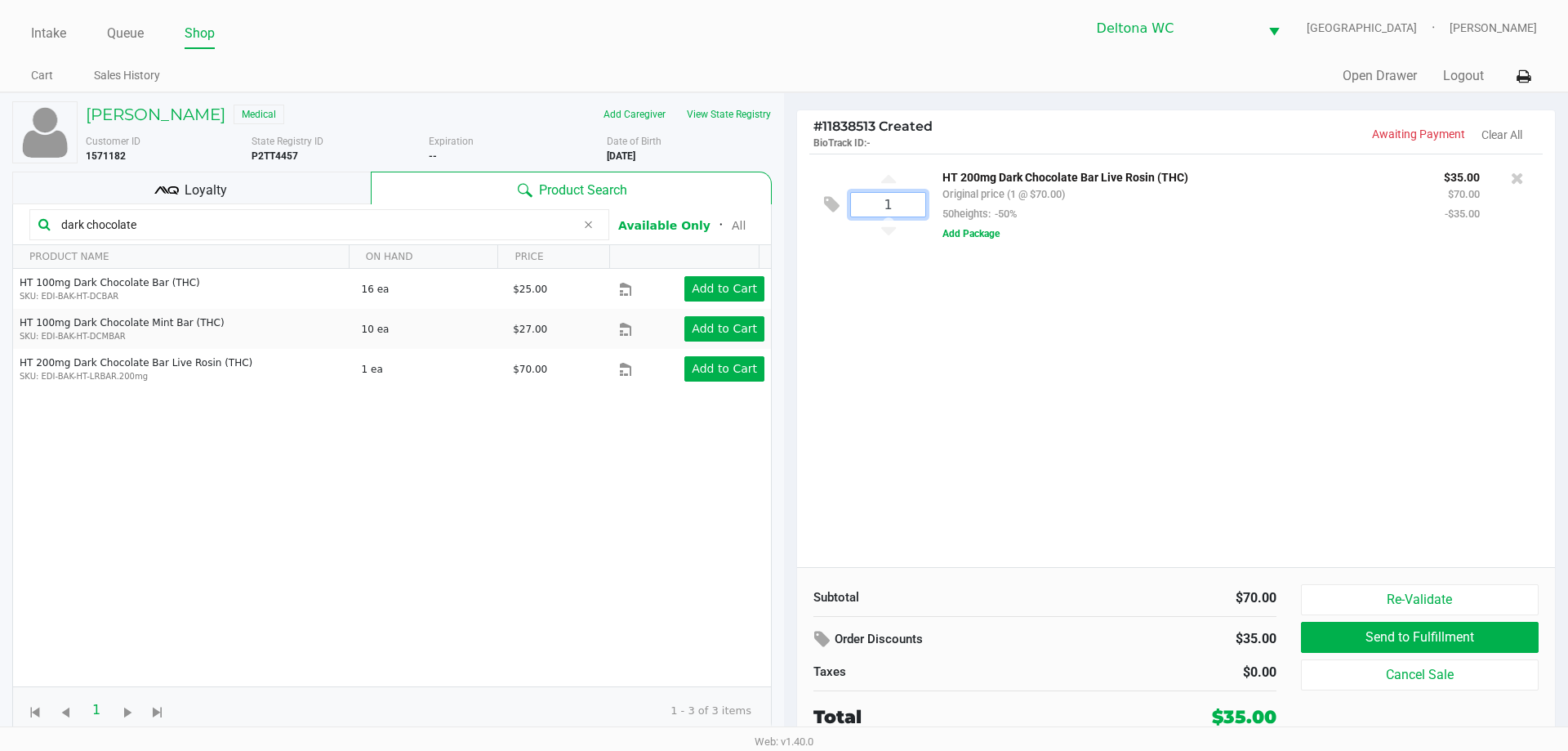
click at [862, 193] on input "1" at bounding box center [888, 204] width 74 height 23
type input "1"
click at [960, 313] on div "1 HT 200mg Dark Chocolate Bar Live Rosin (THC) Original price (4 @ $70.00) 50he…" at bounding box center [1175, 360] width 758 height 414
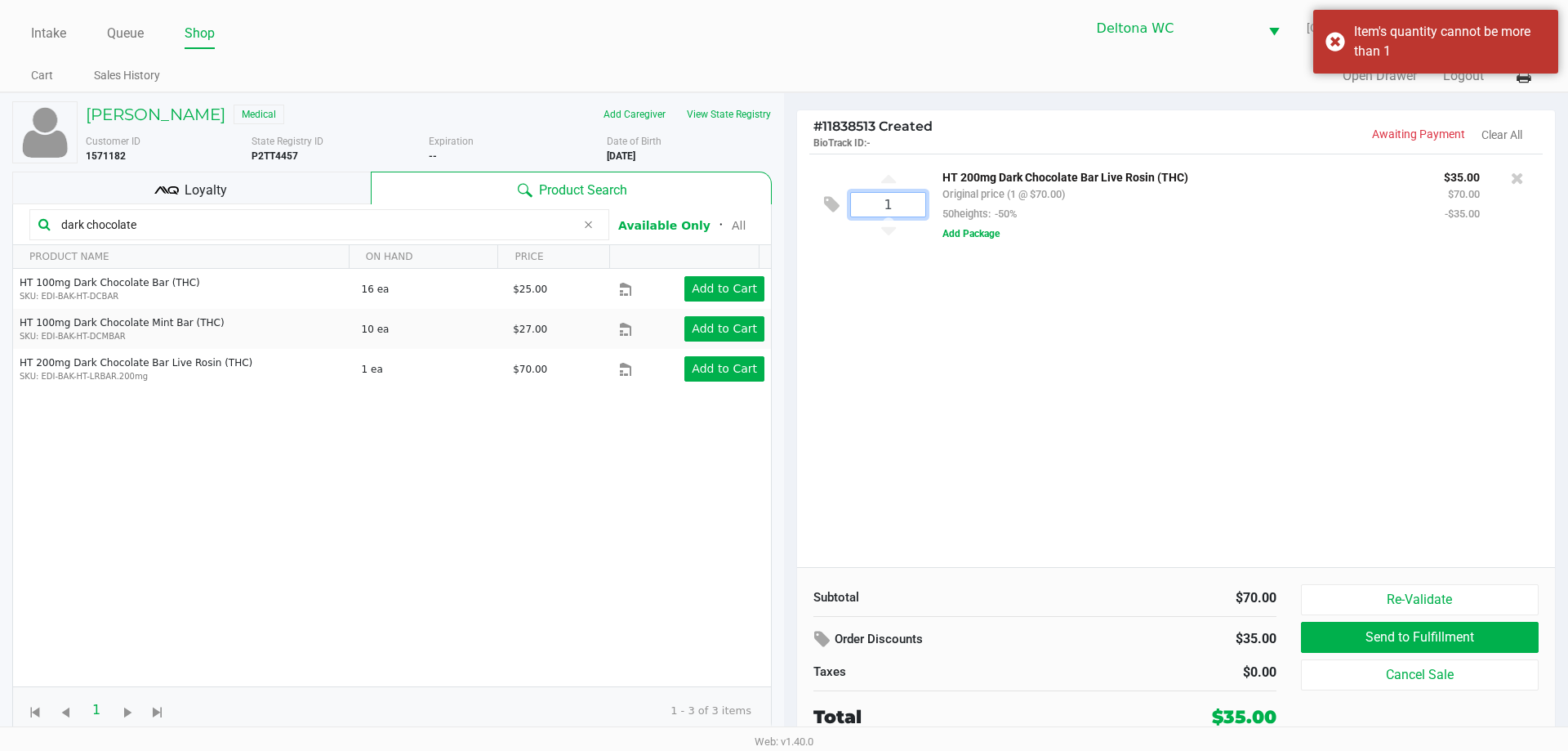
click at [882, 209] on input "1" at bounding box center [888, 204] width 74 height 23
click at [1187, 359] on div "1 HT 200mg Dark Chocolate Bar Live Rosin (THC) Original price (1 @ $70.00) 50he…" at bounding box center [1175, 360] width 758 height 414
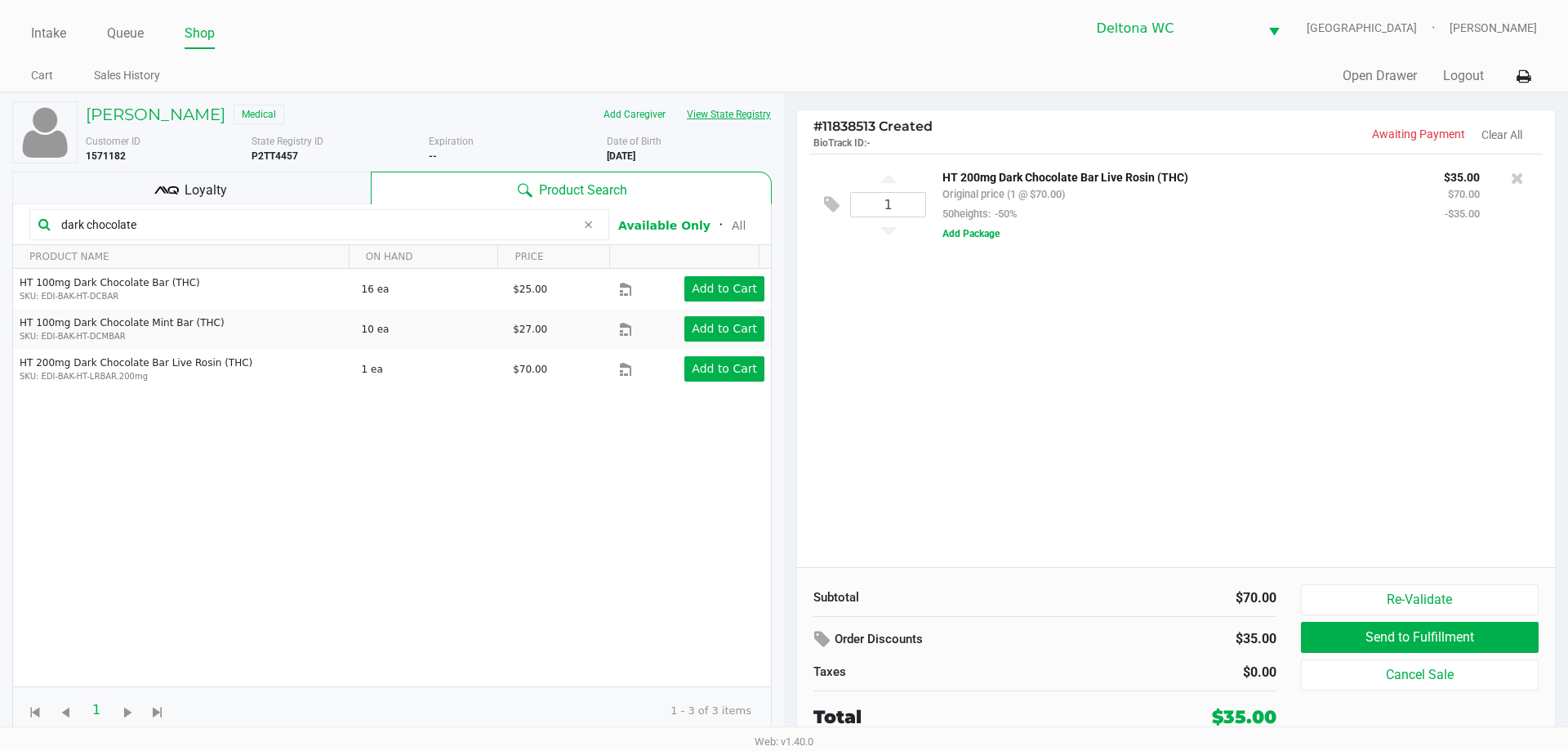
click at [699, 111] on button "View State Registry" at bounding box center [724, 114] width 96 height 26
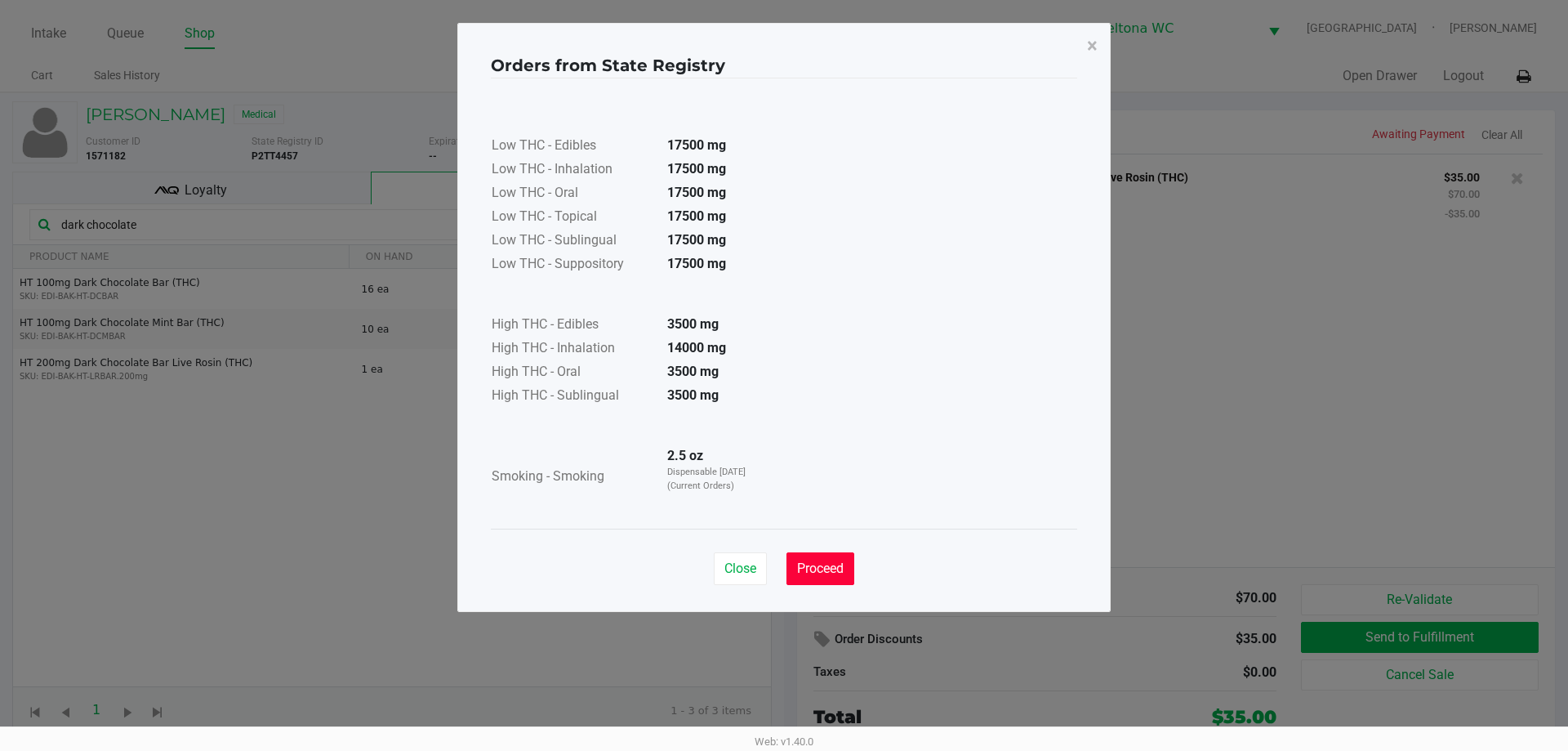
click at [810, 577] on button "Proceed" at bounding box center [819, 568] width 67 height 32
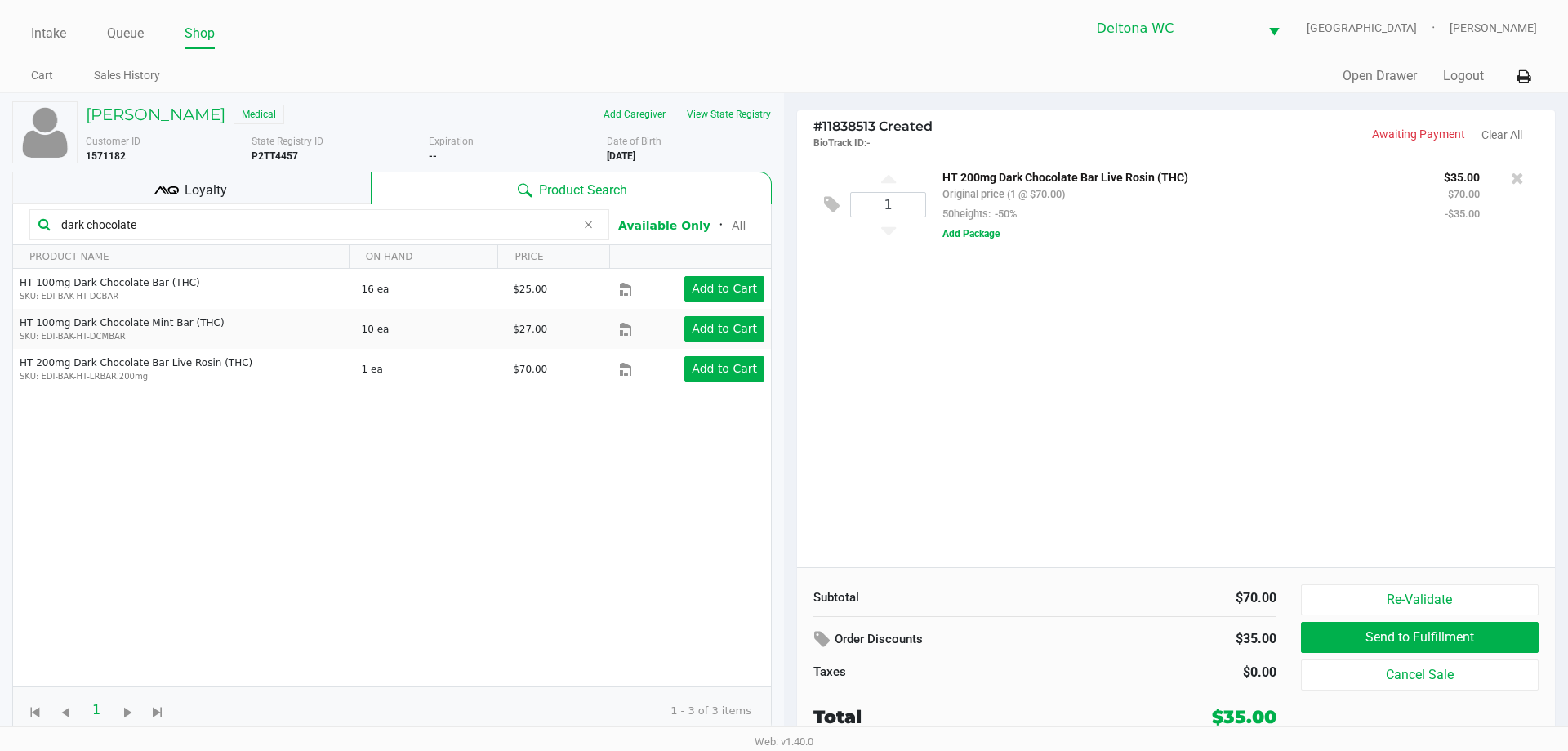
click at [991, 359] on div "1 HT 200mg Dark Chocolate Bar Live Rosin (THC) Original price (1 @ $70.00) 50he…" at bounding box center [1175, 360] width 758 height 414
click at [761, 92] on app-point-of-sale "Intake Queue Shop Deltona WC [GEOGRAPHIC_DATA] [PERSON_NAME] Cart Sales History…" at bounding box center [784, 374] width 1568 height 747
click at [759, 95] on div "[PERSON_NAME] Medical Add Caregiver View State Registry Customer ID 1571182 Sta…" at bounding box center [392, 418] width 760 height 649
click at [756, 116] on button "View State Registry" at bounding box center [724, 114] width 96 height 26
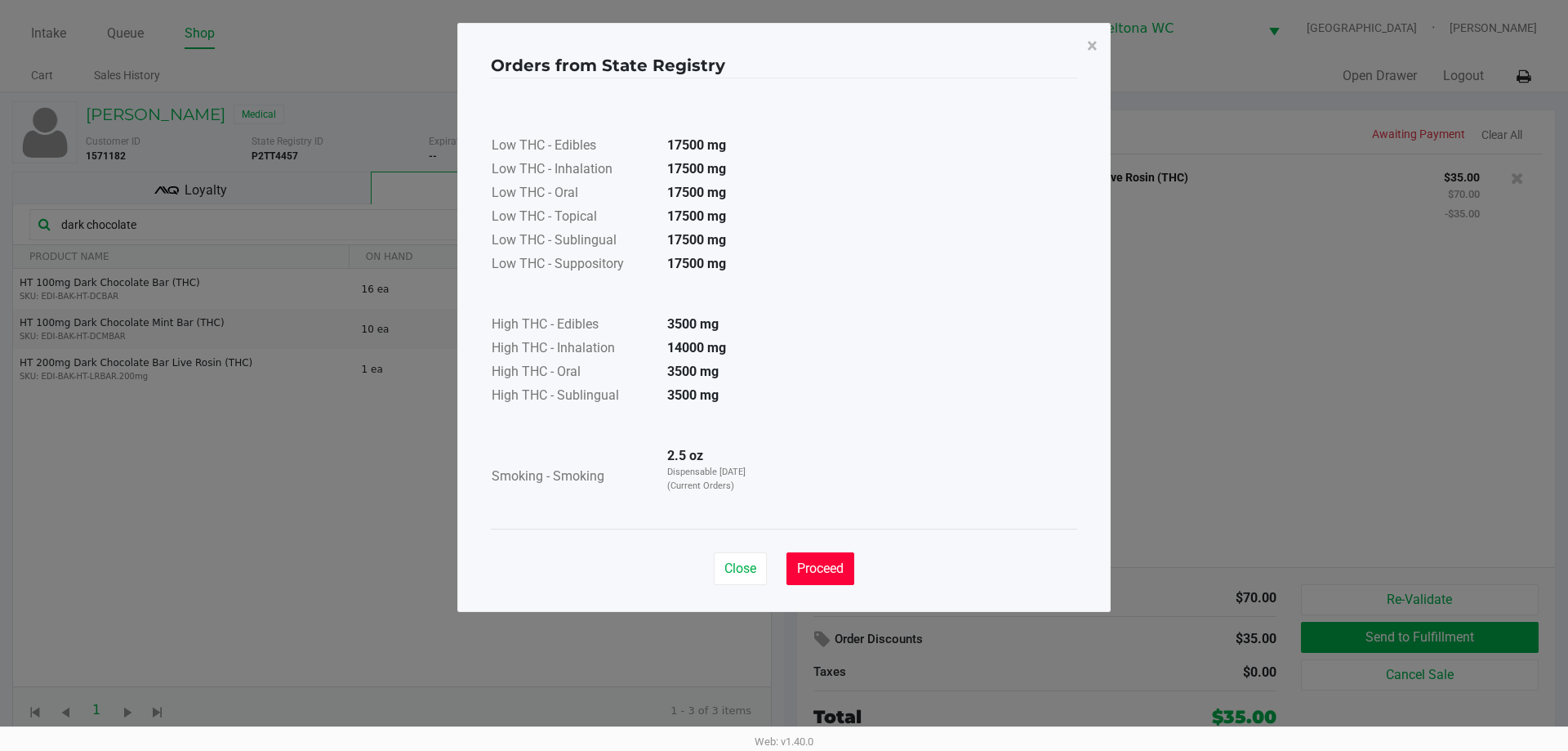
click at [838, 577] on button "Proceed" at bounding box center [819, 568] width 67 height 32
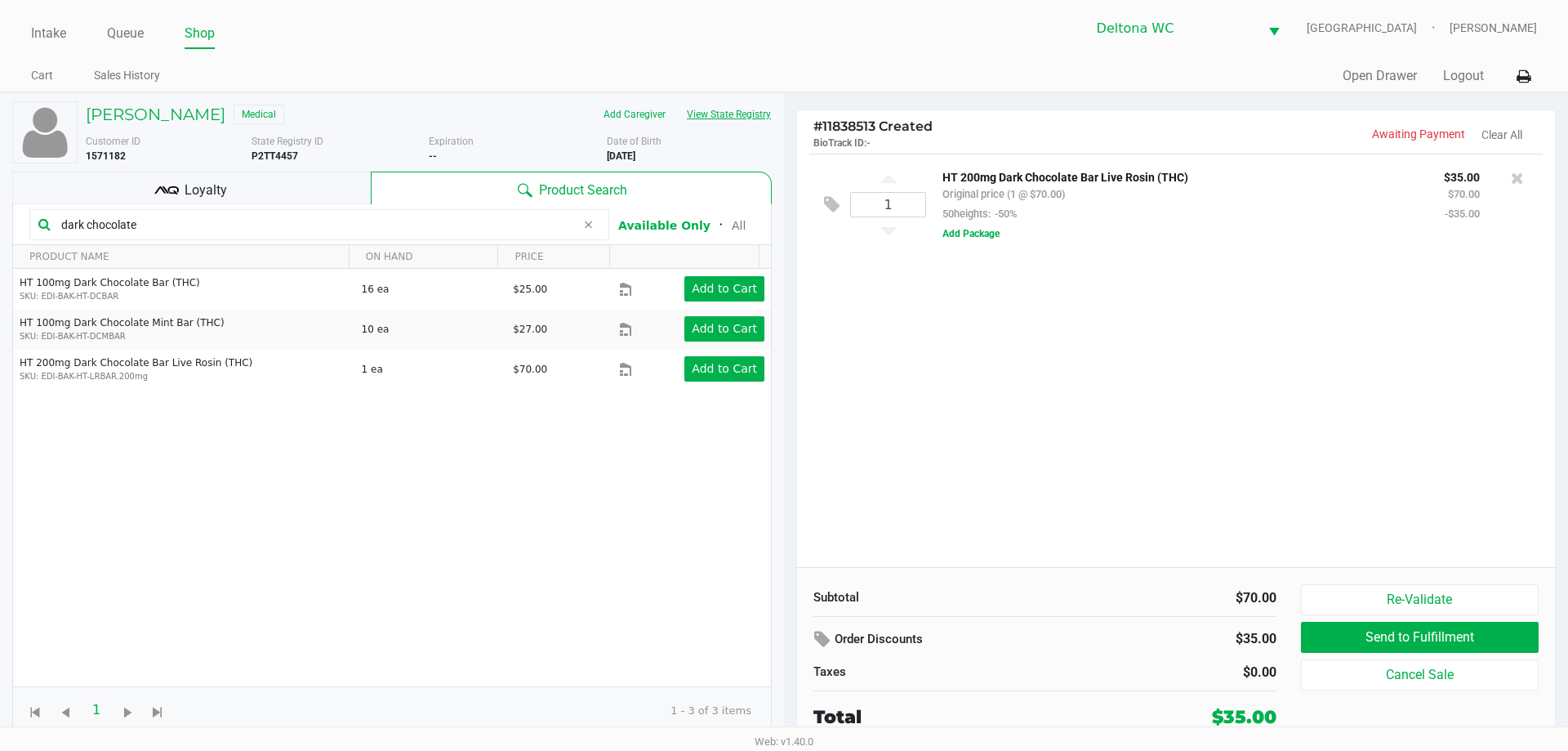
click at [740, 112] on button "View State Registry" at bounding box center [724, 114] width 96 height 26
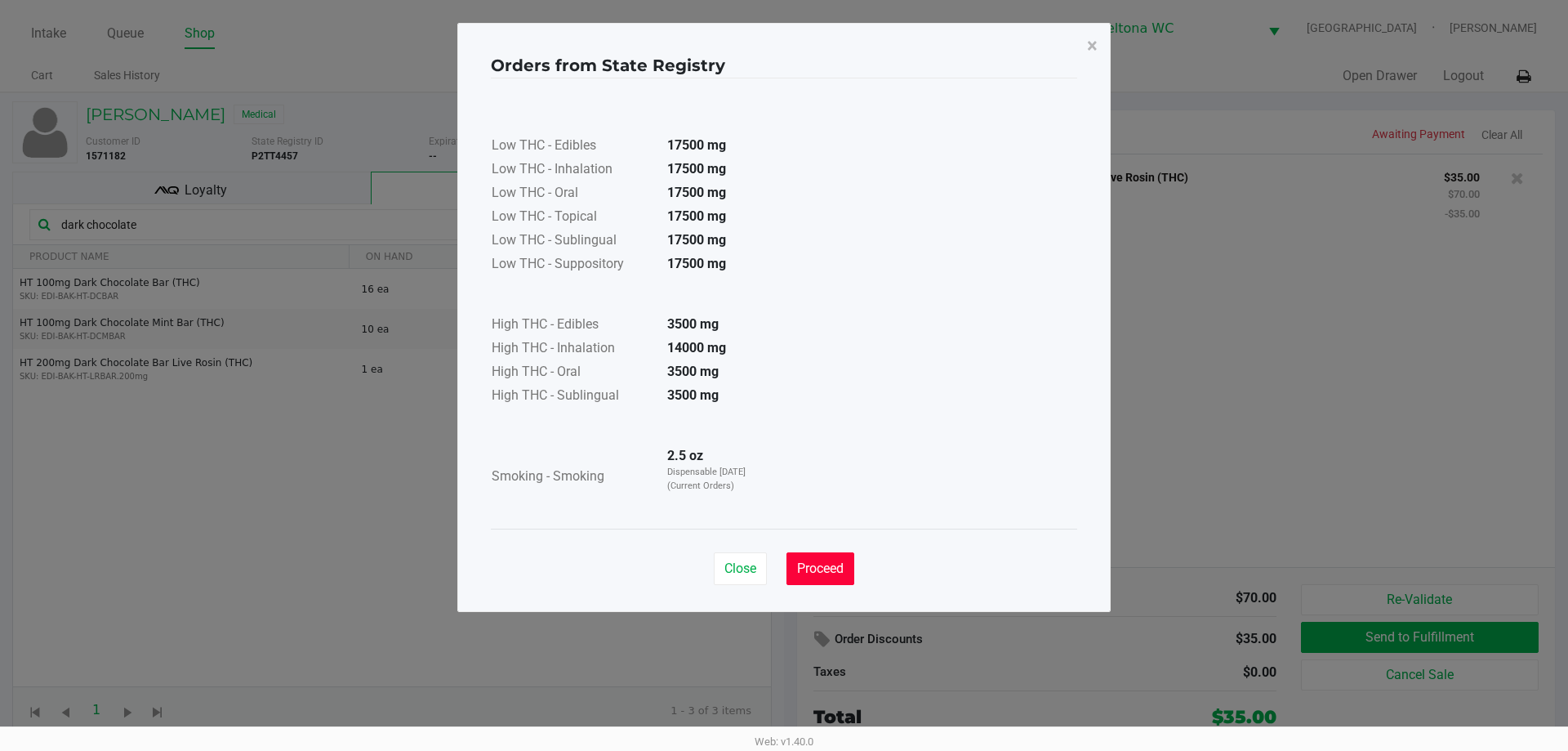
click at [840, 570] on span "Proceed" at bounding box center [820, 568] width 47 height 16
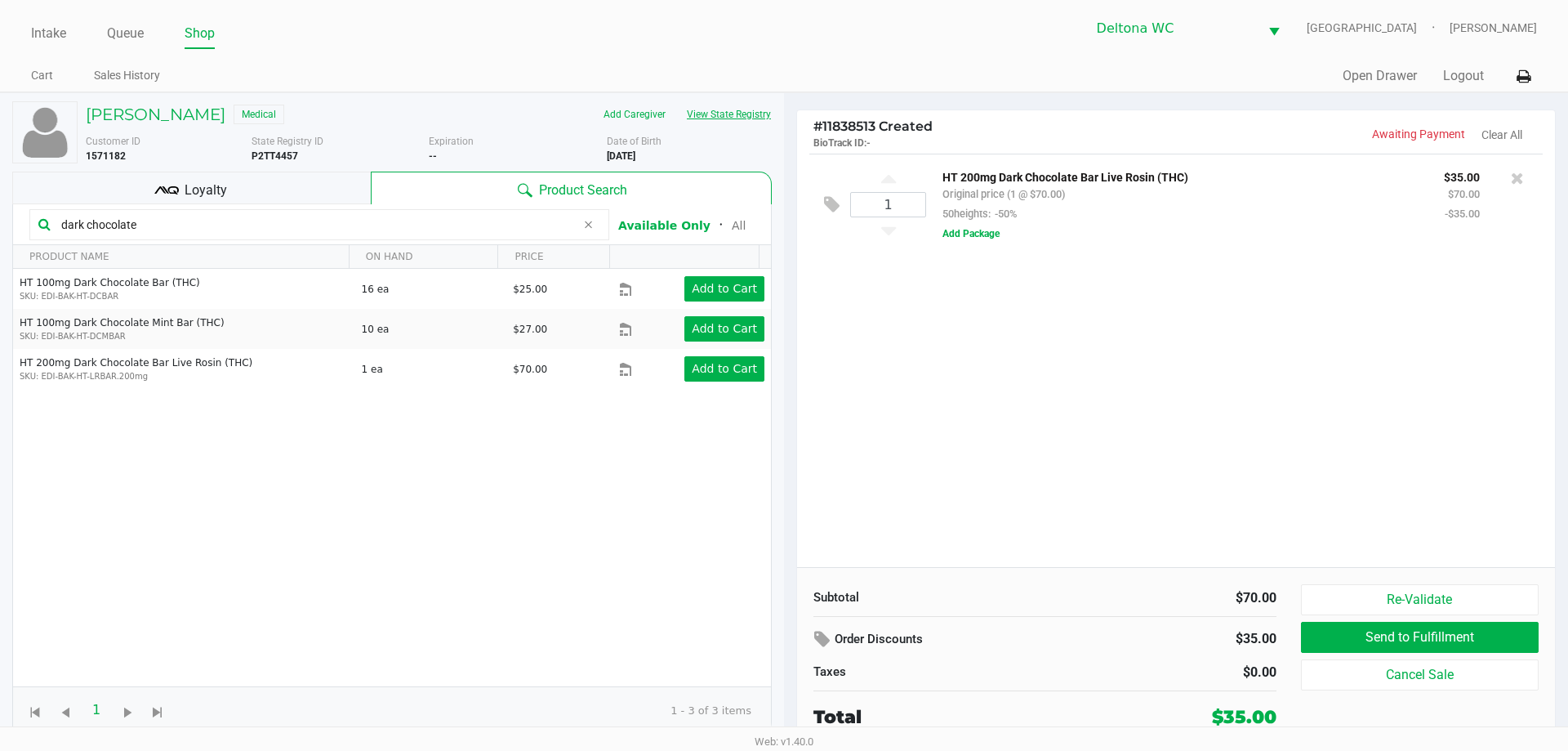
click at [735, 121] on button "View State Registry" at bounding box center [724, 114] width 96 height 26
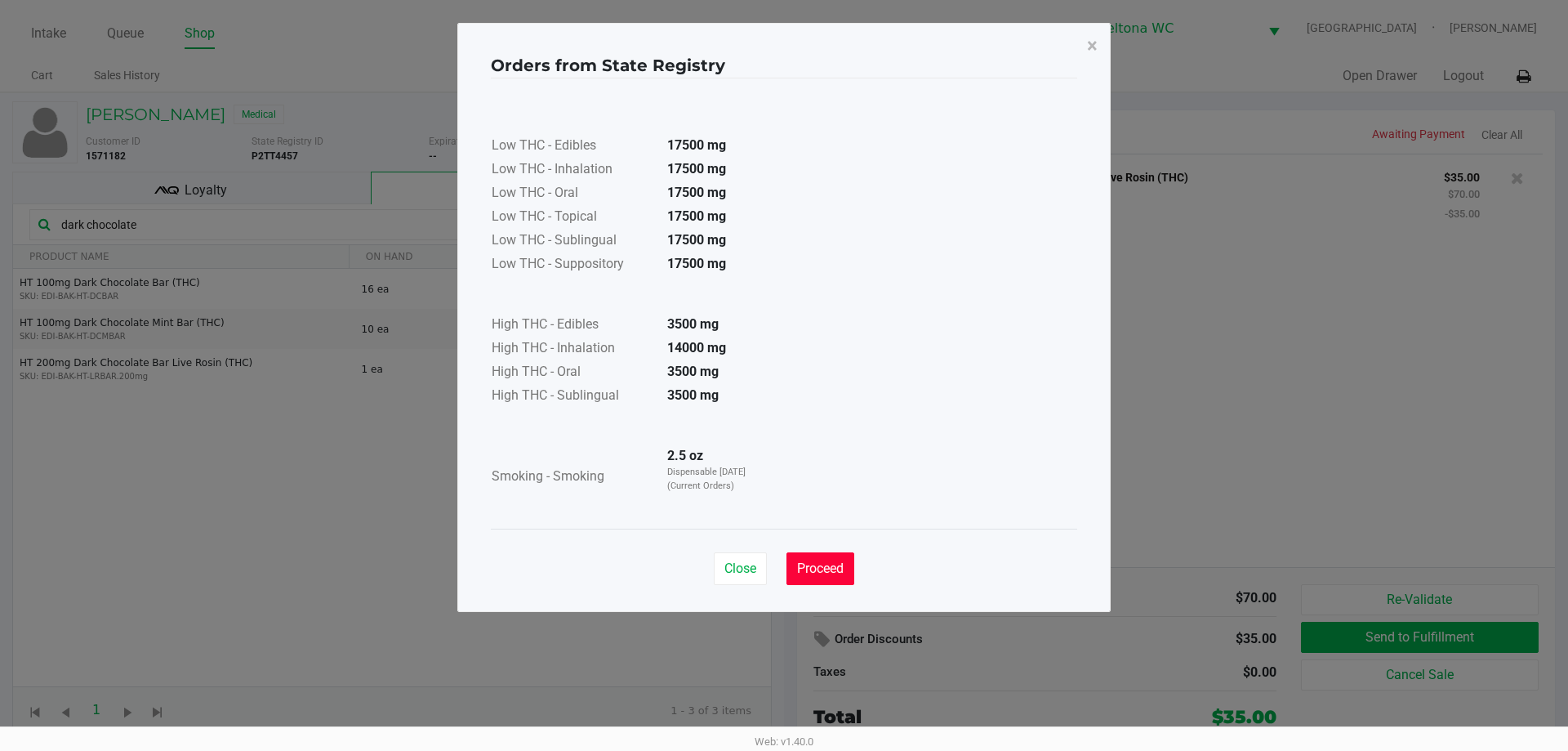
click at [848, 562] on button "Proceed" at bounding box center [819, 568] width 67 height 32
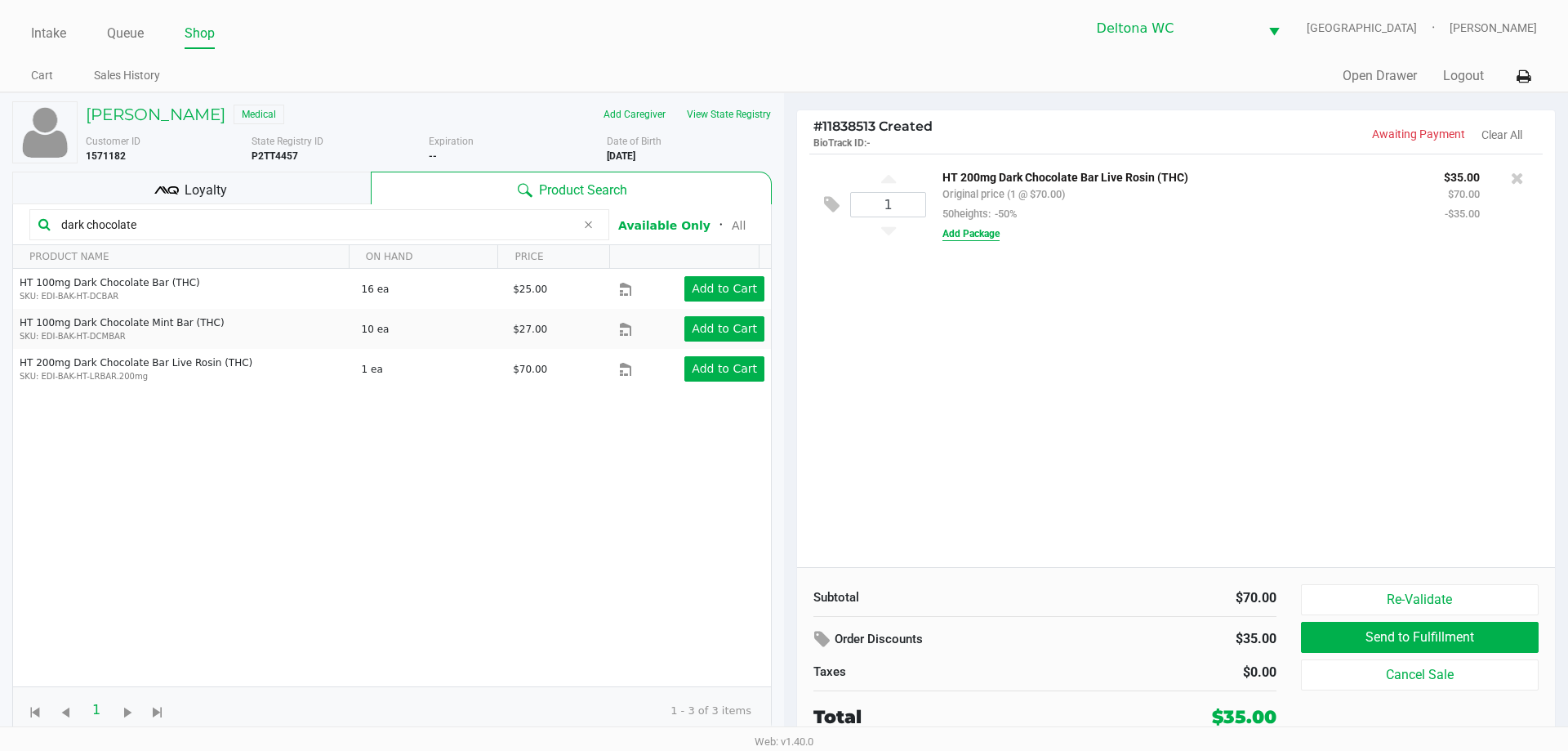
click at [980, 231] on button "Add Package" at bounding box center [971, 233] width 57 height 15
click at [1084, 230] on div "HT 200mg Dark Chocolate Bar Live Rosin (THC) Original price (1 @ $70.00) 50heig…" at bounding box center [1228, 235] width 604 height 137
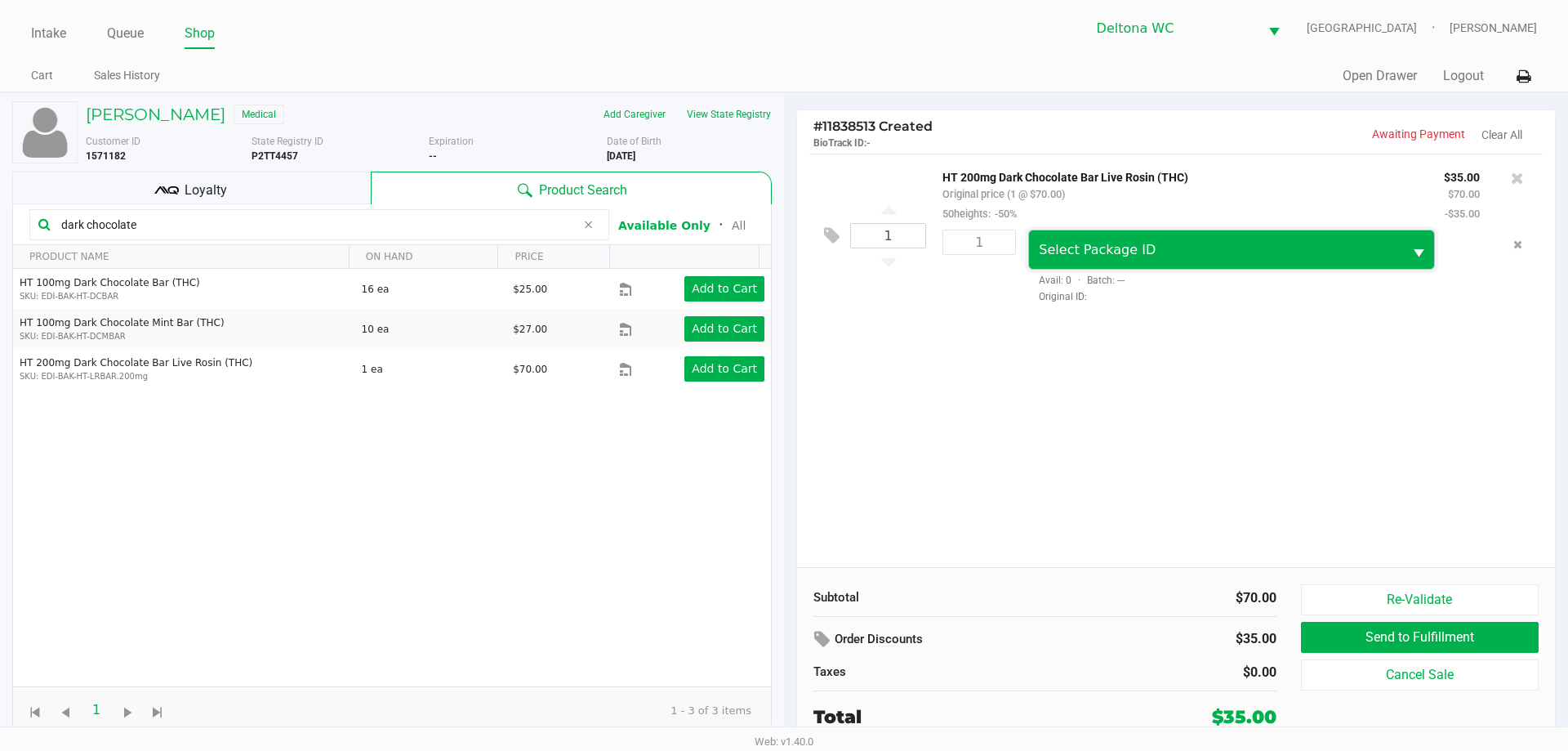
click at [1087, 239] on span "Select Package ID" at bounding box center [1215, 249] width 373 height 38
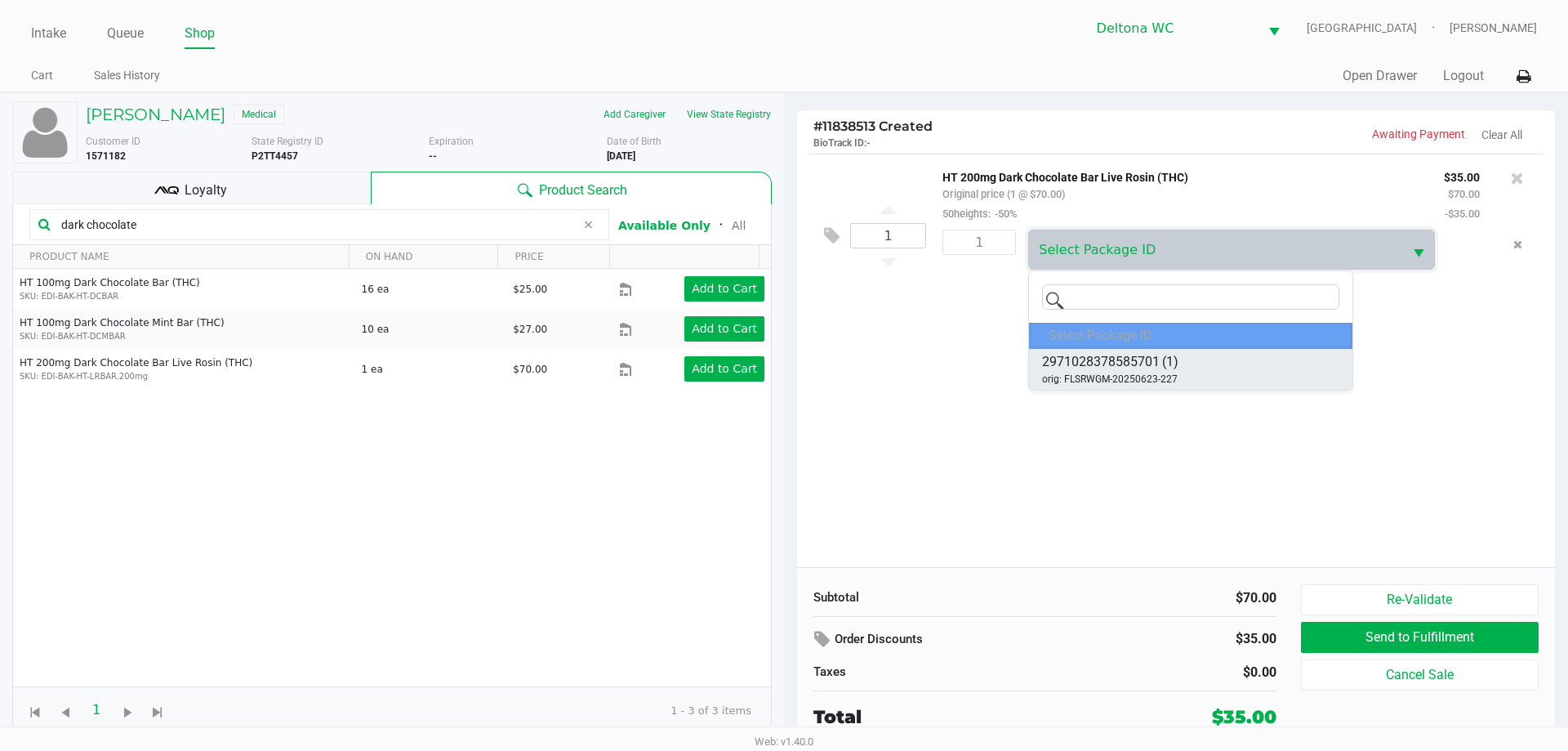
click at [1129, 379] on span "orig: FLSRWGM-20250623-227" at bounding box center [1110, 378] width 136 height 15
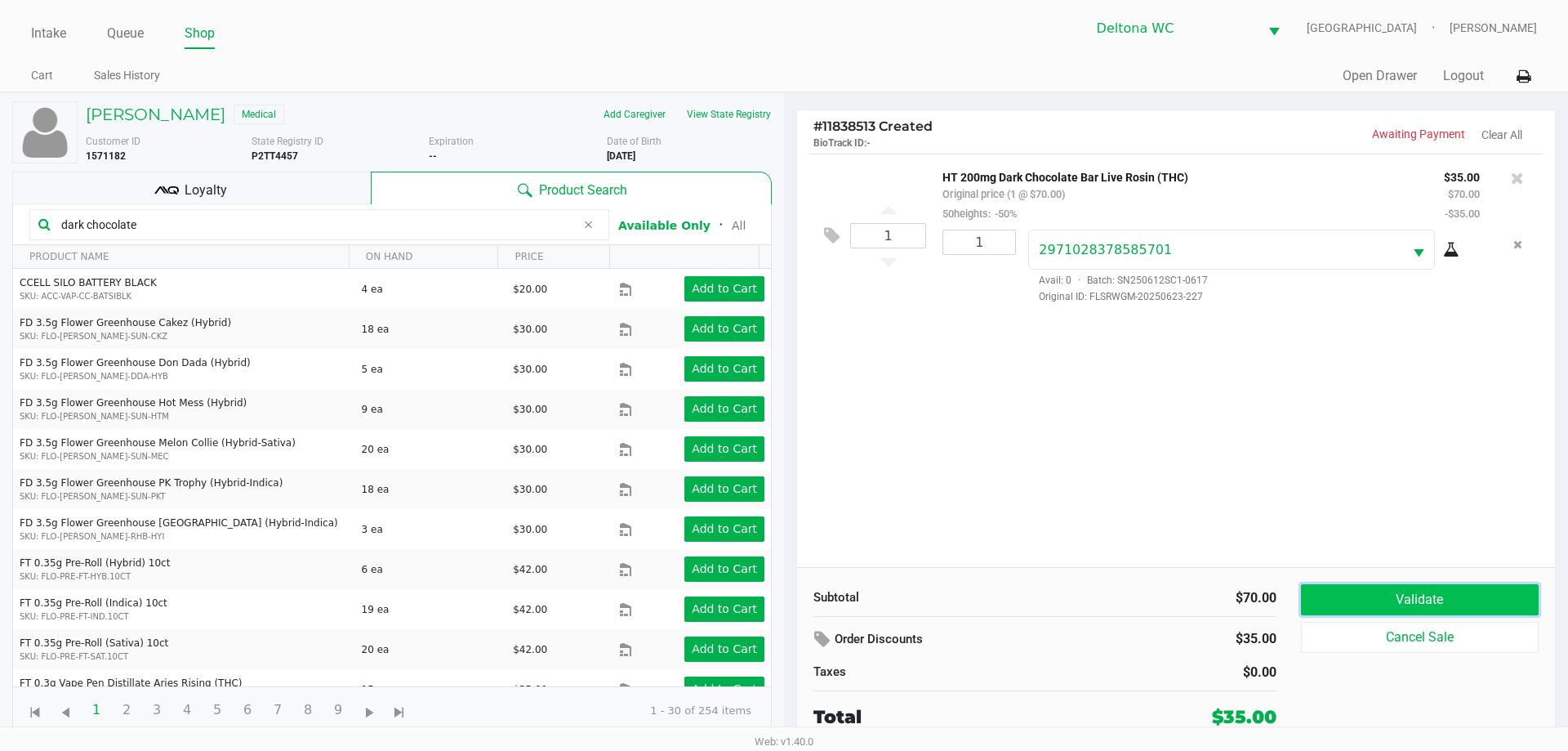
click at [1403, 593] on button "Validate" at bounding box center [1419, 599] width 238 height 31
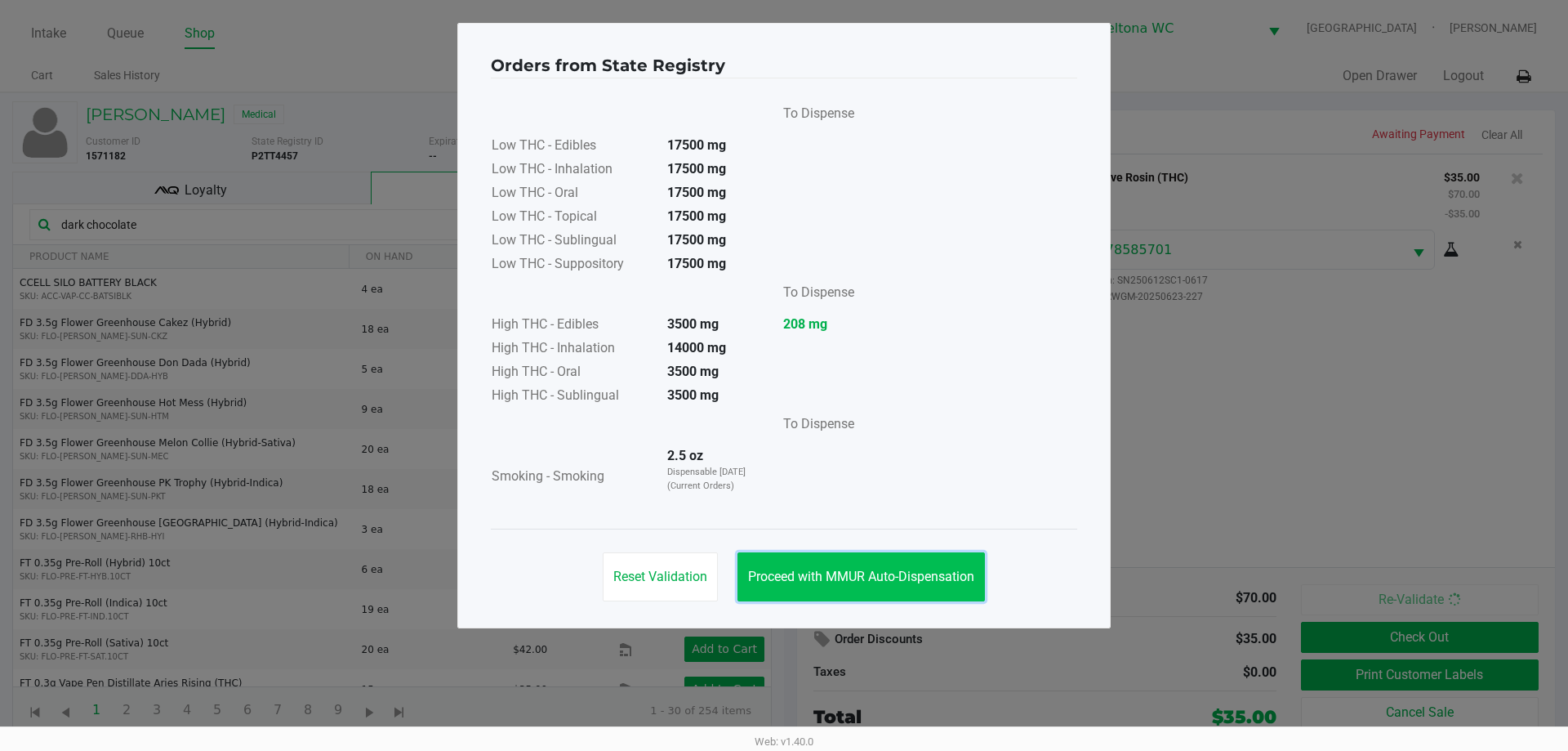
click at [902, 585] on button "Proceed with MMUR Auto-Dispensation" at bounding box center [860, 577] width 247 height 49
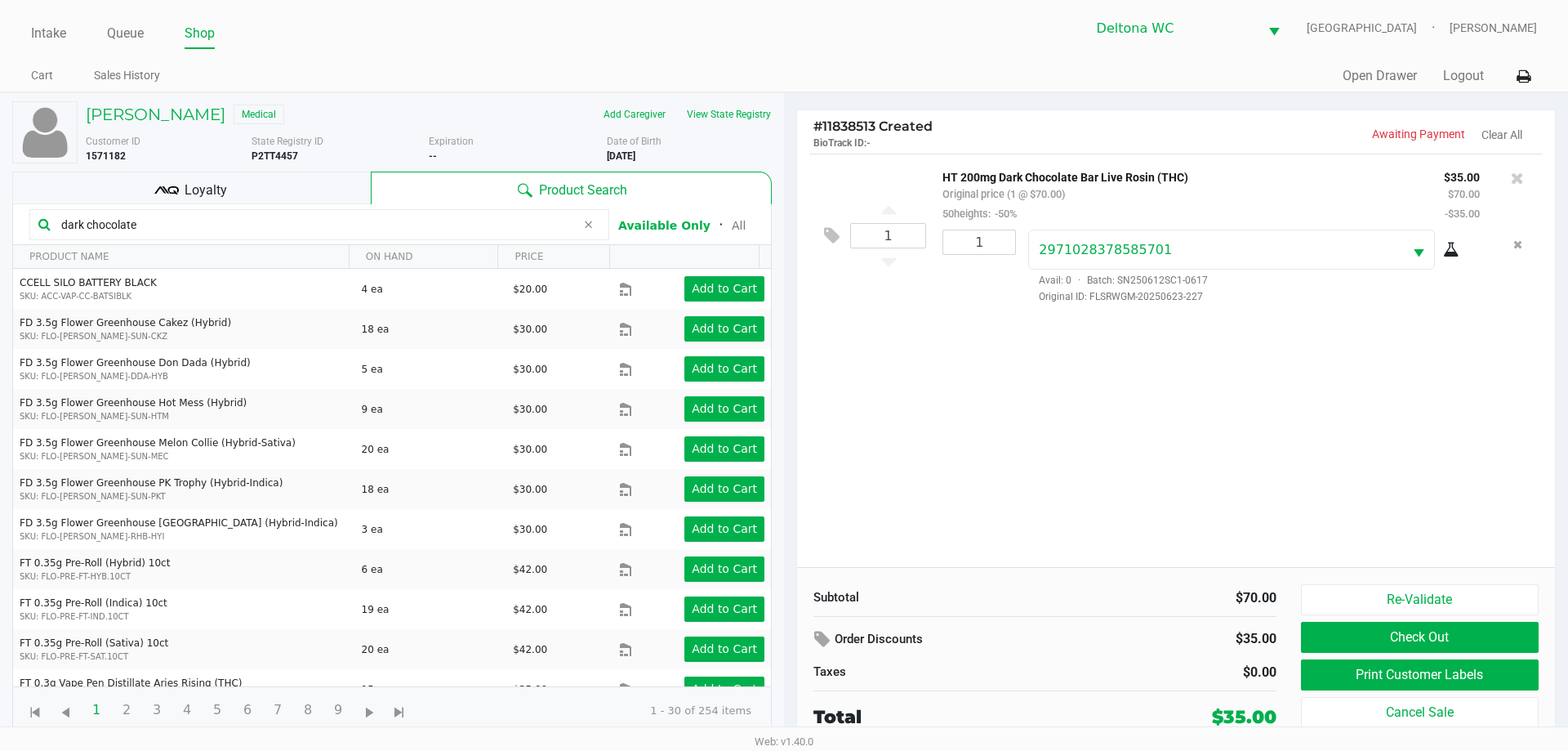
click at [411, 220] on input "dark chocolate" at bounding box center [315, 224] width 521 height 24
click at [731, 231] on button "All" at bounding box center [738, 226] width 14 height 18
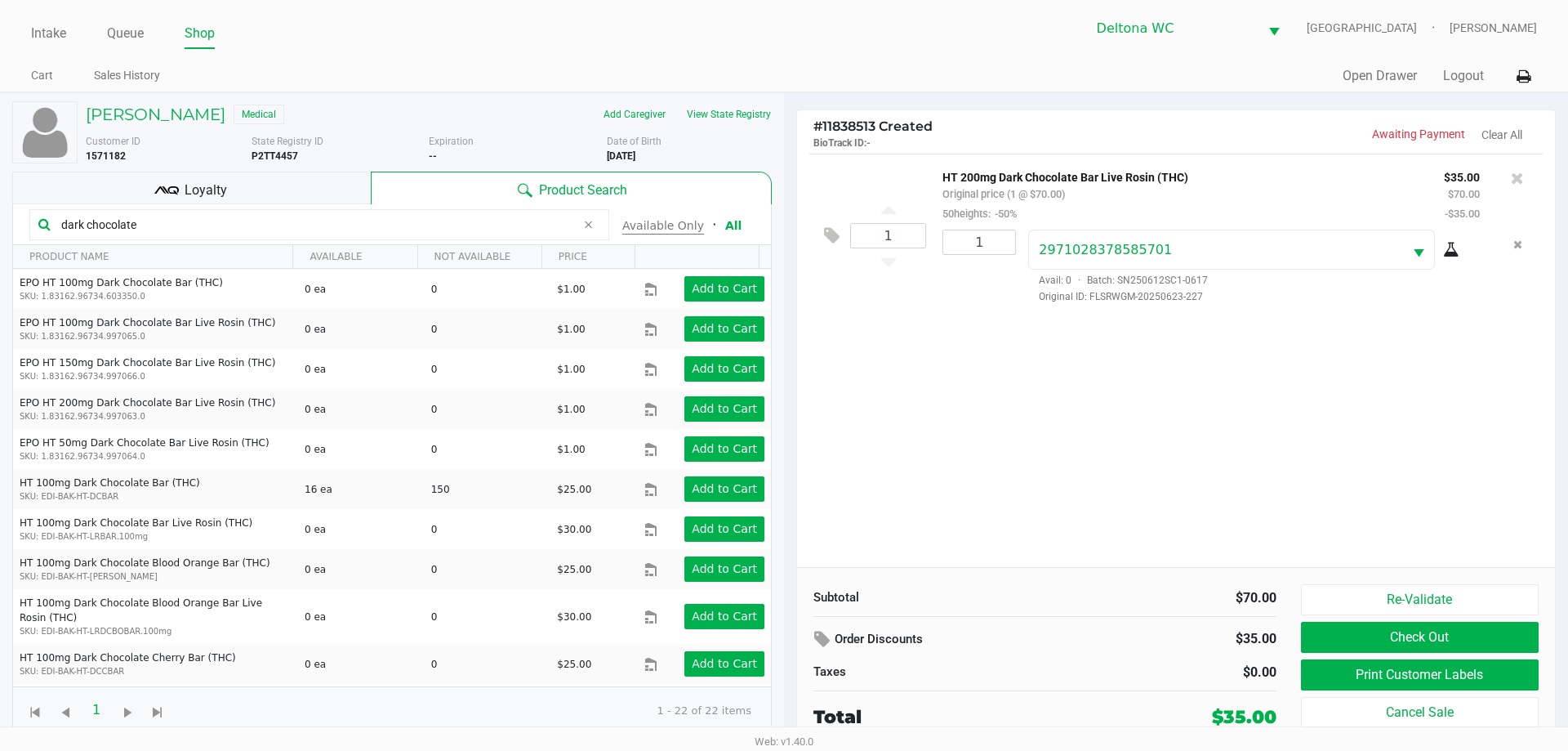
click at [660, 230] on button "Available Only" at bounding box center [663, 226] width 82 height 18
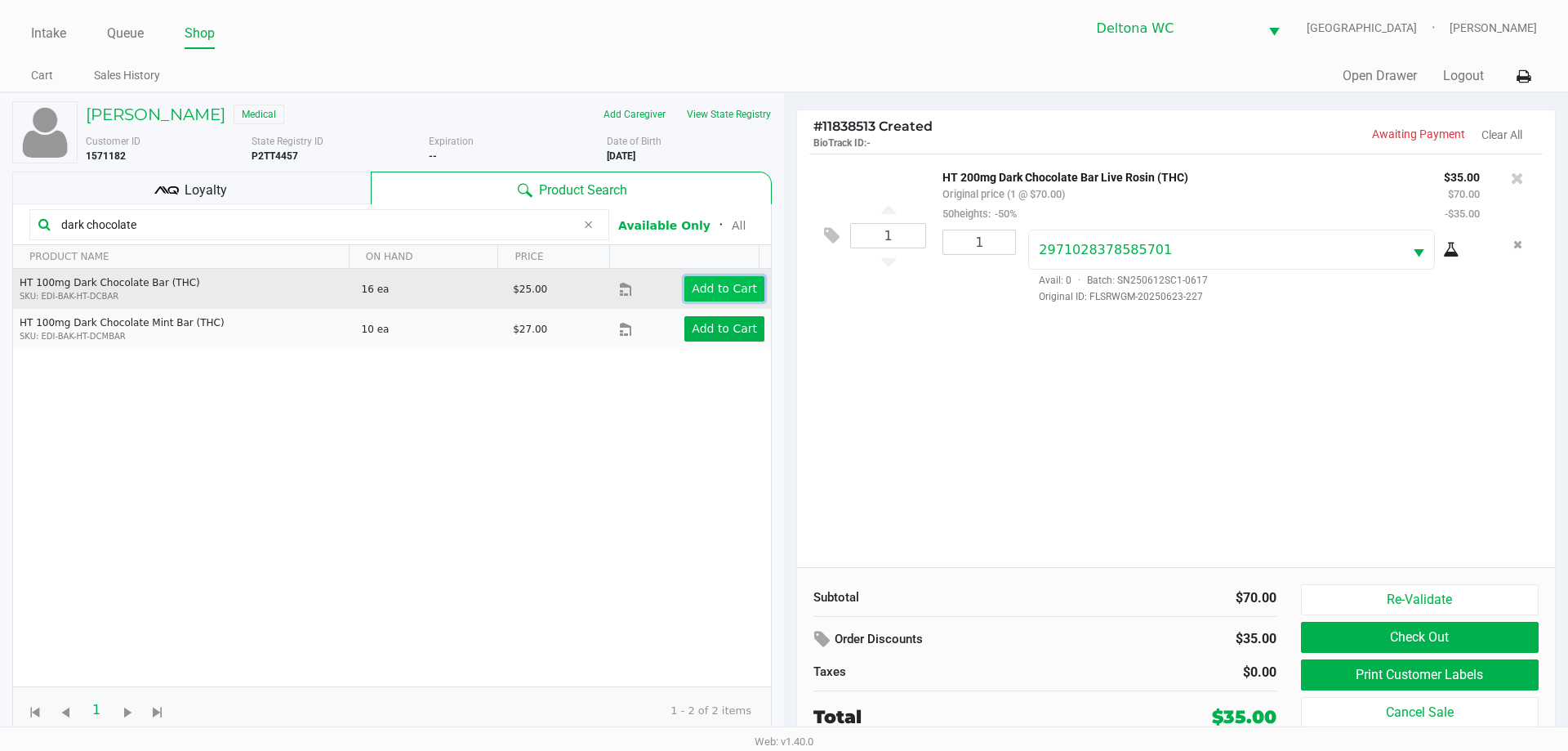
click at [730, 296] on button "Add to Cart" at bounding box center [724, 288] width 80 height 25
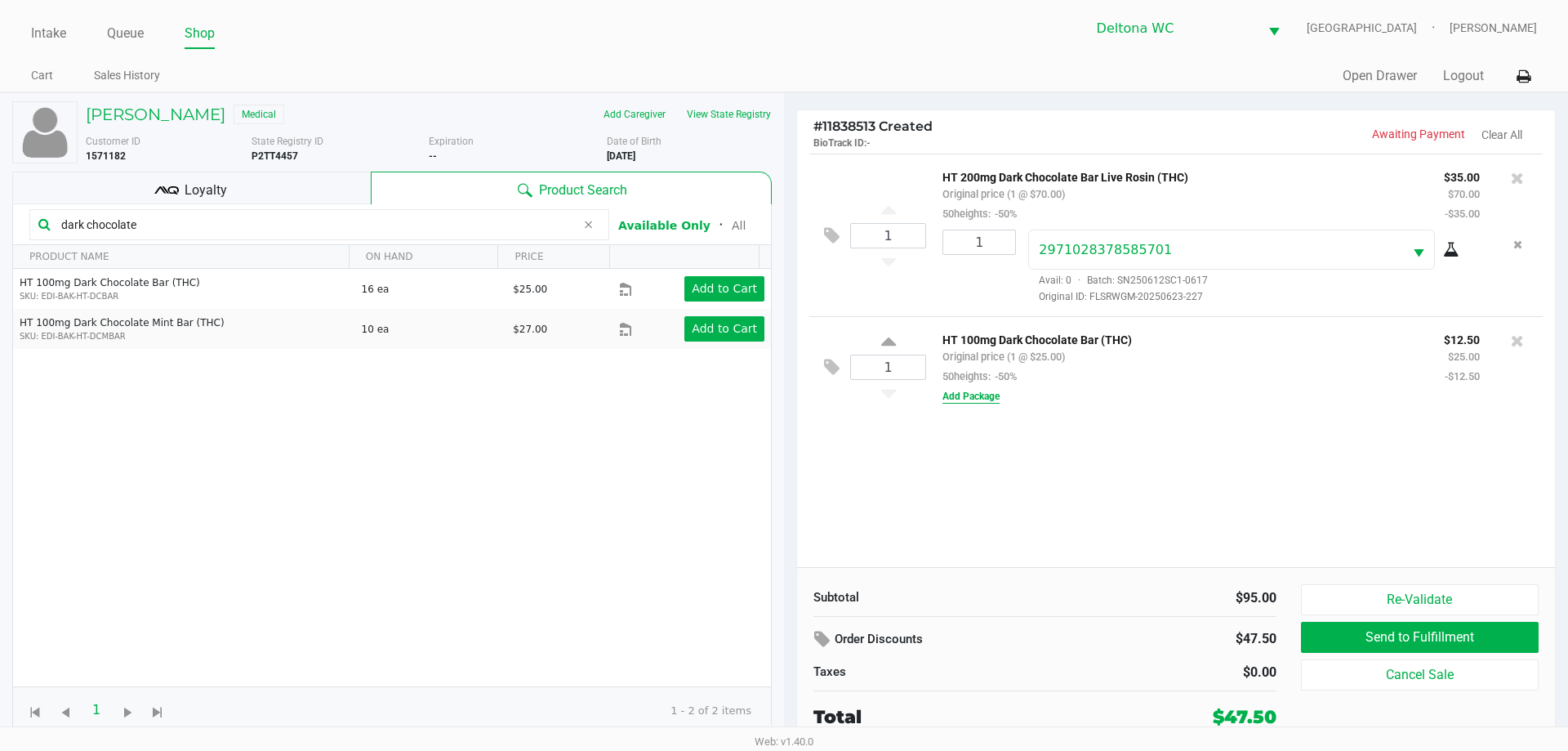
click at [958, 396] on button "Add Package" at bounding box center [971, 396] width 57 height 15
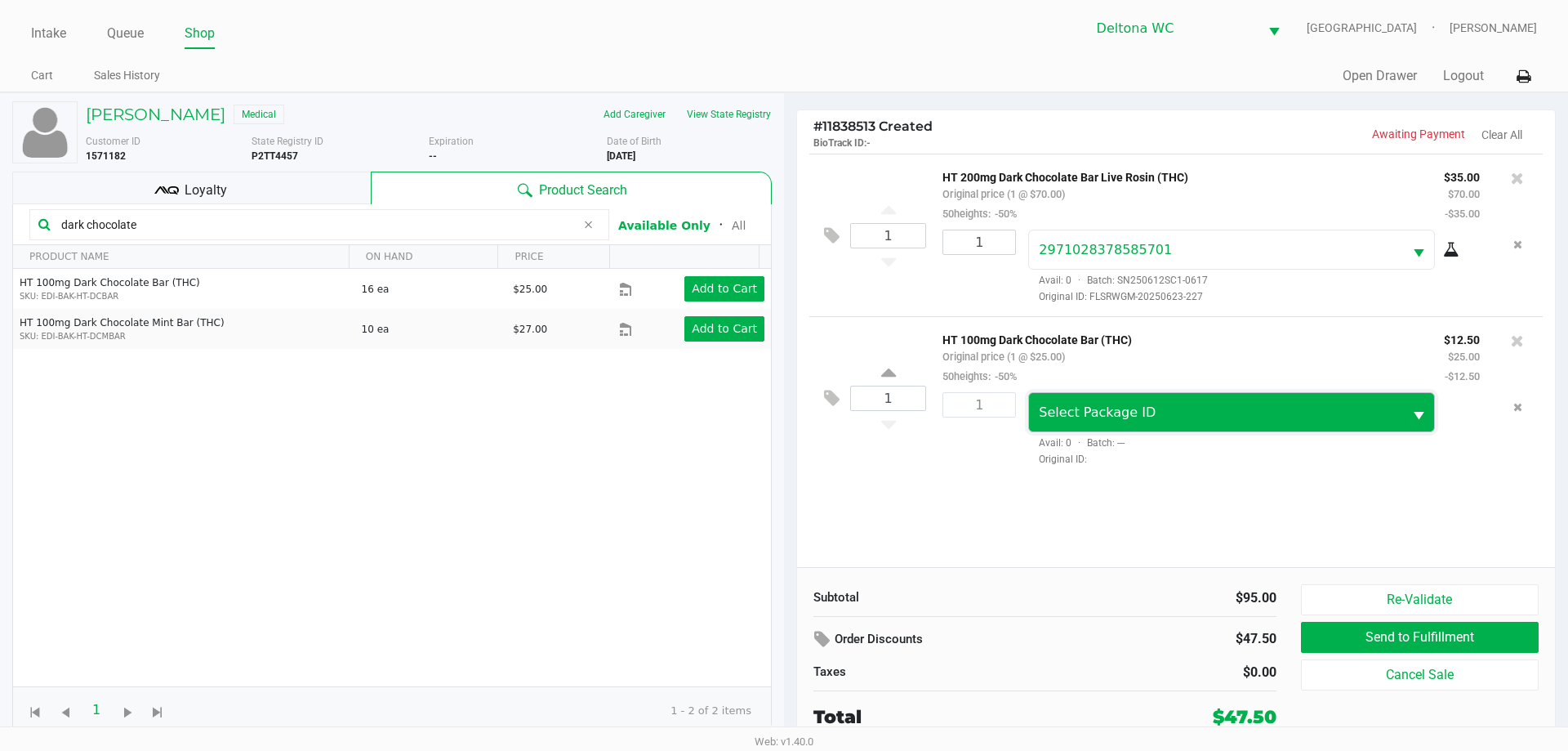
click at [1148, 423] on span "Select Package ID" at bounding box center [1215, 412] width 373 height 38
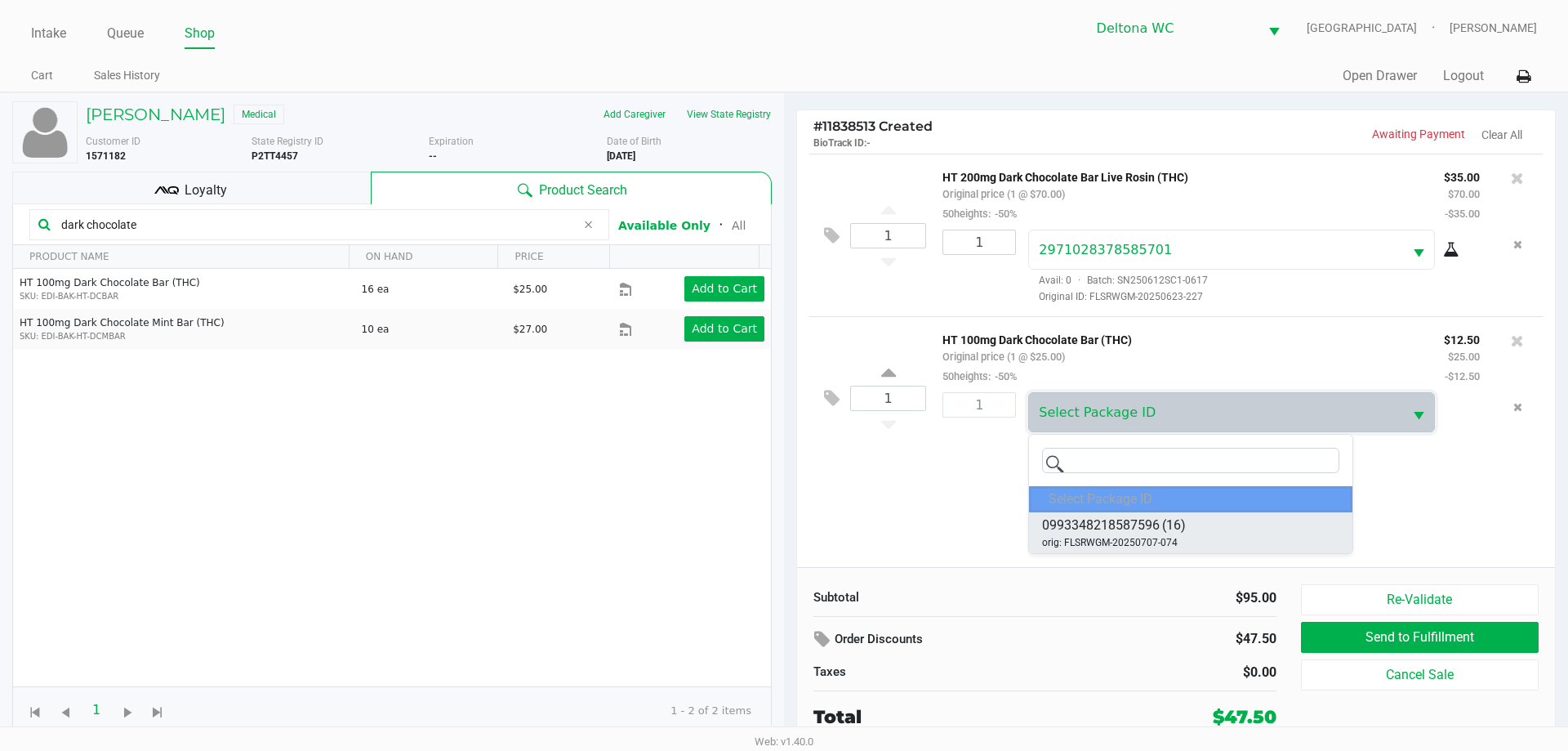
click at [1162, 528] on span "0993348218587596 (16)" at bounding box center [1113, 525] width 144 height 20
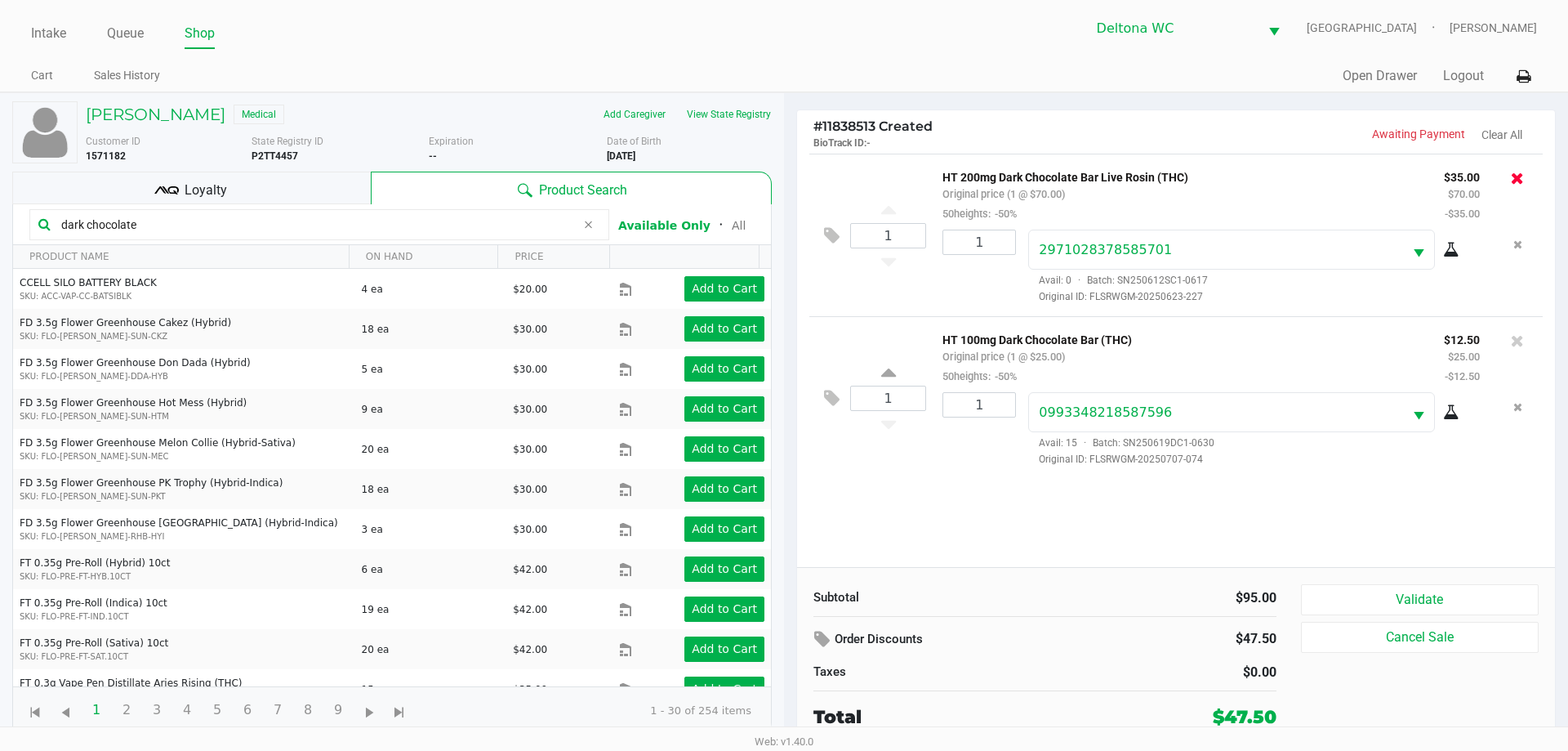
click at [1511, 171] on icon at bounding box center [1516, 178] width 13 height 17
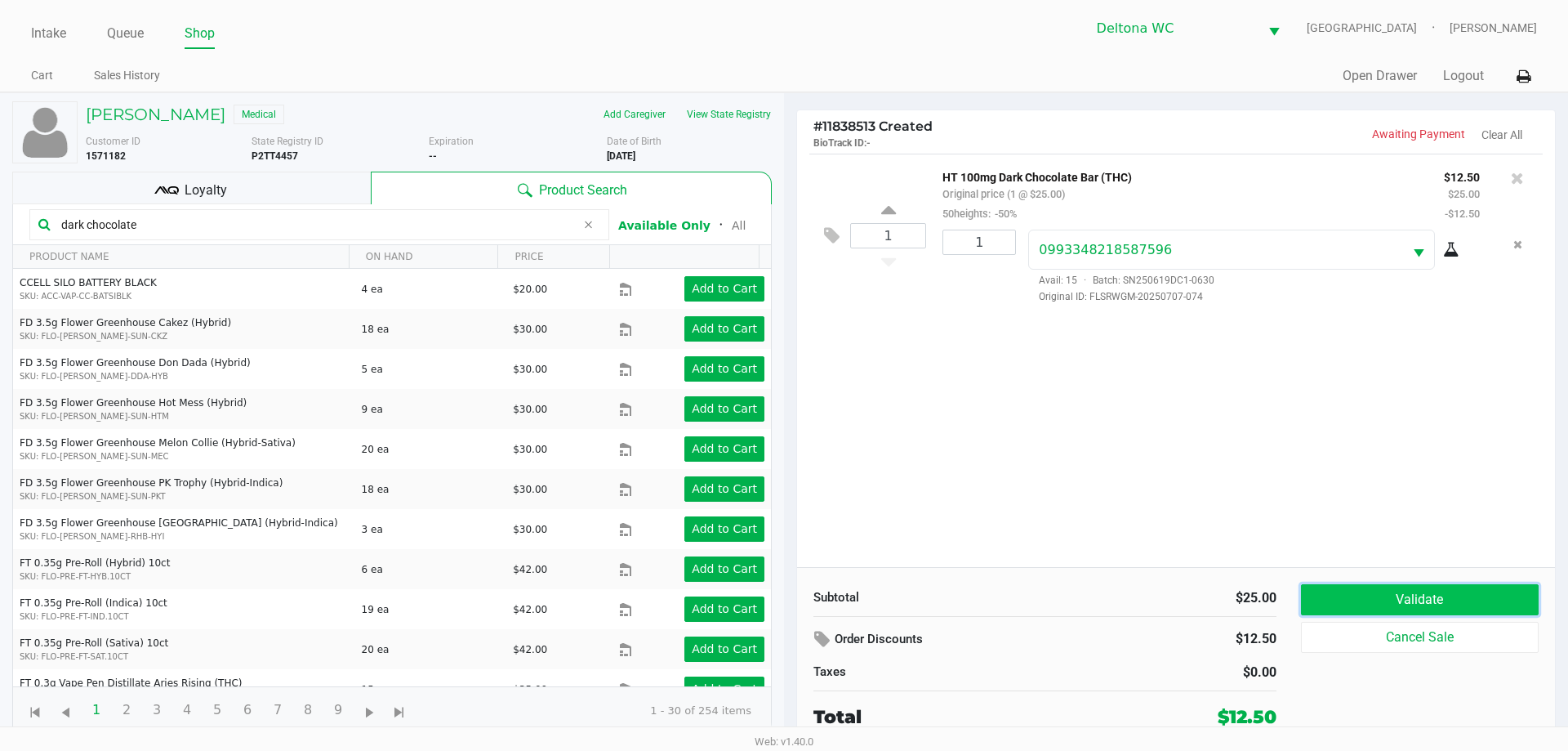
click at [1421, 597] on button "Validate" at bounding box center [1419, 599] width 238 height 31
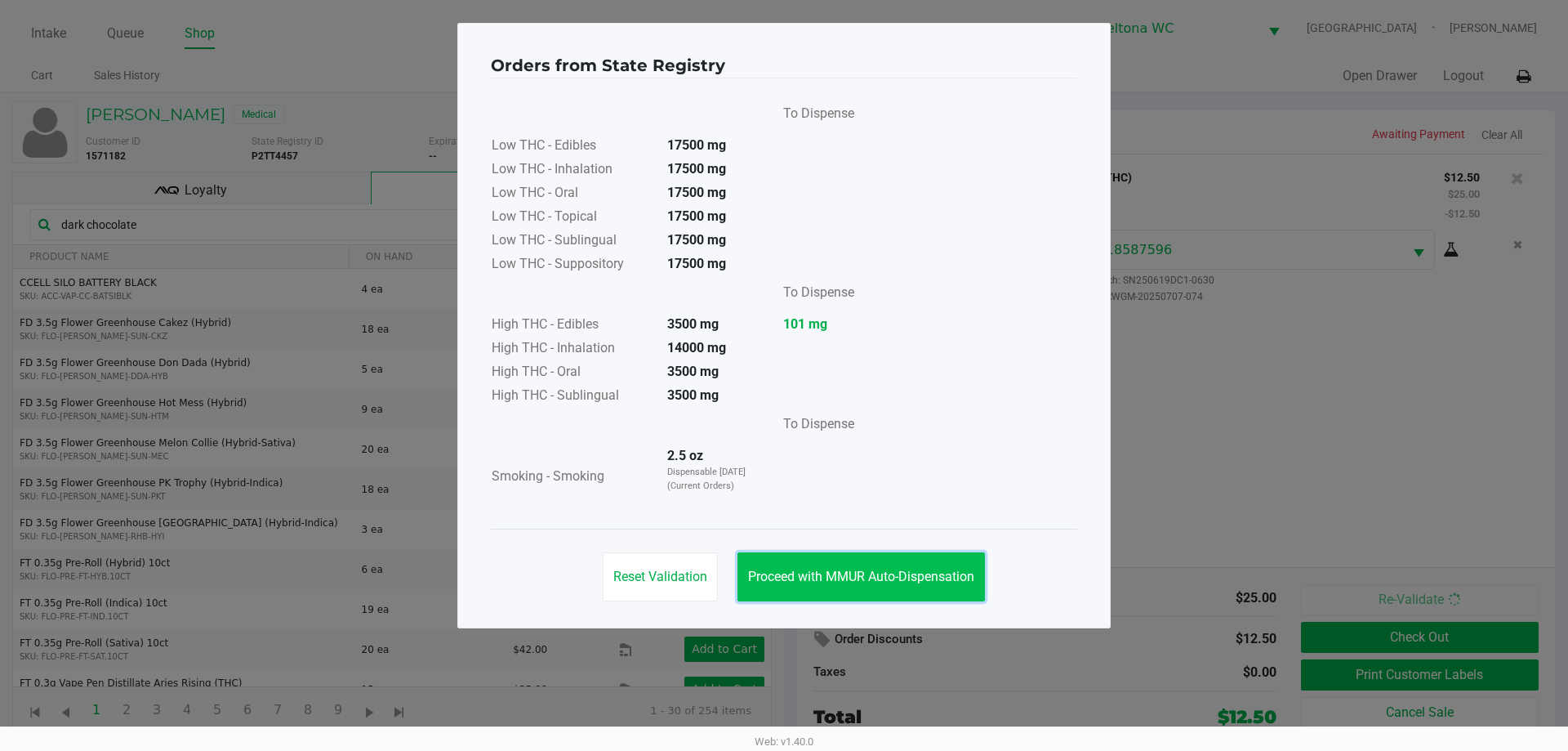
click at [819, 594] on button "Proceed with MMUR Auto-Dispensation" at bounding box center [860, 577] width 247 height 49
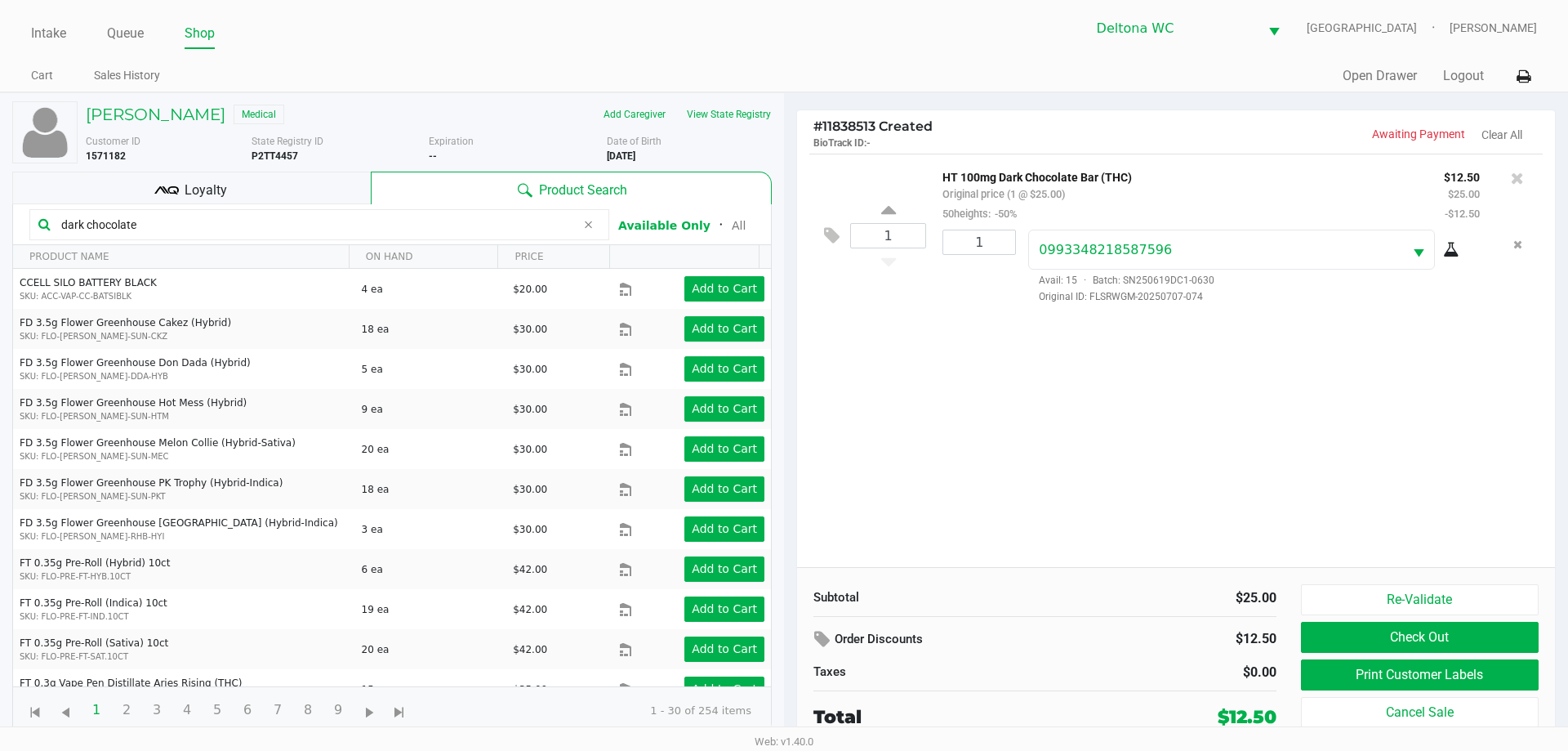
click at [897, 407] on div "1 HT 100mg Dark Chocolate Bar (THC) Original price (1 @ $25.00) 50heights: -50%…" at bounding box center [1175, 360] width 758 height 414
click at [315, 223] on input "dark chocolate" at bounding box center [315, 224] width 521 height 24
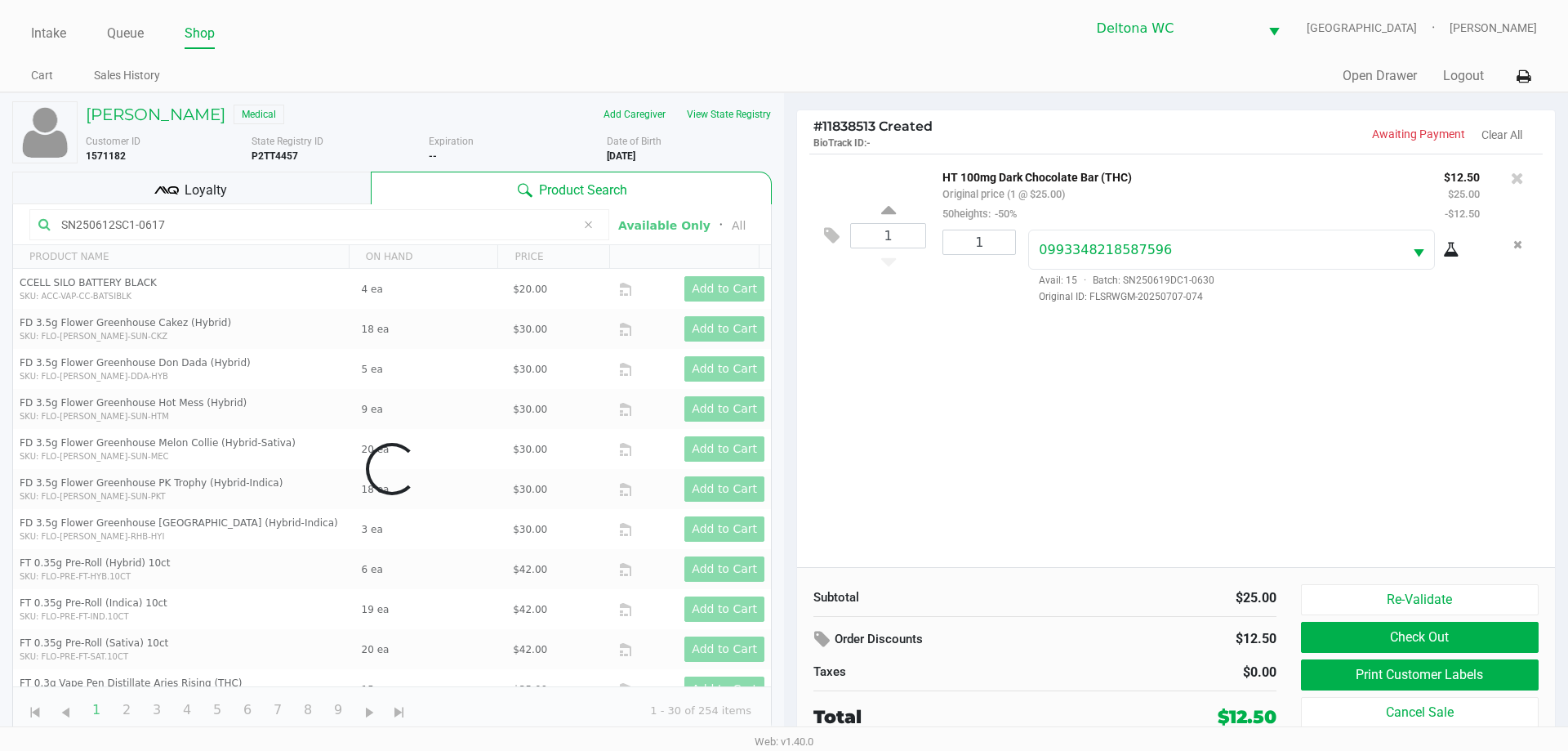
type input "SN250612SC1-0617"
click at [1112, 530] on div "1 HT 100mg Dark Chocolate Bar (THC) Original price (1 @ $25.00) 50heights: -50%…" at bounding box center [1175, 360] width 758 height 414
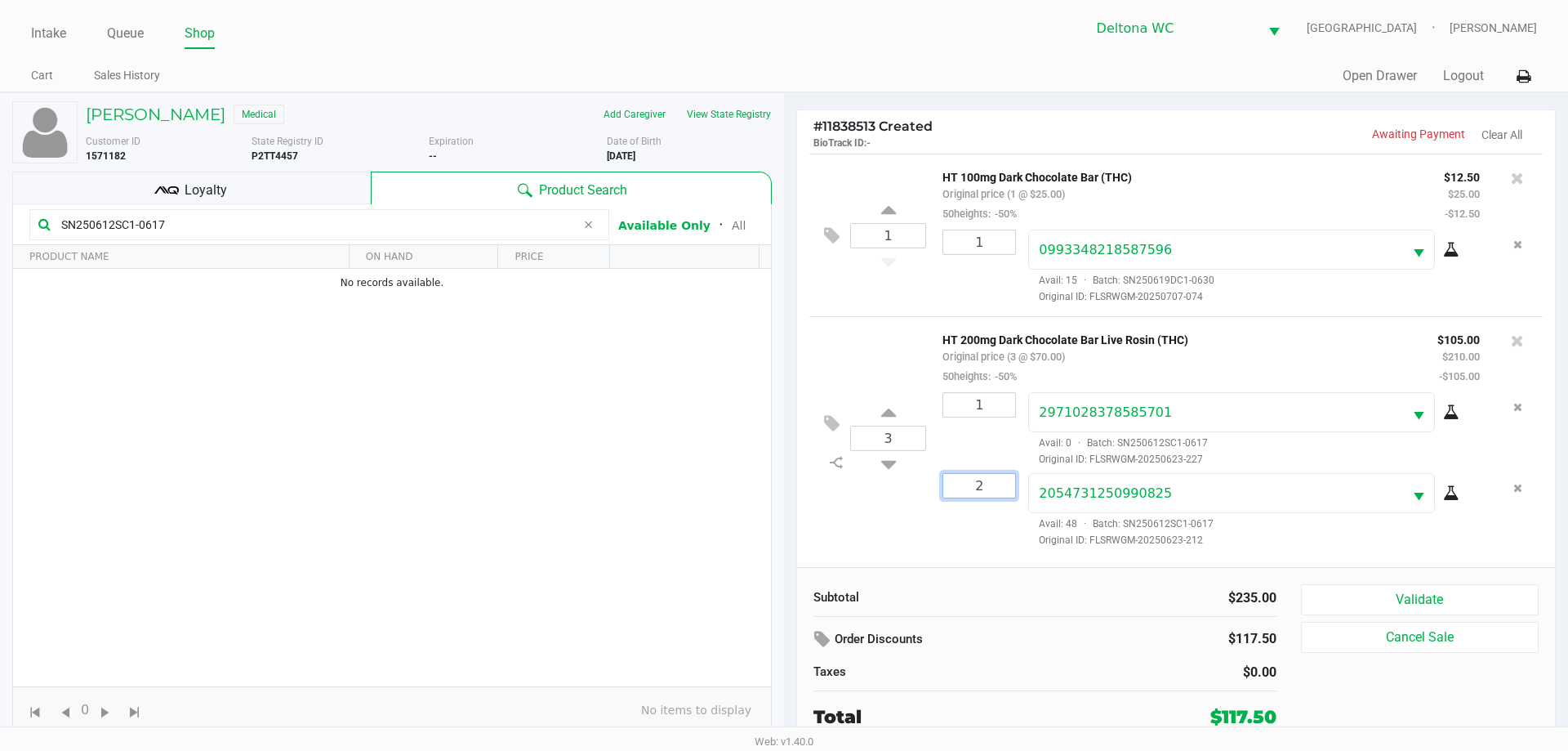
click at [981, 490] on input "2" at bounding box center [980, 485] width 72 height 23
type input "1"
click at [999, 539] on div "[PERSON_NAME] Medical Add Caregiver View State Registry Customer ID 1571182 Sta…" at bounding box center [784, 420] width 1568 height 655
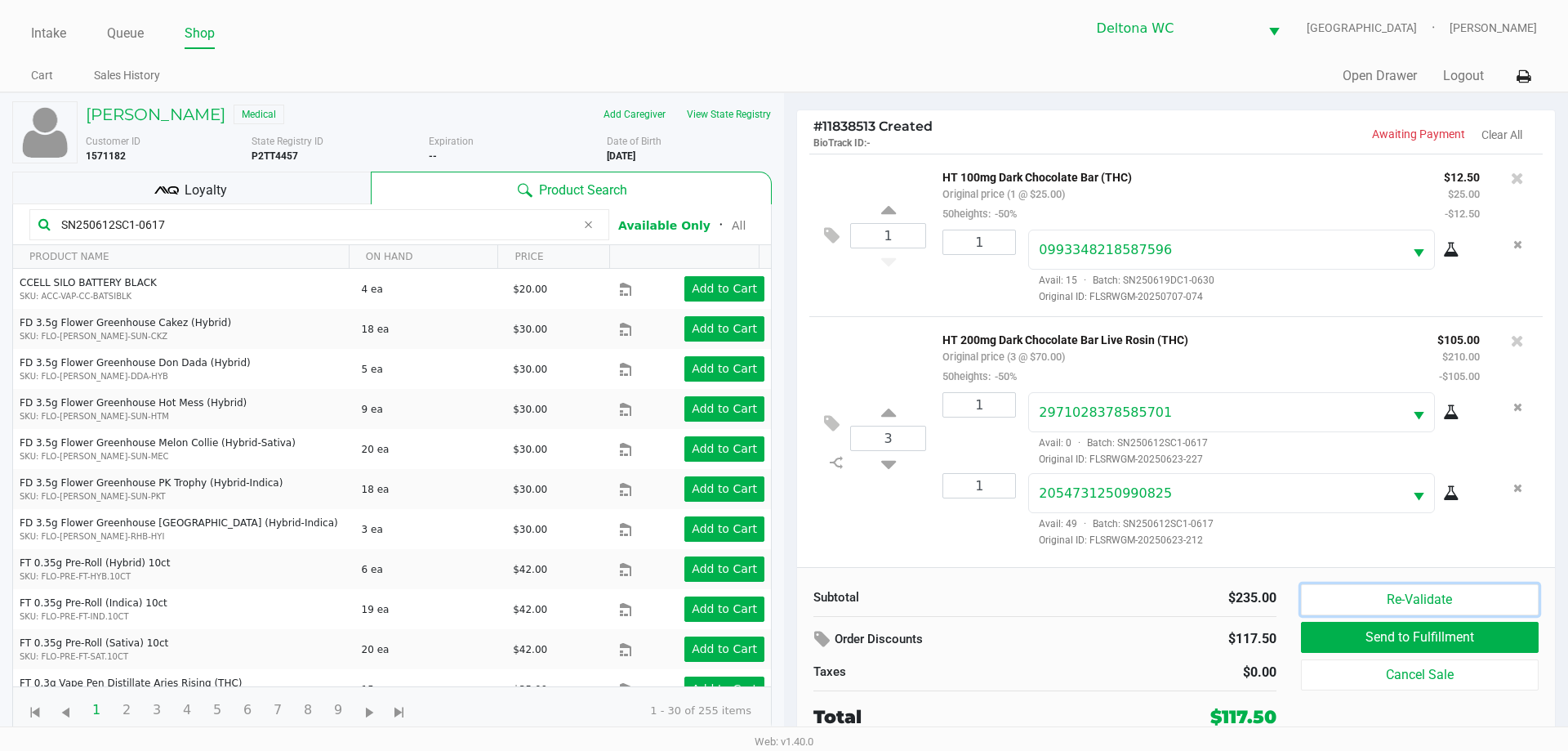
click at [1364, 593] on button "Re-Validate" at bounding box center [1419, 599] width 238 height 31
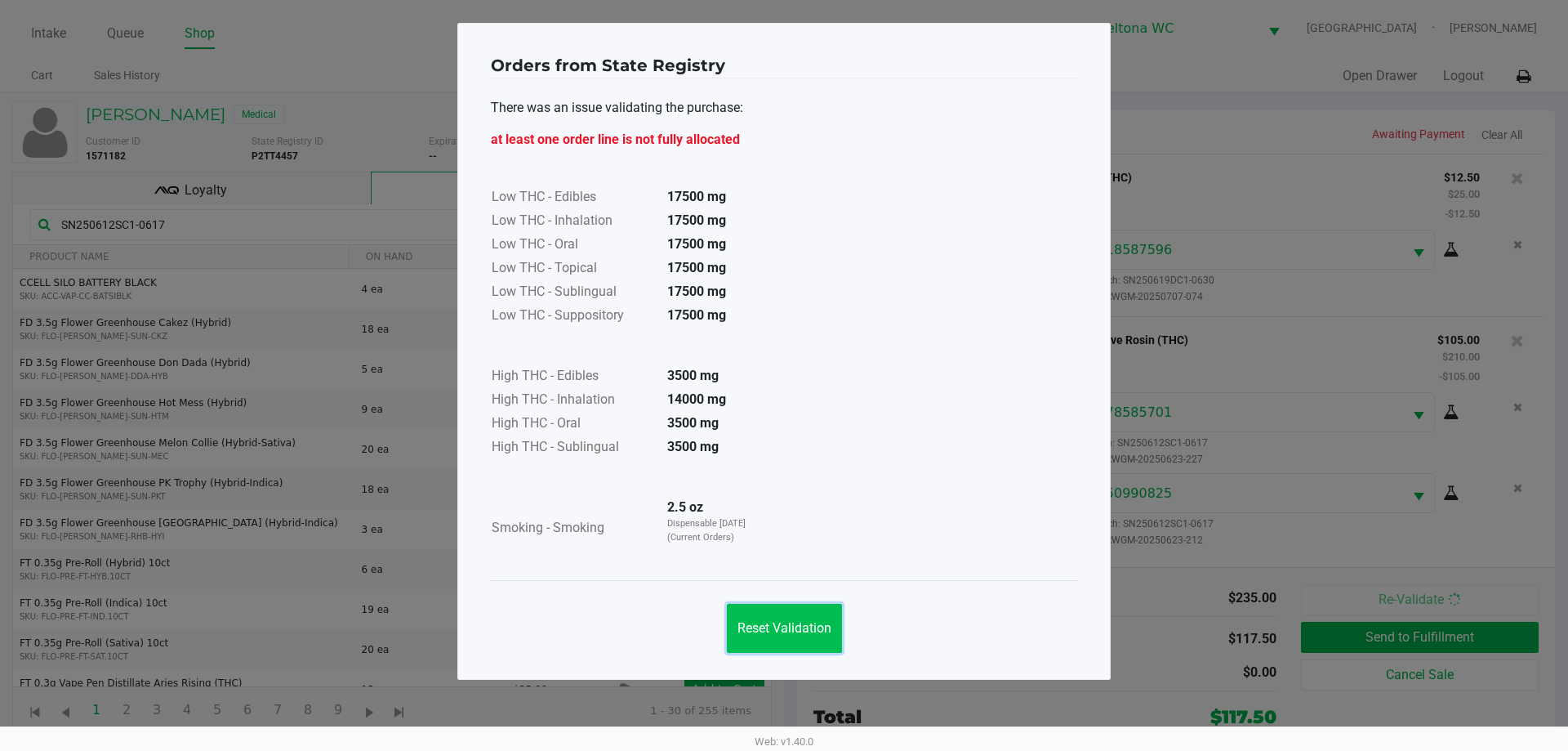
click at [822, 622] on span "Reset Validation" at bounding box center [784, 628] width 94 height 16
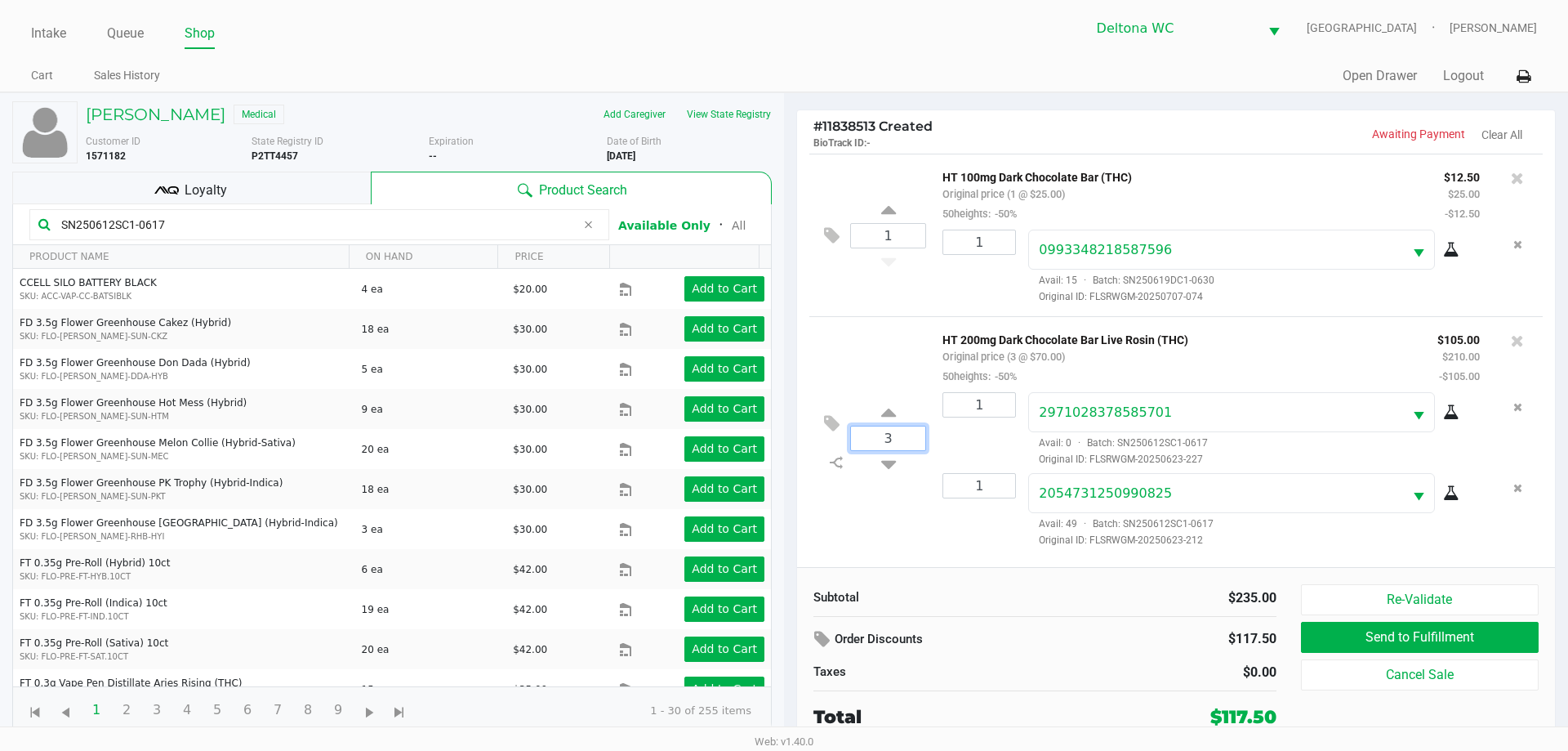
click at [893, 450] on input "3" at bounding box center [888, 438] width 74 height 23
type input "2"
click at [923, 530] on div "Loading [PERSON_NAME] Medical Add Caregiver View State Registry Customer ID 157…" at bounding box center [784, 420] width 1568 height 655
click at [1514, 177] on div at bounding box center [784, 403] width 1568 height 459
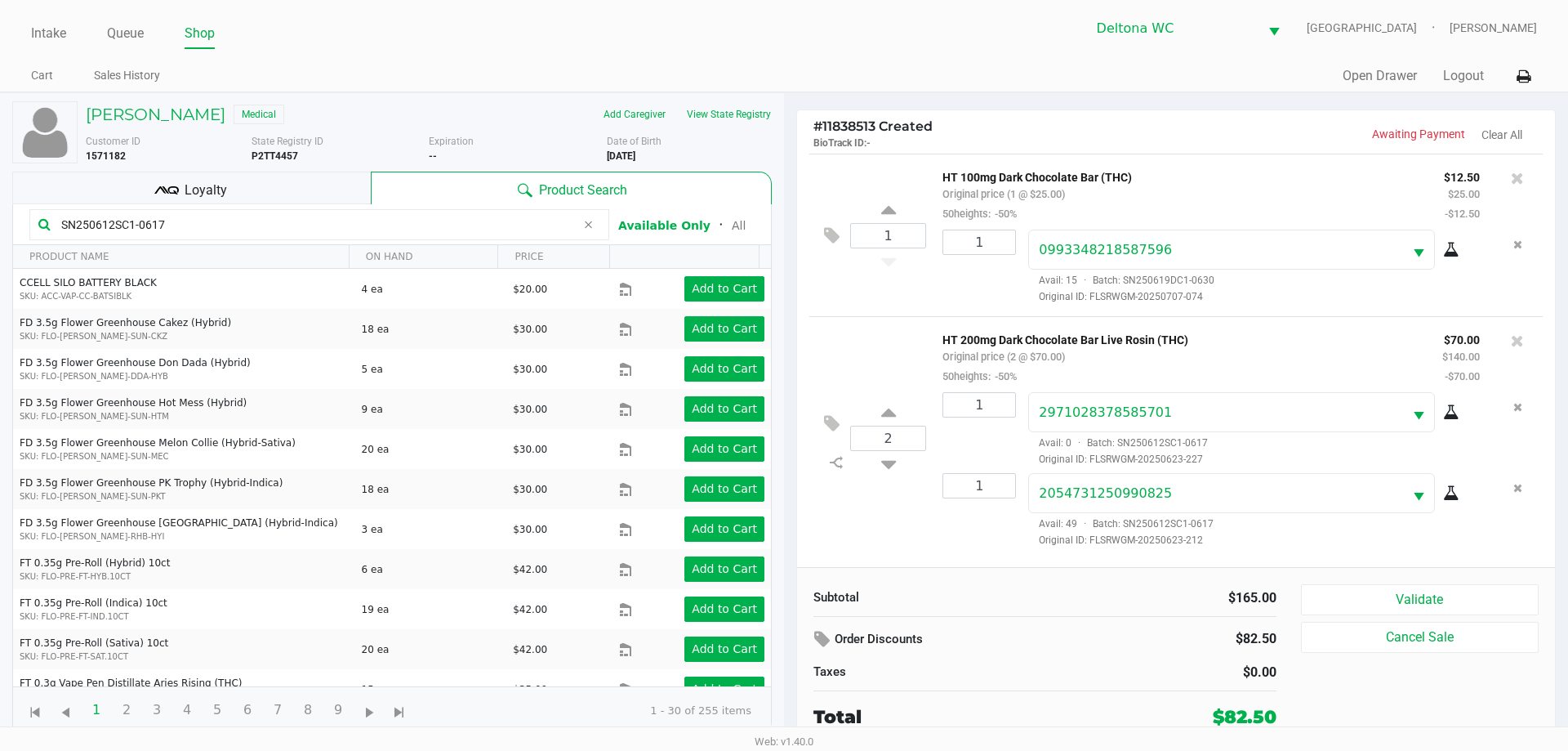
click at [1514, 177] on icon at bounding box center [1516, 178] width 13 height 17
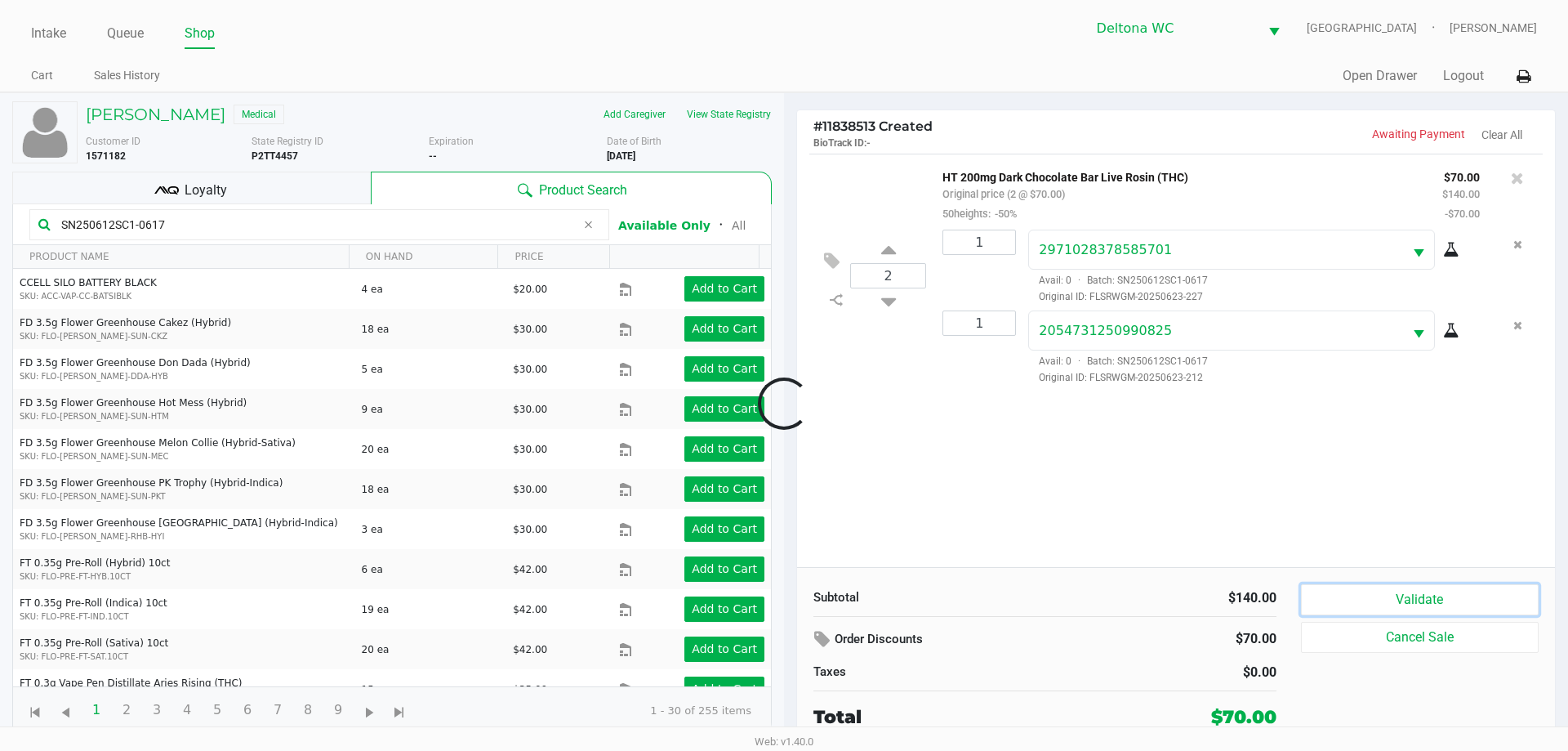
click at [1387, 609] on button "Validate" at bounding box center [1419, 599] width 238 height 31
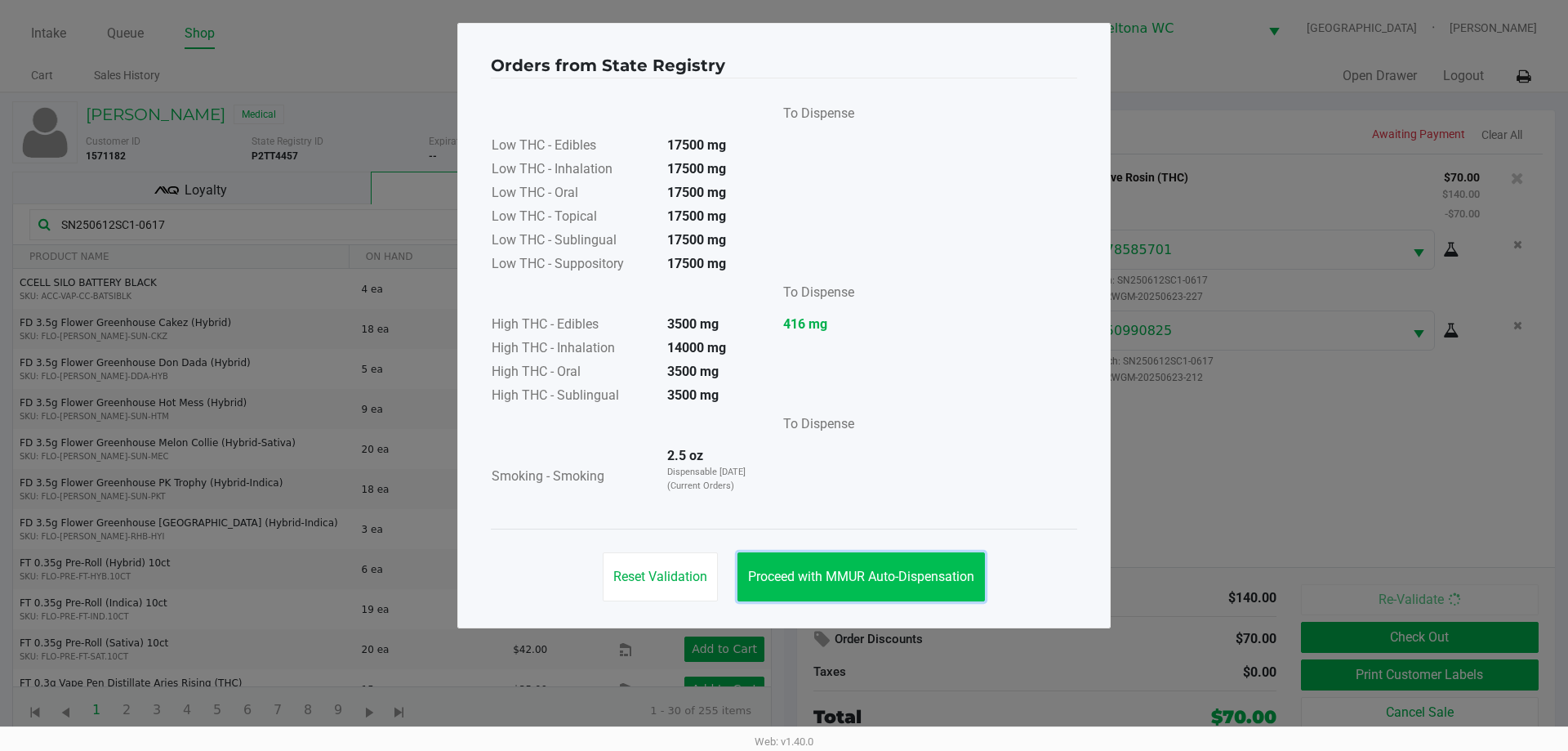
click at [895, 580] on span "Proceed with MMUR Auto-Dispensation" at bounding box center [860, 576] width 226 height 16
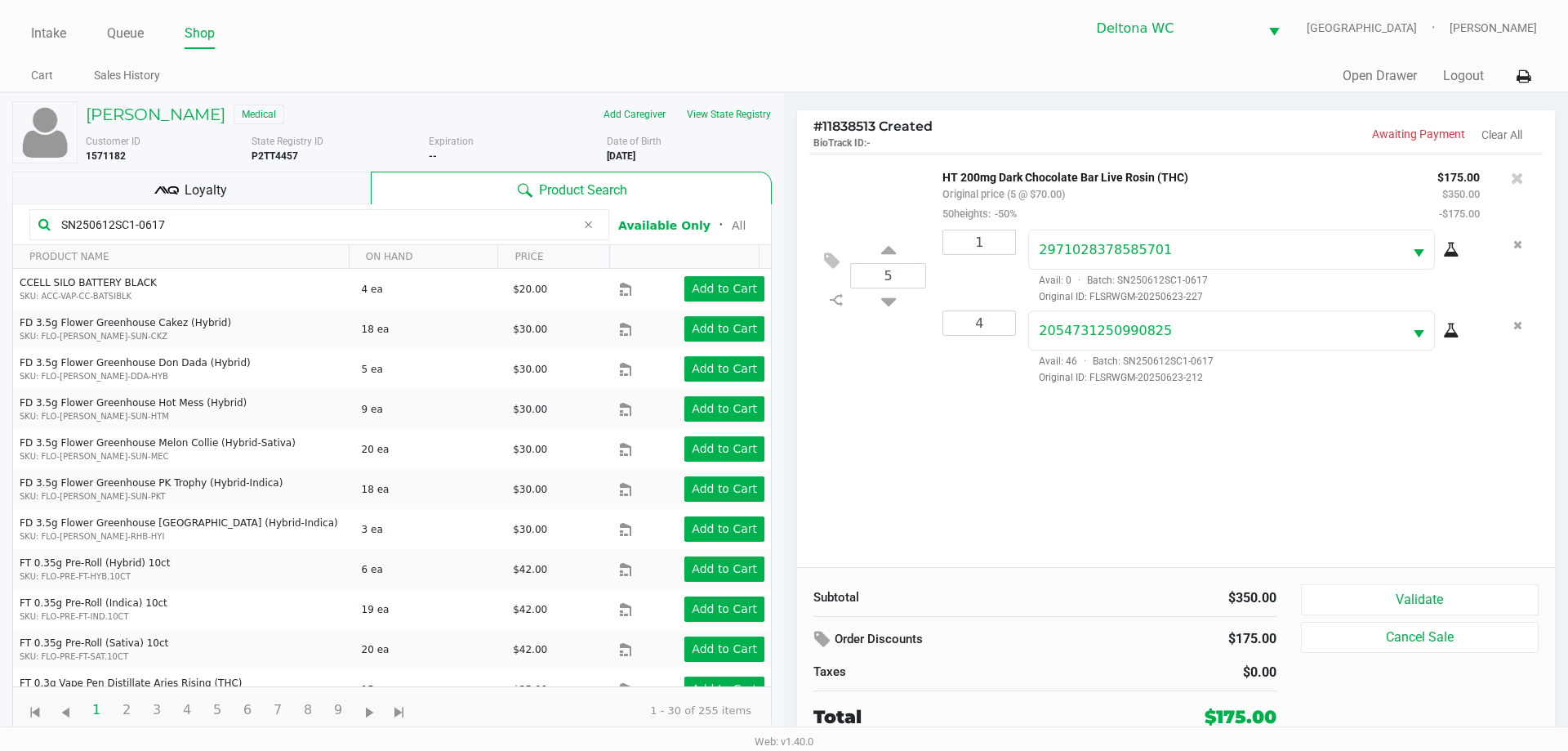
click at [321, 235] on input "SN250612SC1-0617" at bounding box center [315, 224] width 521 height 24
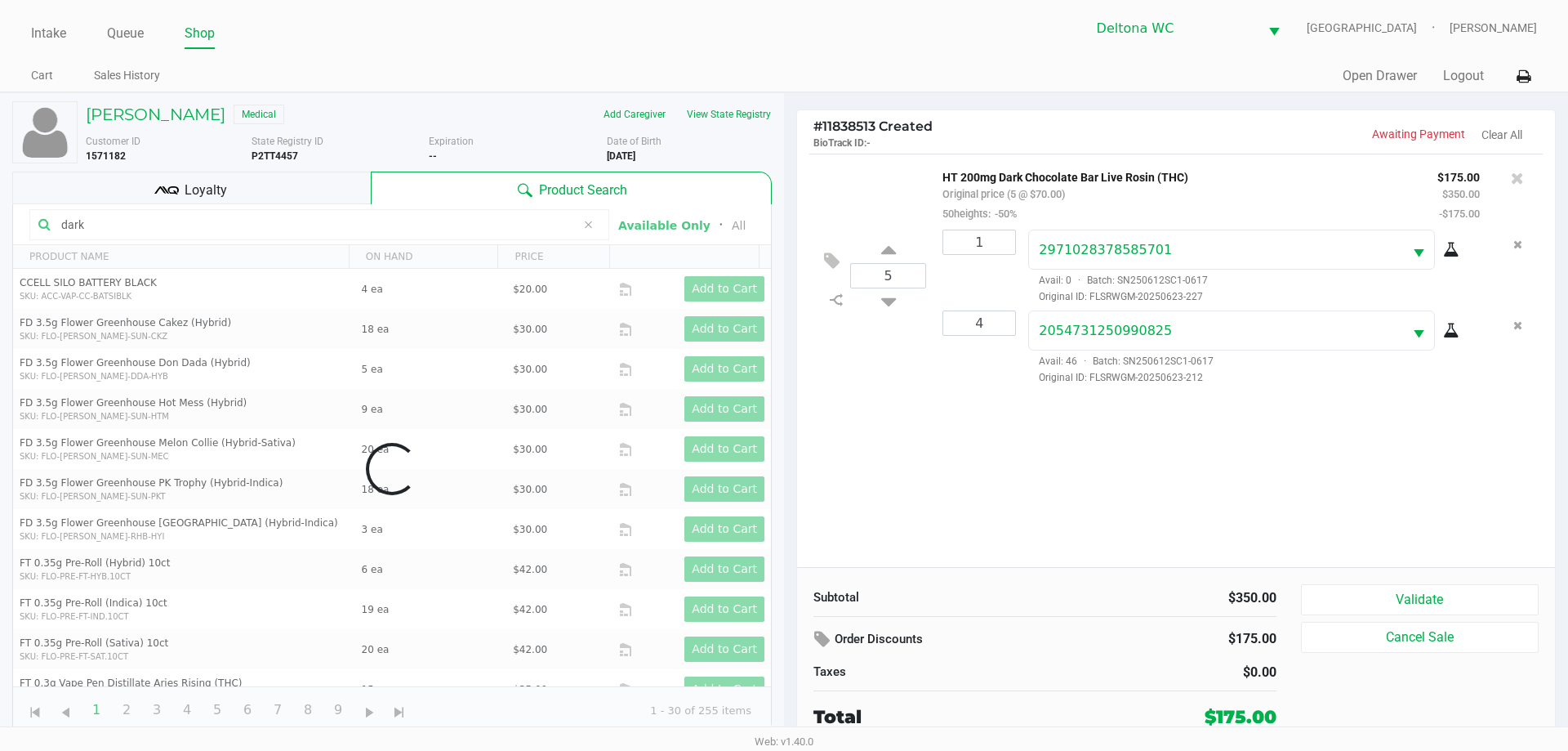
type input "dark"
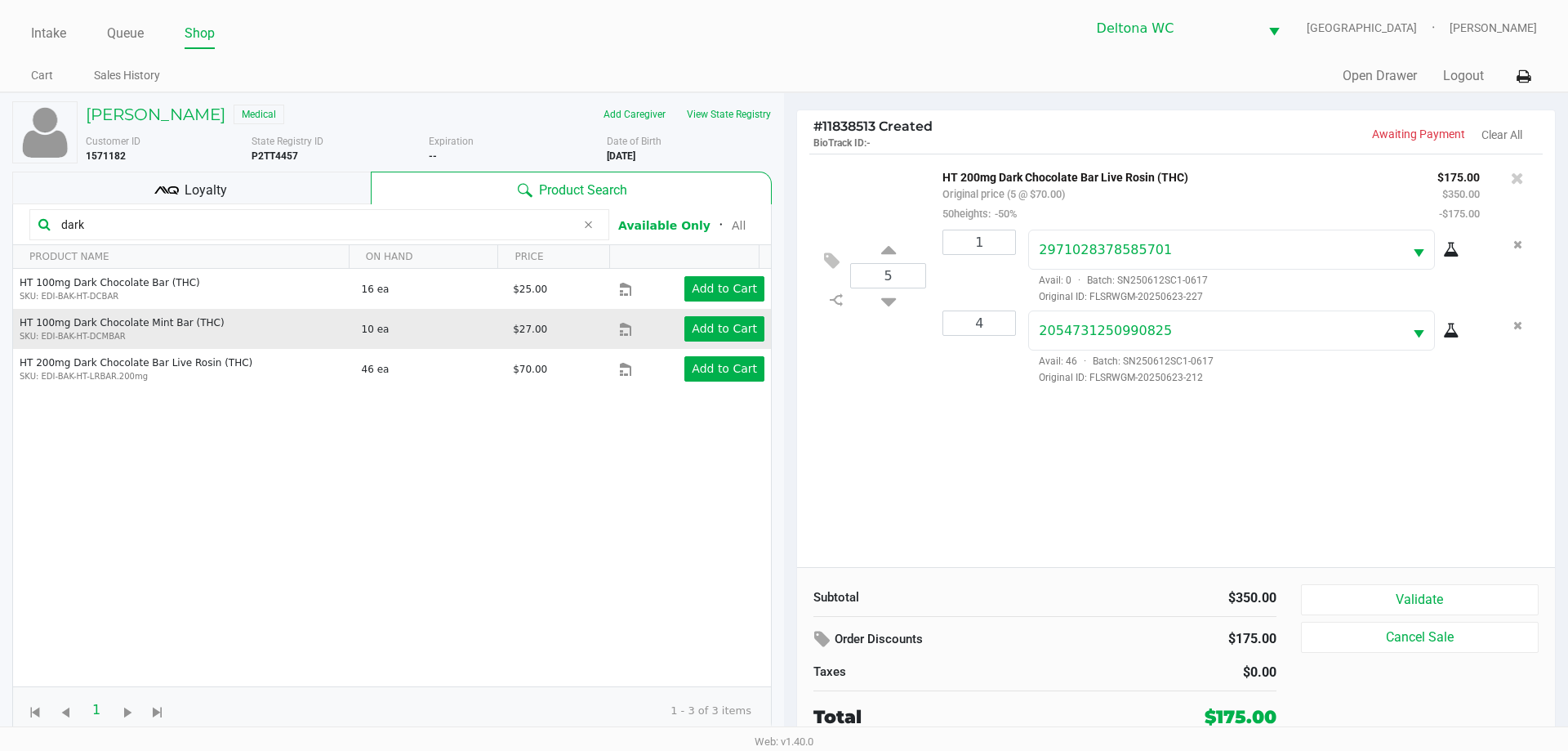
click at [713, 310] on td "Add to Cart" at bounding box center [694, 329] width 152 height 40
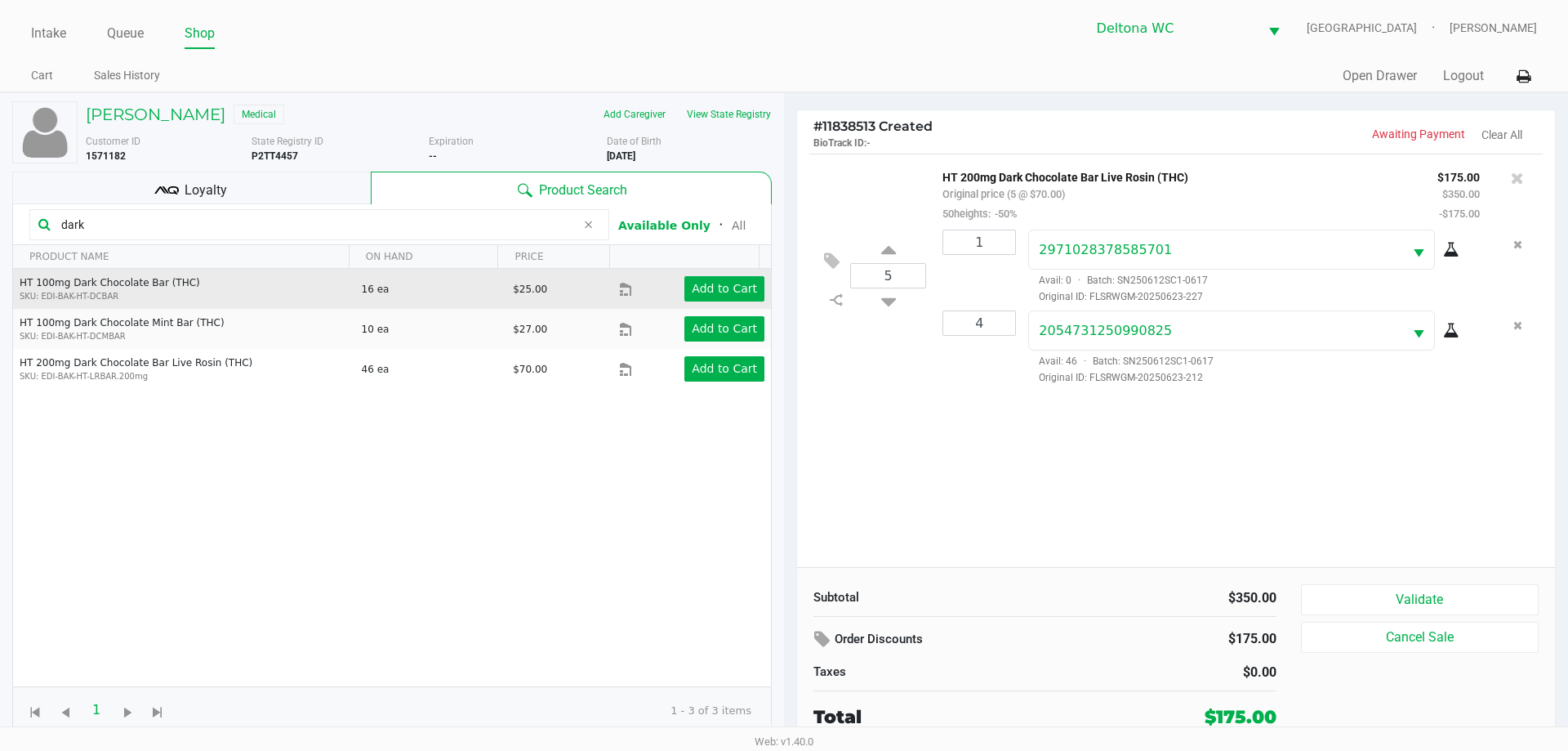
drag, startPoint x: 717, startPoint y: 305, endPoint x: 727, endPoint y: 291, distance: 17.2
click at [718, 305] on td "Add to Cart" at bounding box center [694, 288] width 152 height 40
click at [729, 288] on app-button-loader "Add to Cart" at bounding box center [723, 287] width 65 height 13
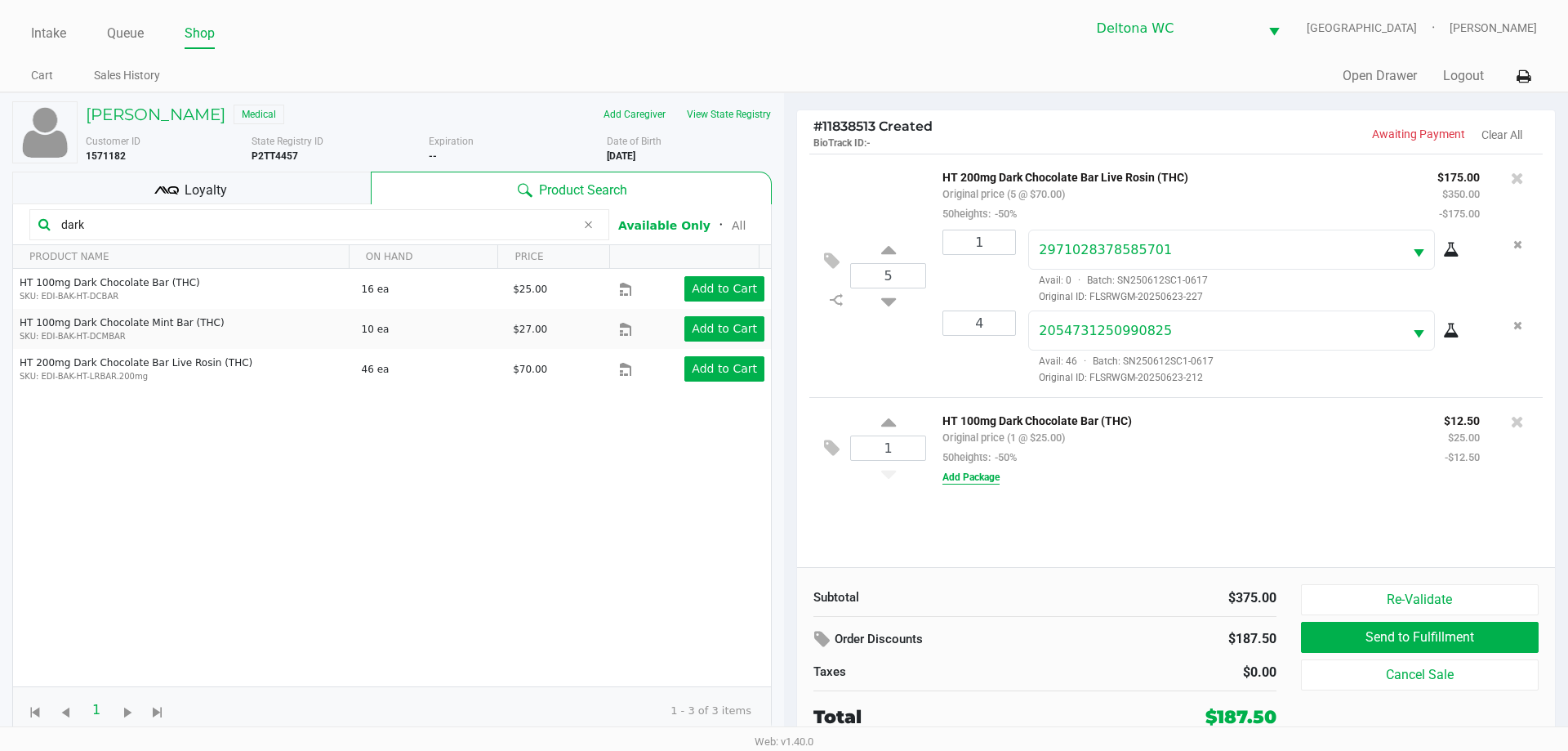
click at [949, 473] on button "Add Package" at bounding box center [971, 476] width 57 height 15
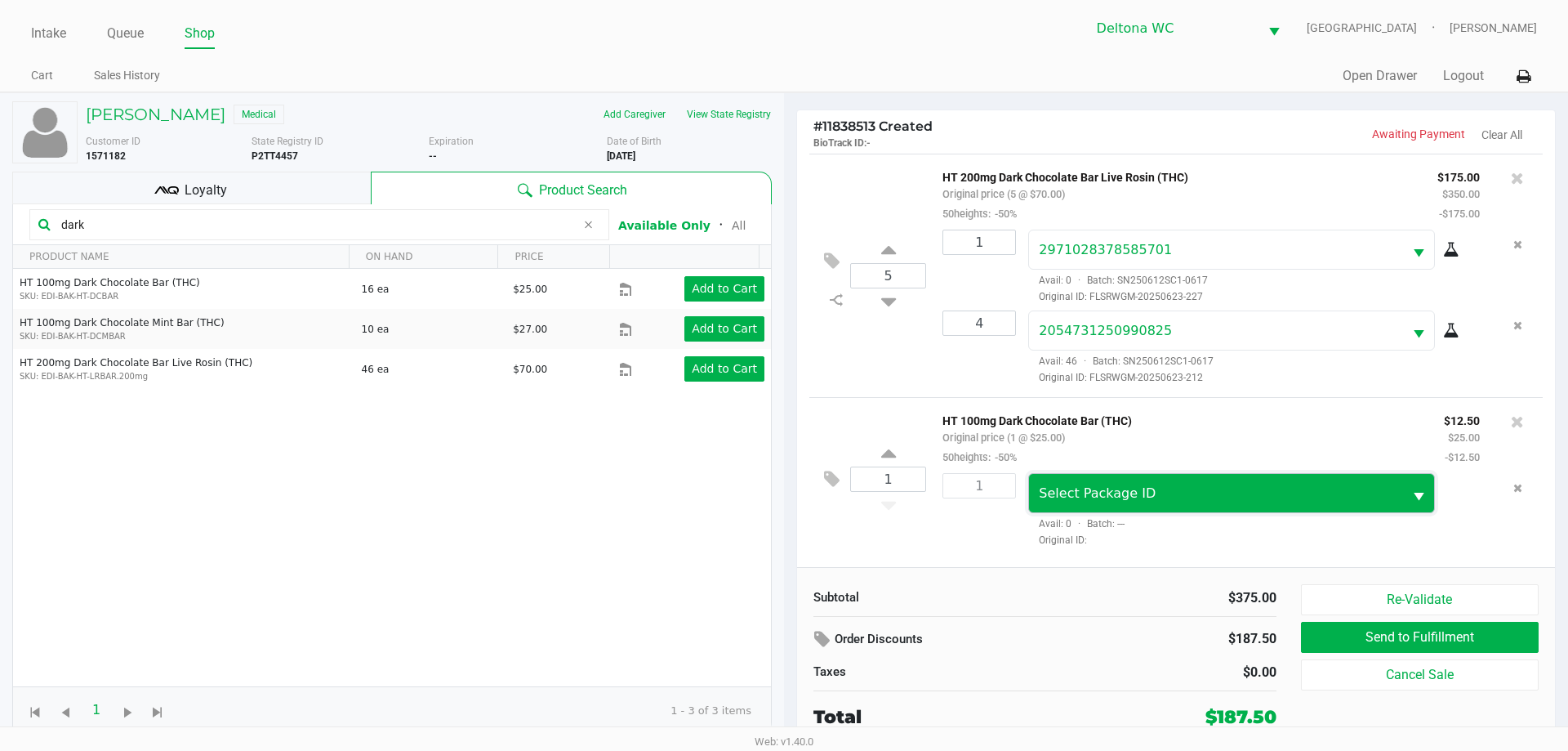
click at [1103, 496] on span "Select Package ID" at bounding box center [1096, 493] width 116 height 16
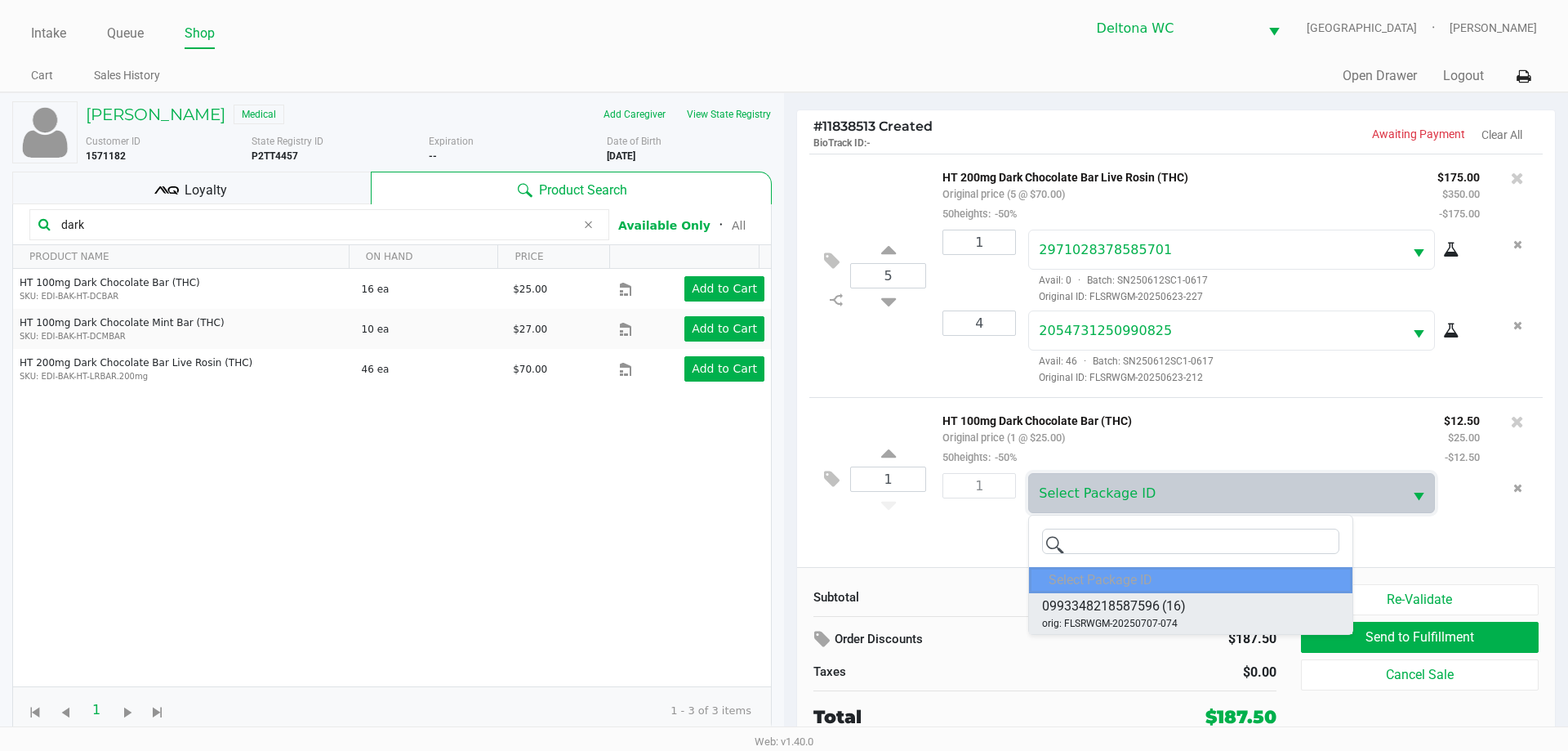
click at [1203, 624] on li "0993348218587596 (16) orig: FLSRWGM-20250707-074" at bounding box center [1190, 613] width 324 height 41
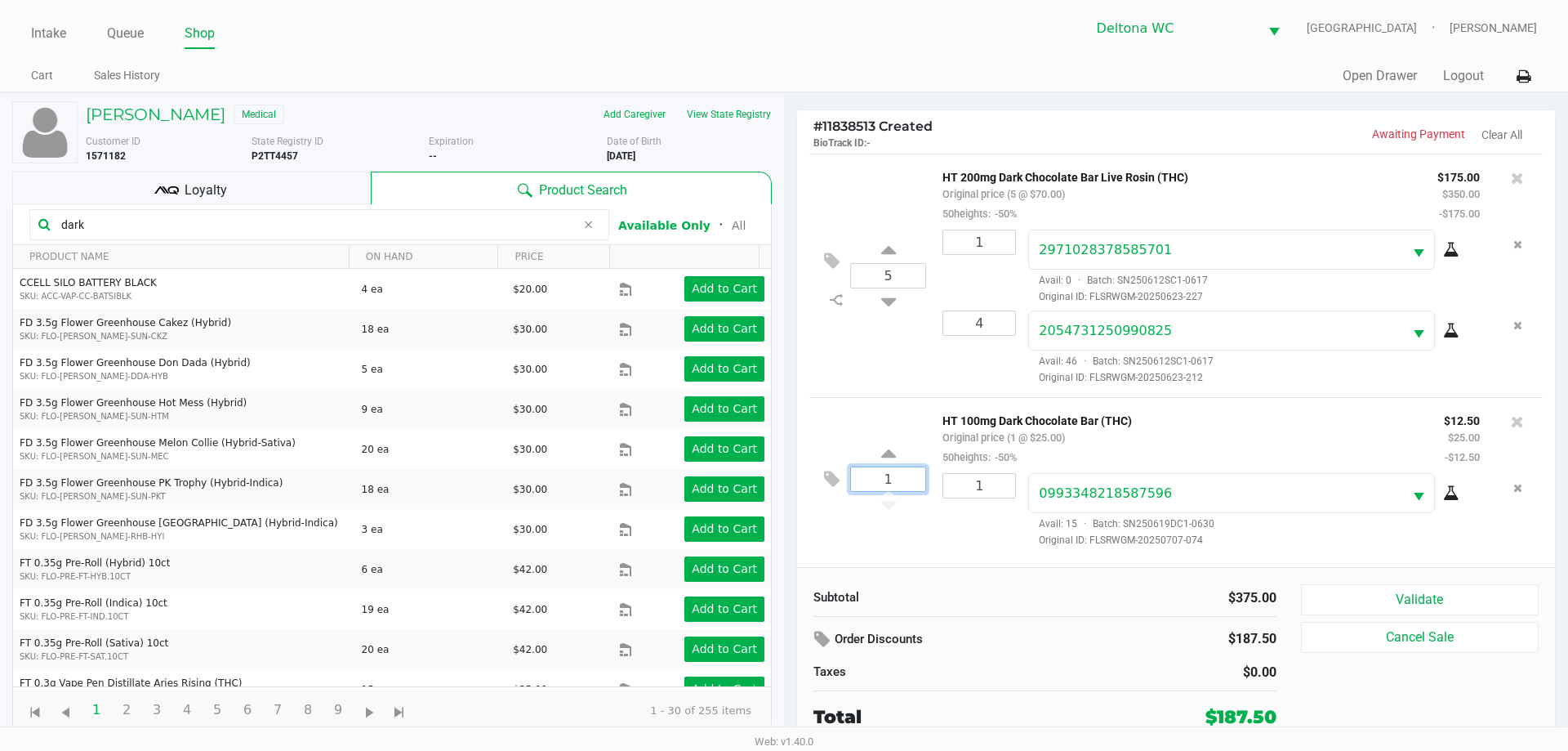
click at [877, 475] on input "1" at bounding box center [888, 479] width 74 height 23
type input "16"
click at [1045, 602] on div "[PERSON_NAME] Medical Add Caregiver View State Registry Customer ID 1571182 Sta…" at bounding box center [784, 420] width 1568 height 655
click at [1004, 483] on div at bounding box center [784, 403] width 1568 height 459
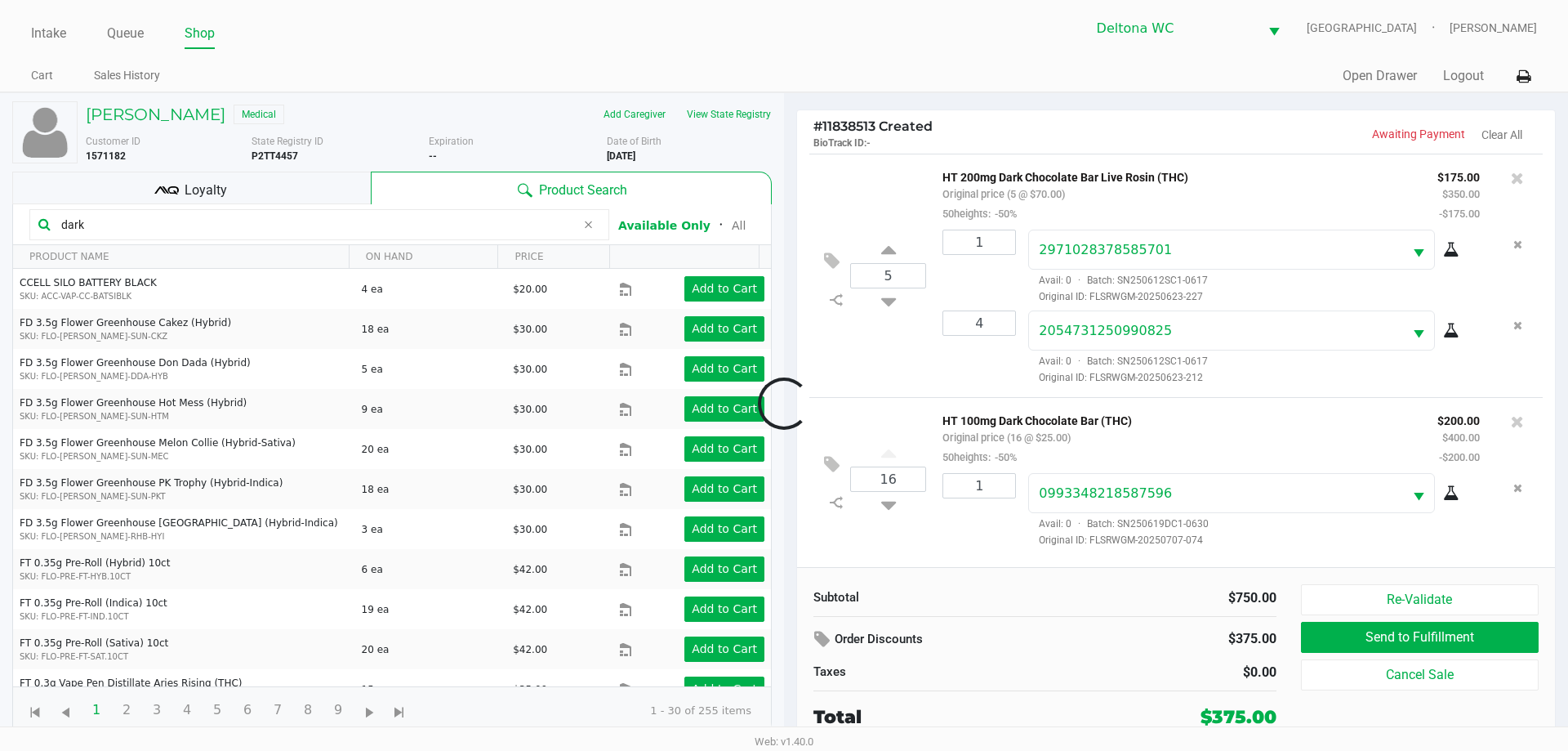
click at [988, 486] on div at bounding box center [784, 403] width 1568 height 459
type input "16"
click at [1024, 593] on div "[PERSON_NAME] Medical Add Caregiver View State Registry Customer ID 1571182 Sta…" at bounding box center [784, 420] width 1568 height 655
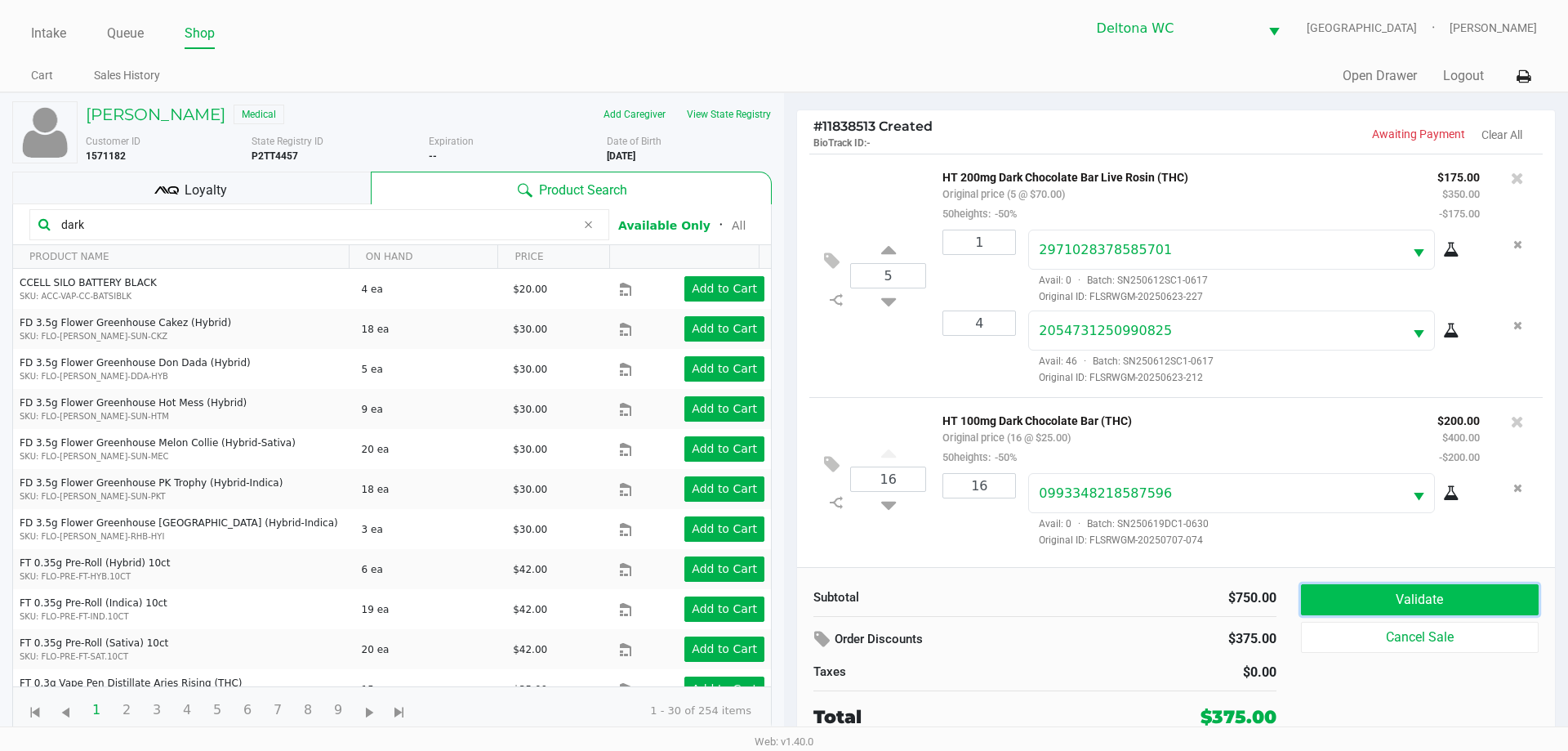
click at [1416, 601] on button "Validate" at bounding box center [1419, 599] width 238 height 31
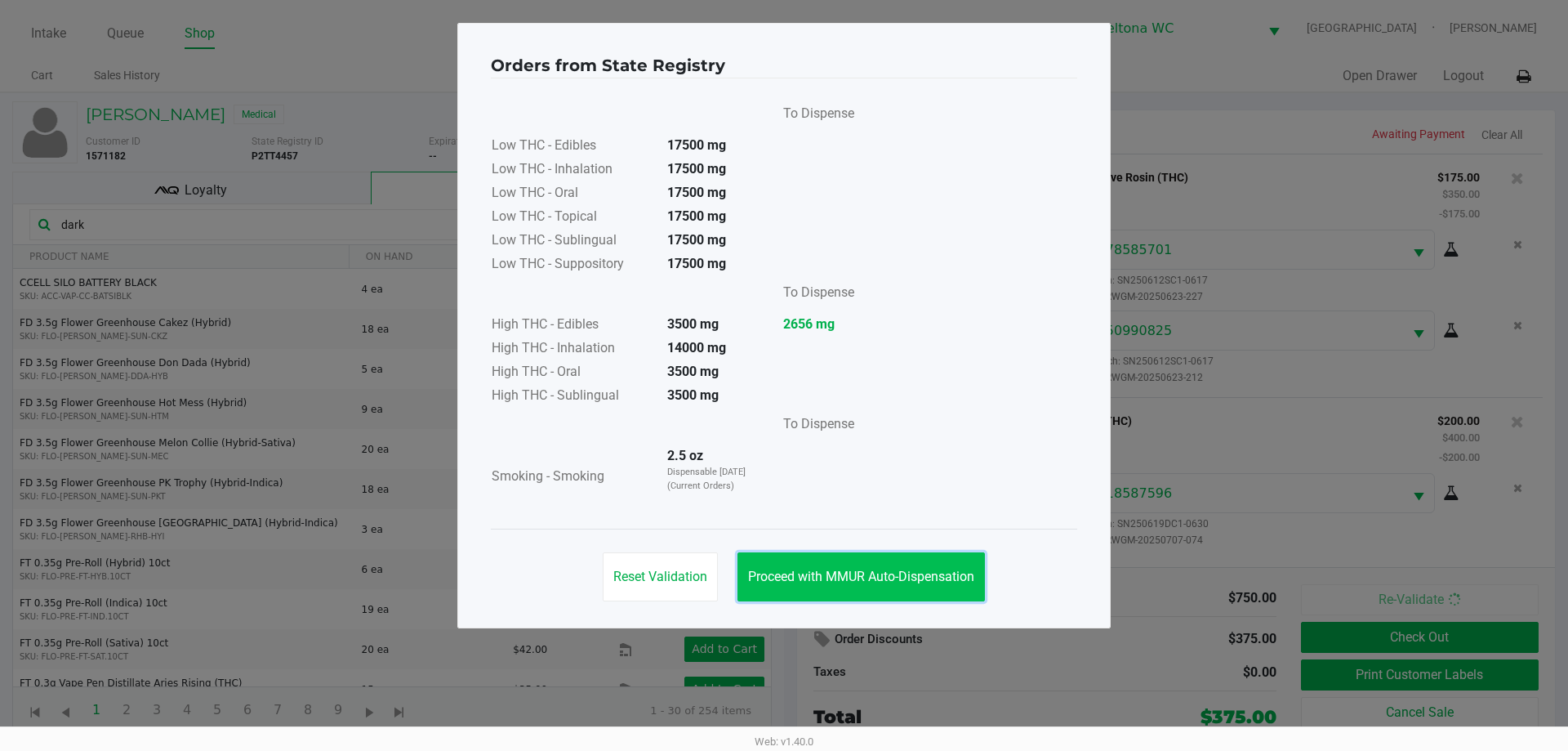
click at [894, 596] on button "Proceed with MMUR Auto-Dispensation" at bounding box center [860, 577] width 247 height 49
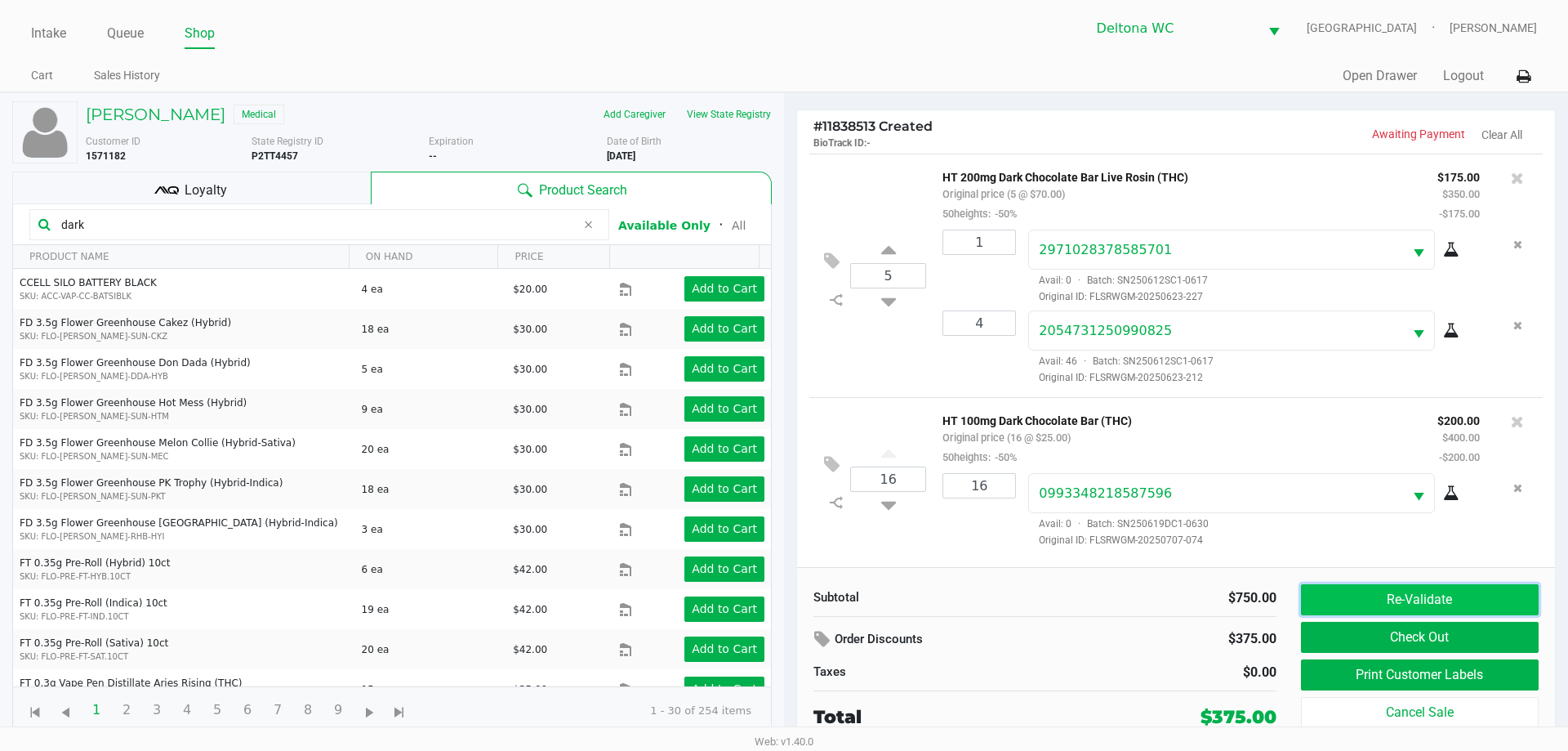
click at [1463, 596] on button "Re-Validate" at bounding box center [1419, 599] width 238 height 31
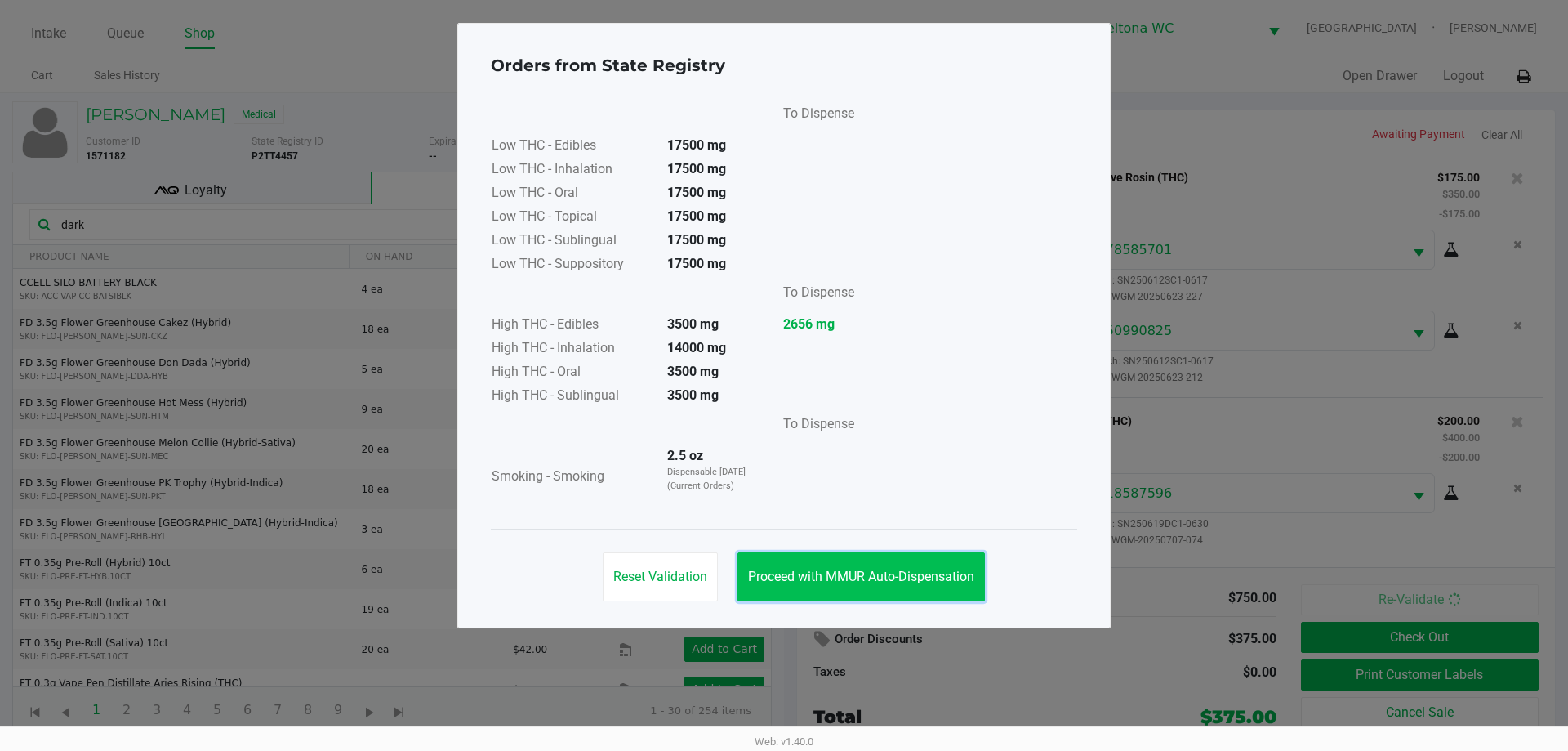
click at [936, 596] on button "Proceed with MMUR Auto-Dispensation" at bounding box center [860, 577] width 247 height 49
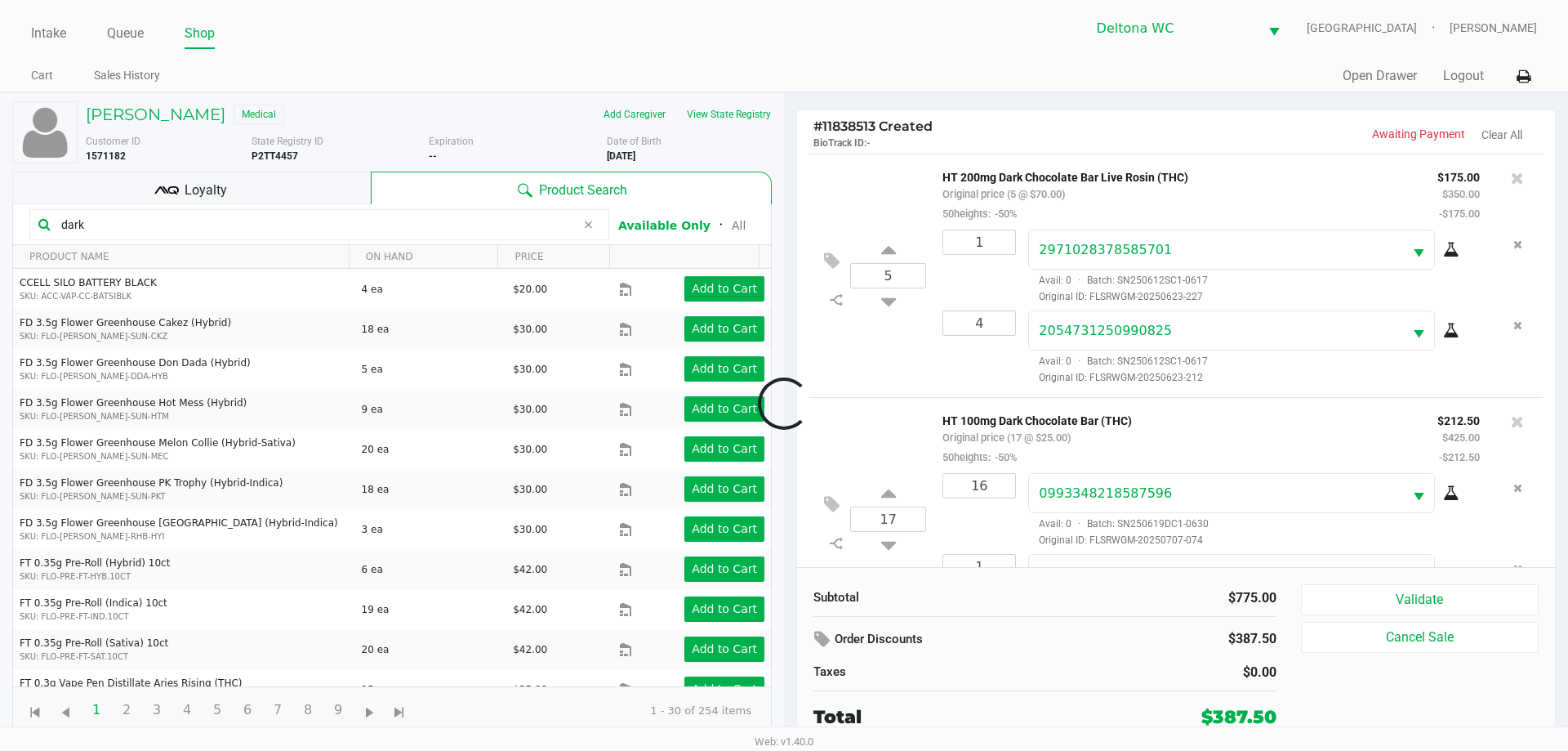
scroll to position [75, 0]
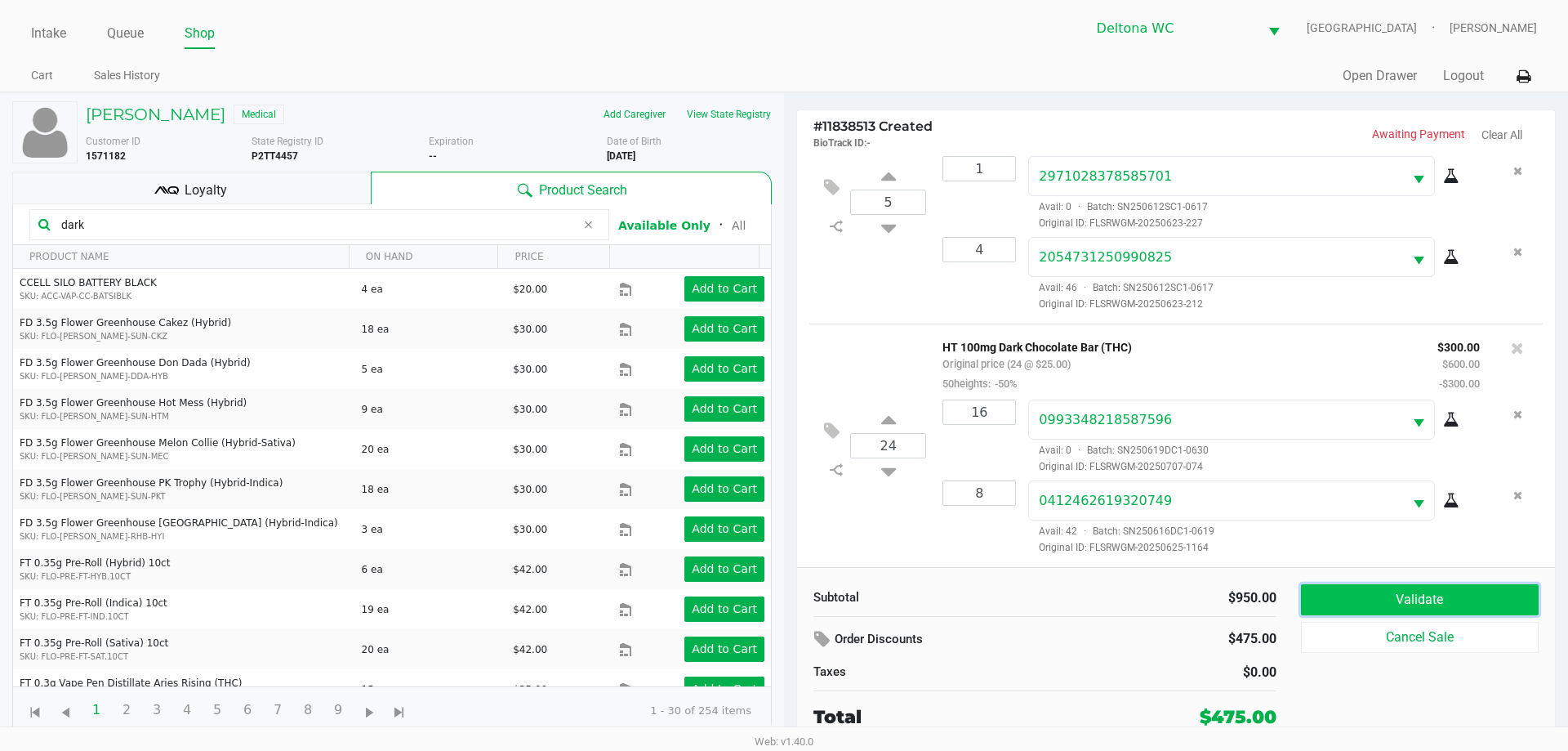
click at [1418, 592] on button "Validate" at bounding box center [1419, 599] width 238 height 31
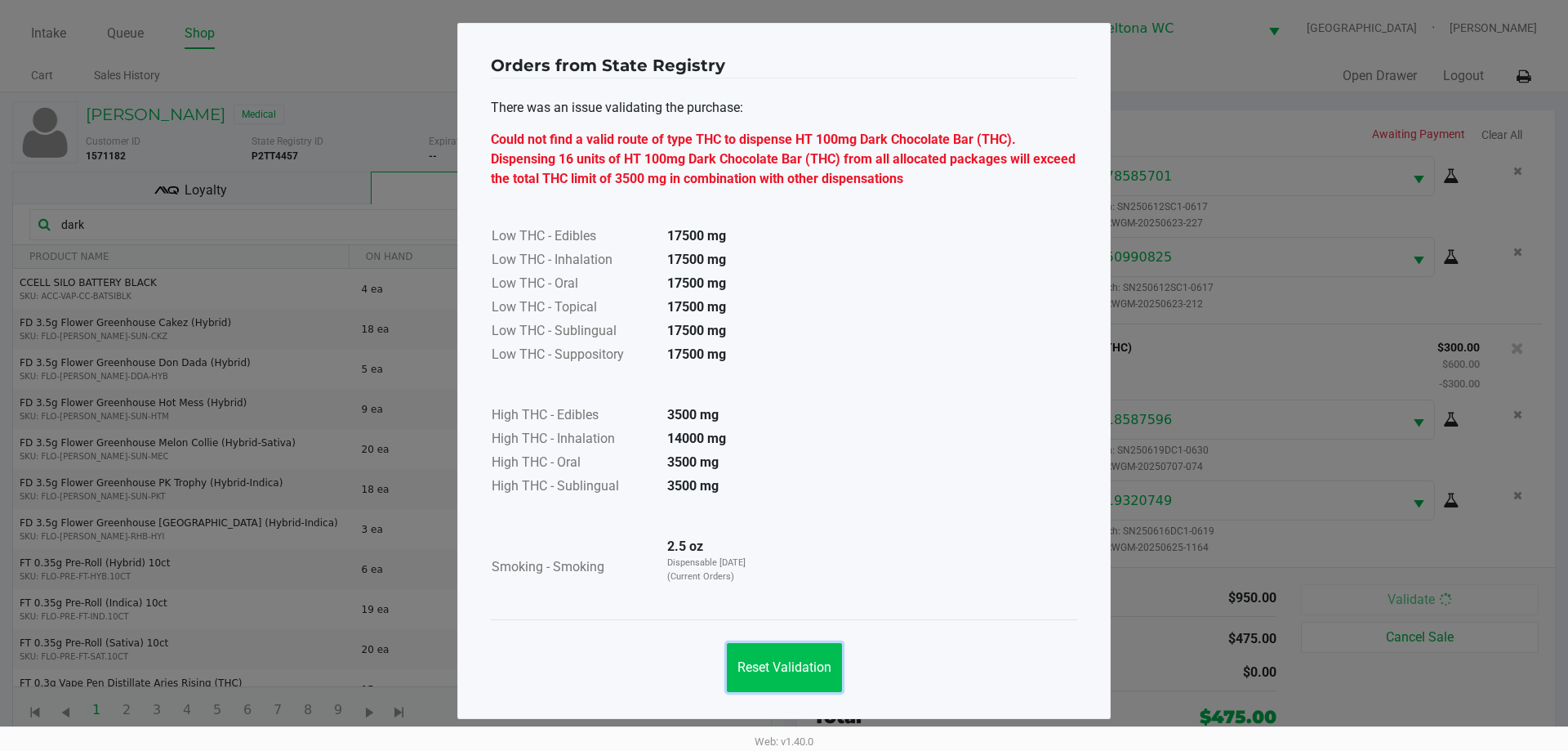
click at [788, 673] on span "Reset Validation" at bounding box center [784, 667] width 94 height 16
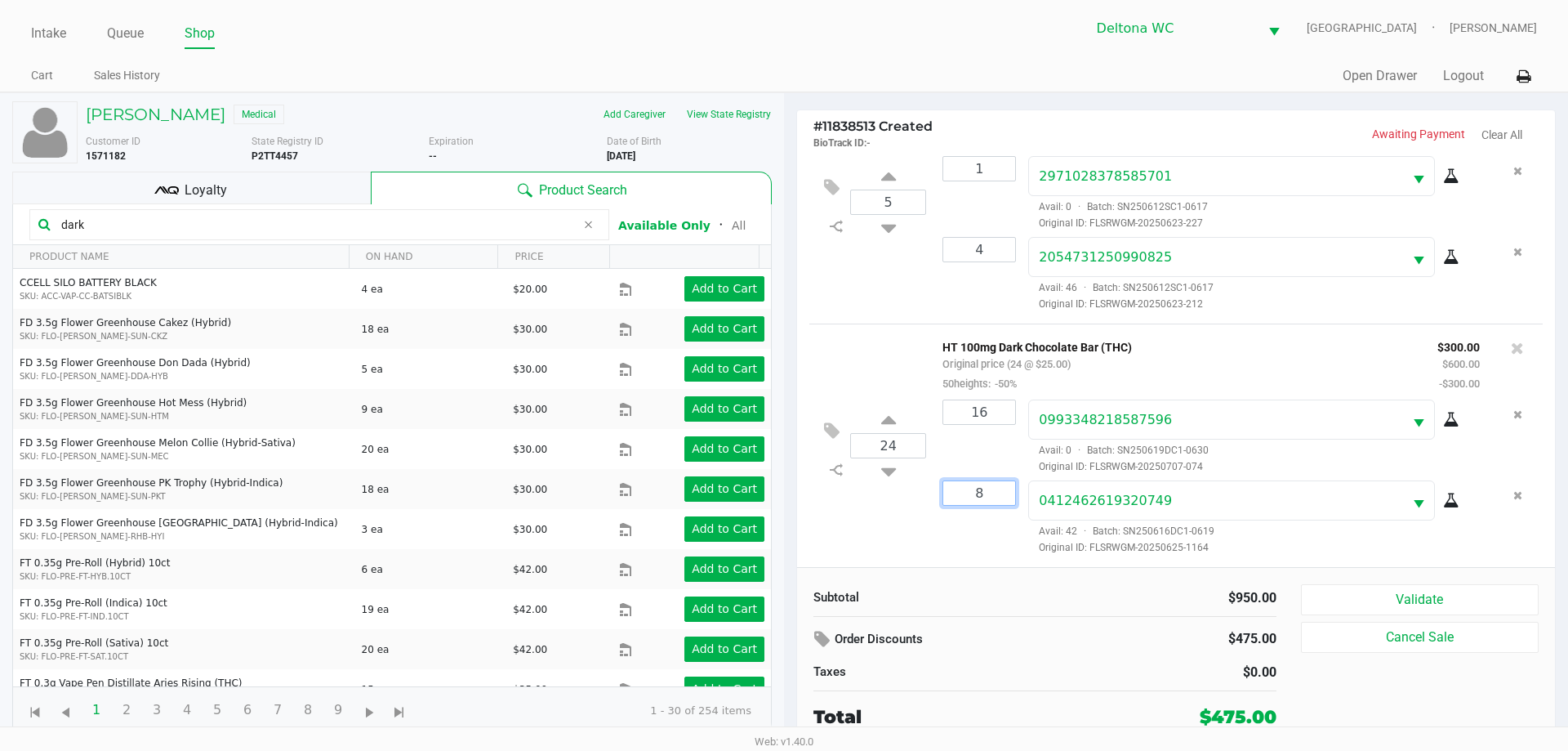
click at [1004, 499] on input "8" at bounding box center [980, 493] width 72 height 23
type input "7"
click at [1003, 552] on div "Loading [PERSON_NAME] Medical Add Caregiver View State Registry Customer ID 157…" at bounding box center [784, 420] width 1568 height 655
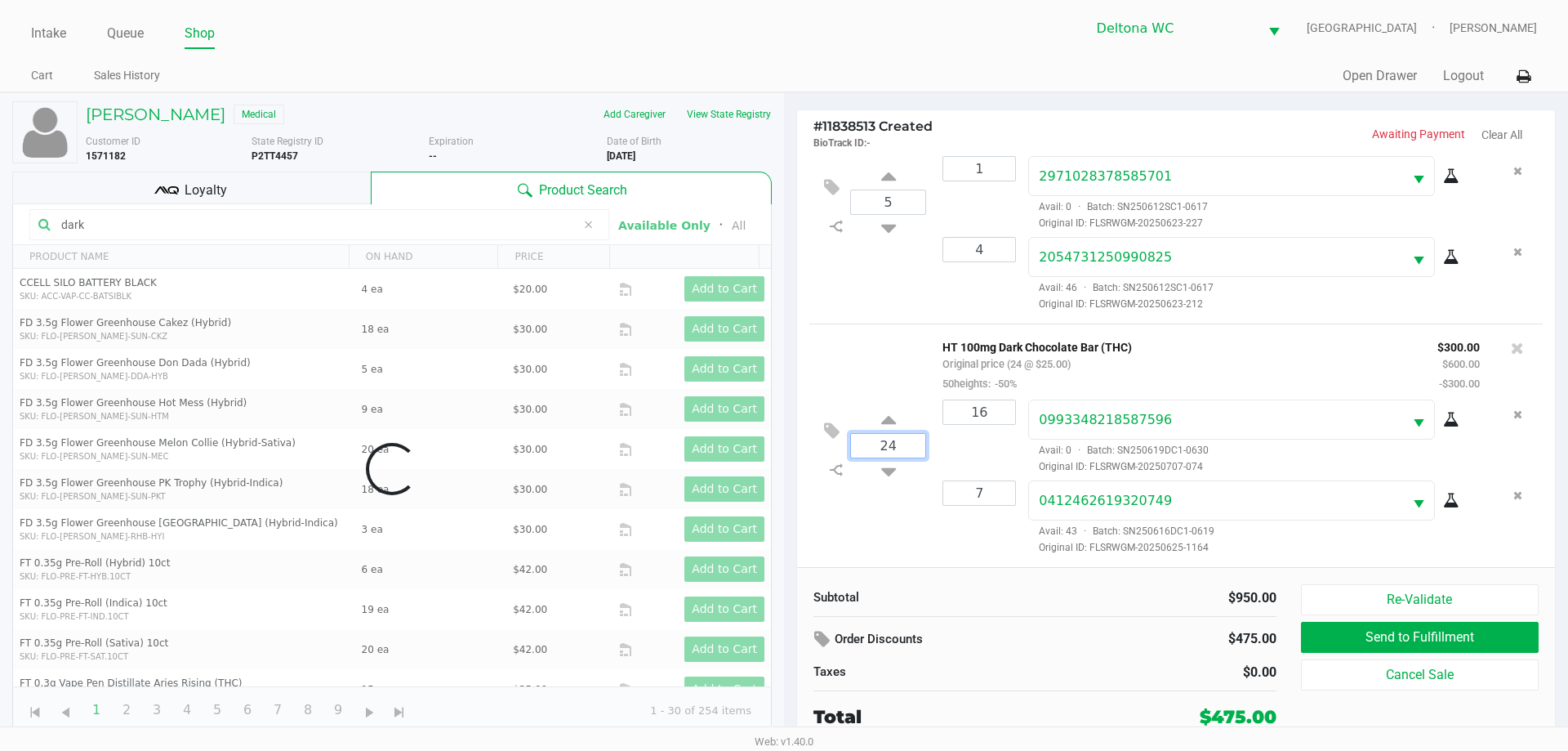
click at [907, 451] on input "24" at bounding box center [888, 446] width 74 height 23
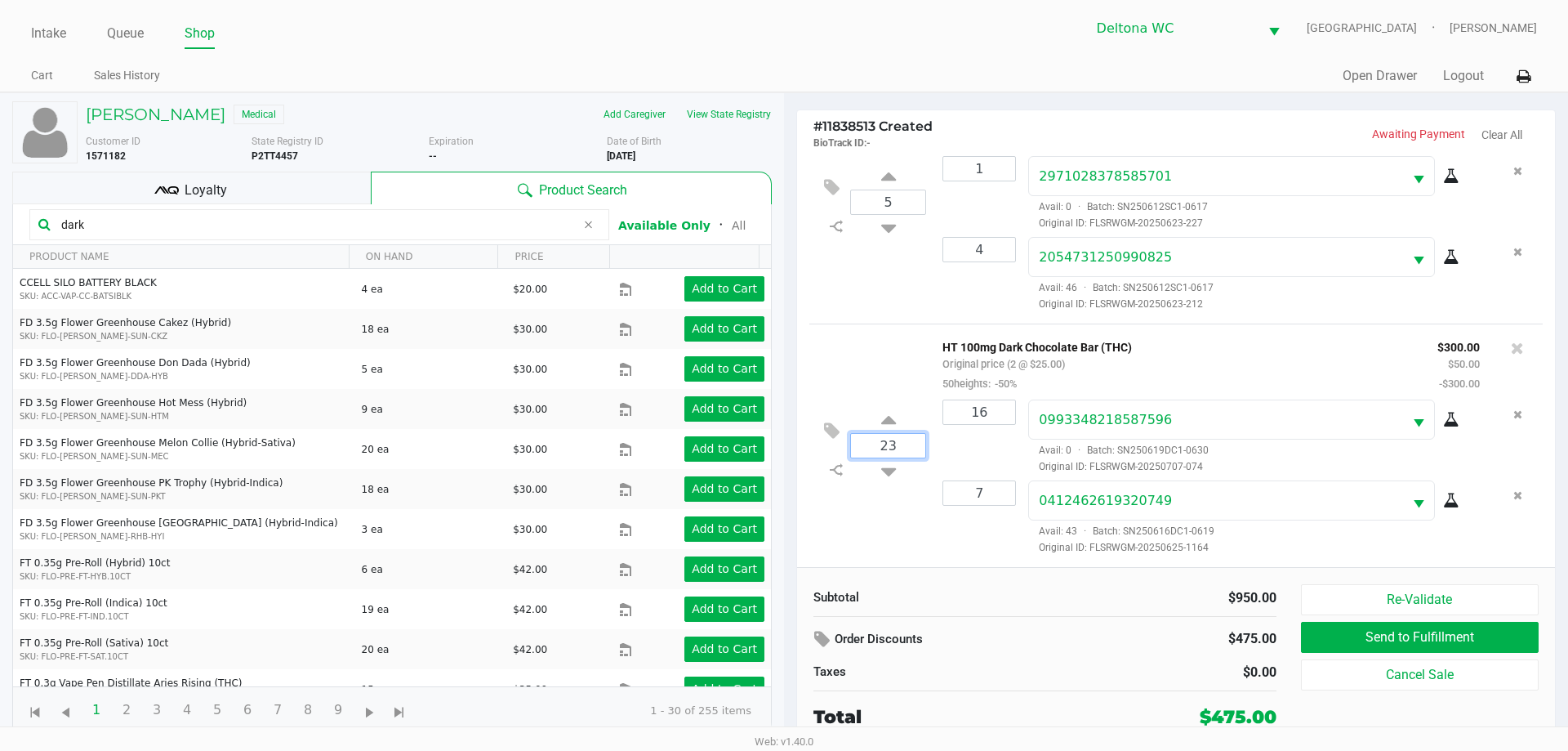
type input "23"
click at [920, 551] on div "[PERSON_NAME] Medical Add Caregiver View State Registry Customer ID 1571182 Sta…" at bounding box center [784, 420] width 1568 height 655
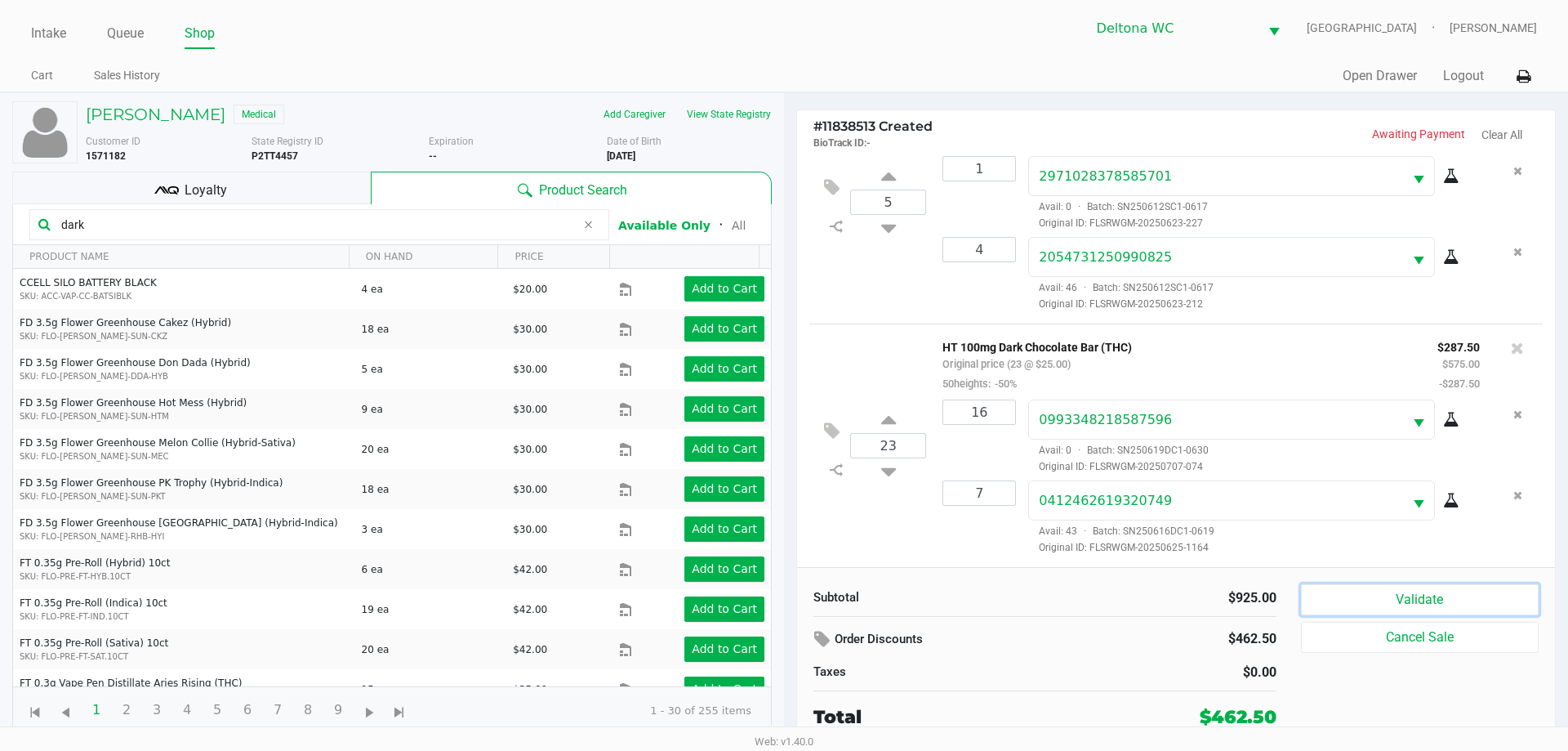
click at [1332, 601] on button "Validate" at bounding box center [1419, 599] width 238 height 31
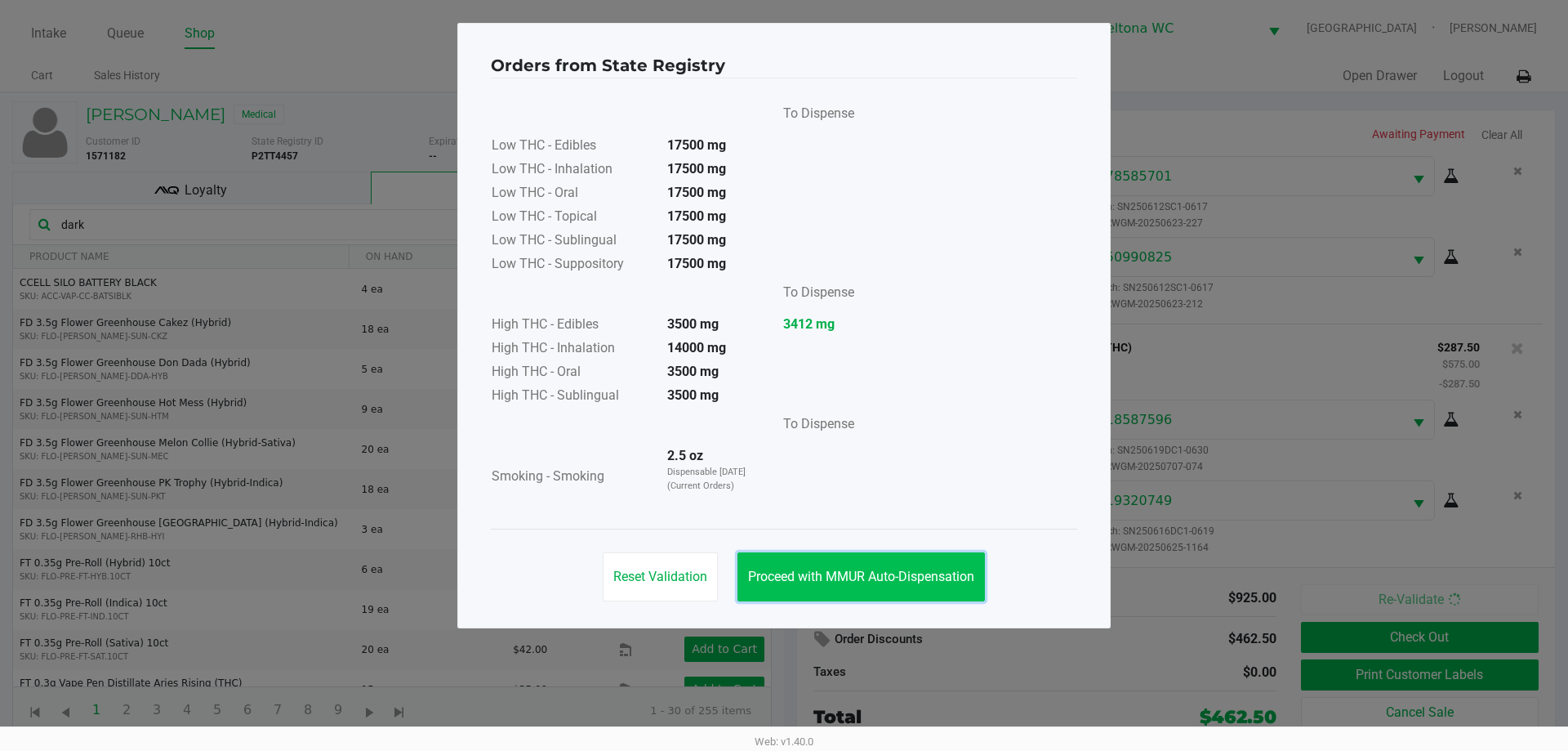
click at [974, 586] on button "Proceed with MMUR Auto-Dispensation" at bounding box center [860, 577] width 247 height 49
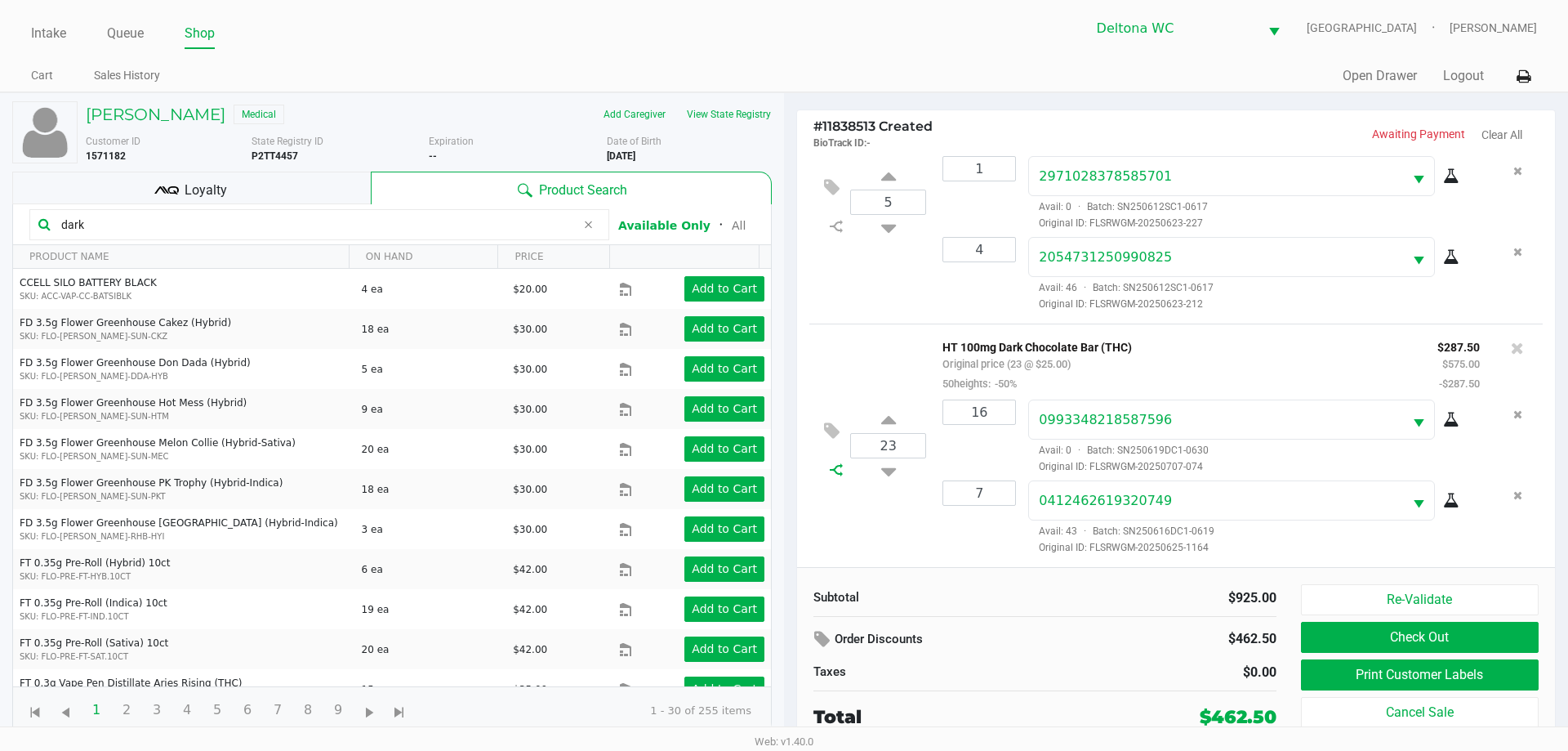
click at [835, 466] on icon at bounding box center [836, 469] width 13 height 13
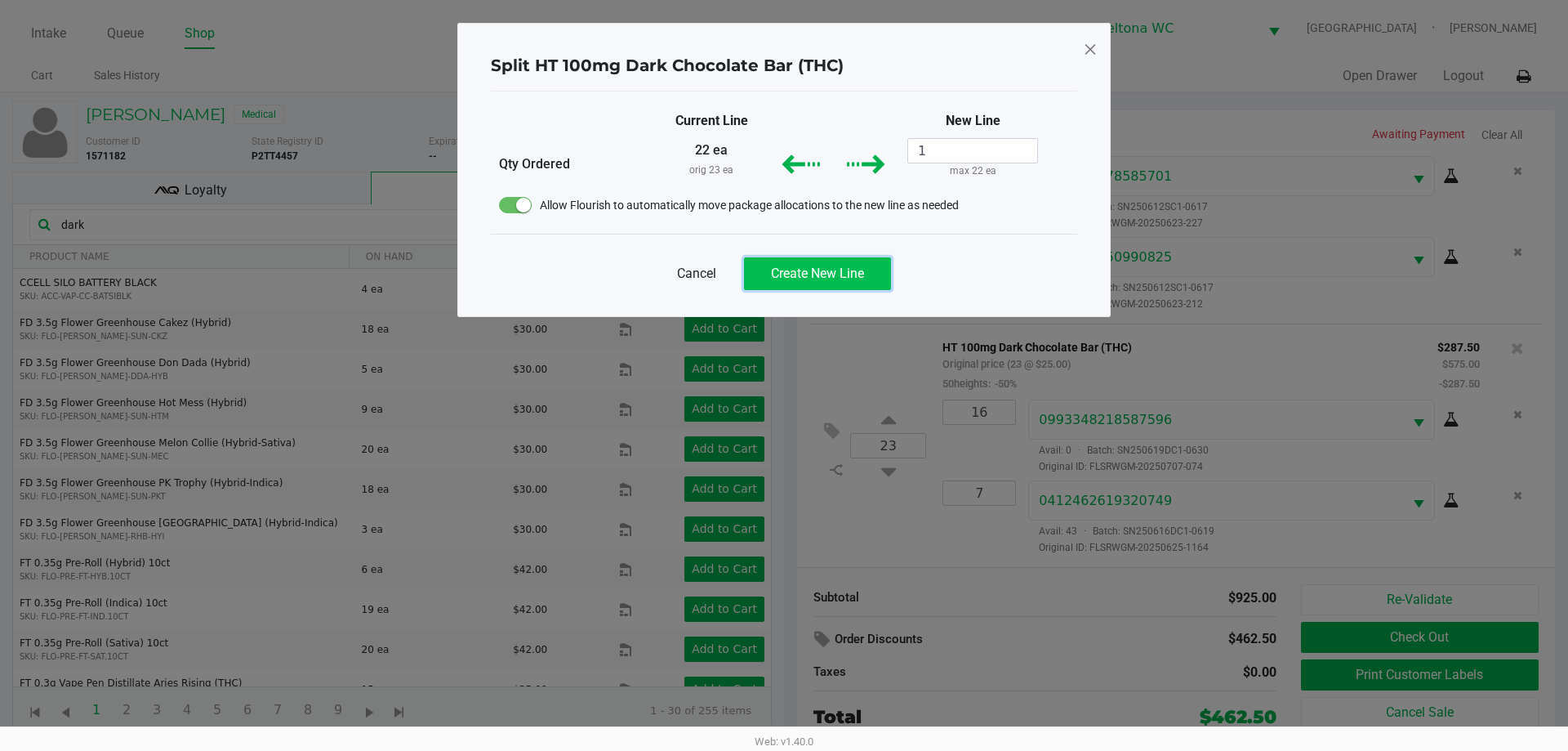
click at [829, 285] on button "Create New Line" at bounding box center [817, 273] width 147 height 32
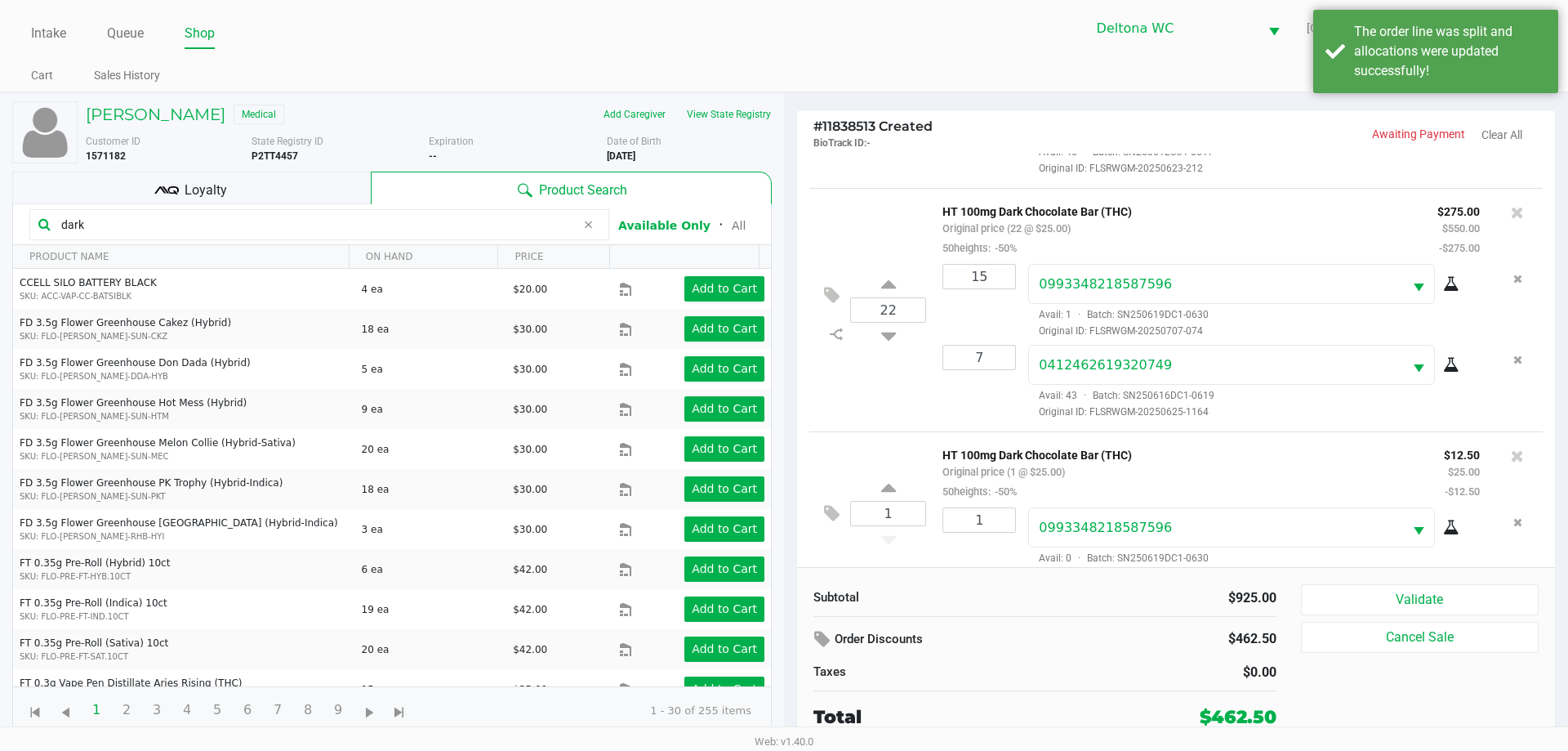
scroll to position [239, 0]
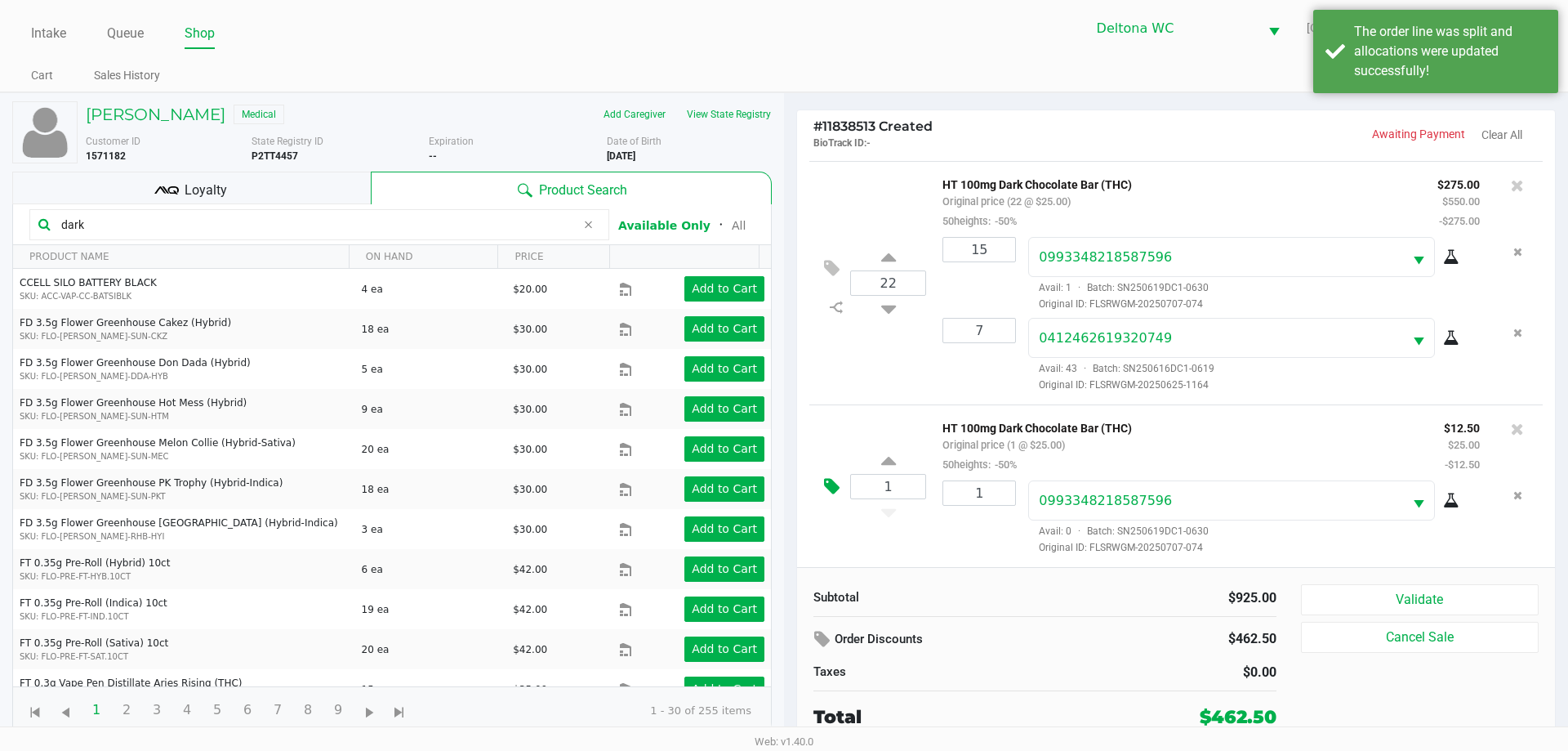
click at [833, 483] on icon at bounding box center [832, 486] width 16 height 19
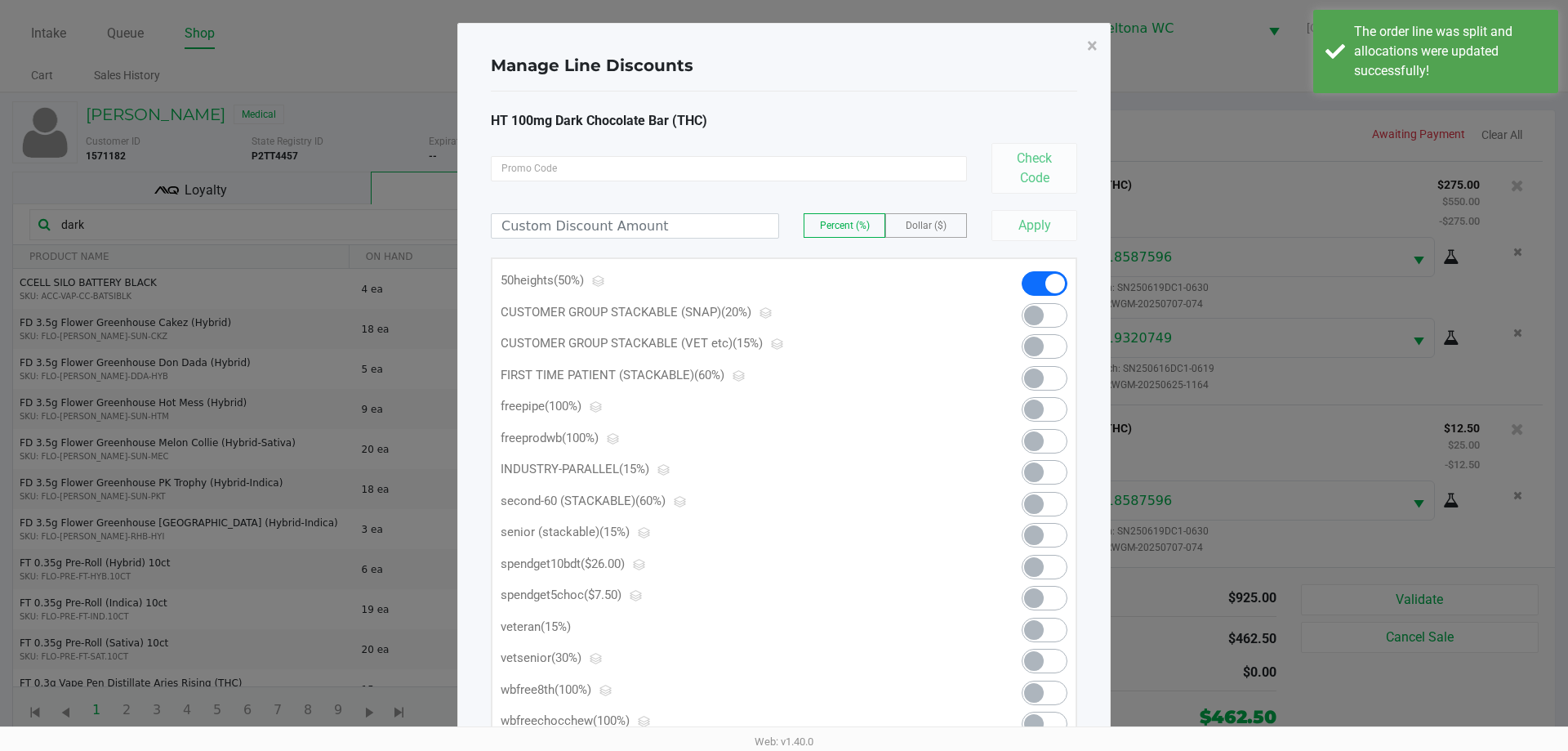
scroll to position [223, 0]
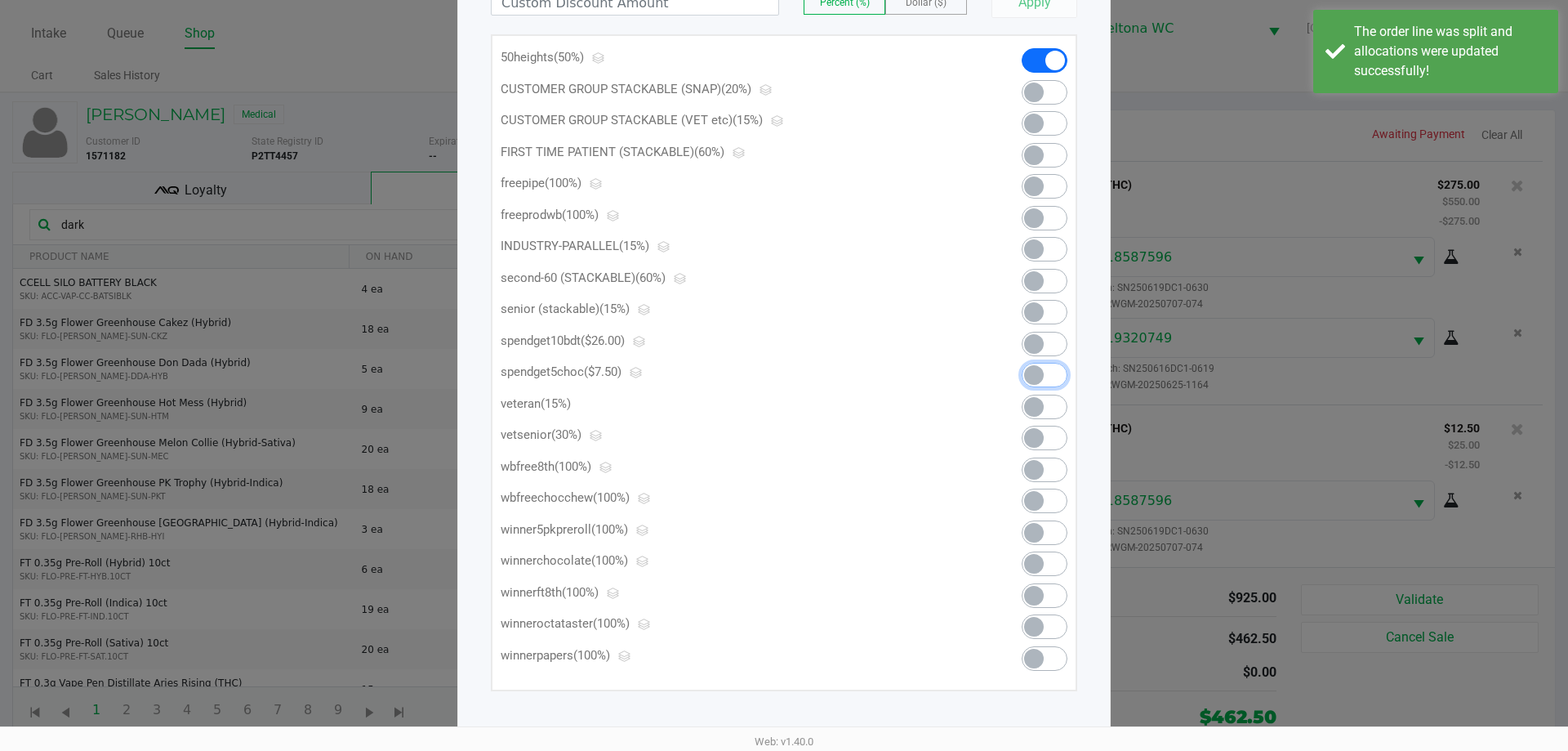
click at [1038, 377] on span at bounding box center [1033, 375] width 20 height 20
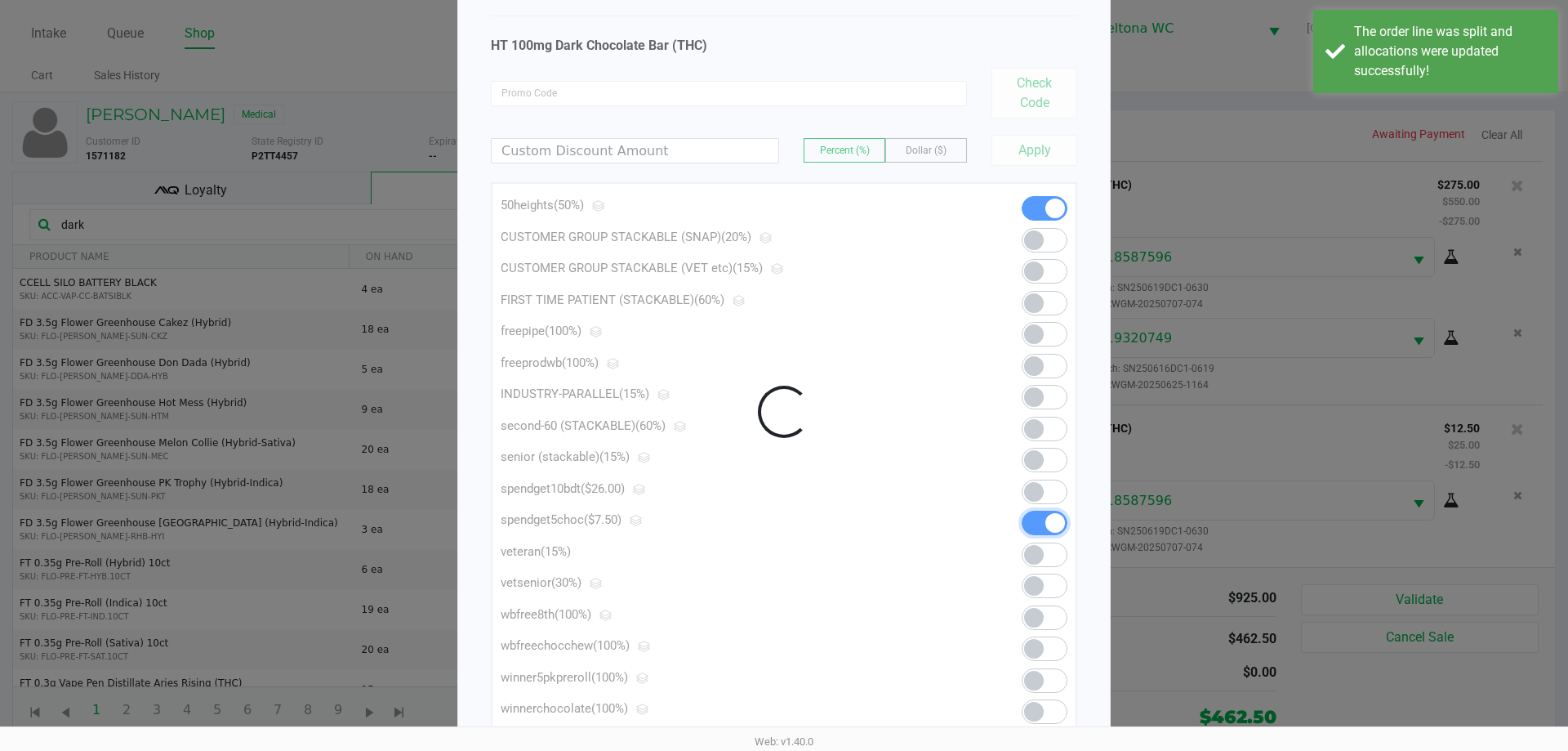
scroll to position [0, 0]
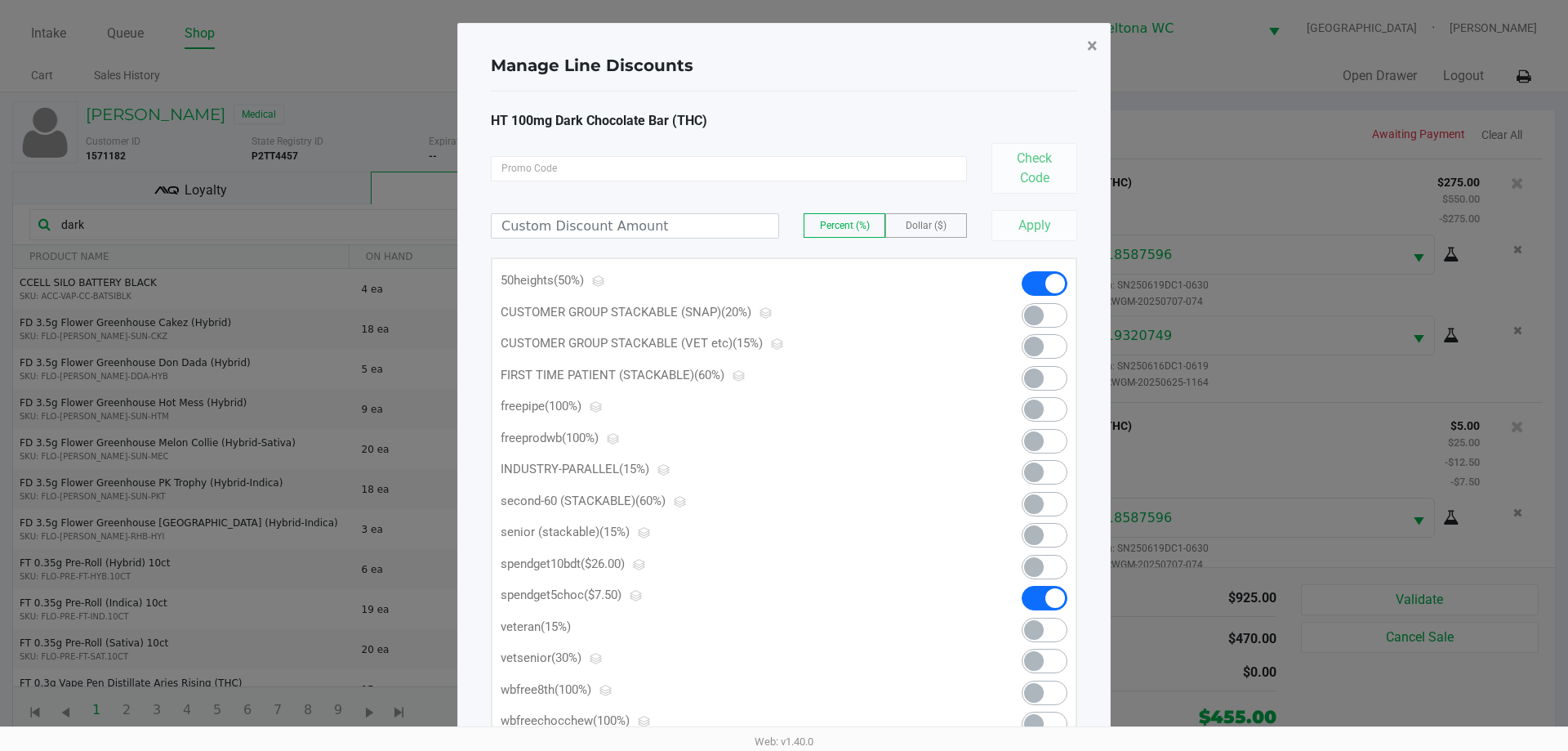
click at [1094, 48] on span "×" at bounding box center [1092, 45] width 11 height 22
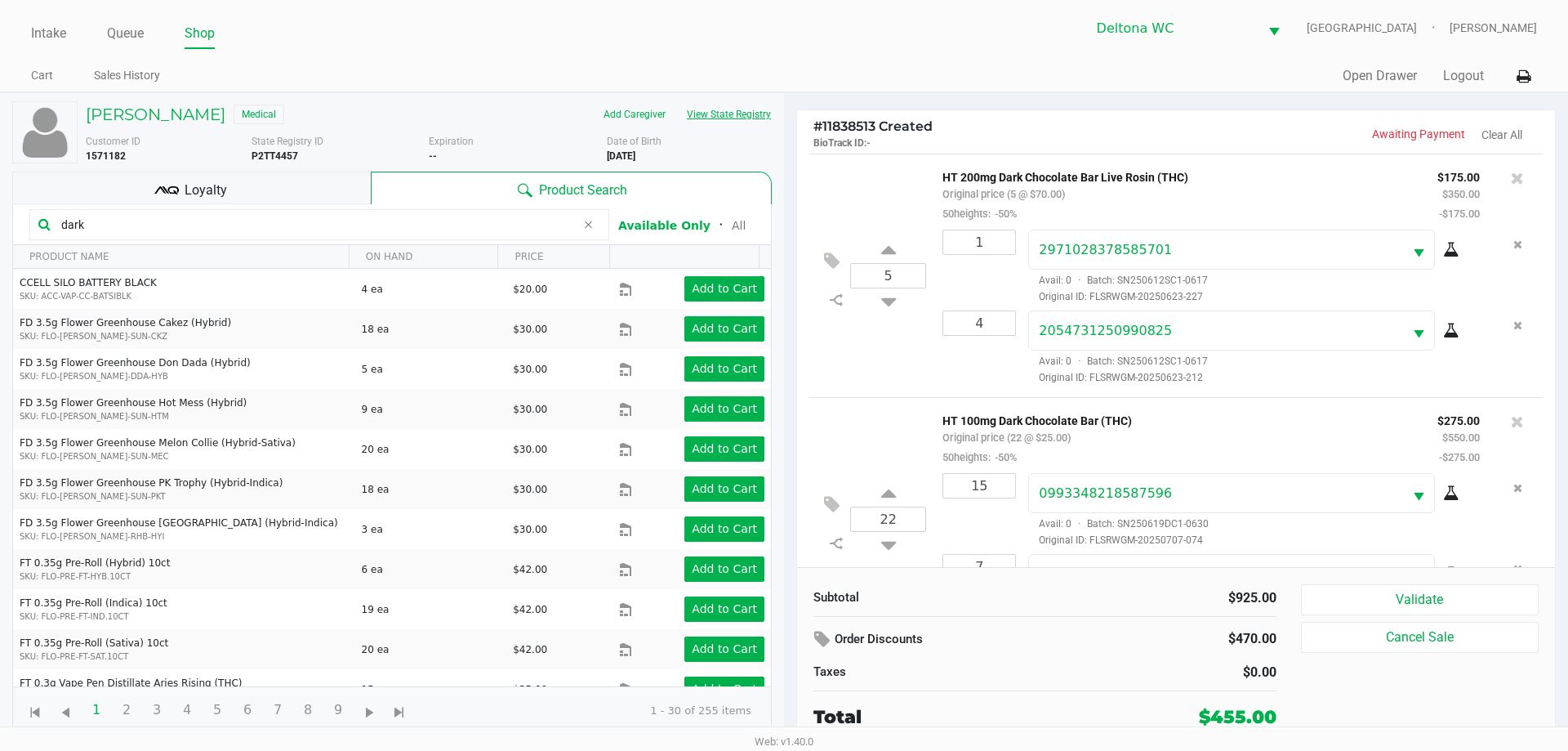
click at [703, 119] on button "View State Registry" at bounding box center [724, 114] width 96 height 26
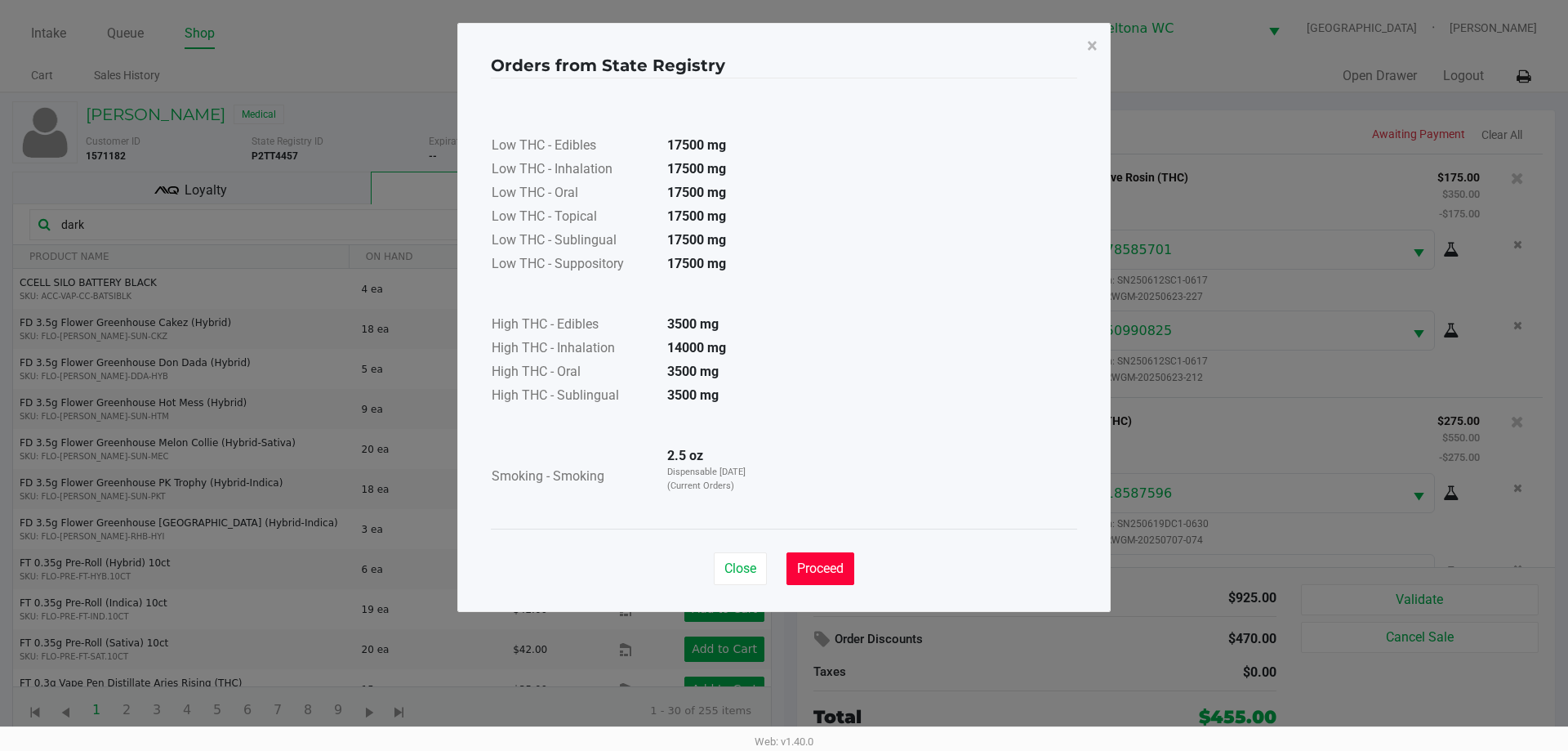
click at [821, 555] on button "Proceed" at bounding box center [819, 568] width 67 height 32
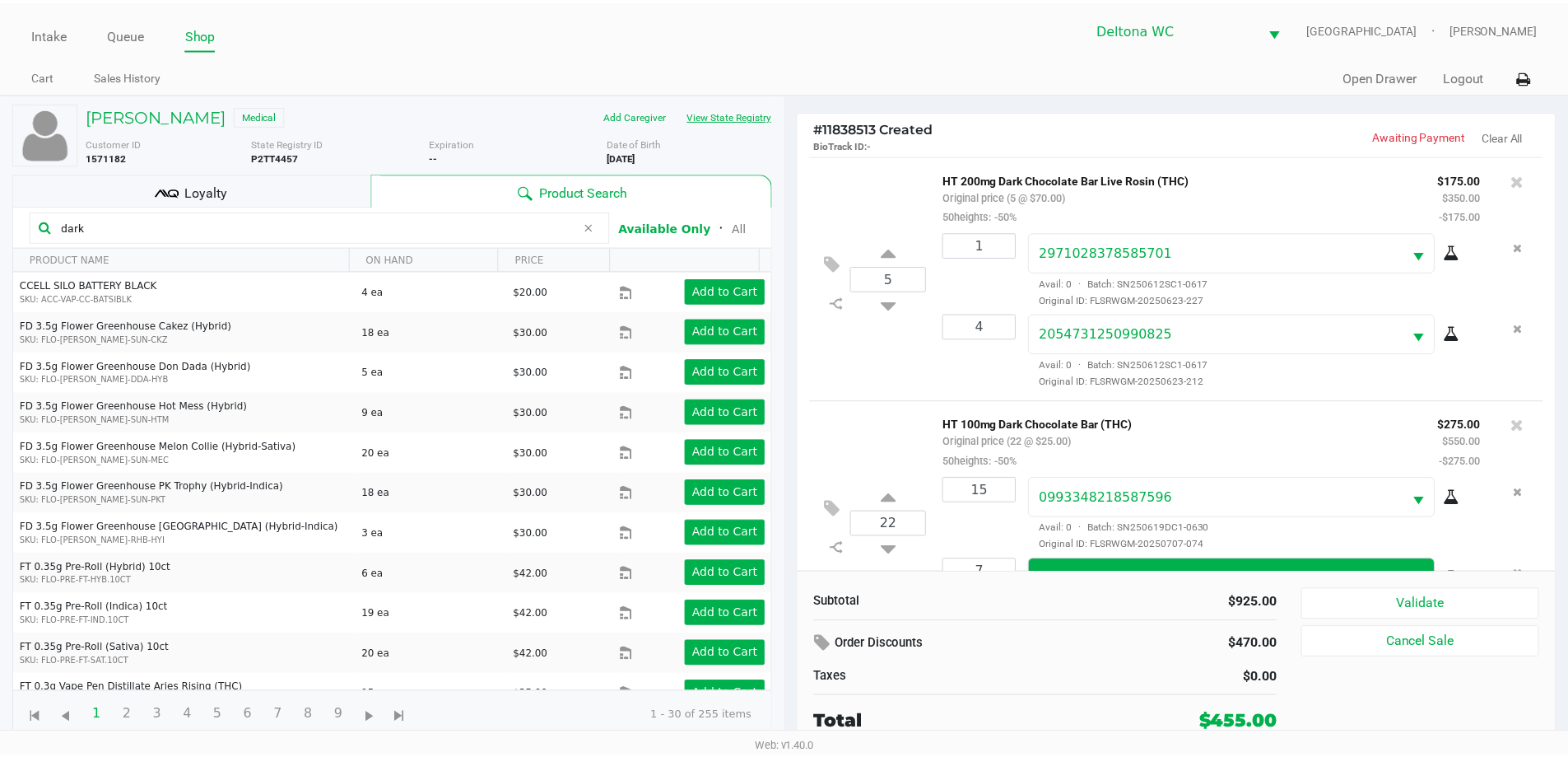
scroll to position [260, 0]
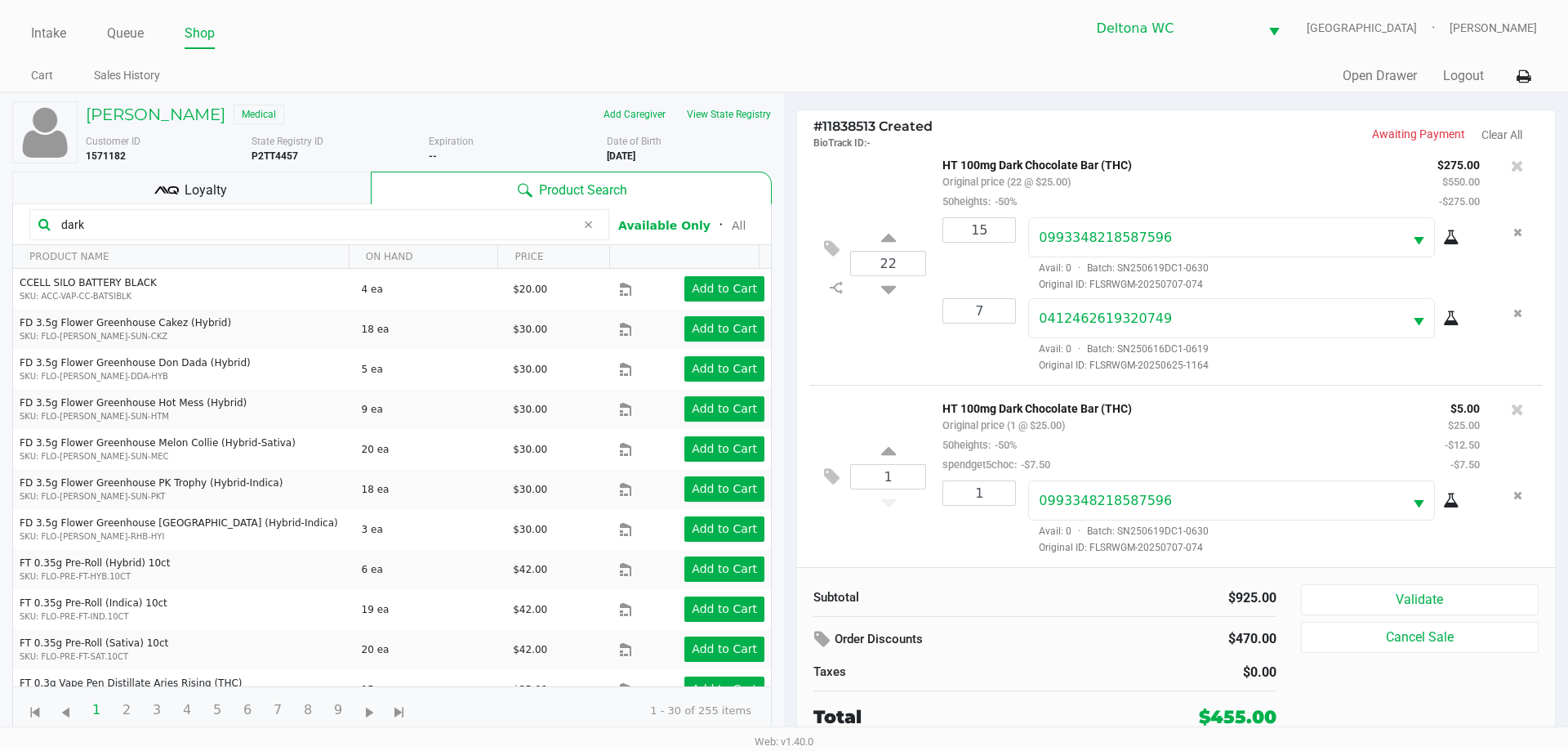
click at [273, 199] on div "Loyalty" at bounding box center [192, 187] width 359 height 32
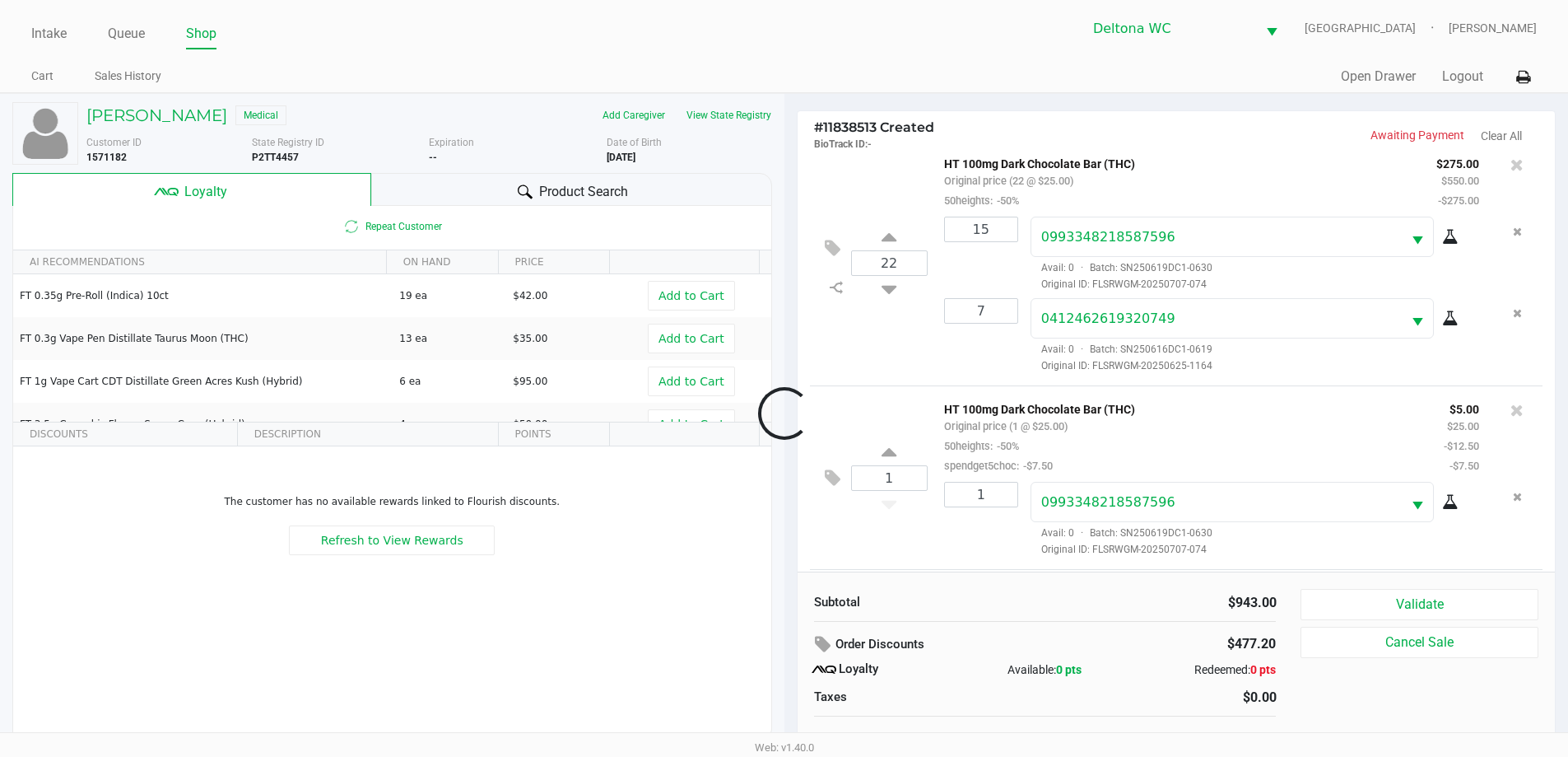
scroll to position [425, 0]
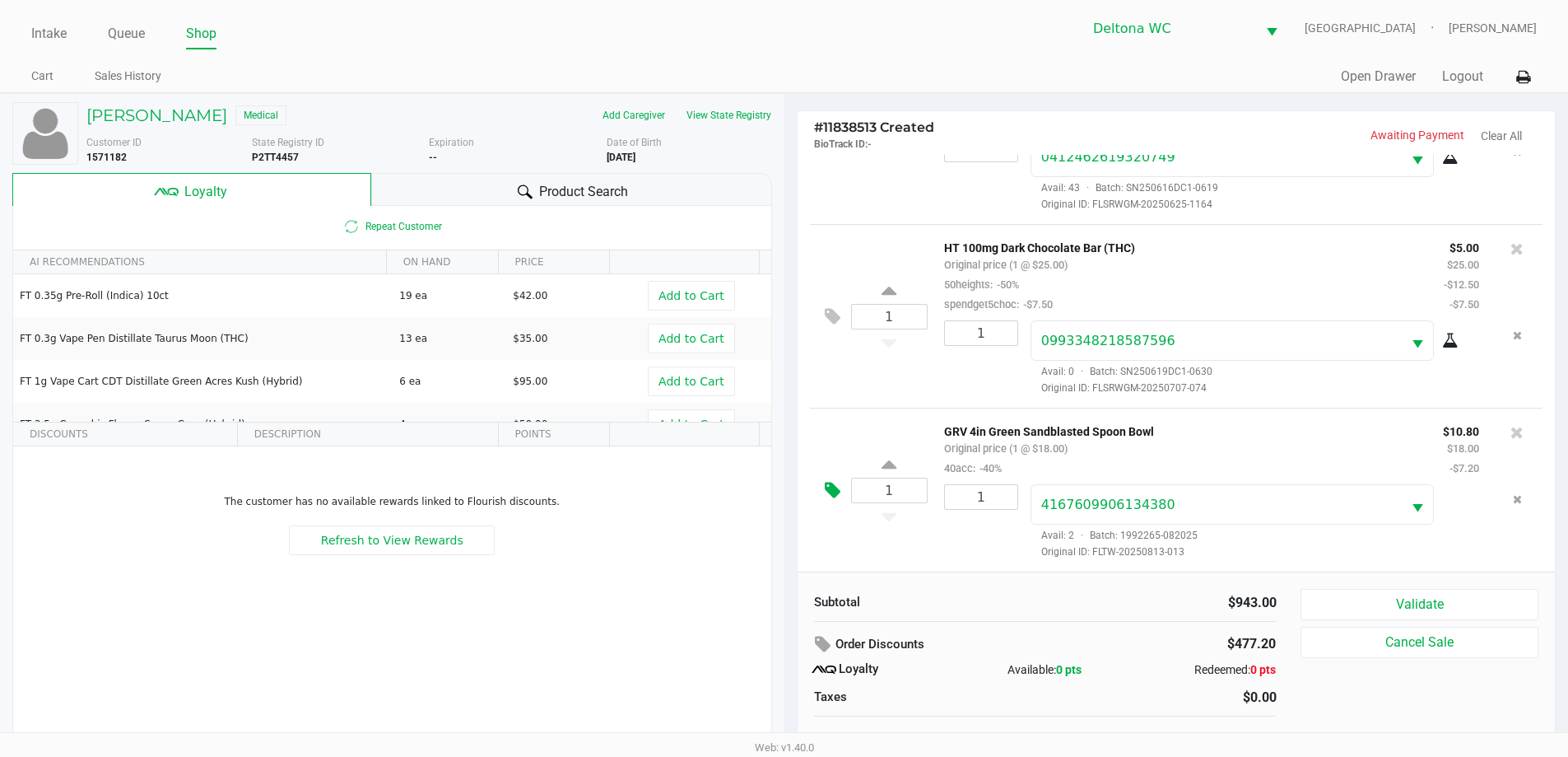
click at [832, 481] on icon at bounding box center [833, 490] width 16 height 19
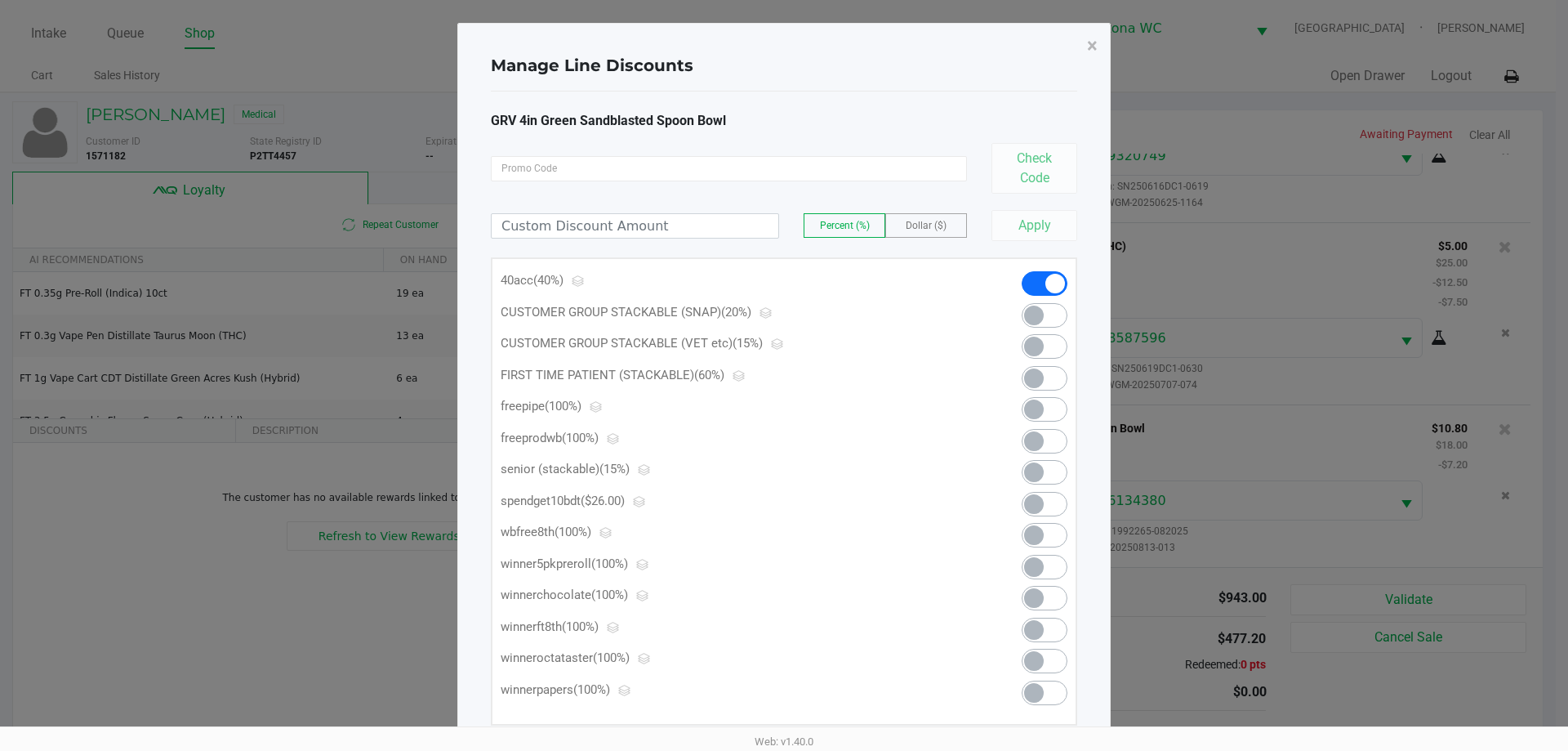
click at [1024, 409] on span at bounding box center [1033, 409] width 20 height 20
click at [1093, 46] on span "×" at bounding box center [1092, 45] width 11 height 22
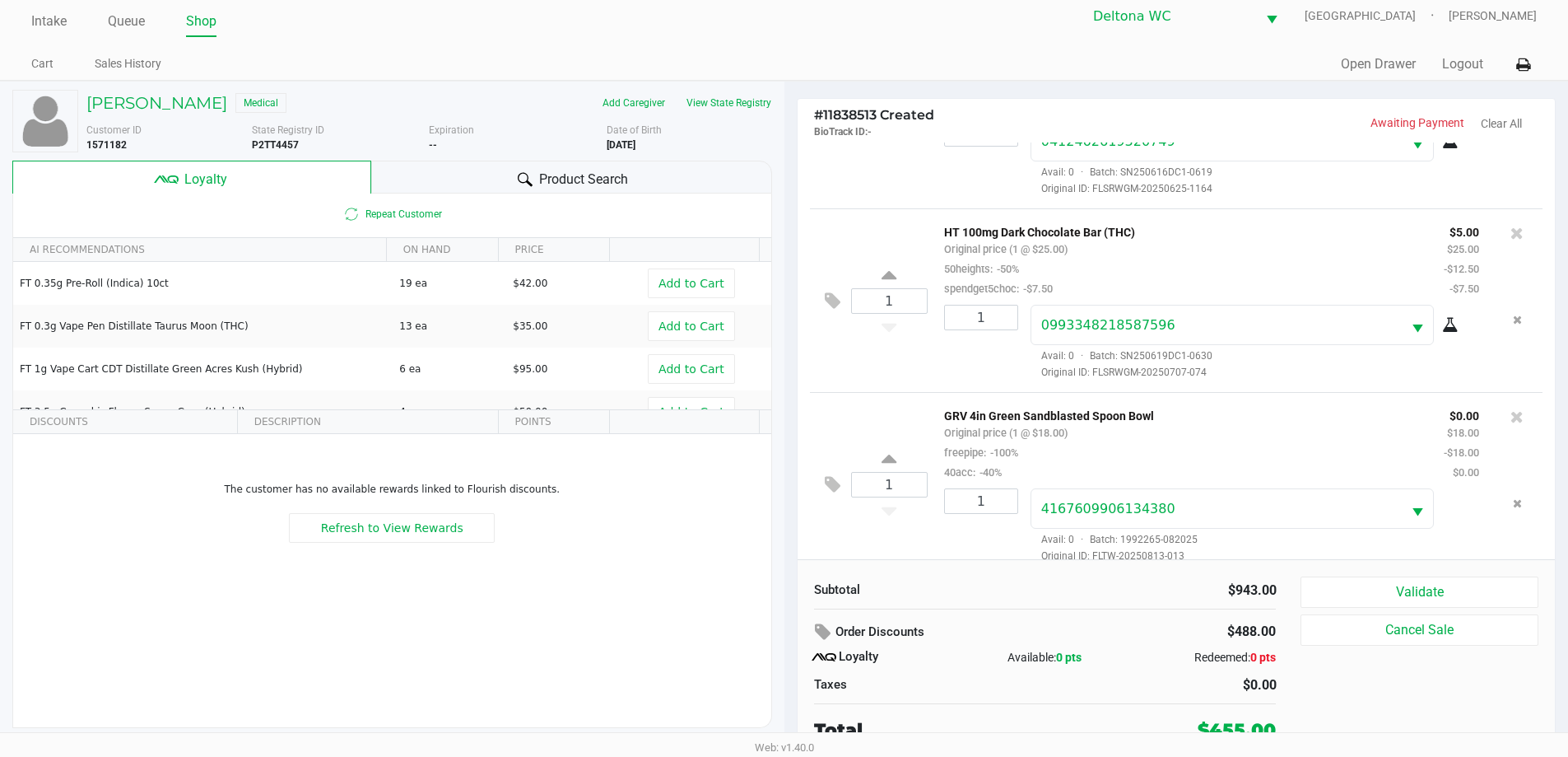
scroll to position [17, 0]
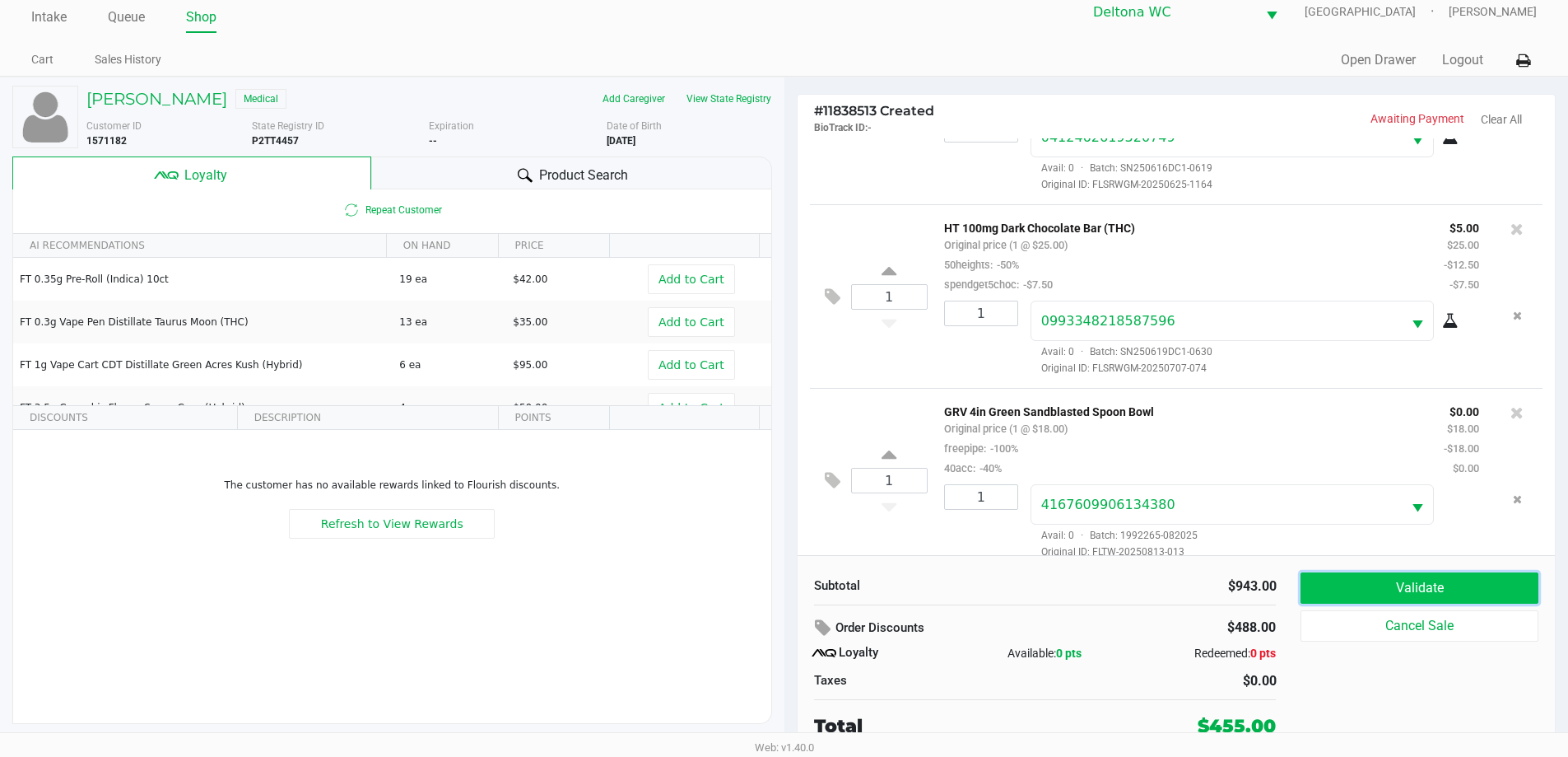
click at [1367, 595] on button "Validate" at bounding box center [1419, 588] width 238 height 32
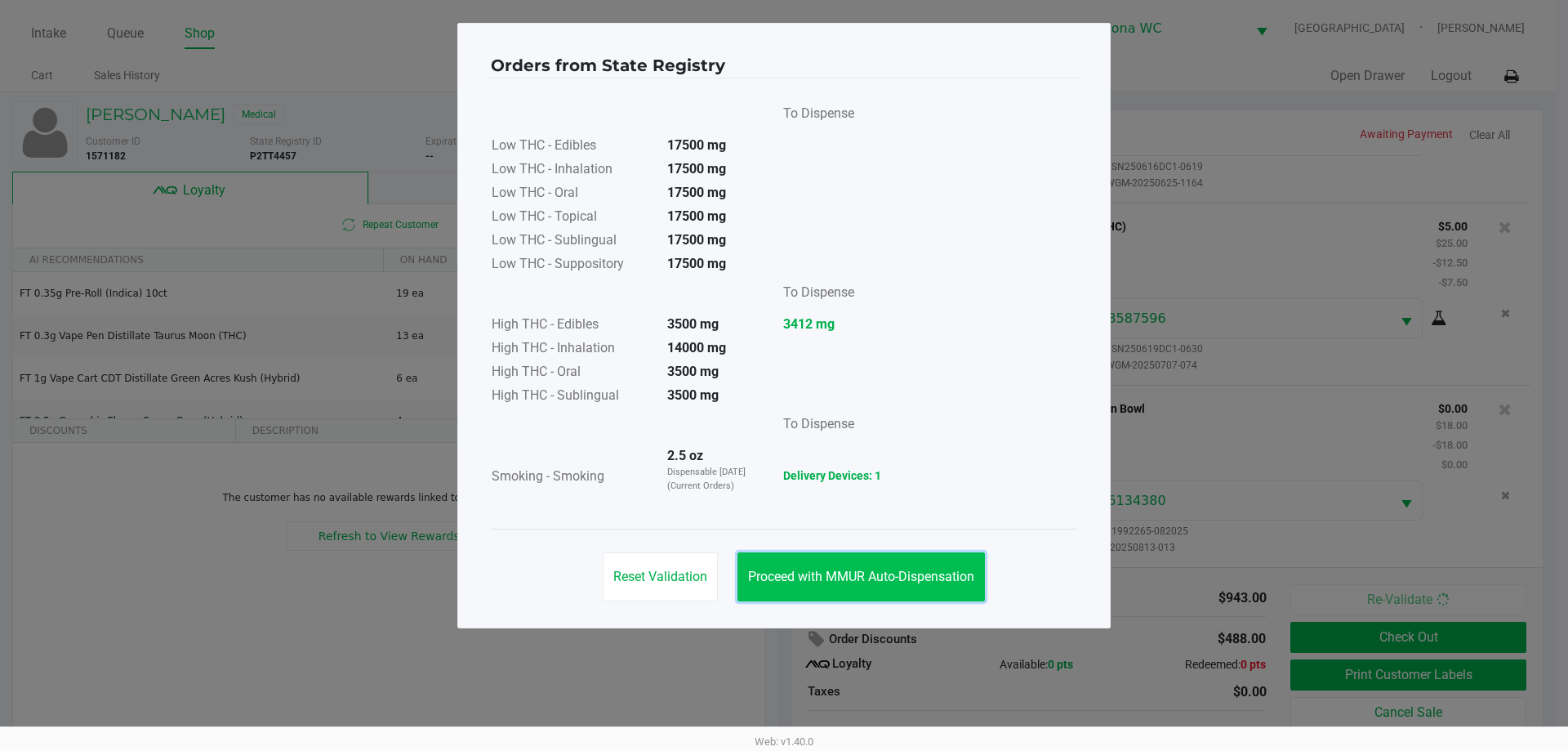
click at [925, 578] on span "Proceed with MMUR Auto-Dispensation" at bounding box center [860, 576] width 226 height 16
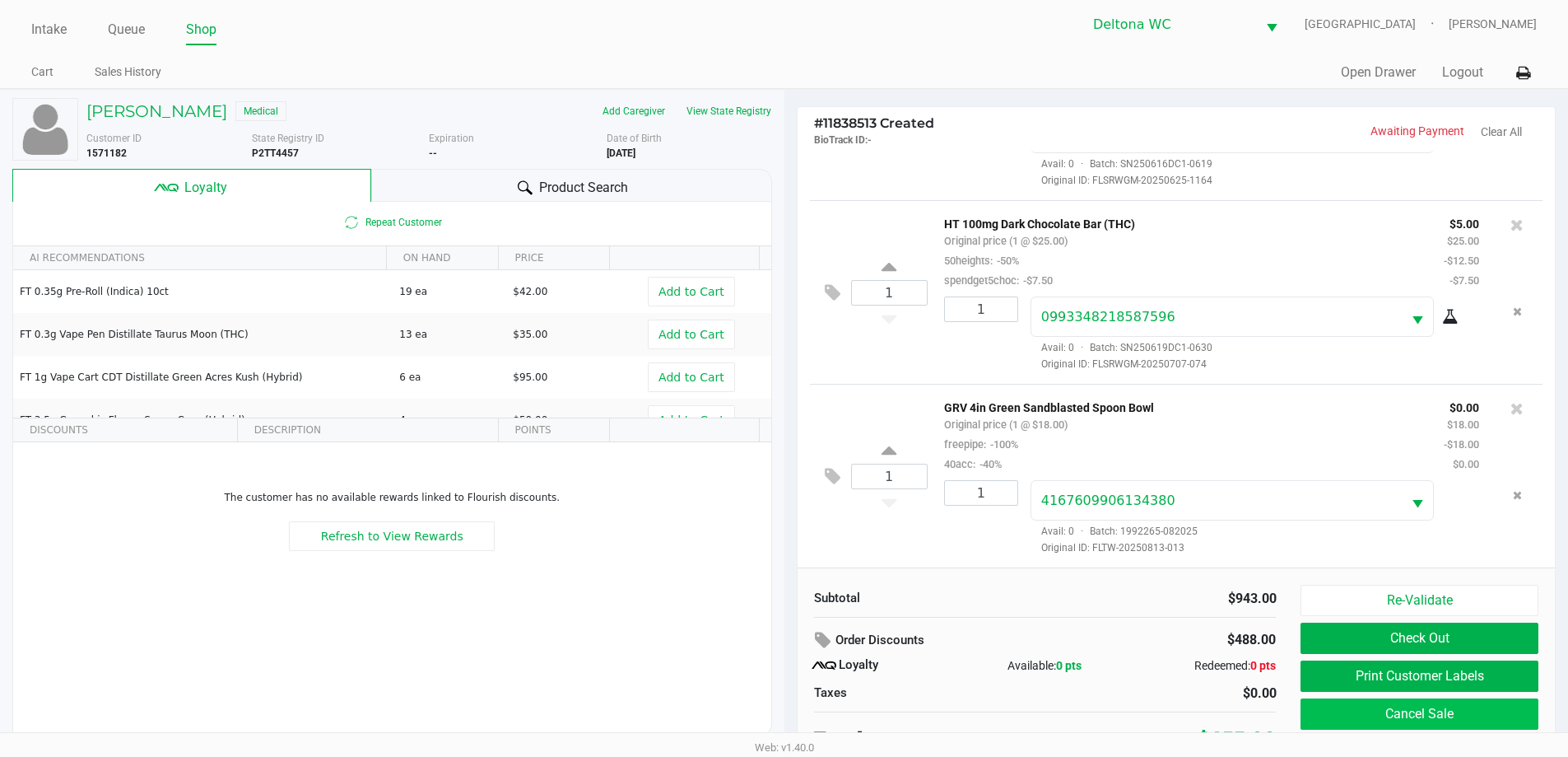
scroll to position [17, 0]
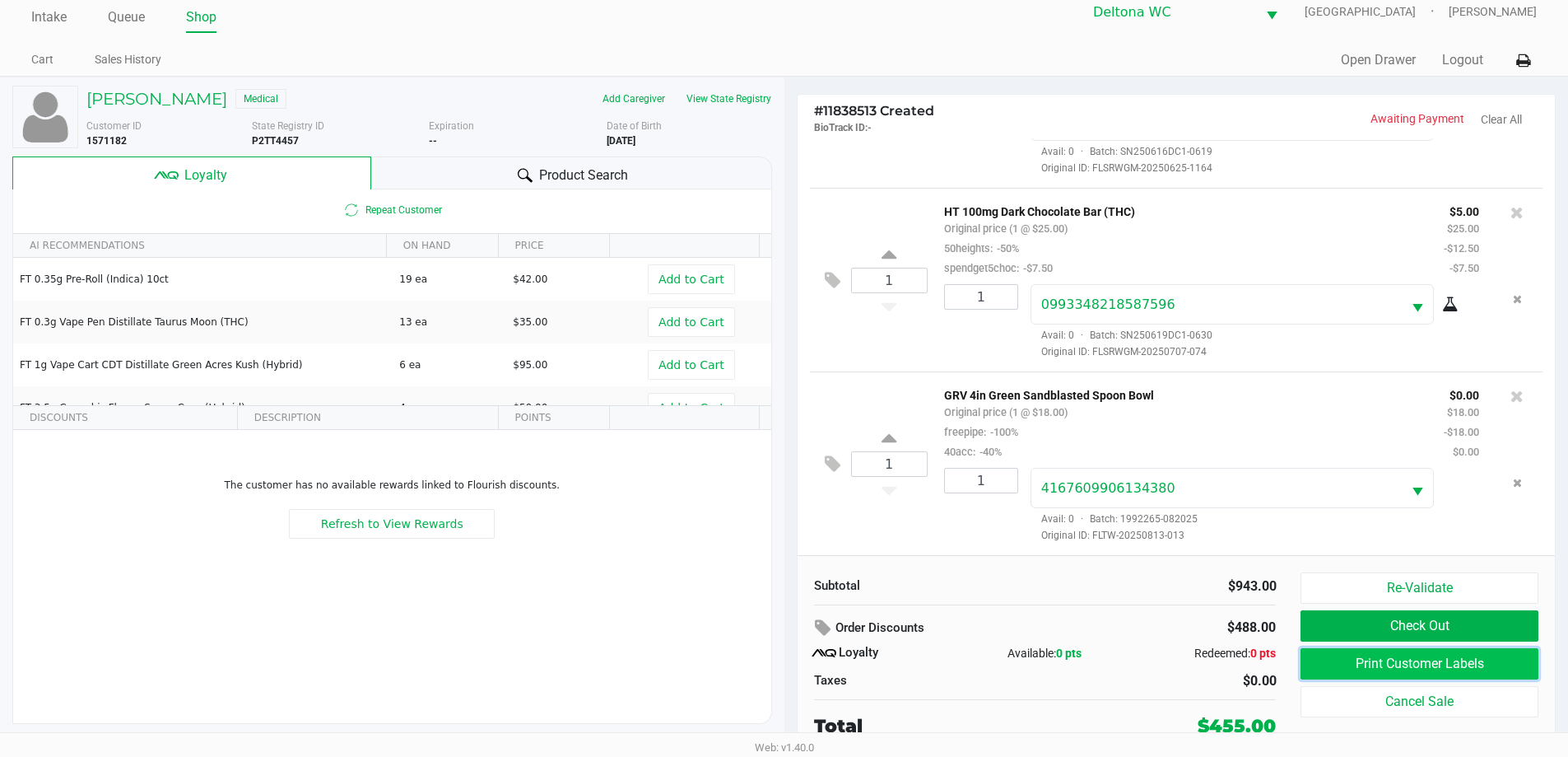
click at [1432, 665] on button "Print Customer Labels" at bounding box center [1419, 663] width 238 height 32
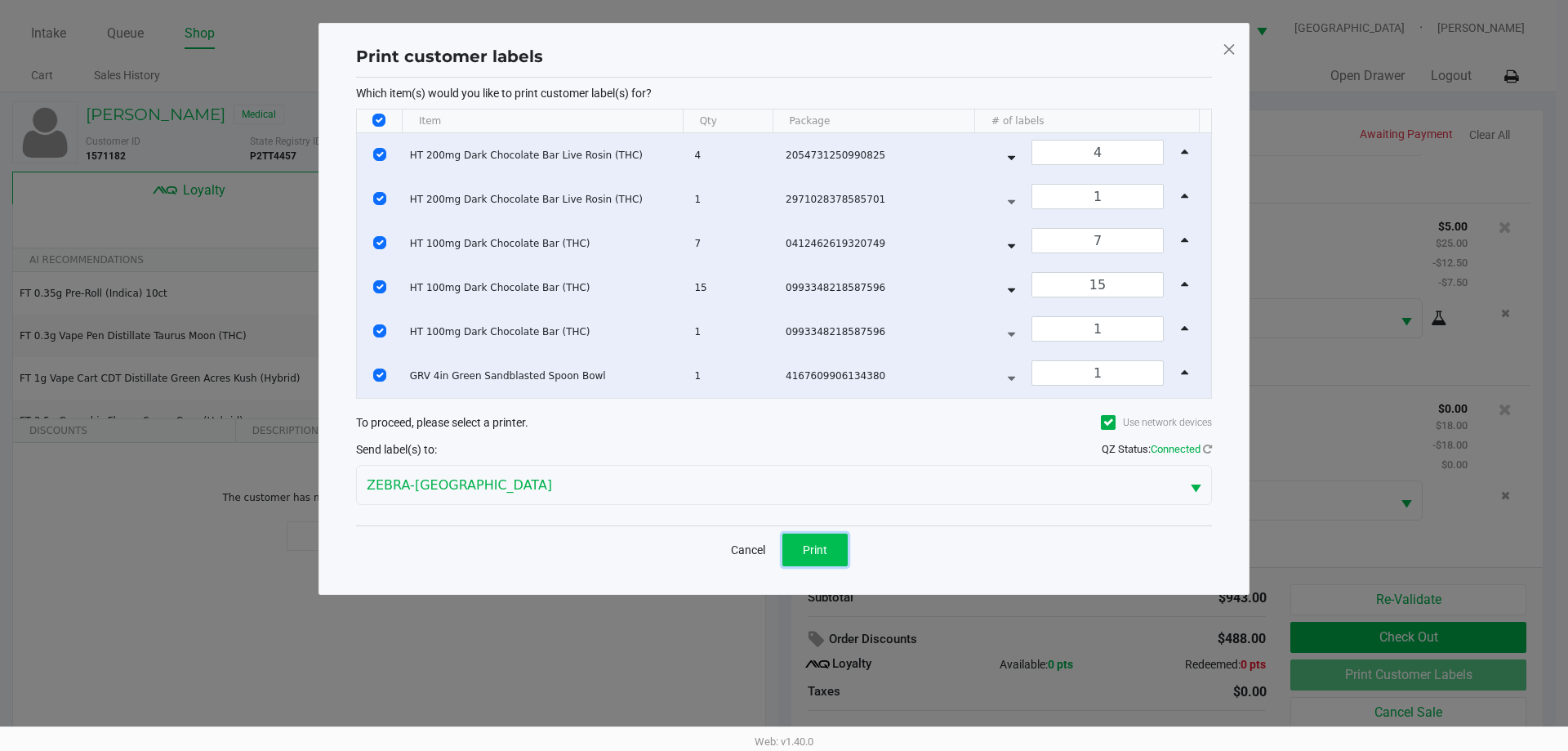
click at [808, 551] on span "Print" at bounding box center [814, 549] width 24 height 13
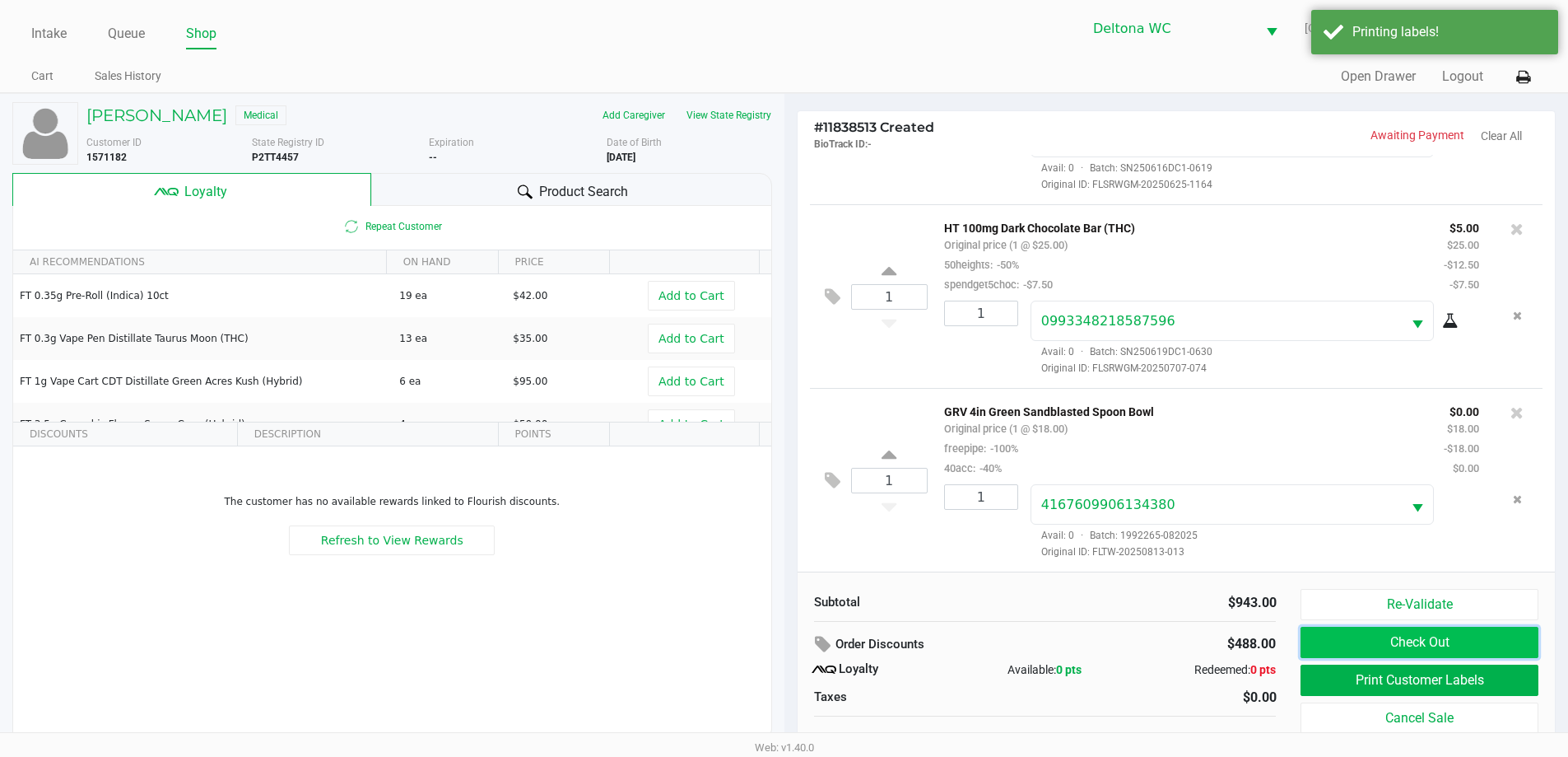
click at [1457, 636] on button "Check Out" at bounding box center [1419, 643] width 238 height 32
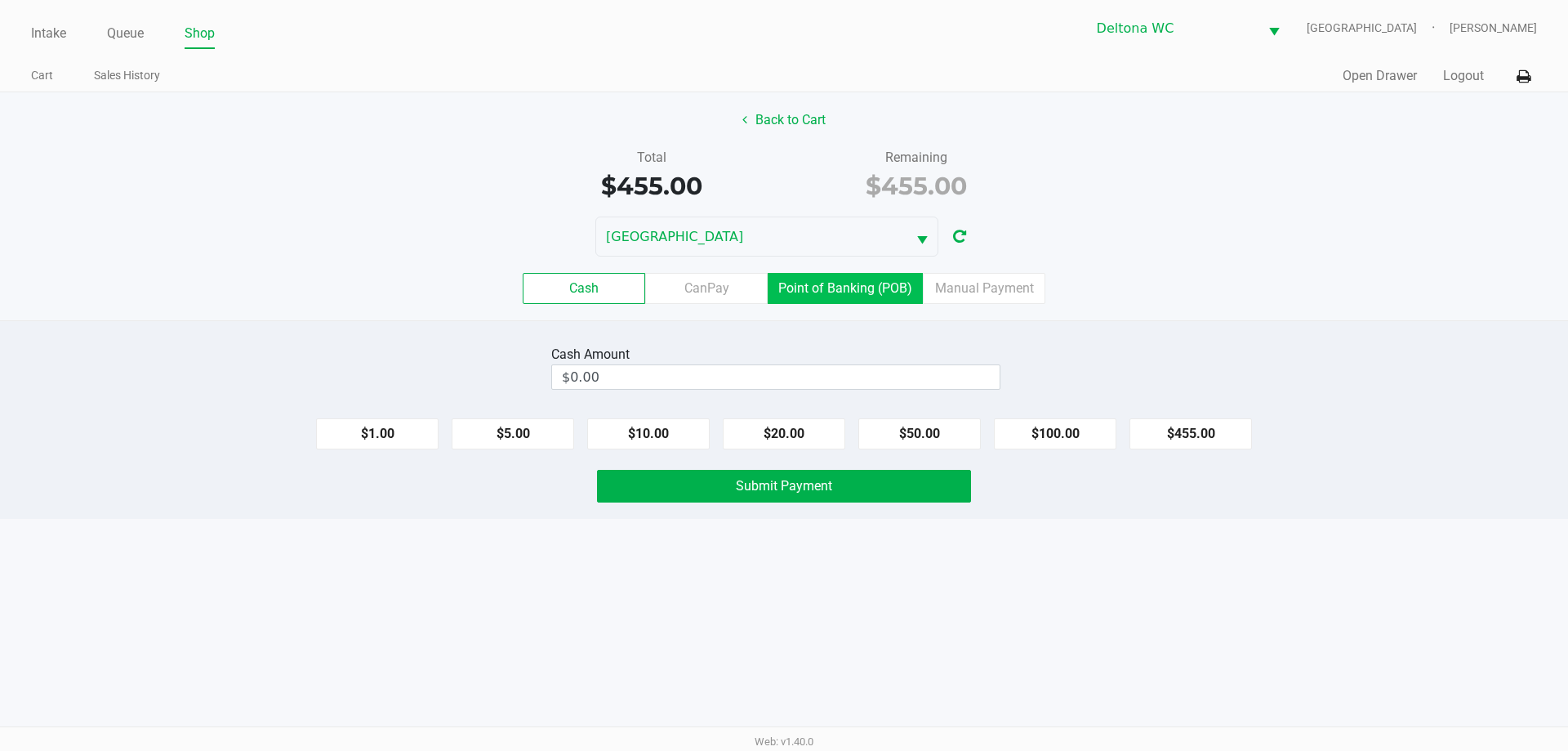
click at [772, 274] on label "Point of Banking (POB)" at bounding box center [845, 288] width 155 height 31
click at [0, 0] on 7 "Point of Banking (POB)" at bounding box center [0, 0] width 0 height 0
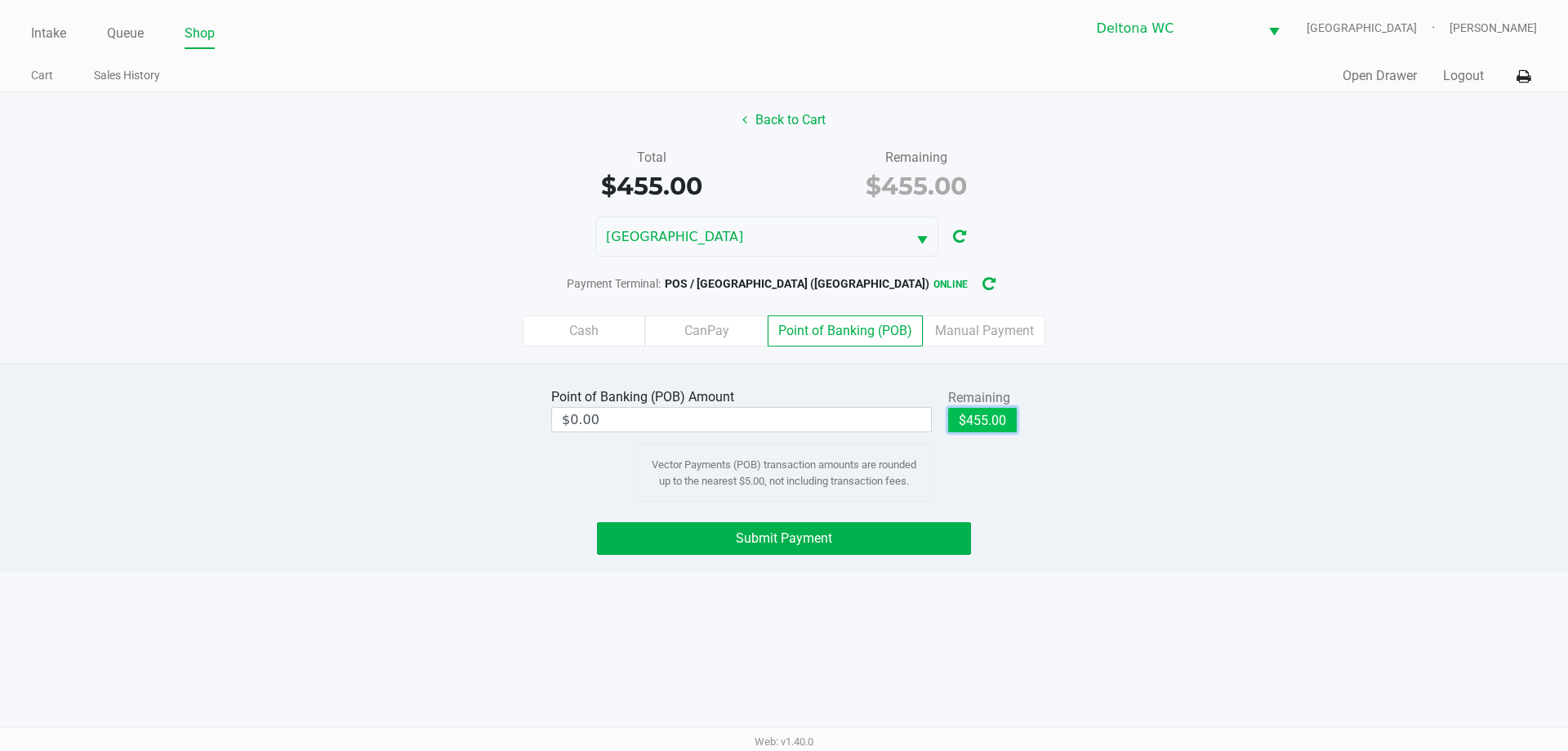
click at [969, 421] on button "$455.00" at bounding box center [982, 420] width 68 height 24
type input "$455.00"
click at [904, 545] on button "Submit Payment" at bounding box center [784, 538] width 374 height 32
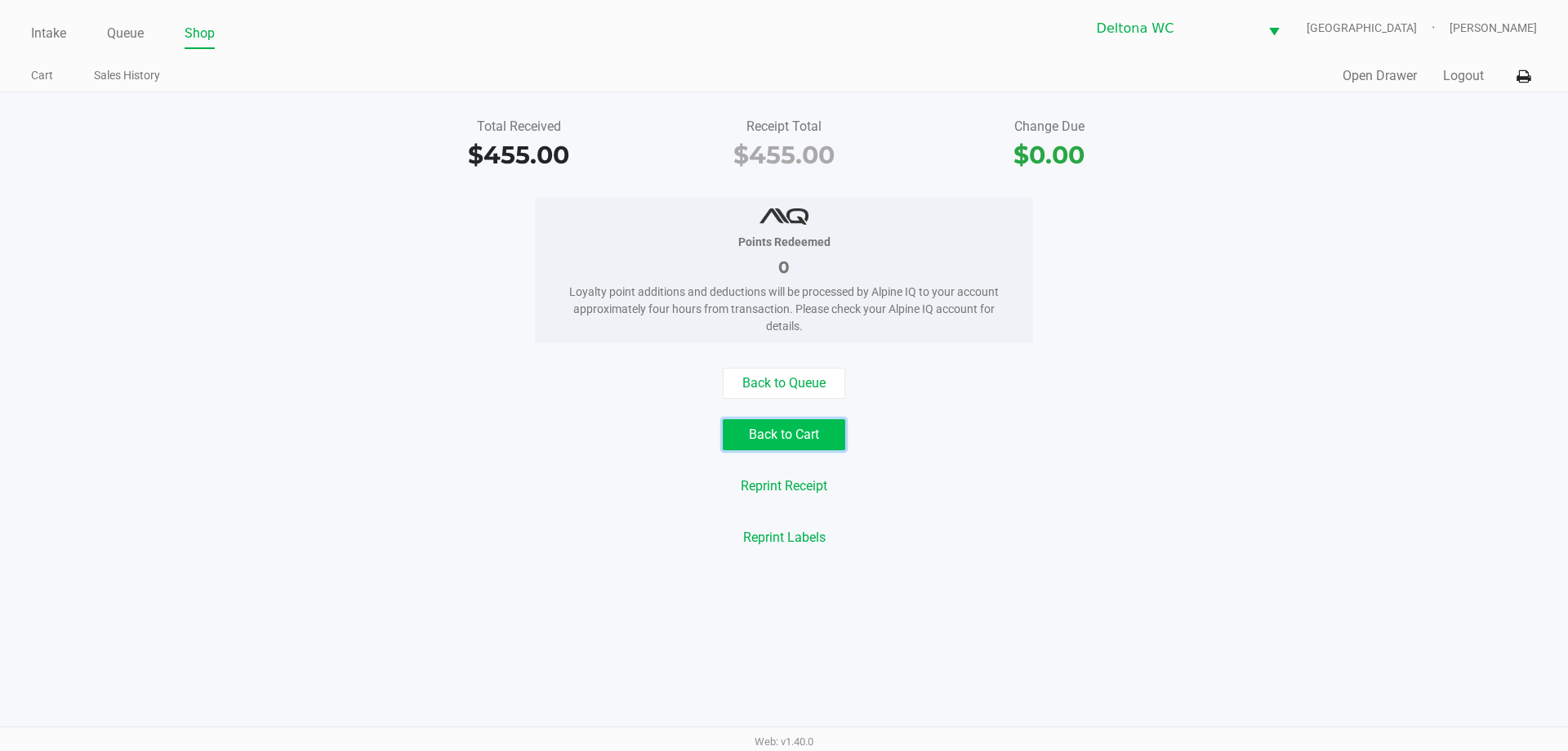
click at [811, 426] on button "Back to Cart" at bounding box center [783, 434] width 122 height 31
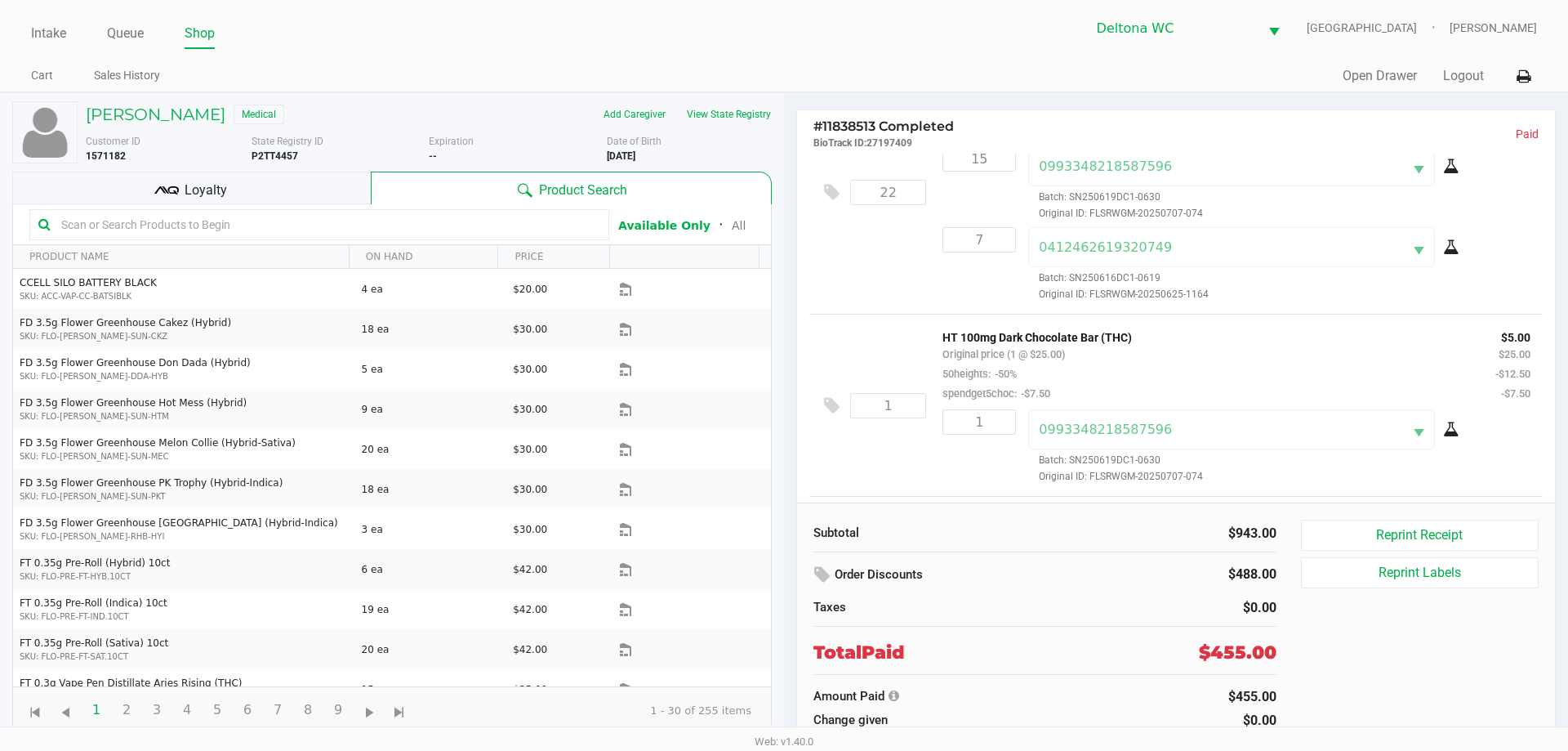
scroll to position [506, 0]
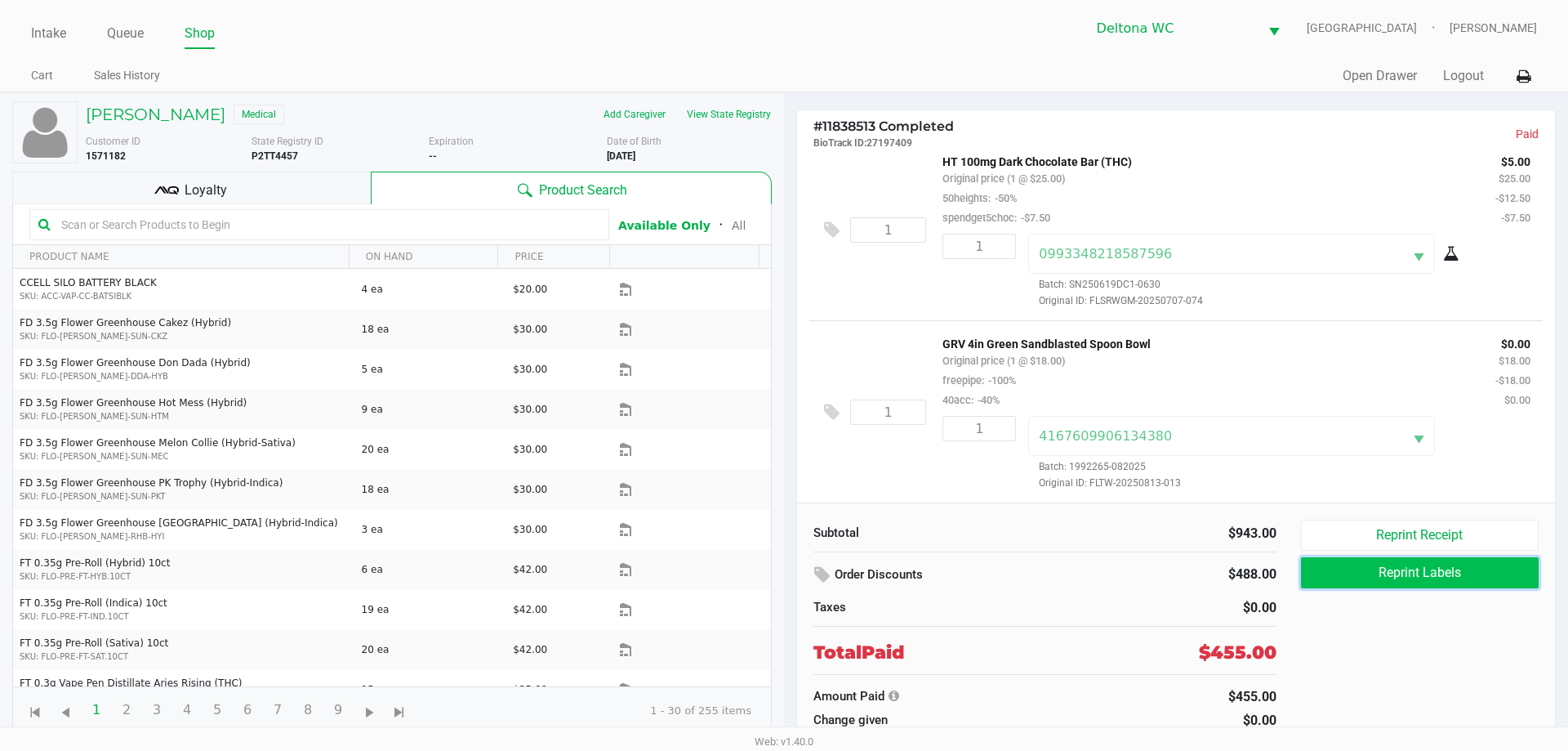
click at [1414, 582] on button "Reprint Labels" at bounding box center [1419, 573] width 238 height 31
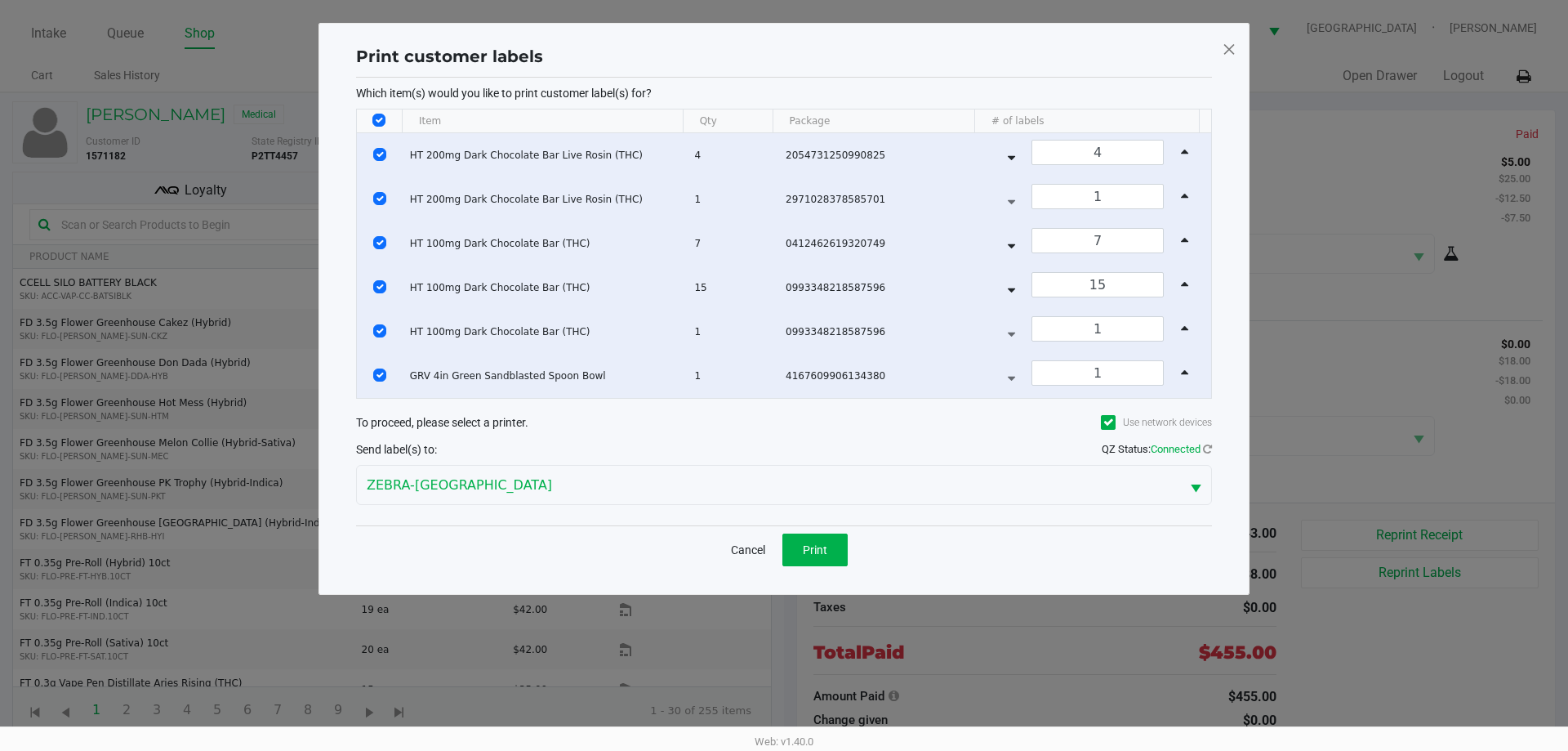
click at [374, 117] on input "Select All Rows" at bounding box center [378, 119] width 13 height 13
checkbox input "false"
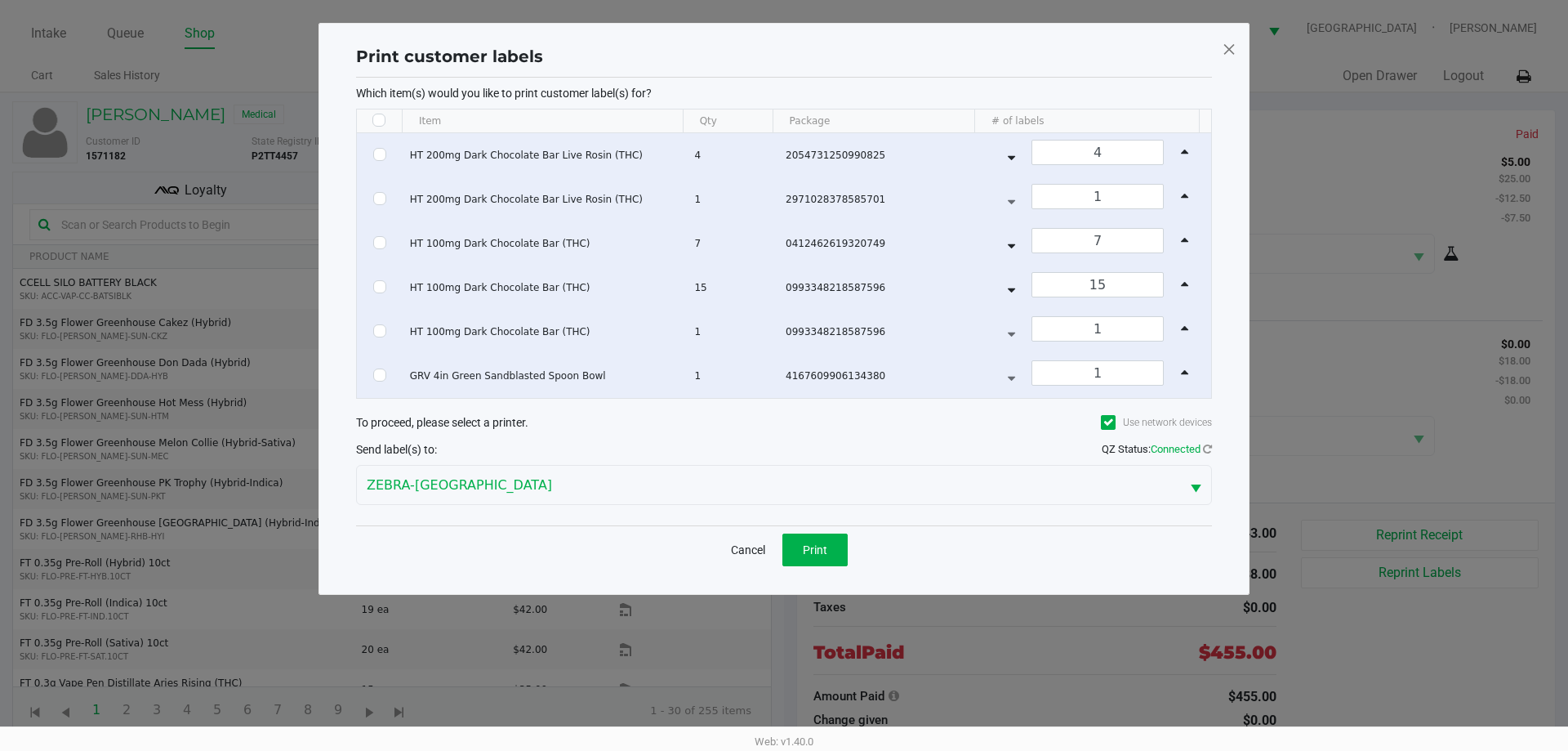
checkbox input "false"
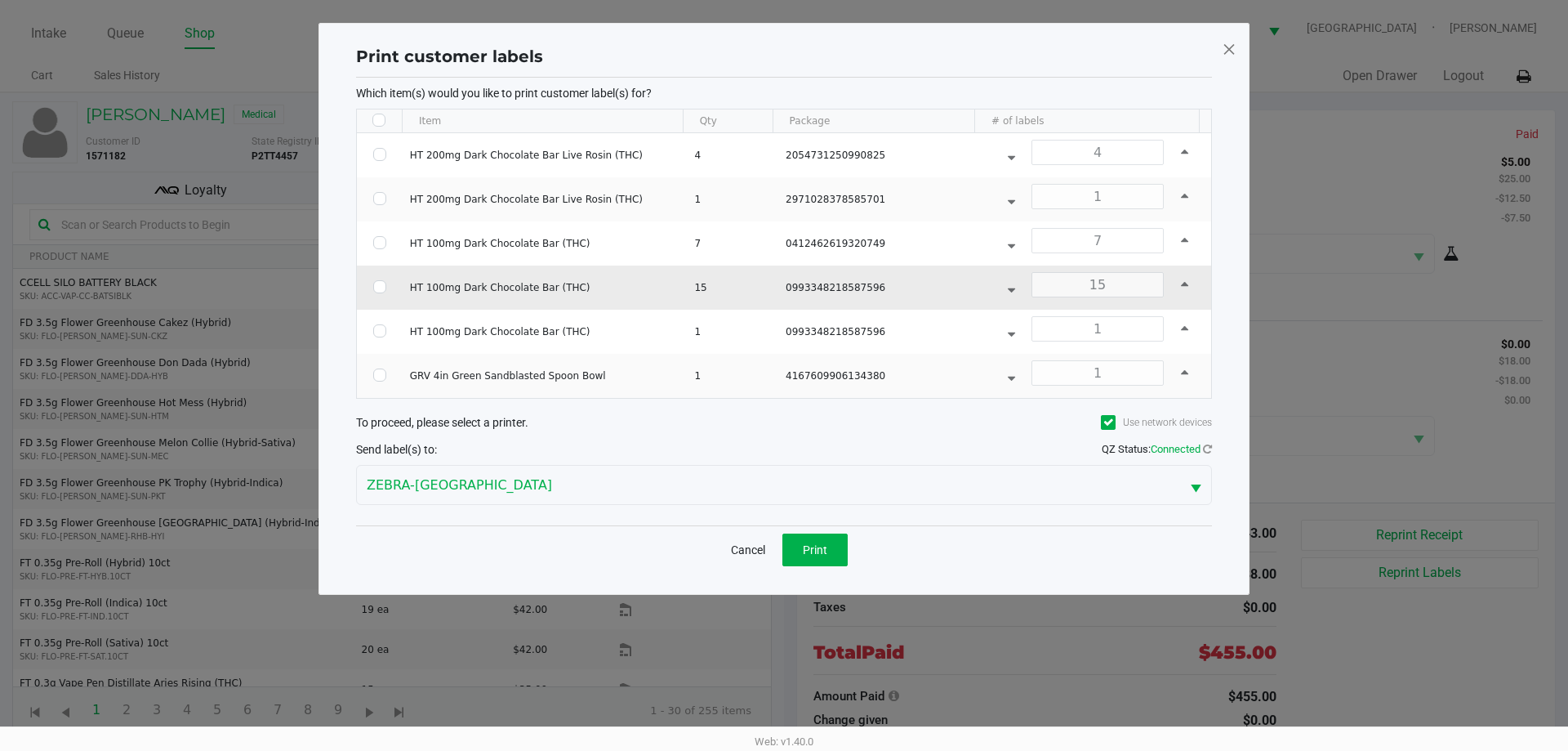
click at [370, 286] on td "Data table" at bounding box center [379, 287] width 46 height 44
click at [376, 284] on input "Select Row" at bounding box center [379, 286] width 13 height 13
checkbox input "true"
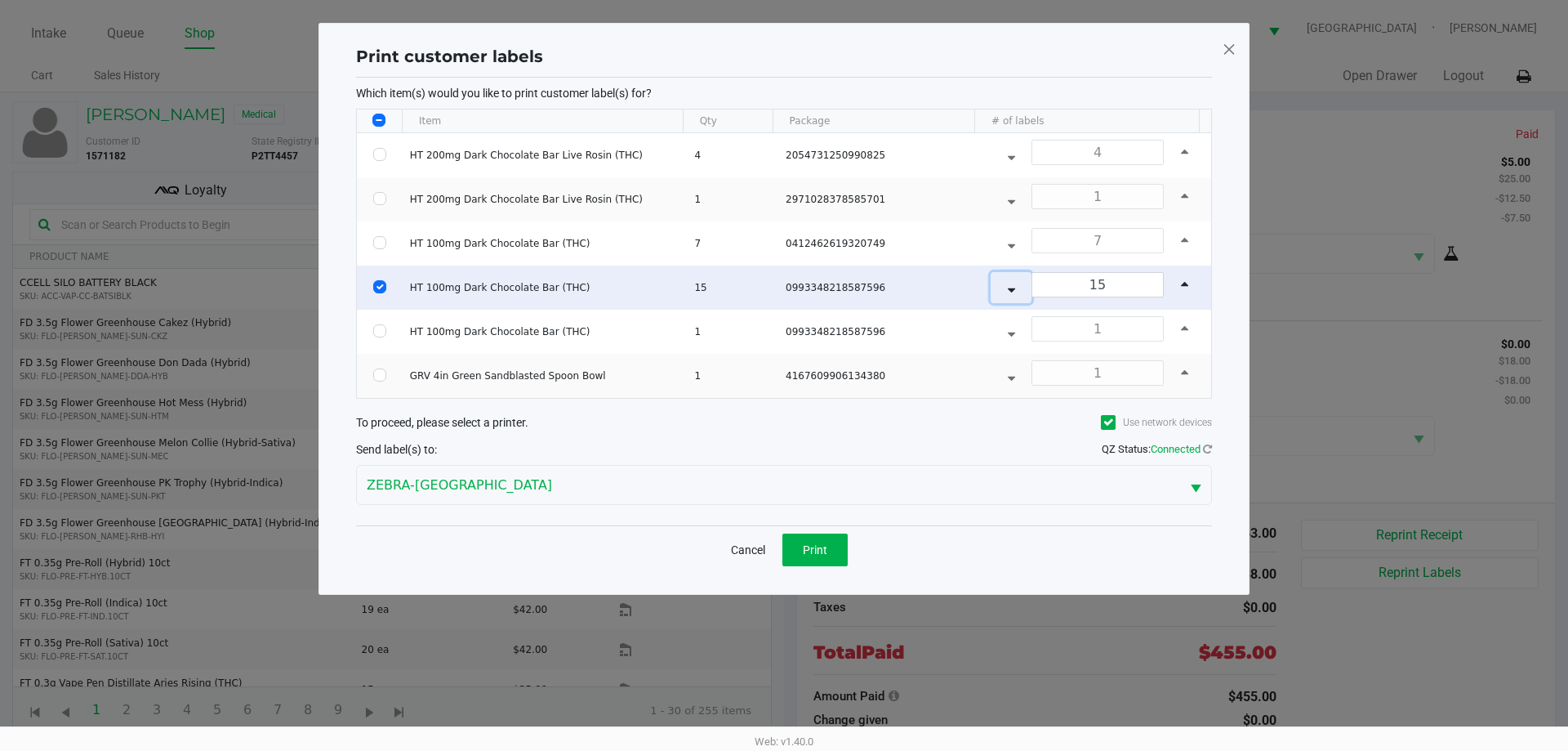
click at [1005, 298] on button "Data table" at bounding box center [1011, 287] width 41 height 31
type input "14"
click at [827, 552] on button "Print" at bounding box center [814, 549] width 65 height 32
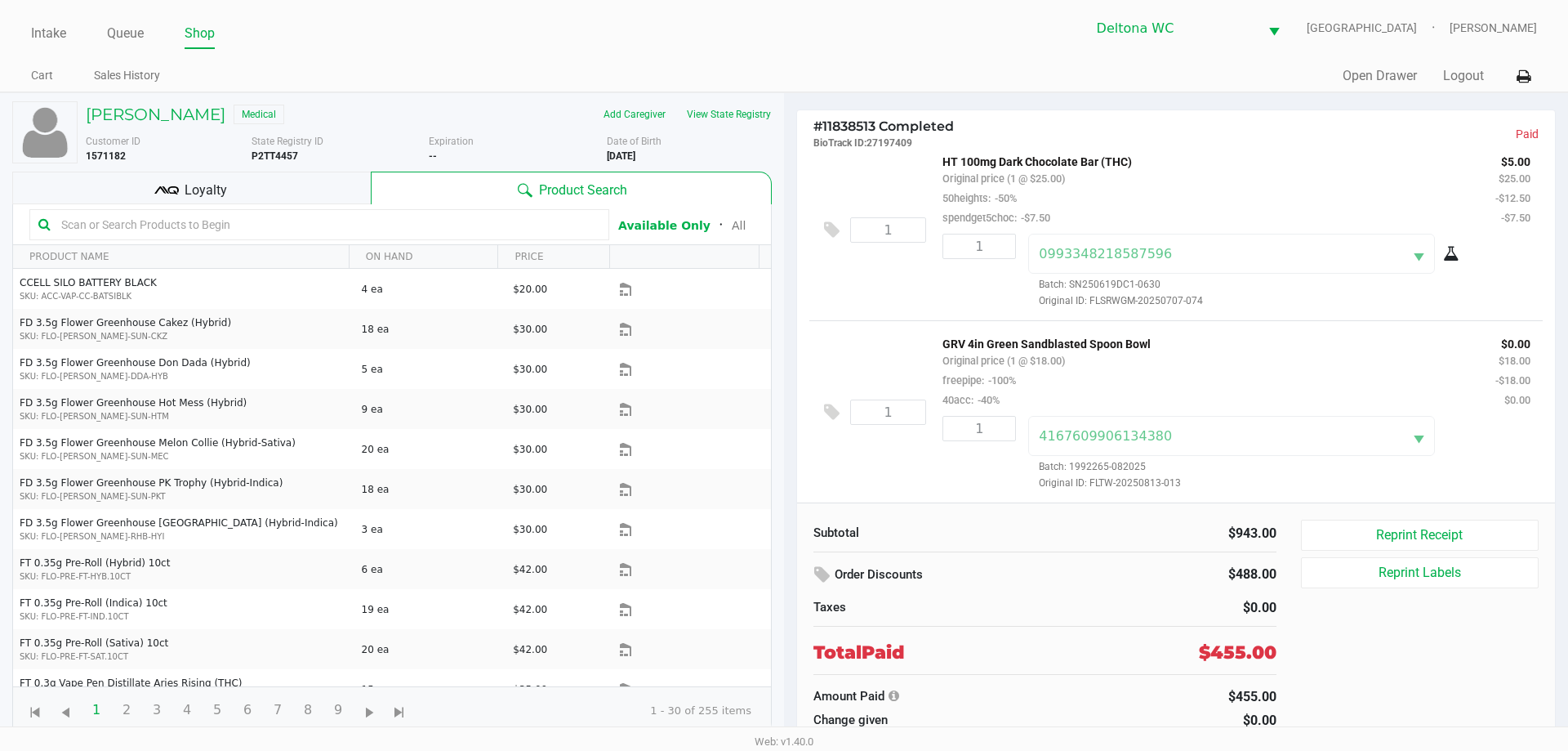
click at [1450, 87] on div "Quick Sale Open Drawer Logout" at bounding box center [1160, 76] width 753 height 30
click at [1459, 63] on div "Quick Sale Open Drawer Logout" at bounding box center [1160, 76] width 753 height 30
click at [1459, 70] on button "Logout" at bounding box center [1463, 76] width 41 height 20
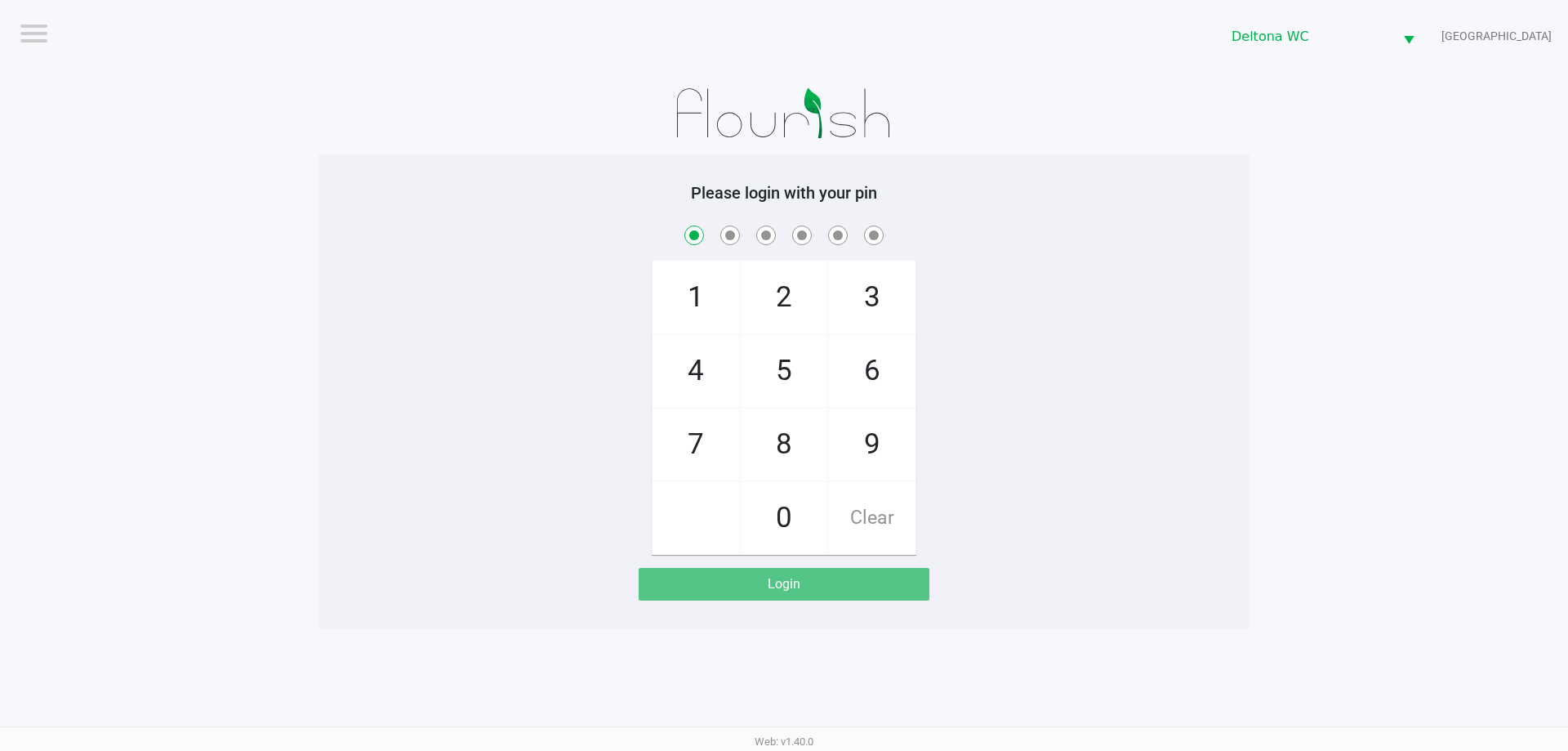
checkbox input "true"
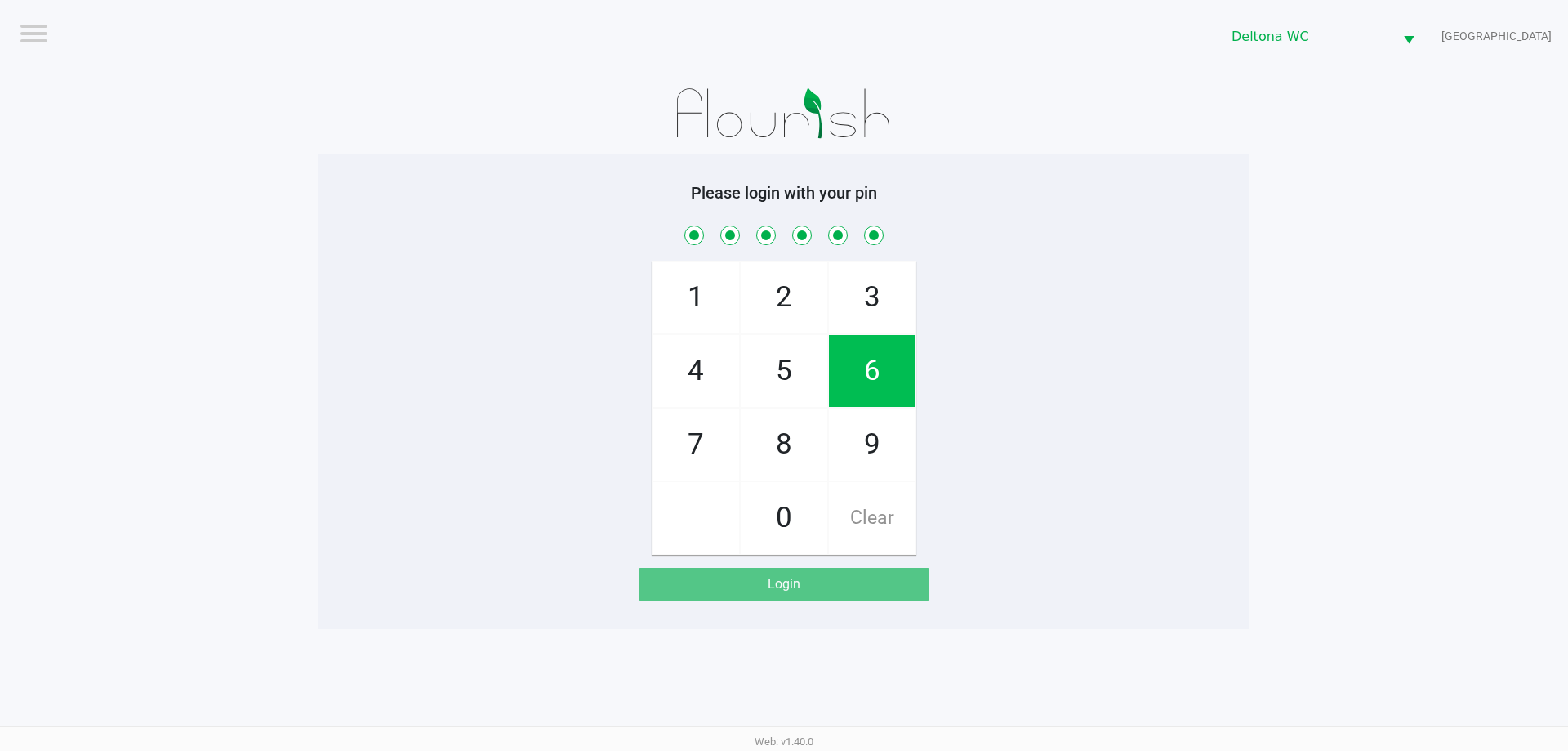
checkbox input "true"
